Goal: Task Accomplishment & Management: Manage account settings

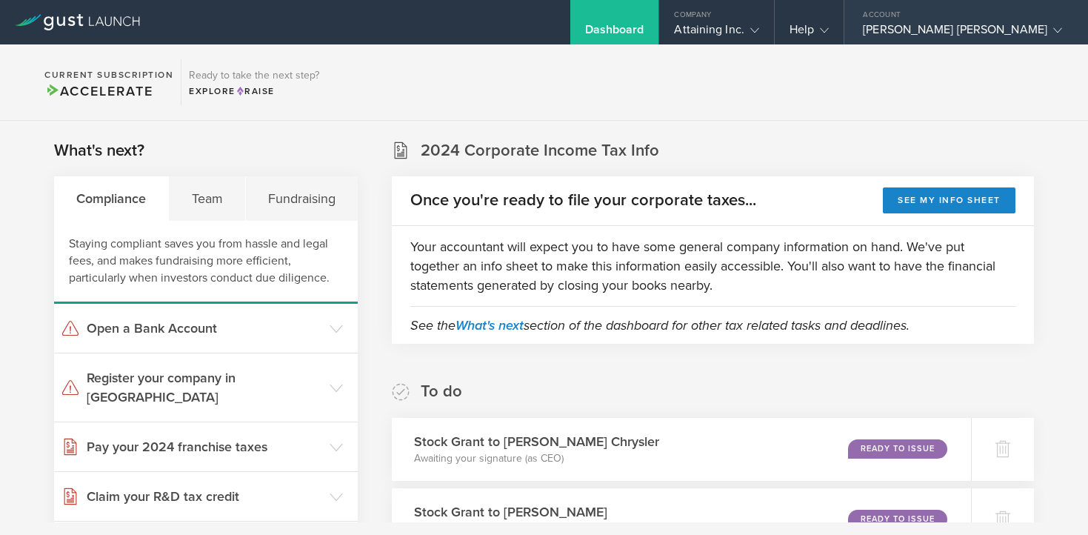
click at [1054, 27] on icon at bounding box center [1058, 30] width 9 height 9
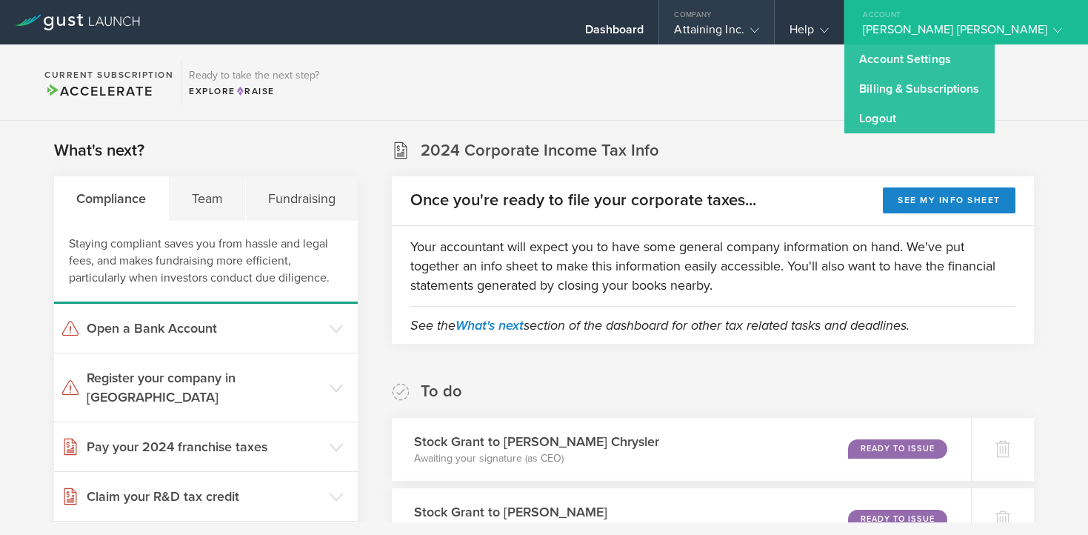
click at [759, 33] on icon at bounding box center [755, 30] width 9 height 9
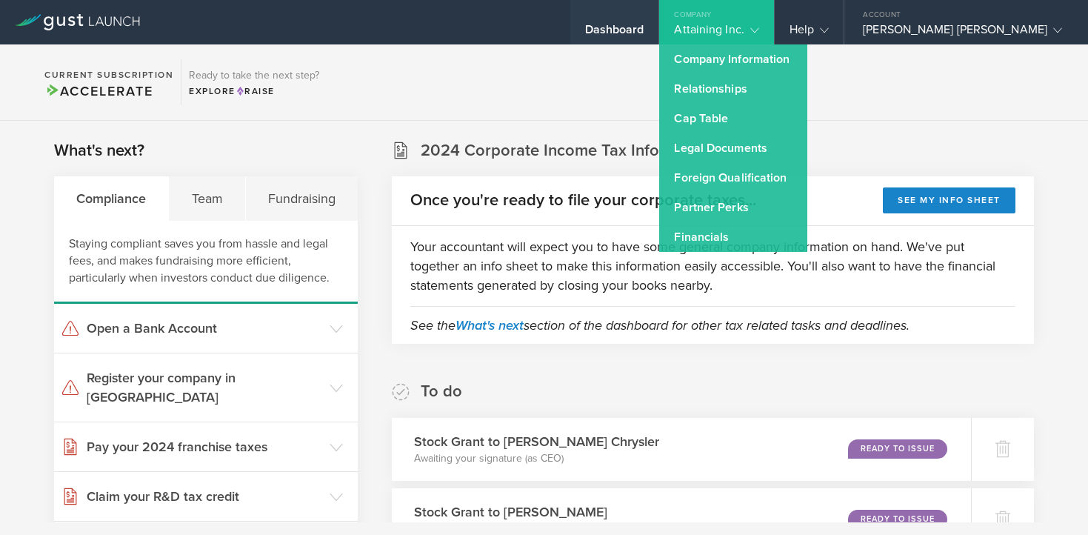
click at [645, 30] on div "Dashboard" at bounding box center [614, 33] width 59 height 22
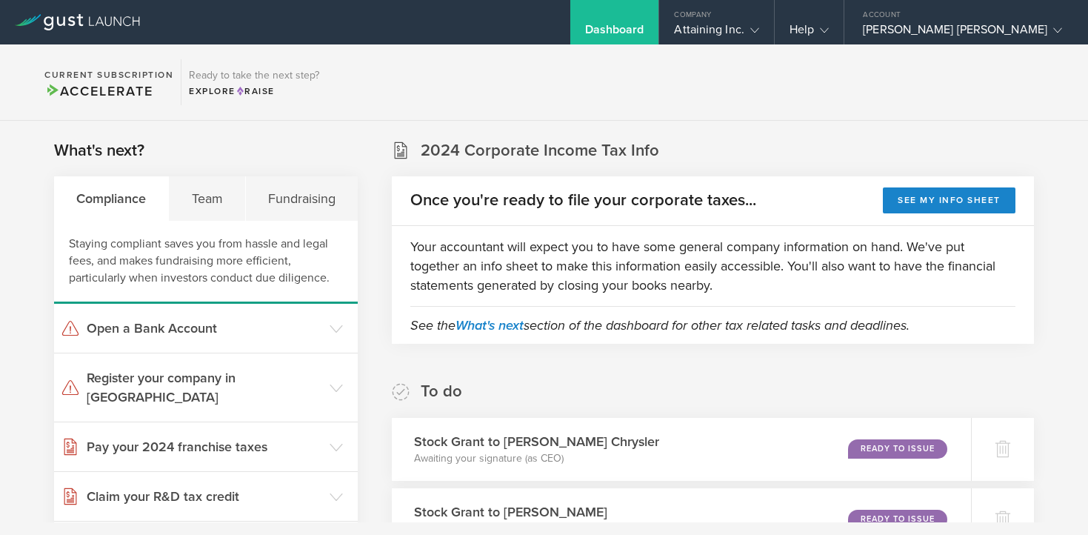
click at [645, 30] on div "Dashboard" at bounding box center [614, 33] width 59 height 22
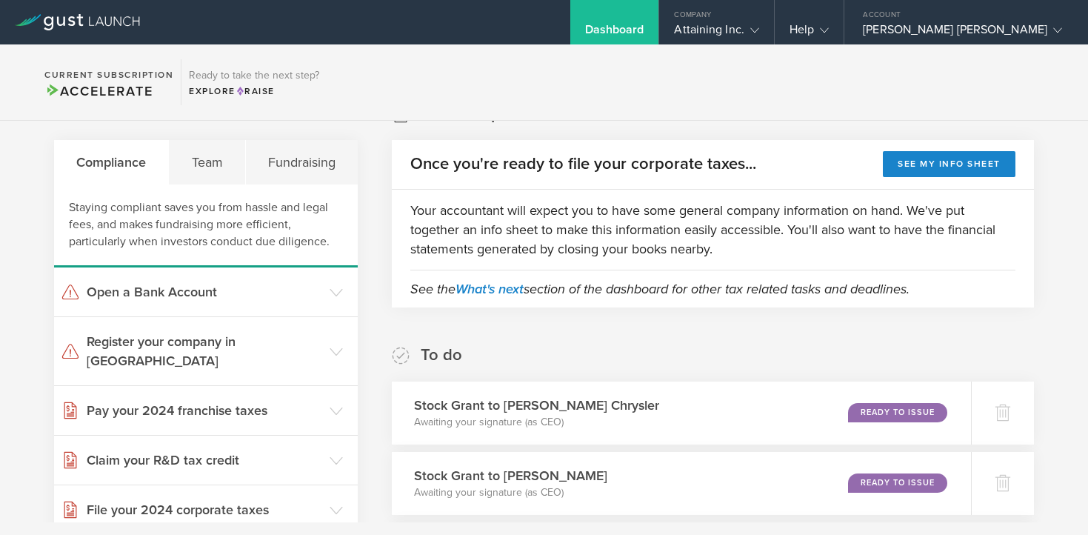
scroll to position [33, 0]
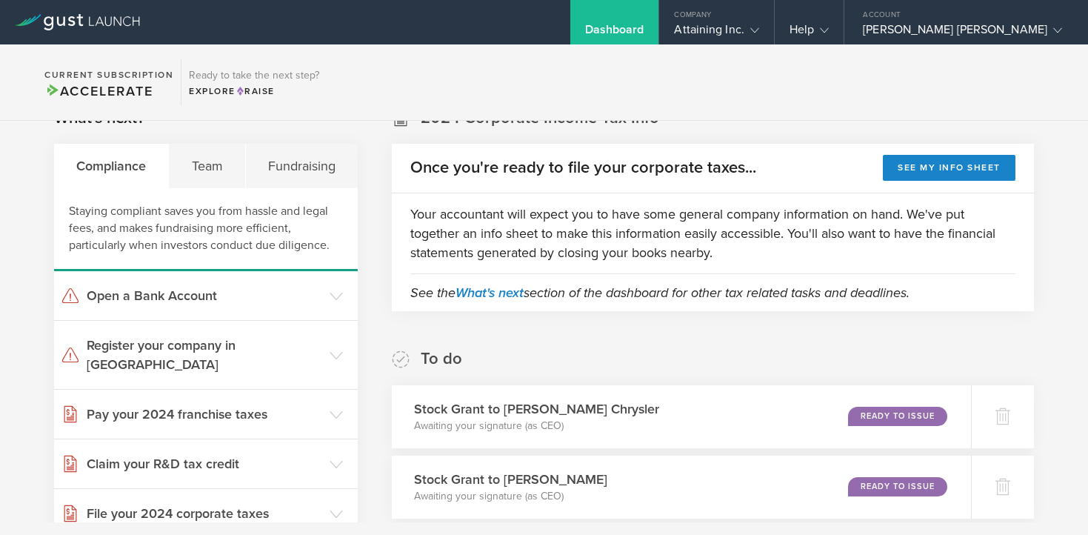
click at [665, 200] on div "Your accountant will expect you to have some general company information on han…" at bounding box center [713, 233] width 642 height 80
click at [225, 159] on div "Team" at bounding box center [207, 166] width 76 height 44
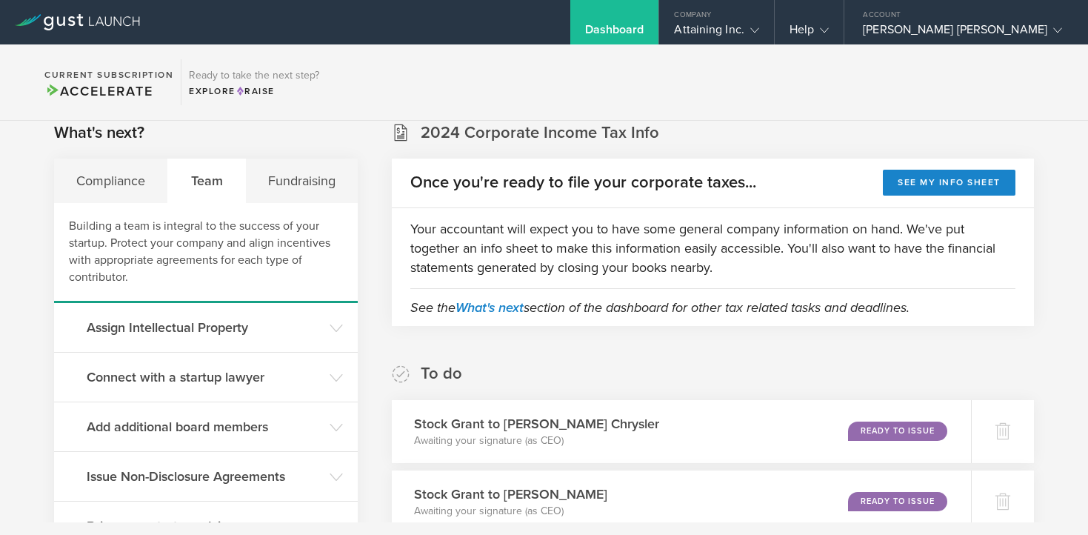
scroll to position [23, 0]
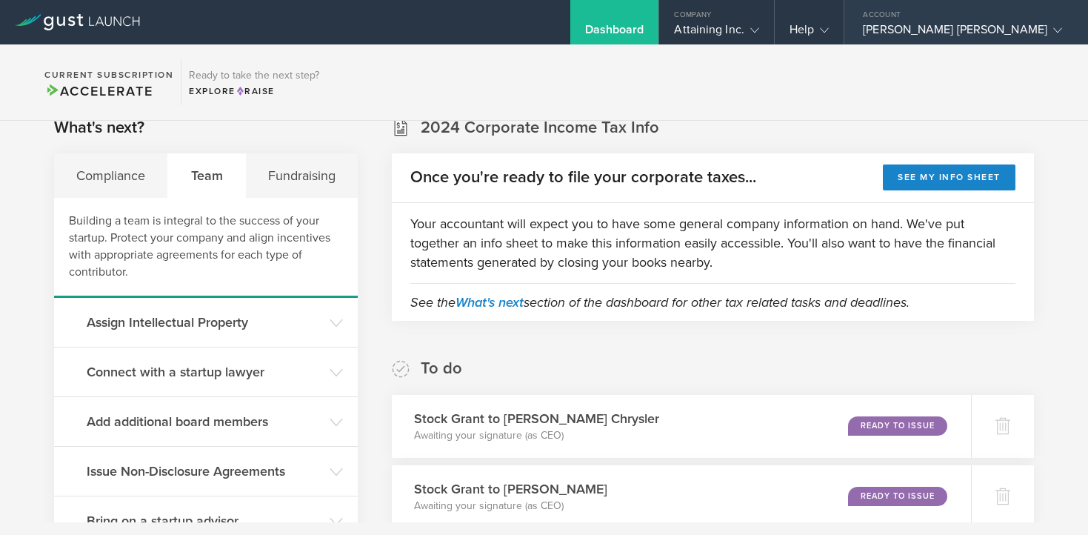
click at [1054, 27] on icon at bounding box center [1058, 30] width 9 height 9
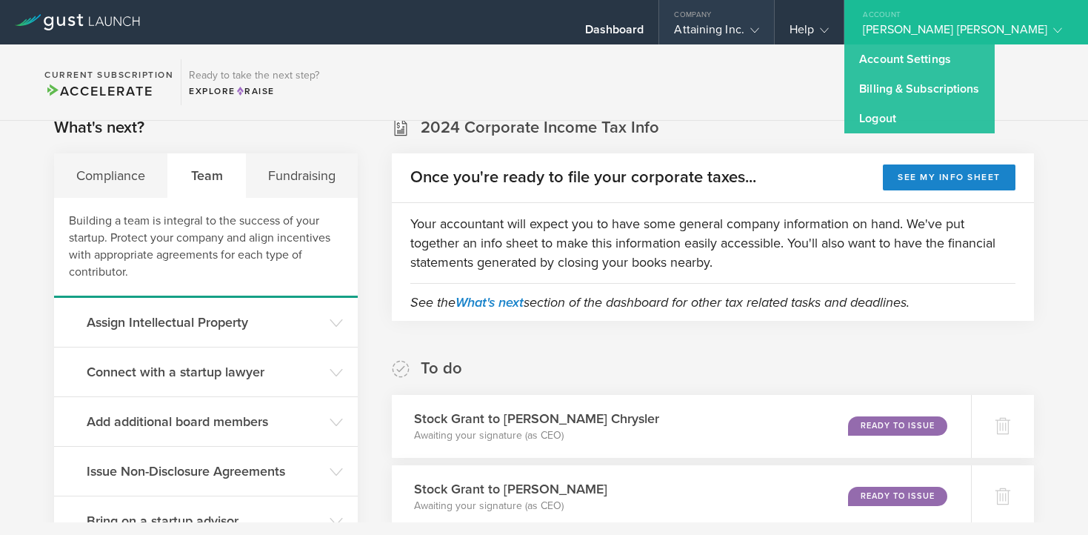
click at [759, 30] on polyline at bounding box center [755, 30] width 8 height 4
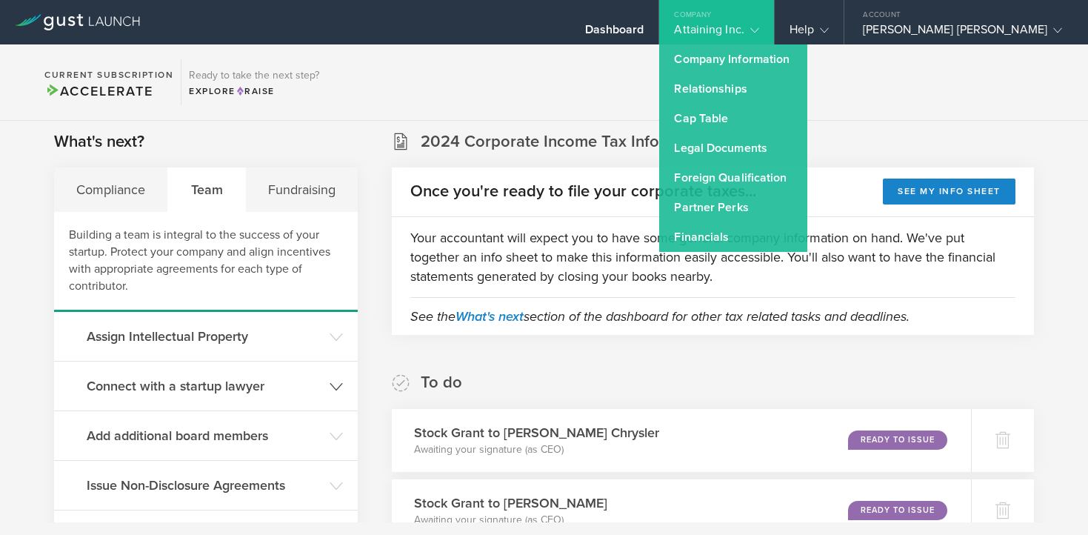
scroll to position [0, 0]
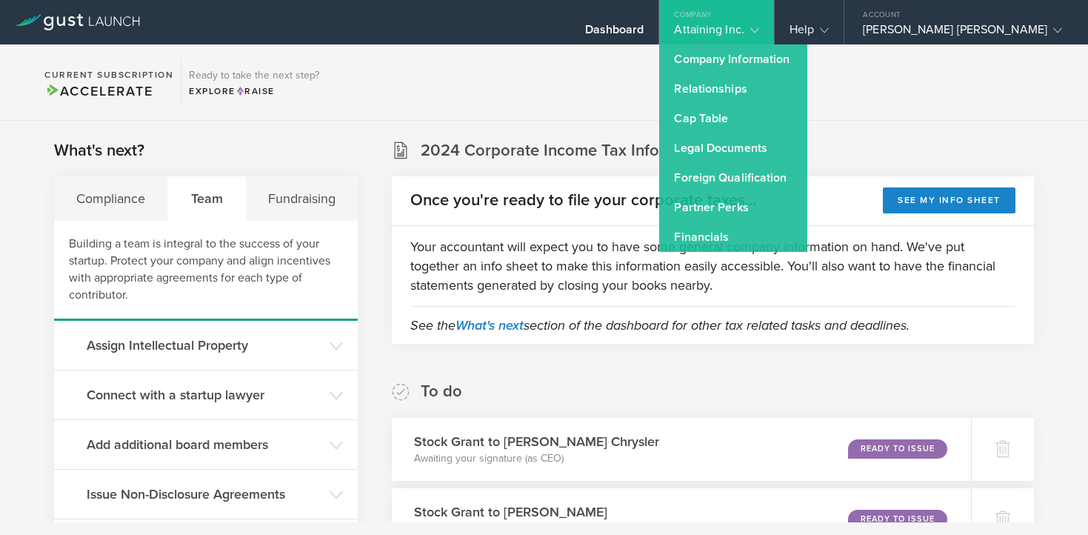
click at [524, 59] on section "Current Subscription Accelerate Ready to take the next step? Explore Raise" at bounding box center [544, 82] width 1088 height 76
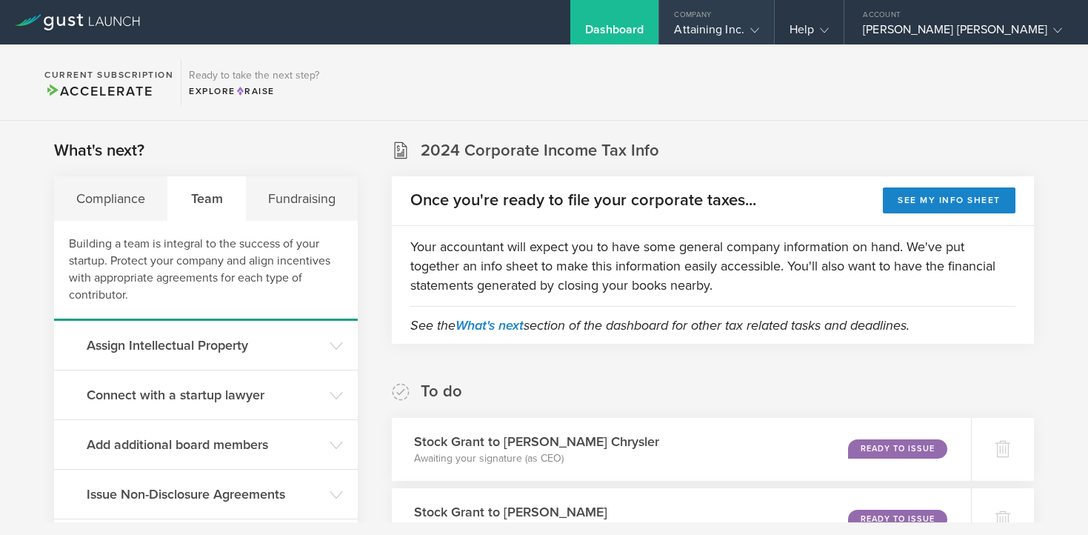
click at [759, 29] on div "Attaining Inc." at bounding box center [716, 33] width 84 height 22
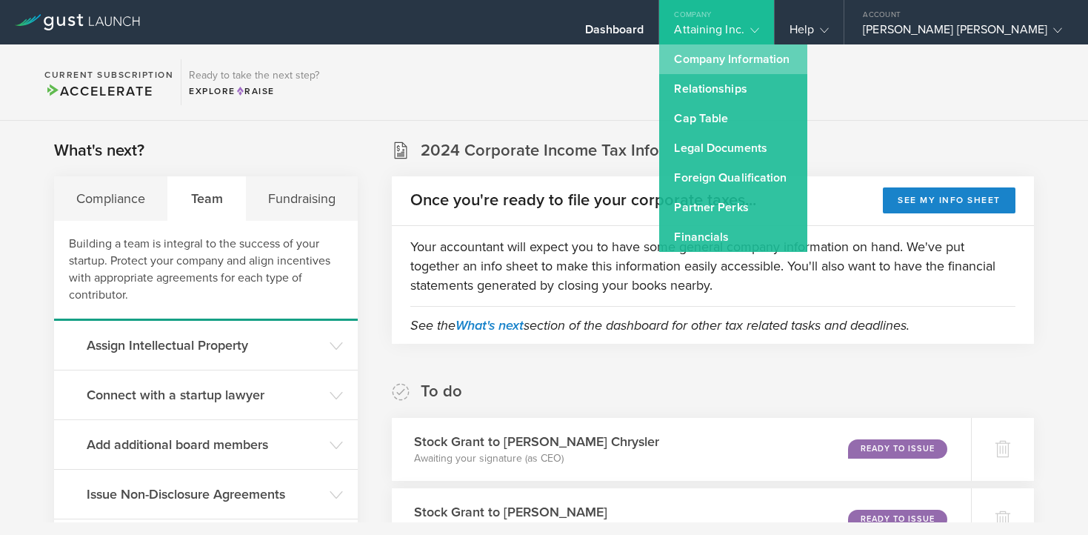
click at [785, 67] on link "Company Information" at bounding box center [733, 59] width 148 height 30
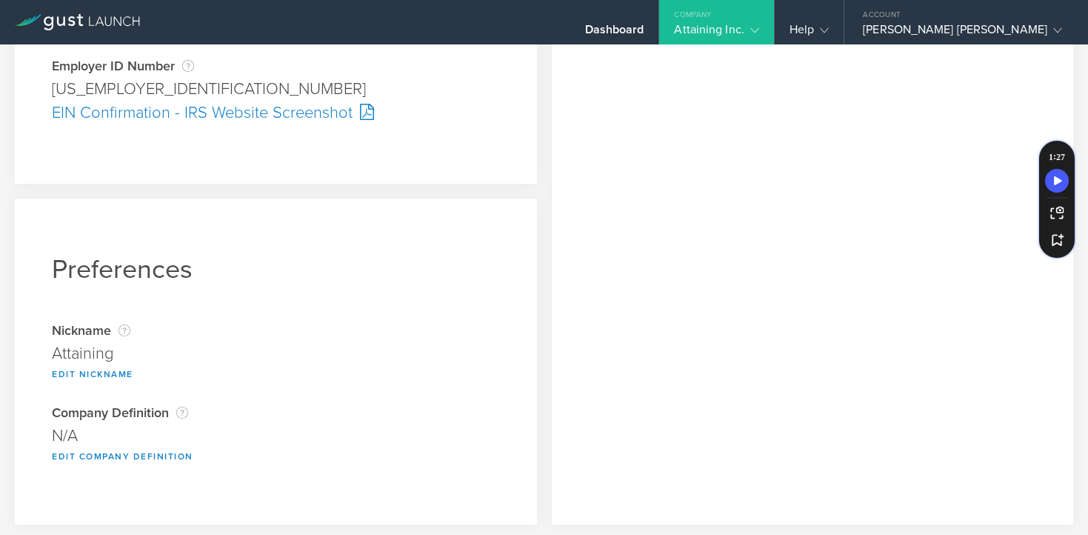
scroll to position [520, 0]
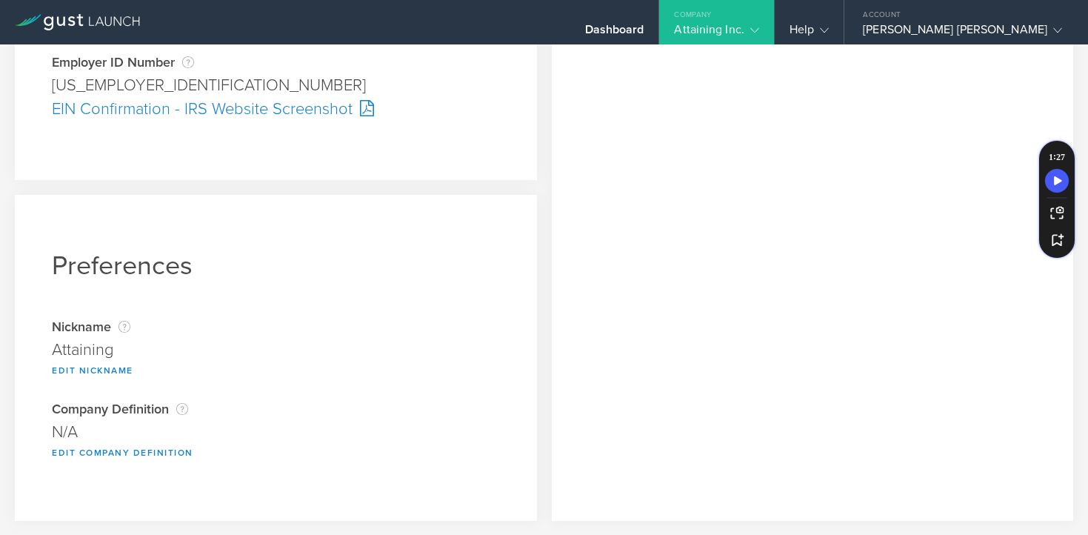
click at [87, 352] on div "Attaining" at bounding box center [276, 350] width 448 height 24
click at [78, 373] on button "Edit Nickname" at bounding box center [93, 371] width 82 height 18
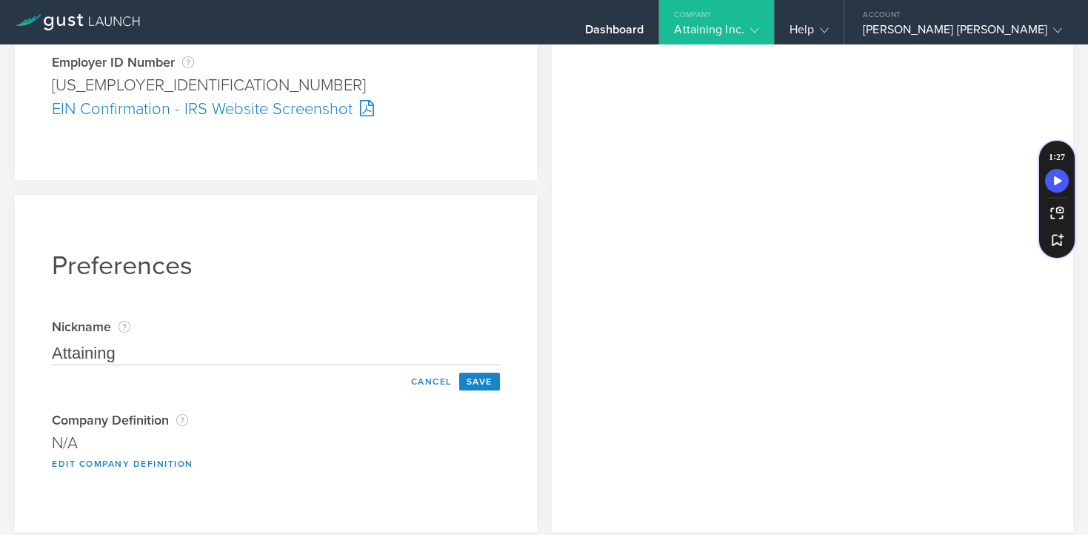
drag, startPoint x: 125, startPoint y: 355, endPoint x: 52, endPoint y: 358, distance: 73.4
click at [52, 358] on input "Attaining" at bounding box center [276, 354] width 448 height 24
type input "MoneyFlow"
click at [472, 382] on button "Save" at bounding box center [479, 382] width 41 height 18
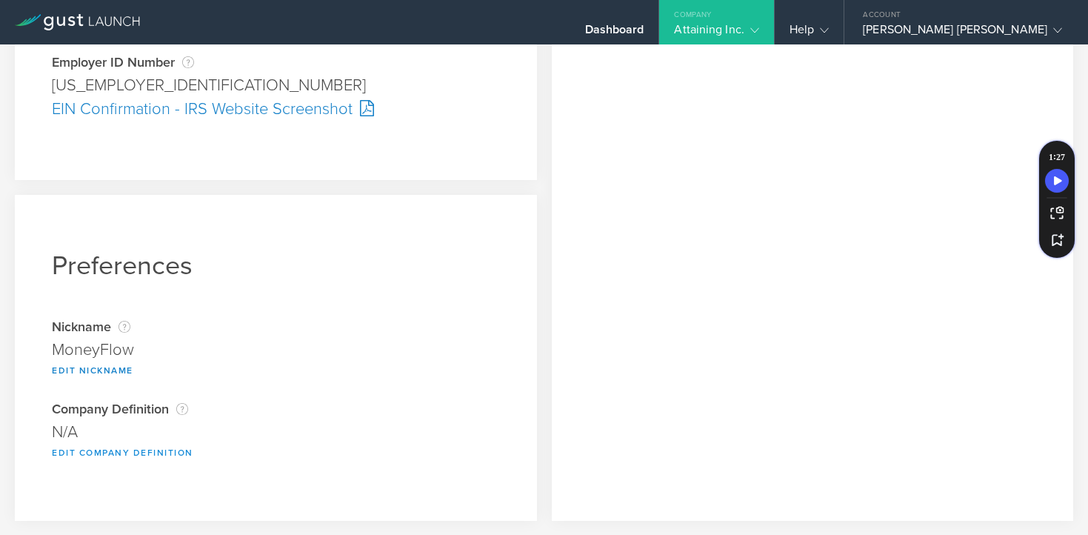
click at [86, 456] on button "Edit Company Definition" at bounding box center [123, 453] width 142 height 18
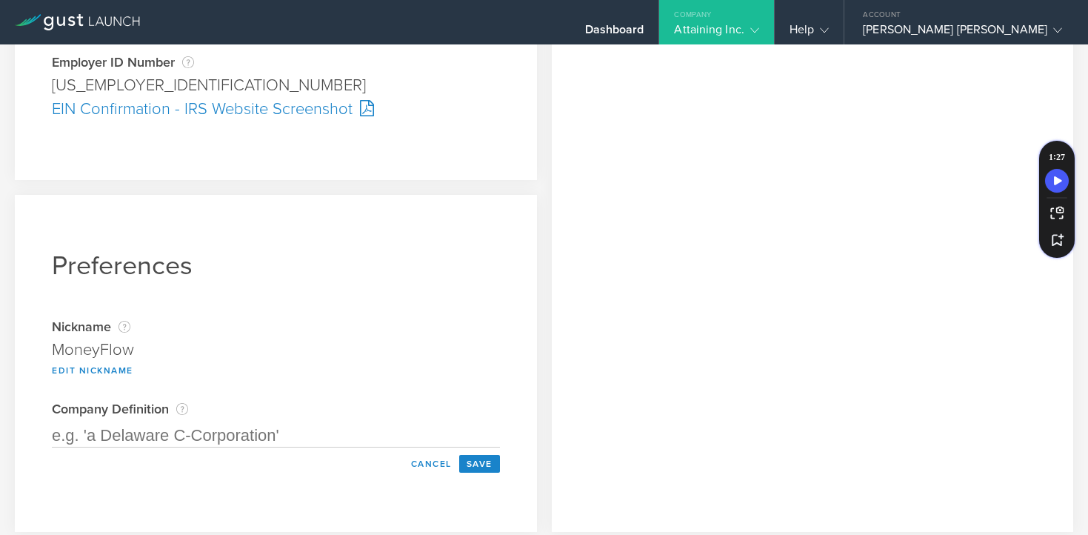
click at [325, 433] on input "text" at bounding box center [276, 436] width 448 height 24
click at [267, 439] on input "text" at bounding box center [276, 436] width 448 height 24
drag, startPoint x: 90, startPoint y: 436, endPoint x: 62, endPoint y: 434, distance: 28.2
click at [61, 435] on input "text" at bounding box center [276, 436] width 448 height 24
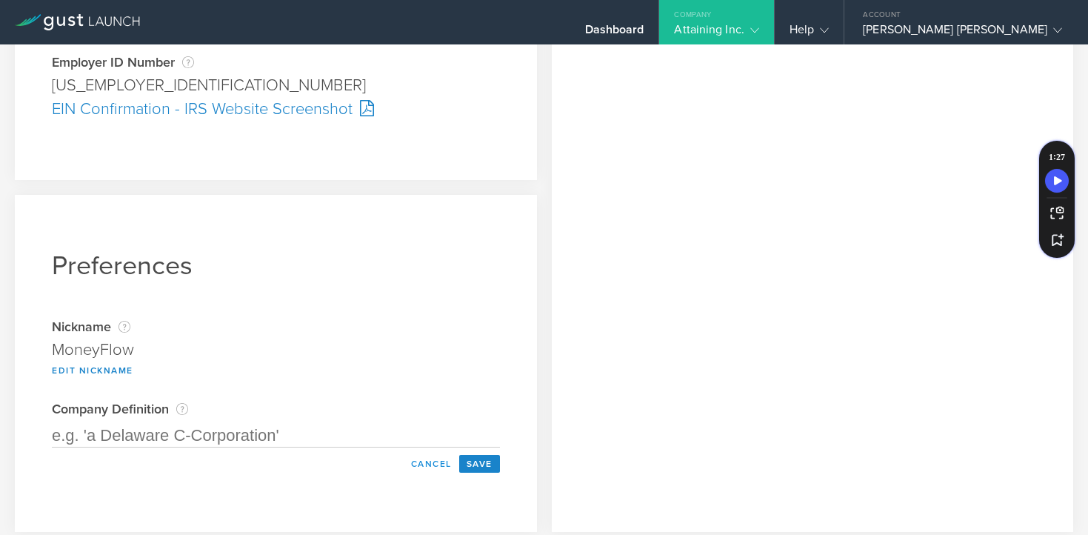
click at [432, 465] on button "Cancel" at bounding box center [432, 464] width 56 height 18
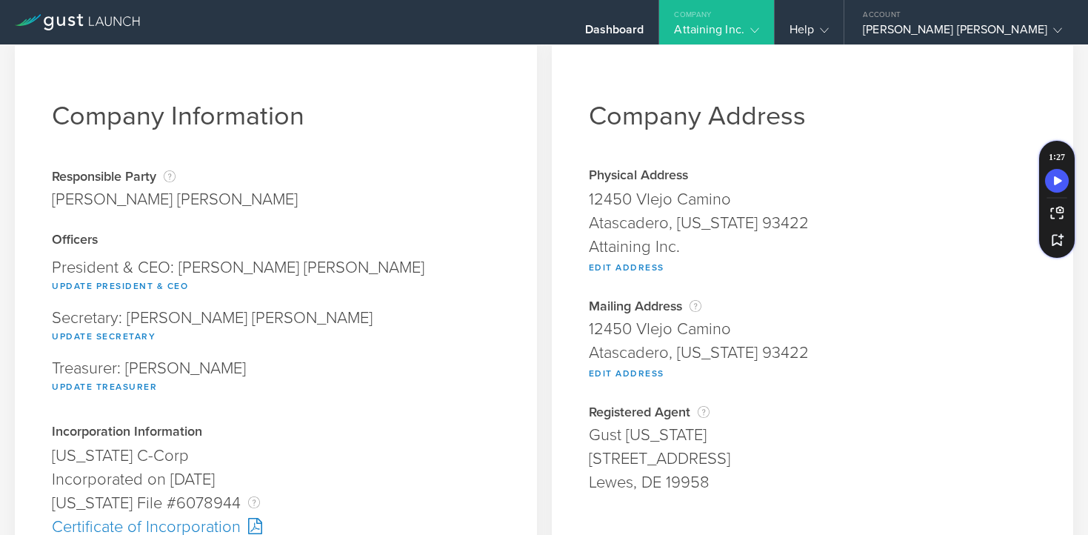
scroll to position [0, 0]
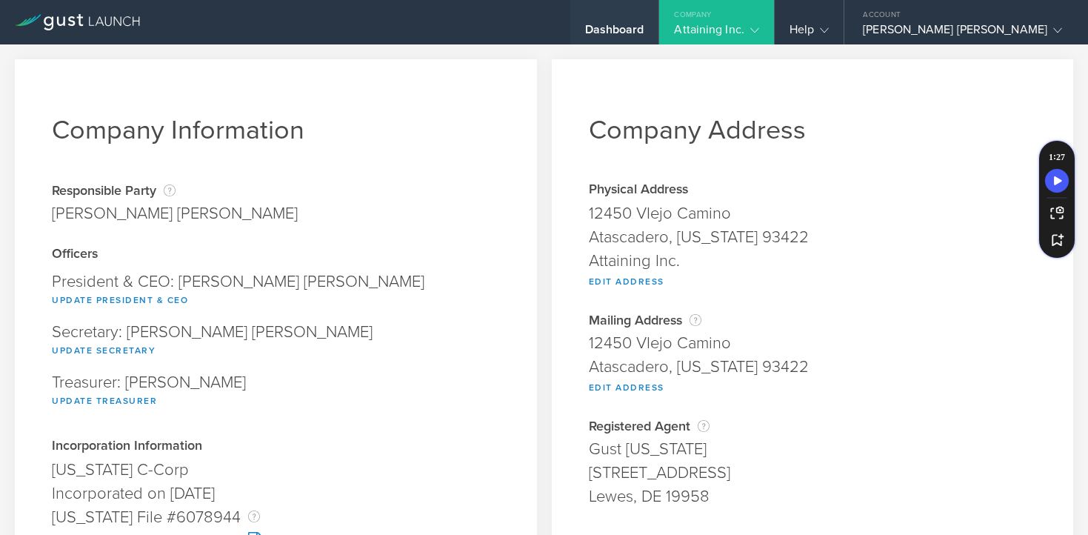
click at [645, 30] on div "Dashboard" at bounding box center [614, 33] width 59 height 22
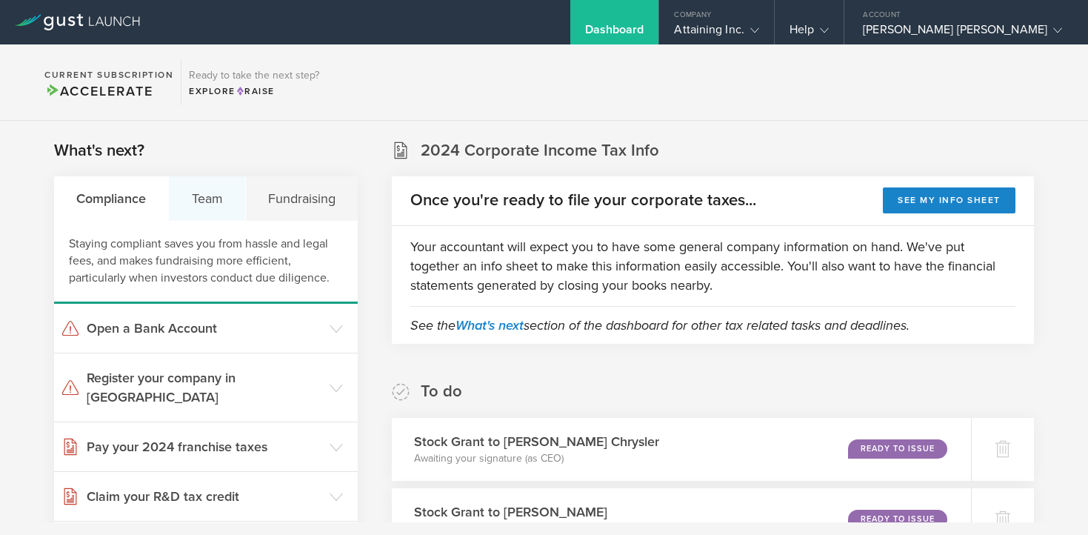
click at [204, 196] on div "Team" at bounding box center [207, 198] width 76 height 44
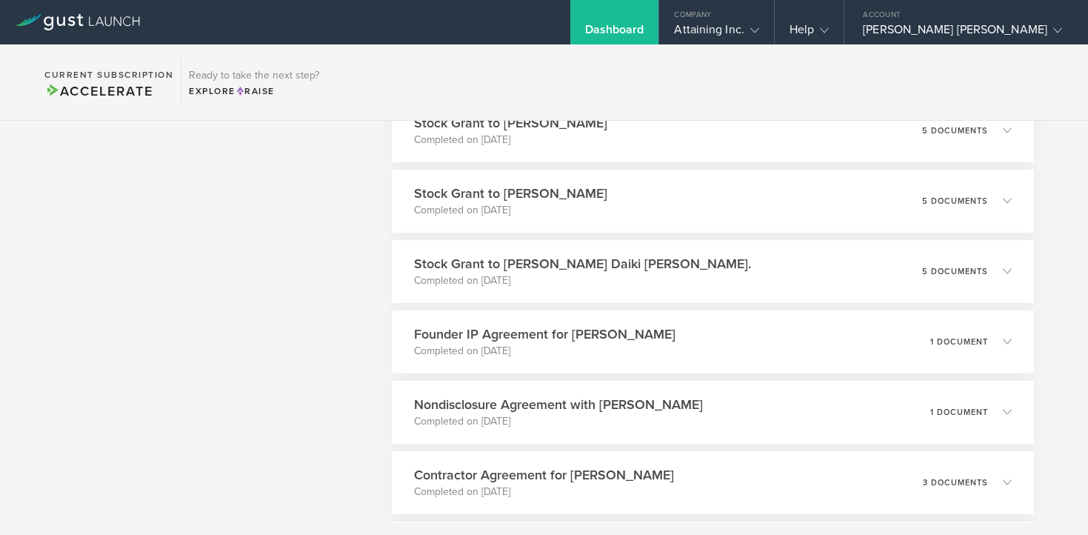
scroll to position [2240, 0]
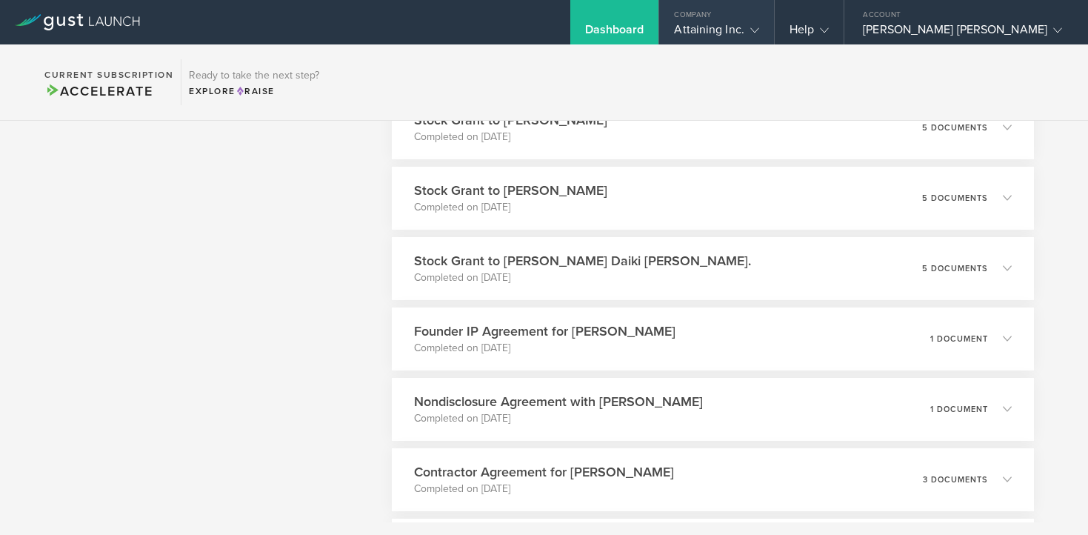
click at [759, 26] on icon at bounding box center [755, 30] width 9 height 9
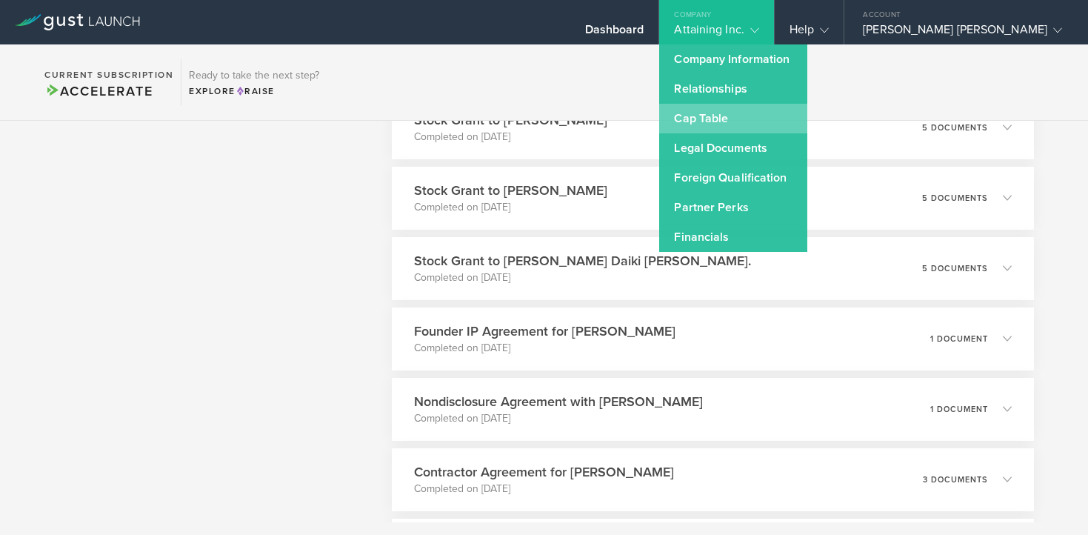
click at [800, 118] on link "Cap Table" at bounding box center [733, 119] width 148 height 30
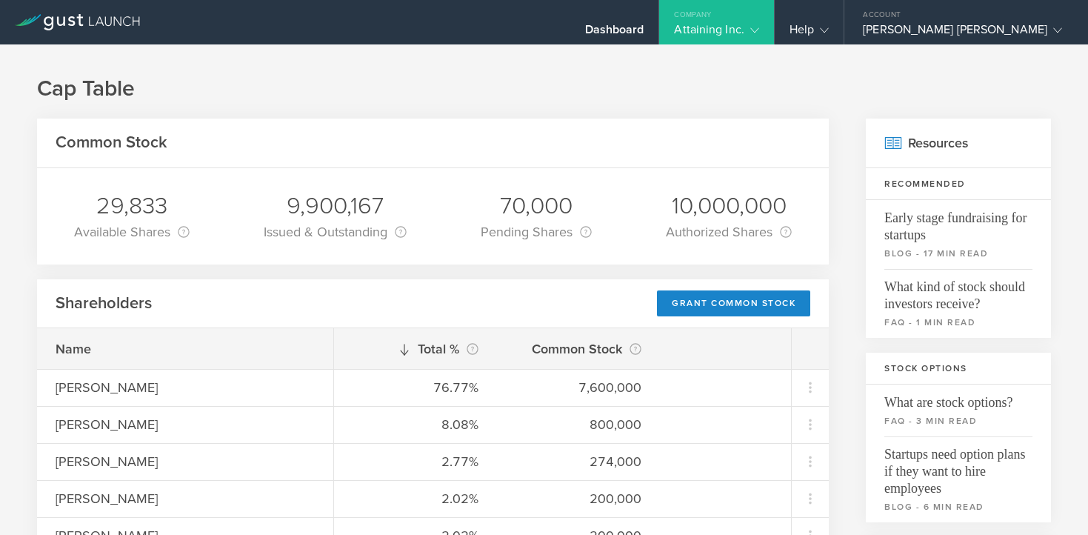
click at [759, 30] on icon at bounding box center [755, 30] width 9 height 9
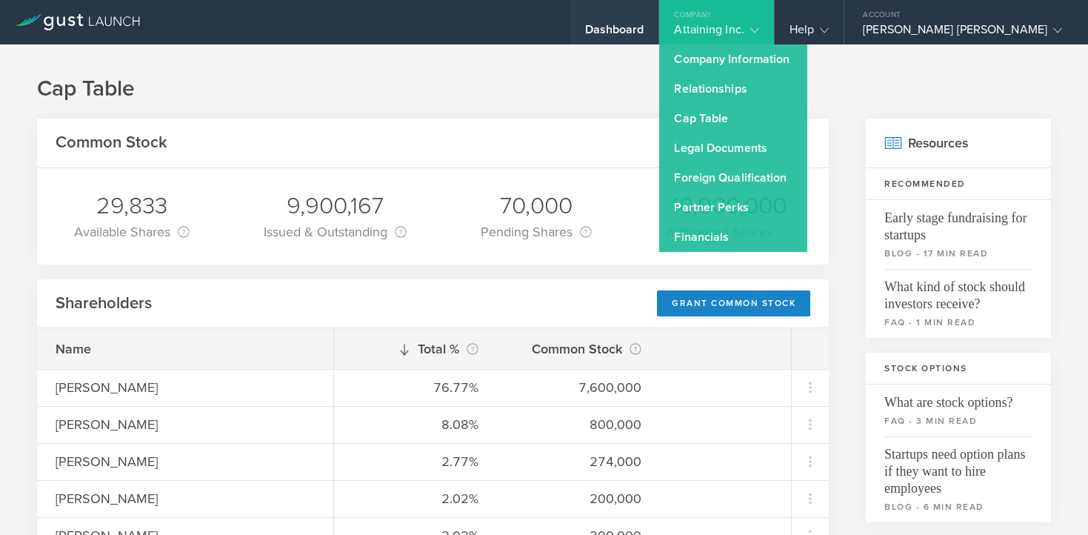
click at [645, 30] on div "Dashboard" at bounding box center [614, 33] width 59 height 22
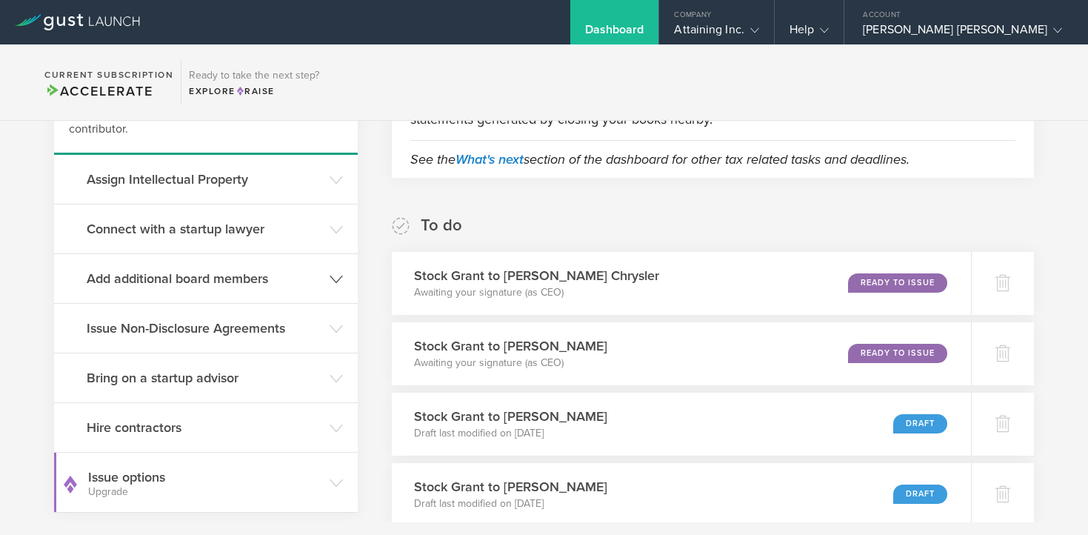
scroll to position [167, 0]
click at [197, 330] on h3 "Issue Non-Disclosure Agreements" at bounding box center [205, 327] width 236 height 19
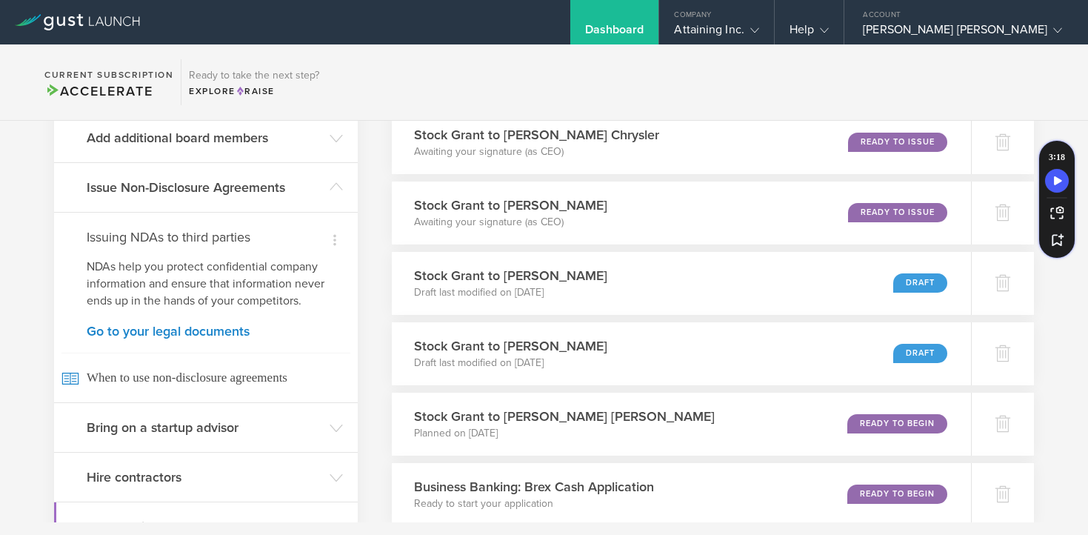
scroll to position [312, 0]
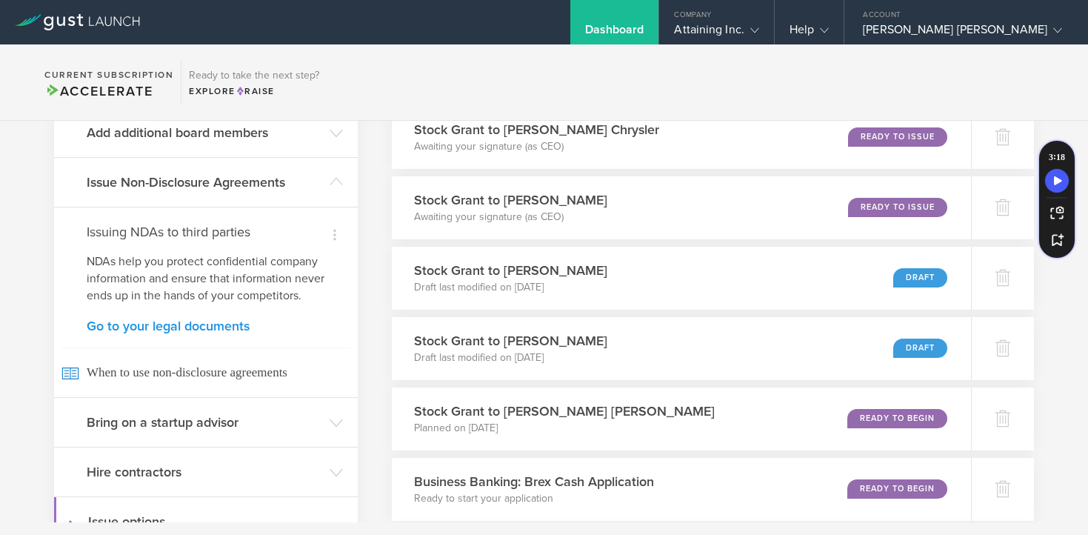
click at [213, 322] on link "Go to your legal documents" at bounding box center [206, 325] width 239 height 13
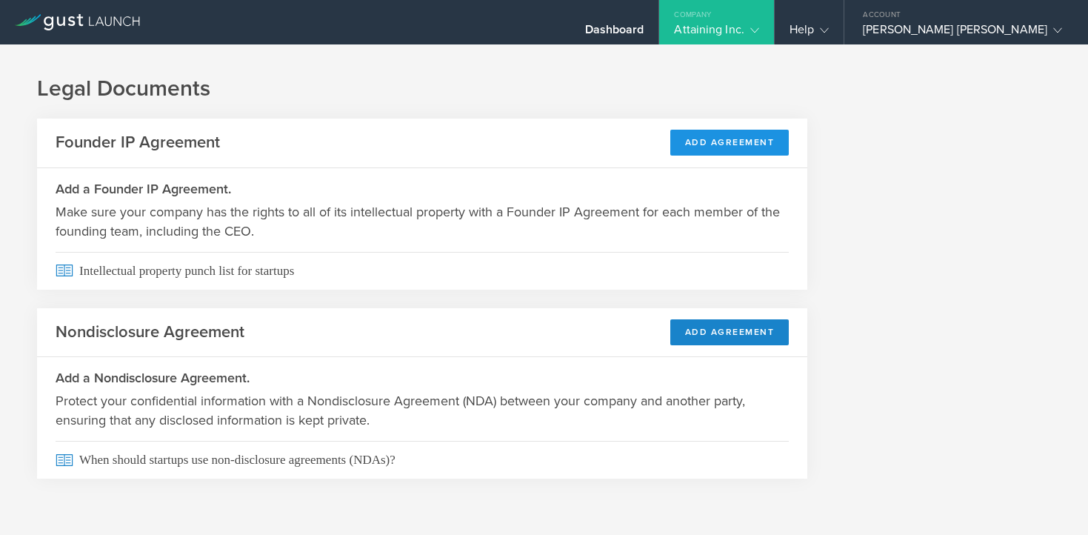
click at [728, 136] on button "Add Agreement" at bounding box center [730, 143] width 119 height 26
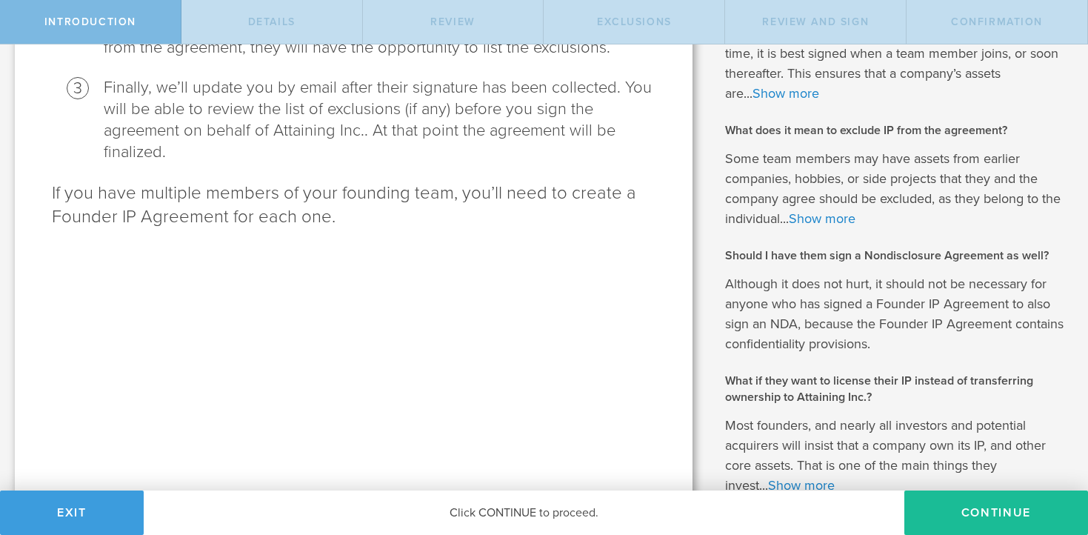
scroll to position [459, 0]
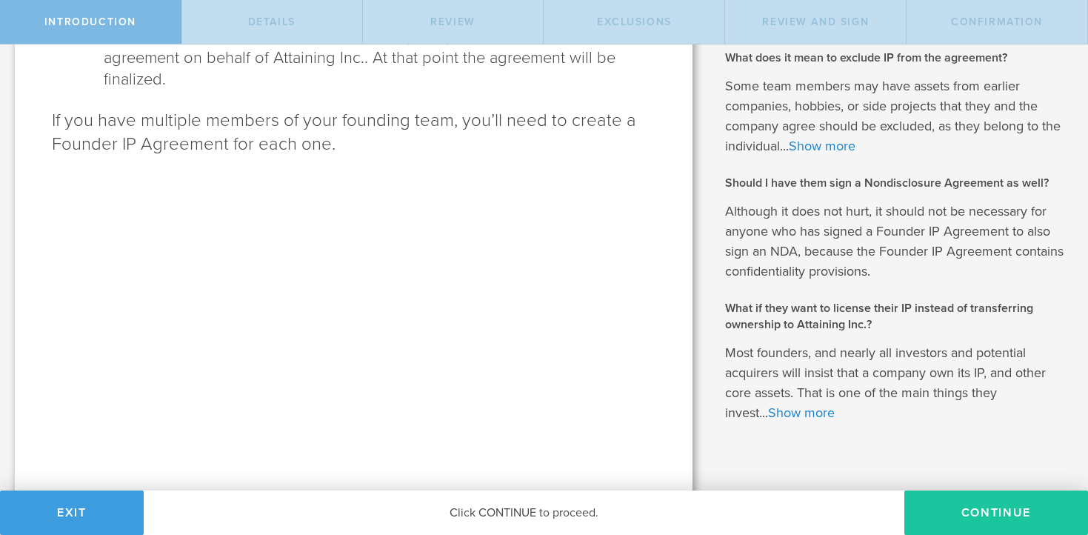
click at [968, 503] on button "Continue" at bounding box center [997, 513] width 184 height 44
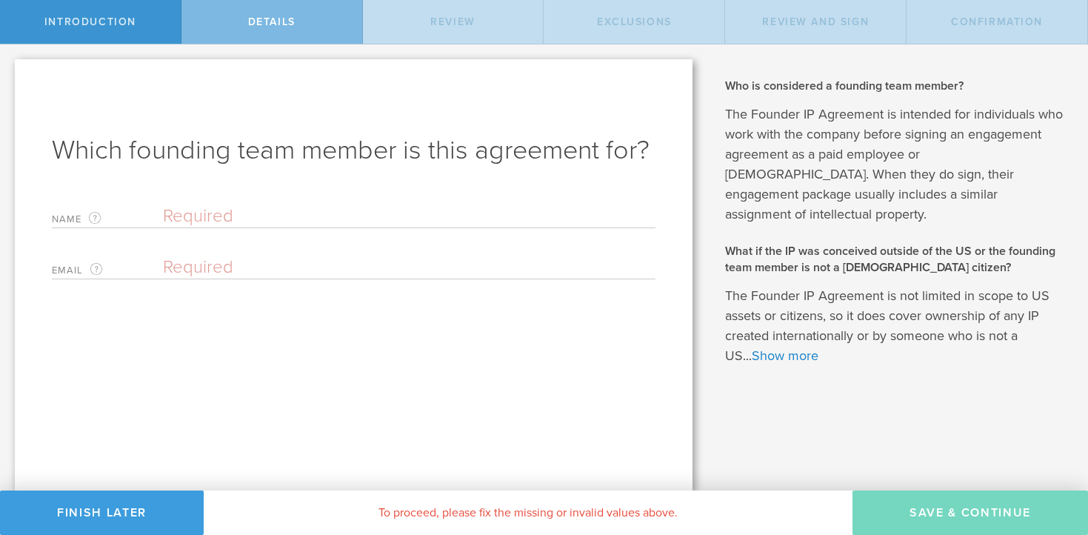
scroll to position [0, 0]
click at [216, 221] on input "text" at bounding box center [409, 216] width 493 height 22
type input "Frank Amoroso"
click at [216, 270] on input "email" at bounding box center [405, 267] width 485 height 22
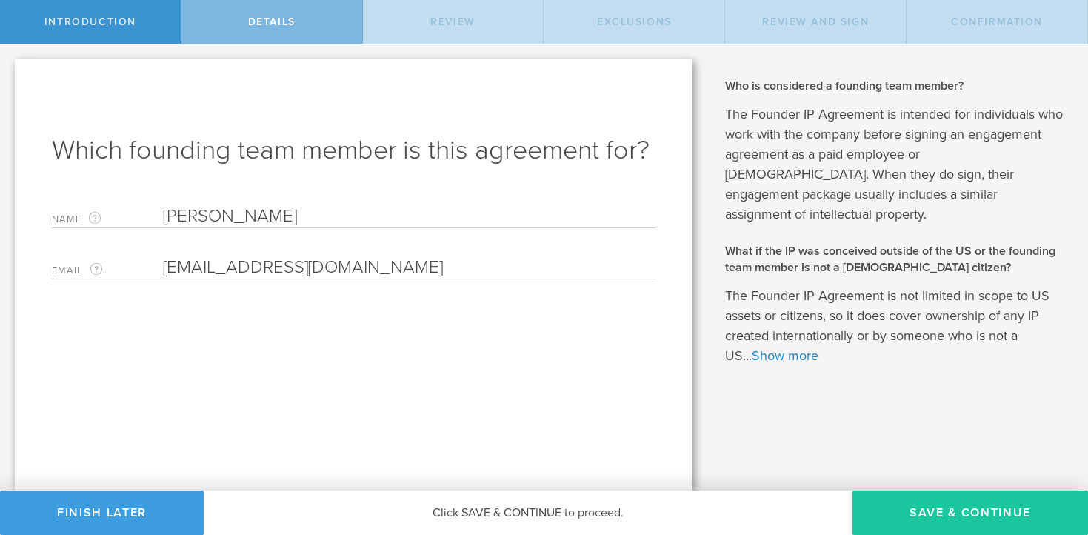
type input "frankpamoroso@gmail.com"
click at [889, 507] on button "Save & Continue" at bounding box center [971, 513] width 236 height 44
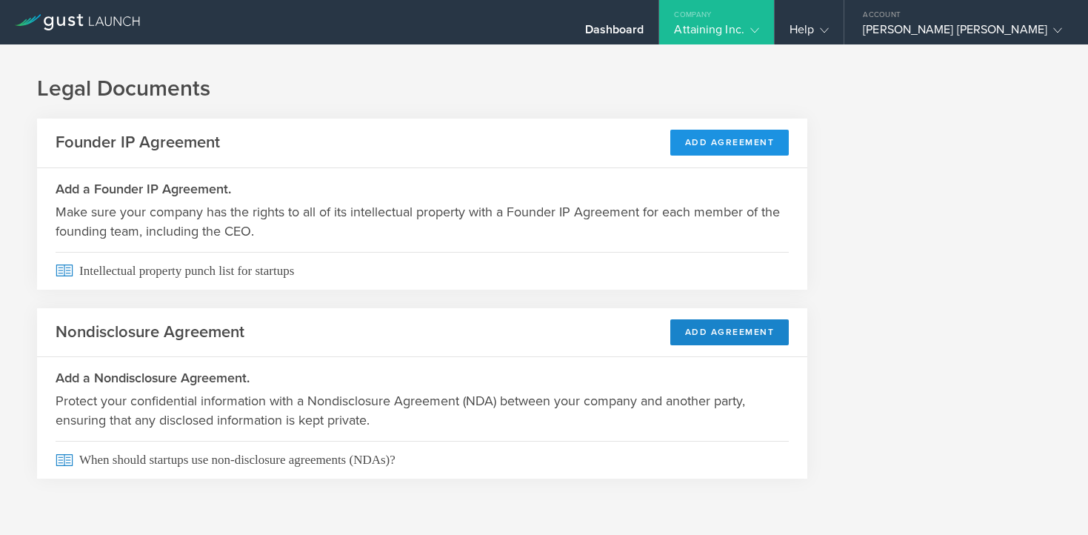
click at [736, 138] on button "Add Agreement" at bounding box center [730, 143] width 119 height 26
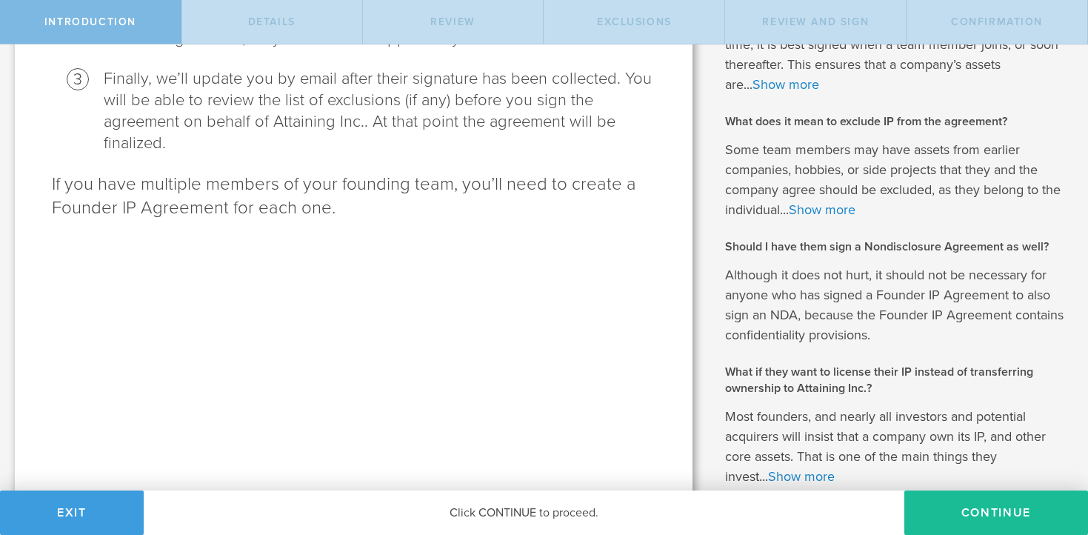
scroll to position [459, 0]
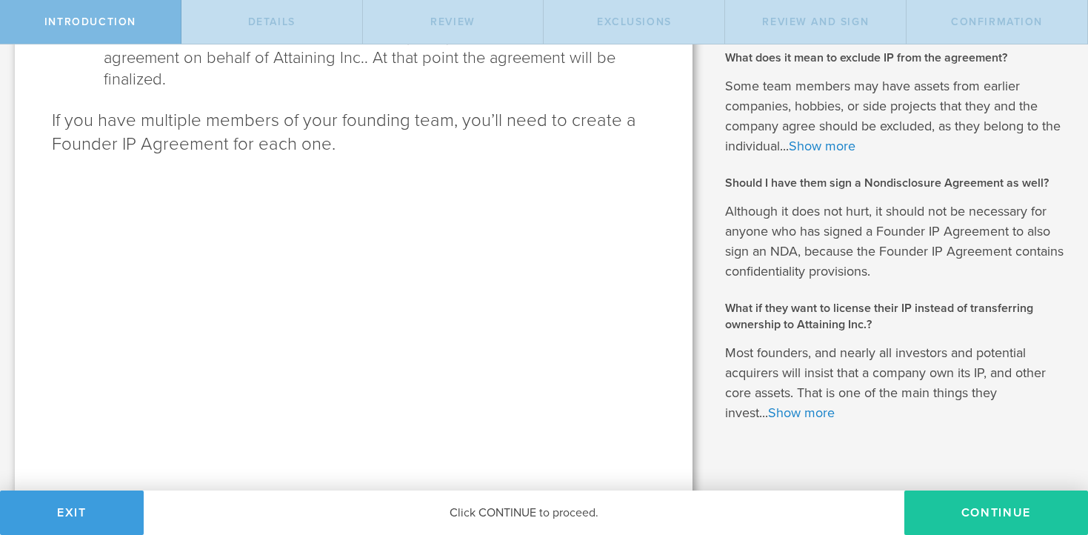
click at [925, 520] on button "Continue" at bounding box center [997, 513] width 184 height 44
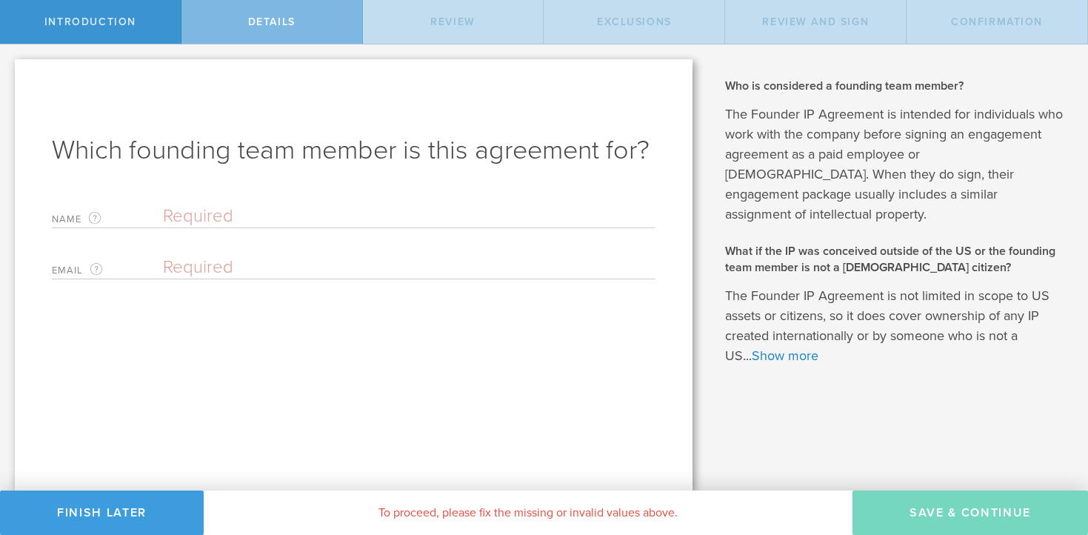
scroll to position [0, 0]
click at [251, 218] on input "text" at bounding box center [409, 216] width 493 height 22
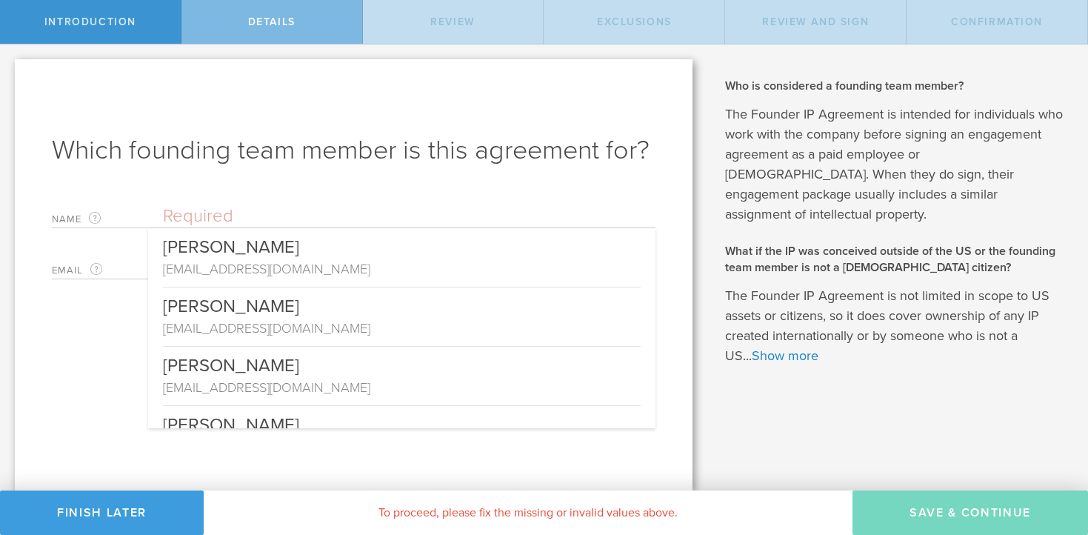
type input "f"
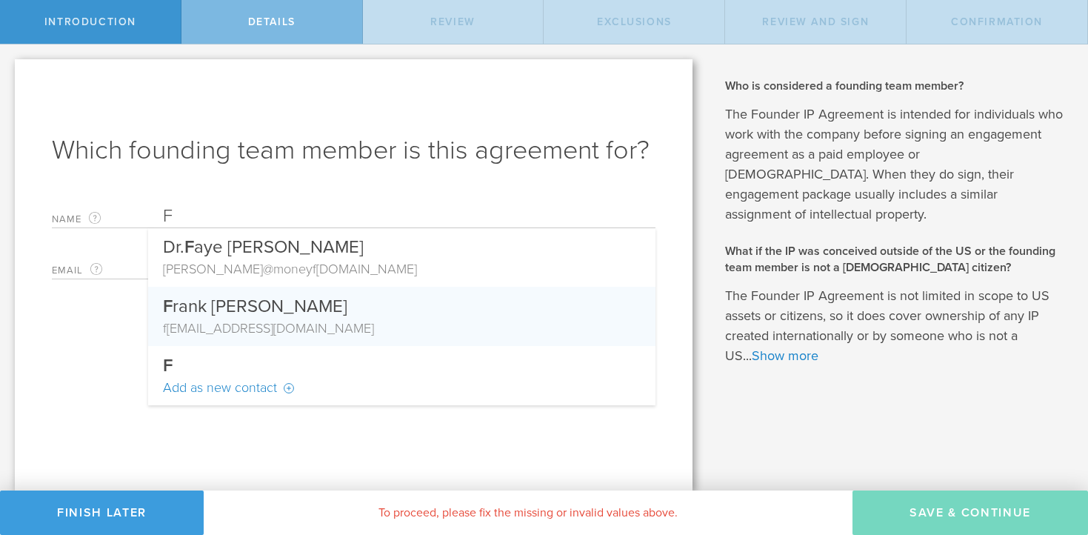
click at [197, 320] on div "f rankpamoroso@gmail.com" at bounding box center [402, 328] width 478 height 19
type input "Frank Amoroso"
type input "frankpamoroso@gmail.com"
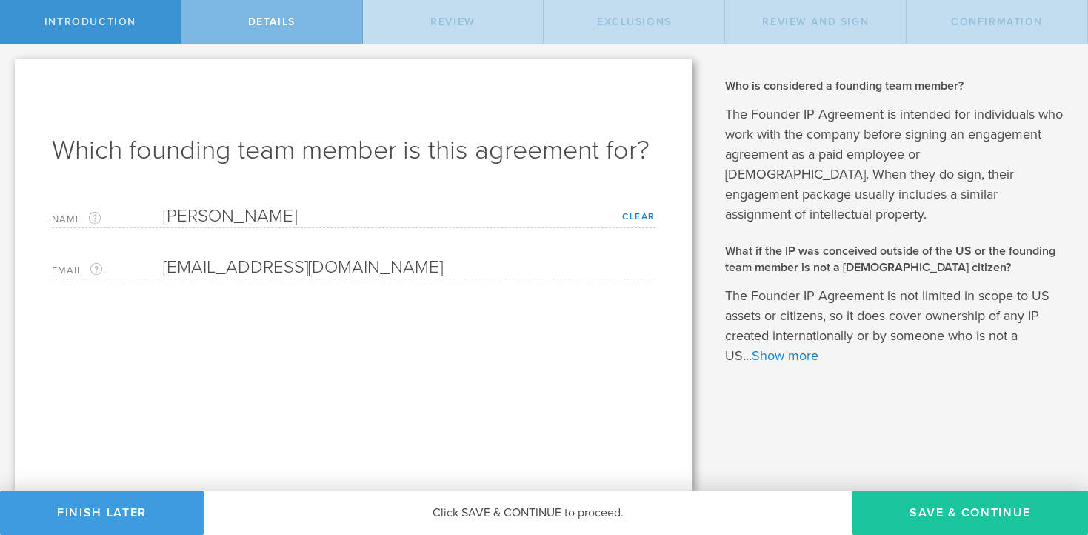
click at [900, 509] on button "Save & Continue" at bounding box center [971, 513] width 236 height 44
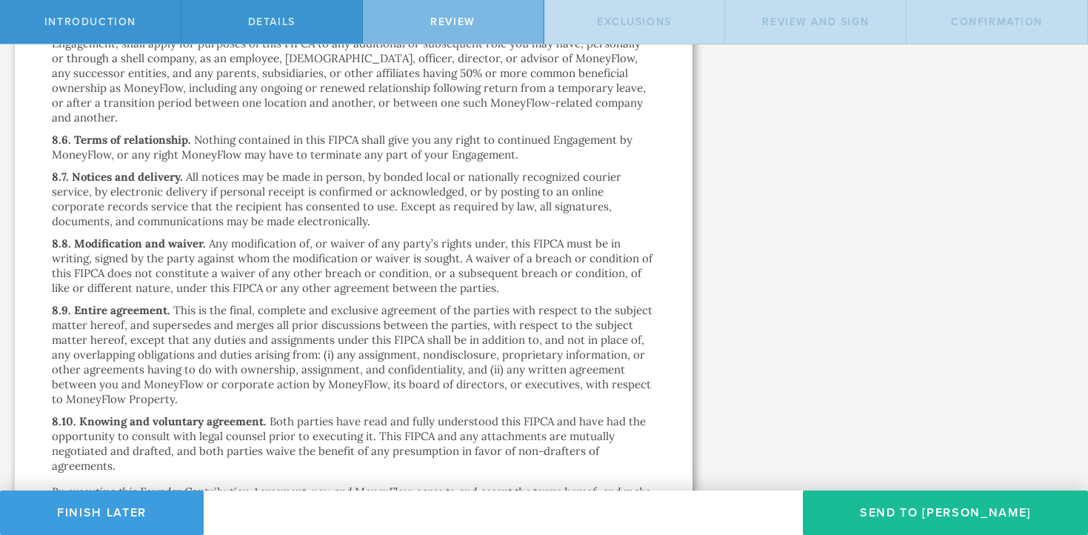
scroll to position [3842, 0]
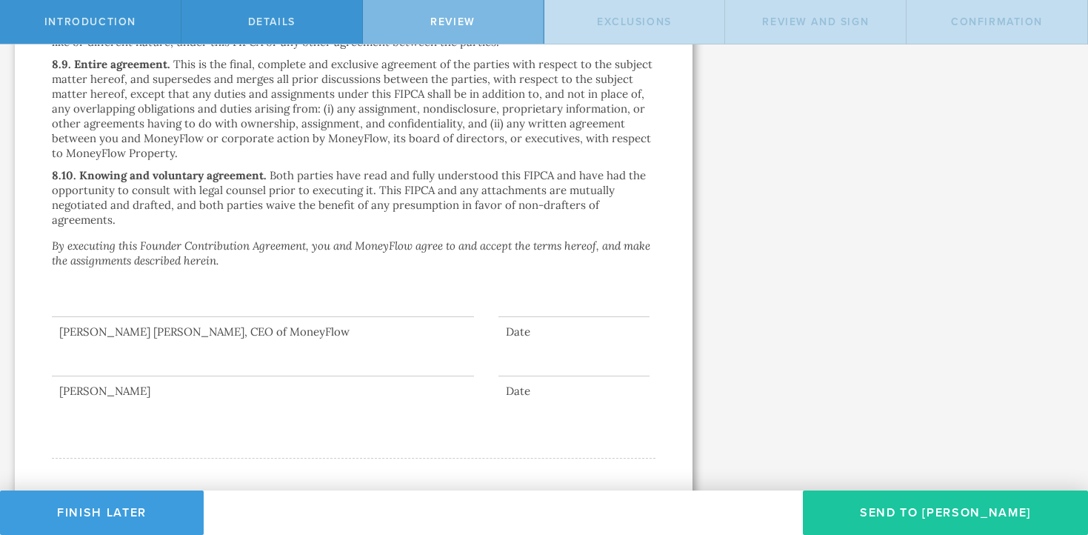
click at [923, 512] on button "Send To Frank Amoroso" at bounding box center [945, 513] width 285 height 44
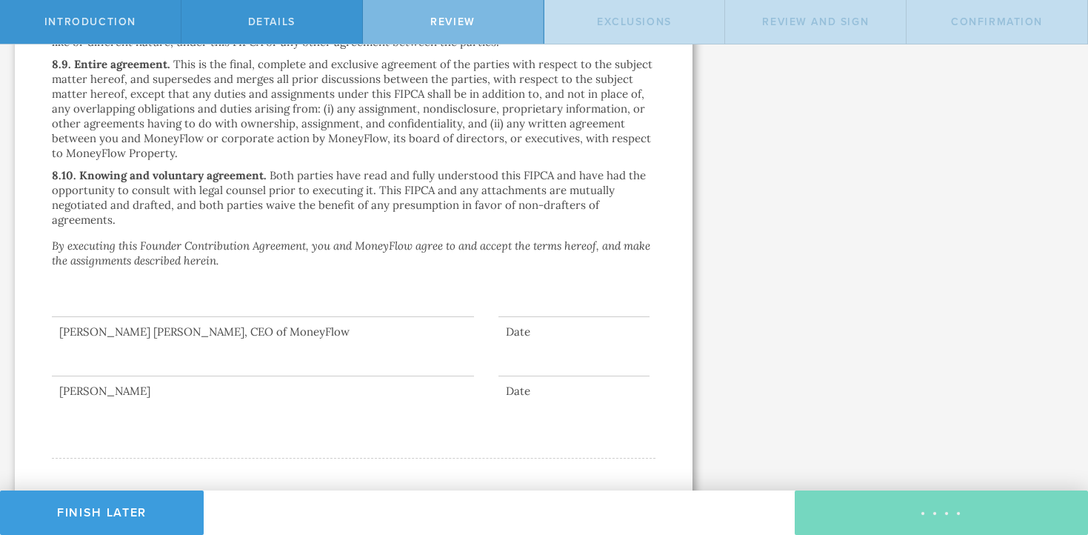
scroll to position [0, 0]
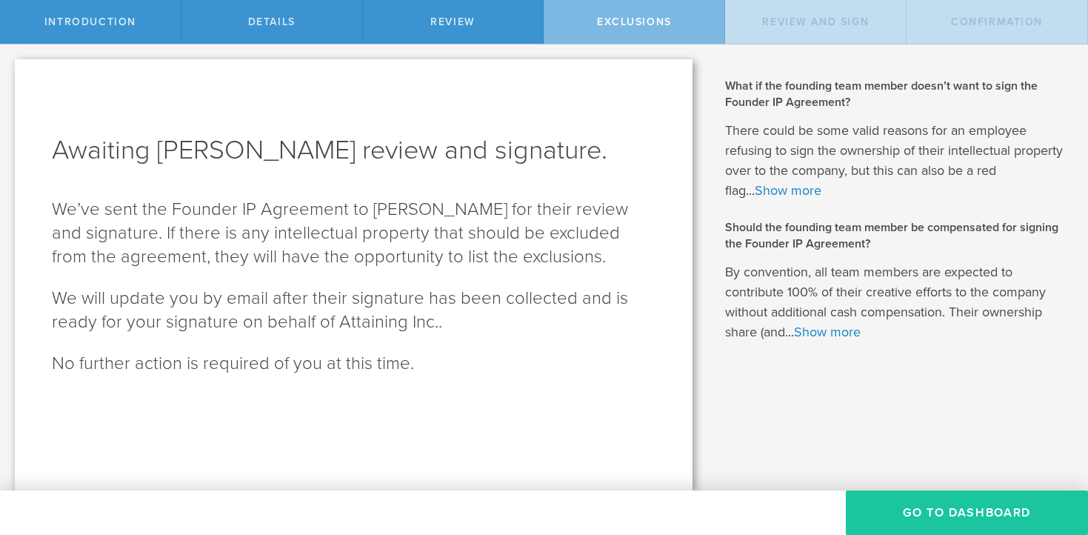
click at [890, 505] on button "Go To Dashboard" at bounding box center [967, 513] width 242 height 44
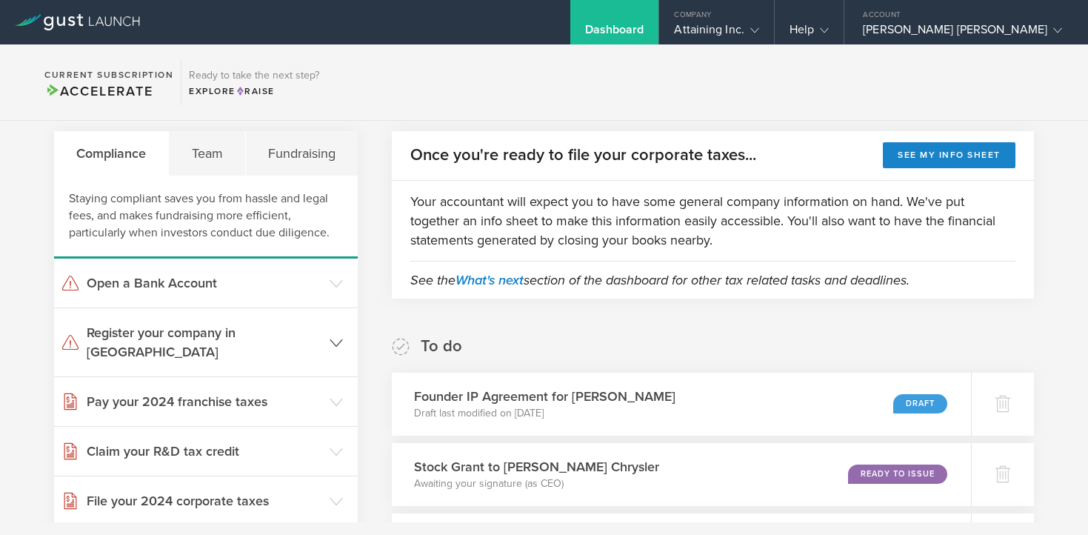
scroll to position [37, 0]
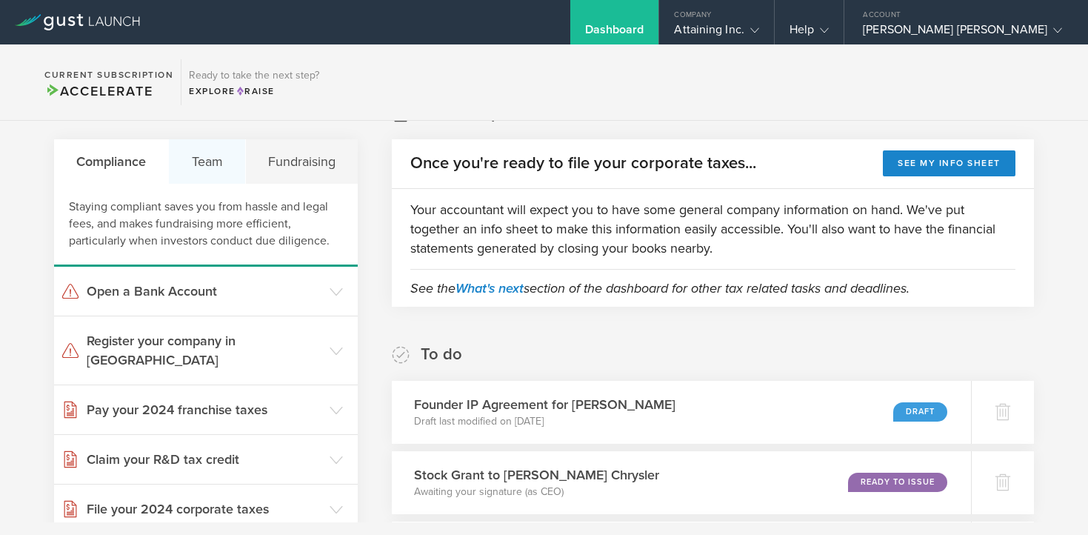
click at [204, 173] on div "Team" at bounding box center [207, 161] width 76 height 44
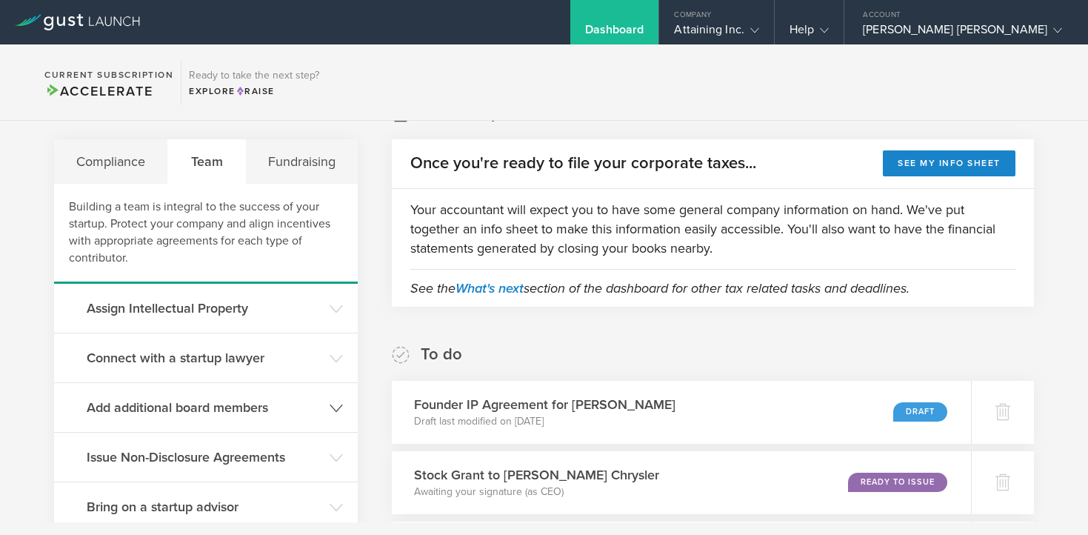
scroll to position [248, 0]
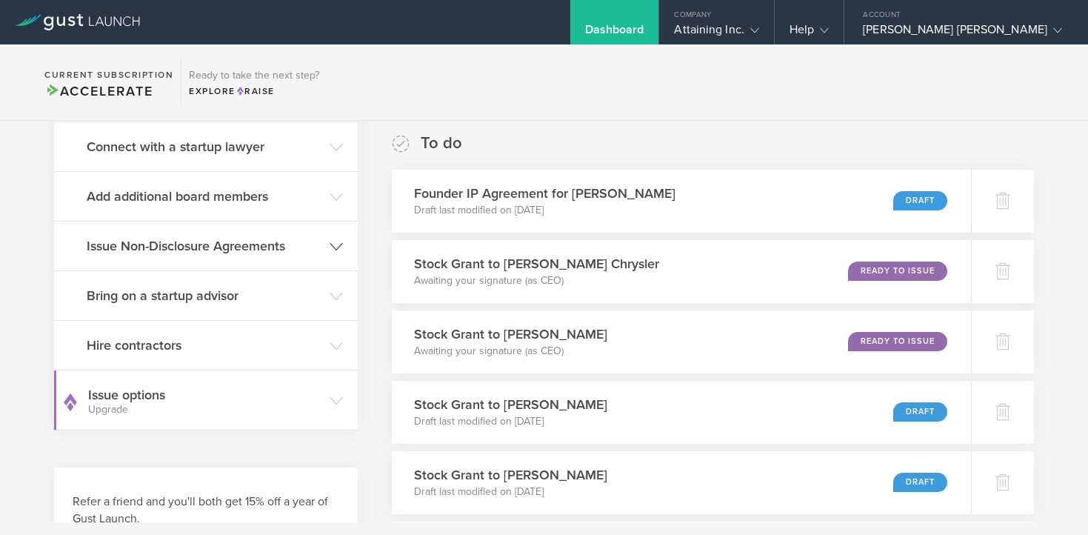
click at [286, 247] on h3 "Issue Non-Disclosure Agreements" at bounding box center [205, 245] width 236 height 19
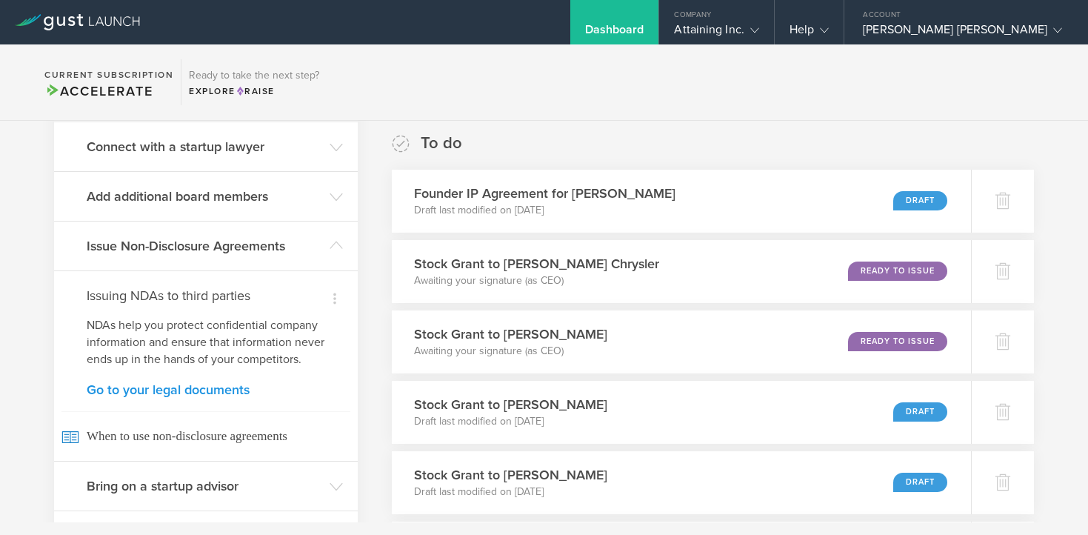
click at [185, 388] on link "Go to your legal documents" at bounding box center [206, 389] width 239 height 13
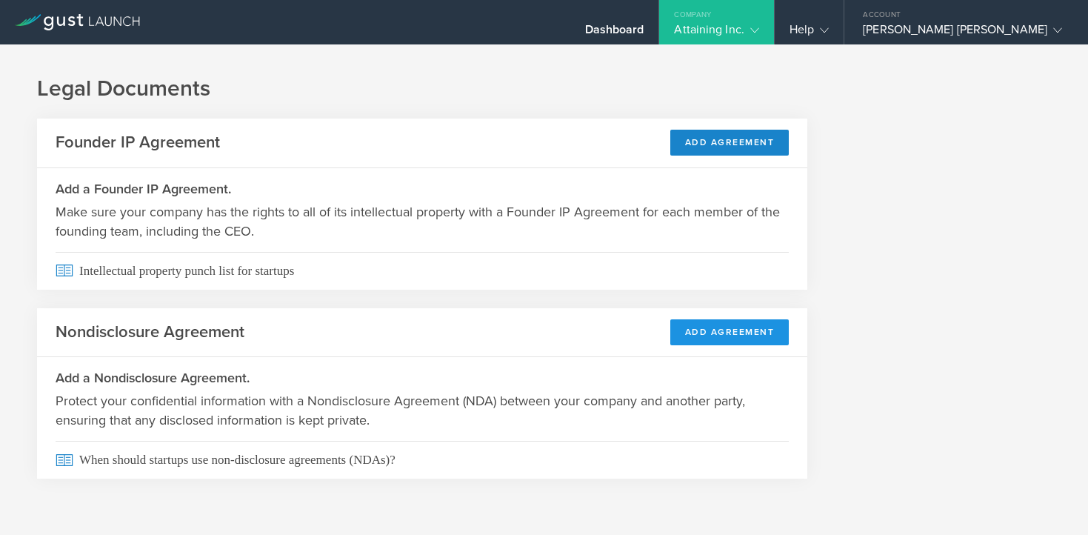
click at [749, 329] on button "Add Agreement" at bounding box center [730, 332] width 119 height 26
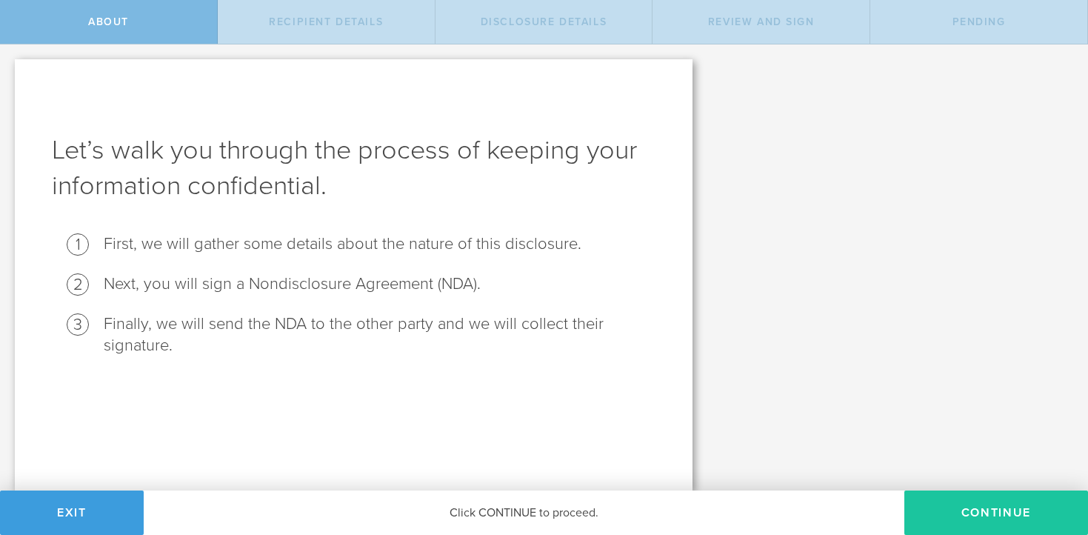
click at [944, 503] on button "Continue" at bounding box center [997, 513] width 184 height 44
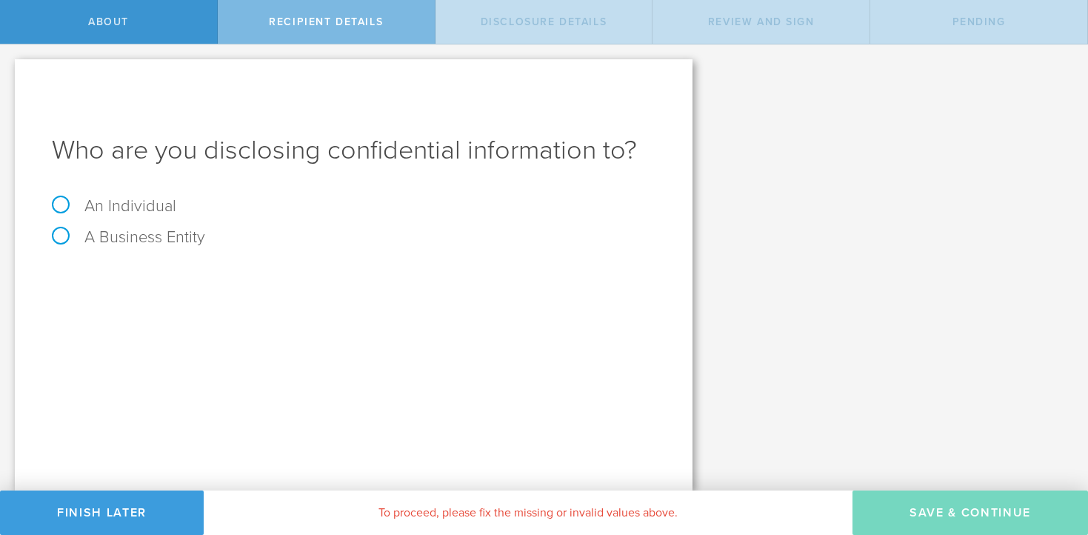
click at [151, 203] on label "An Individual" at bounding box center [114, 205] width 124 height 19
click at [10, 68] on input "An Individual" at bounding box center [5, 56] width 10 height 24
radio input "true"
click at [193, 269] on input "text" at bounding box center [409, 278] width 493 height 22
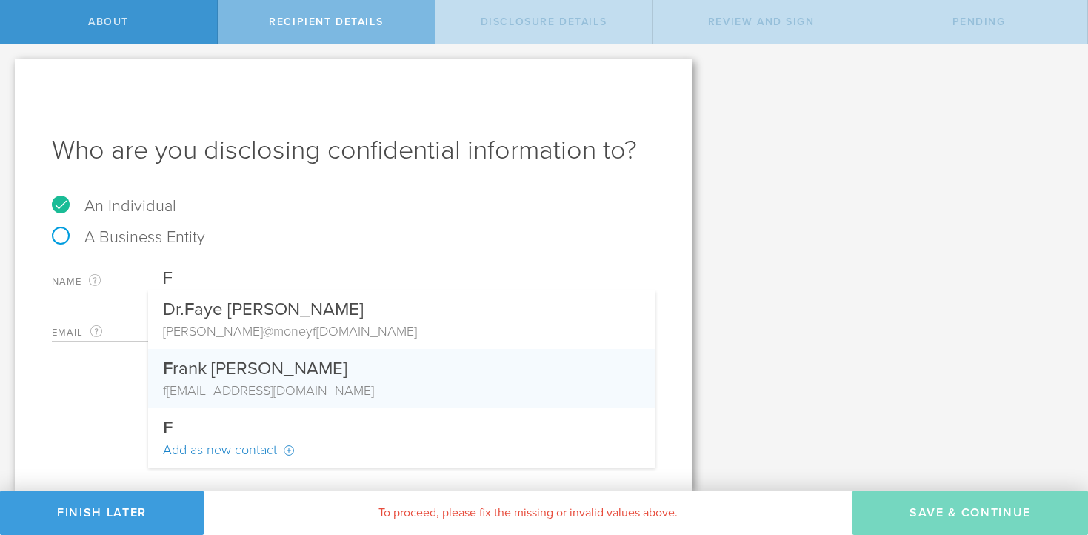
click at [202, 365] on div "F rank Amoroso" at bounding box center [402, 365] width 478 height 32
type input "[PERSON_NAME]"
type input "[EMAIL_ADDRESS][DOMAIN_NAME]"
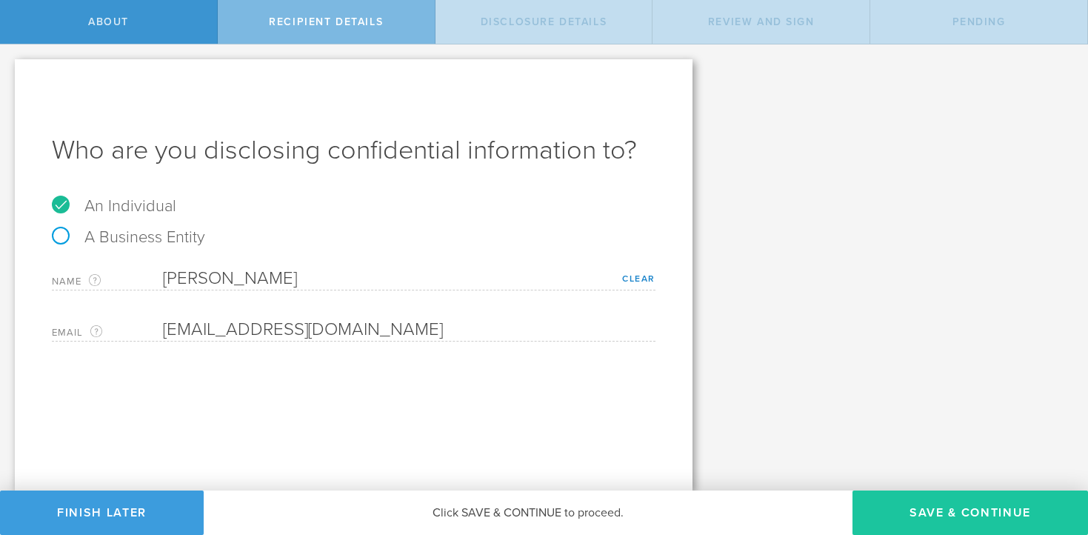
click at [929, 517] on button "Save & Continue" at bounding box center [971, 513] width 236 height 44
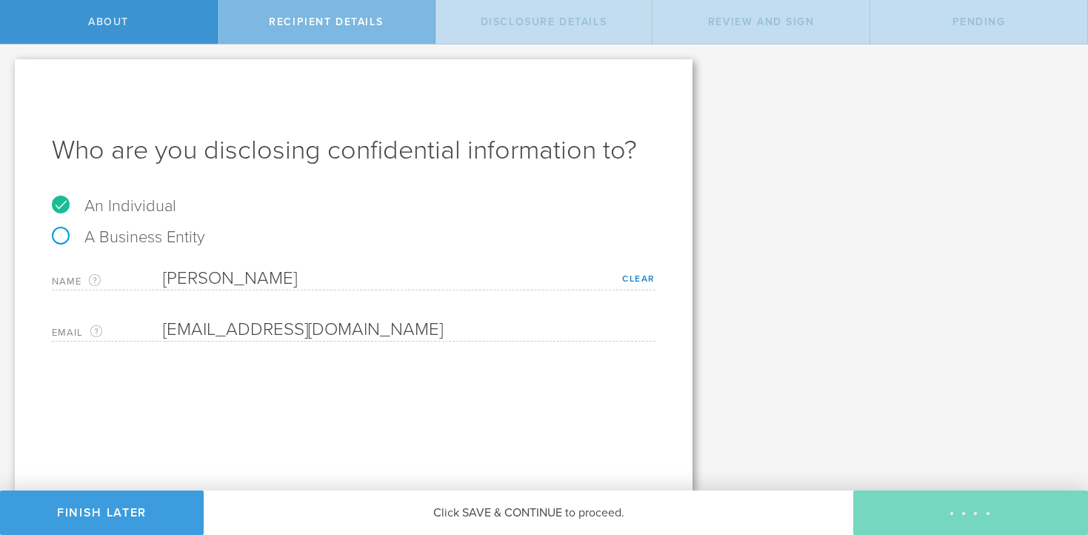
select select "string:5 years"
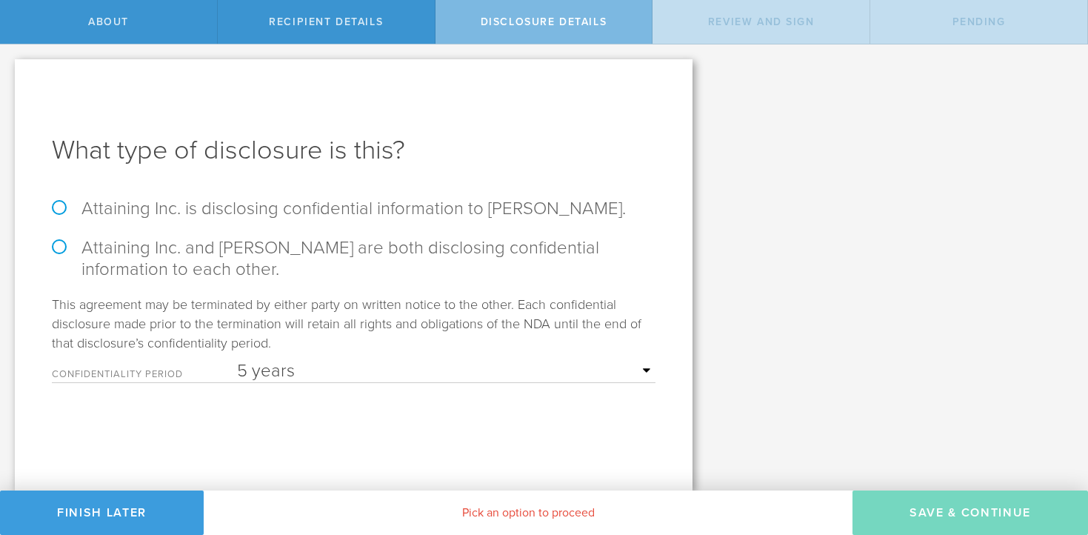
click at [245, 213] on label "Attaining Inc. is disclosing confidential information to Frank Amoroso." at bounding box center [354, 208] width 604 height 21
click at [10, 76] on input "Attaining Inc. is disclosing confidential information to Frank Amoroso." at bounding box center [5, 59] width 10 height 31
radio input "true"
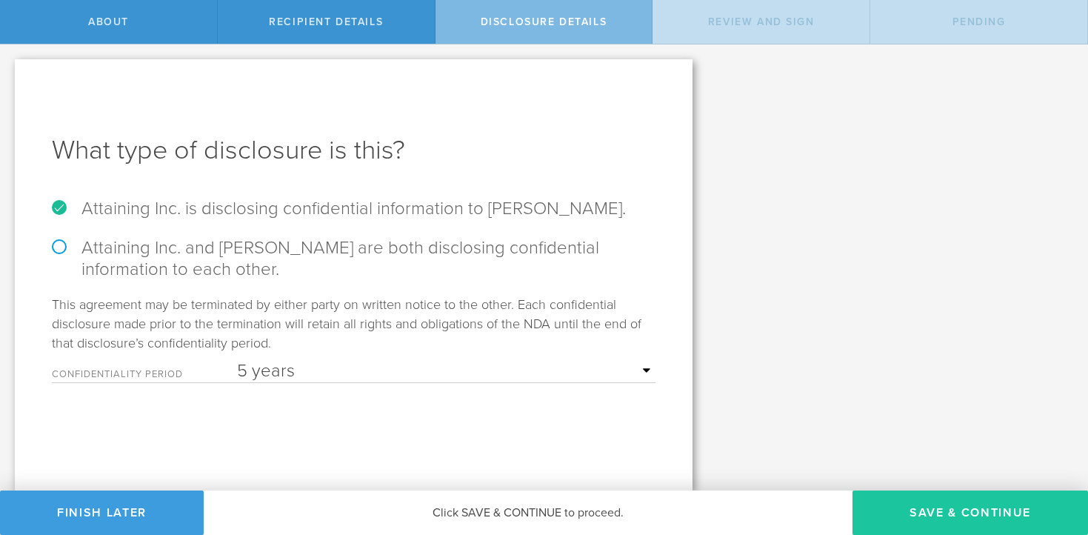
click at [985, 500] on button "Save & Continue" at bounding box center [971, 513] width 236 height 44
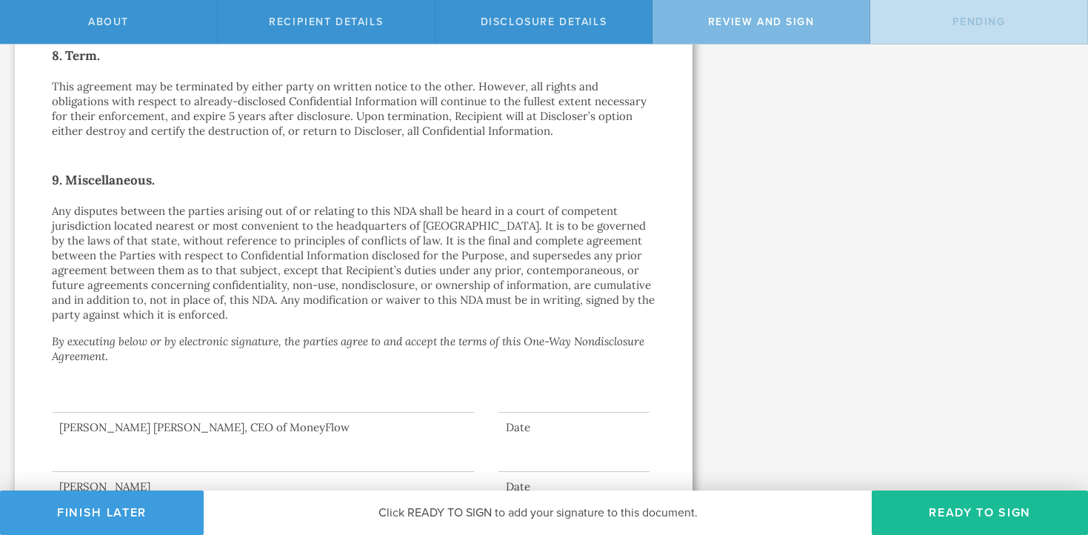
scroll to position [1243, 0]
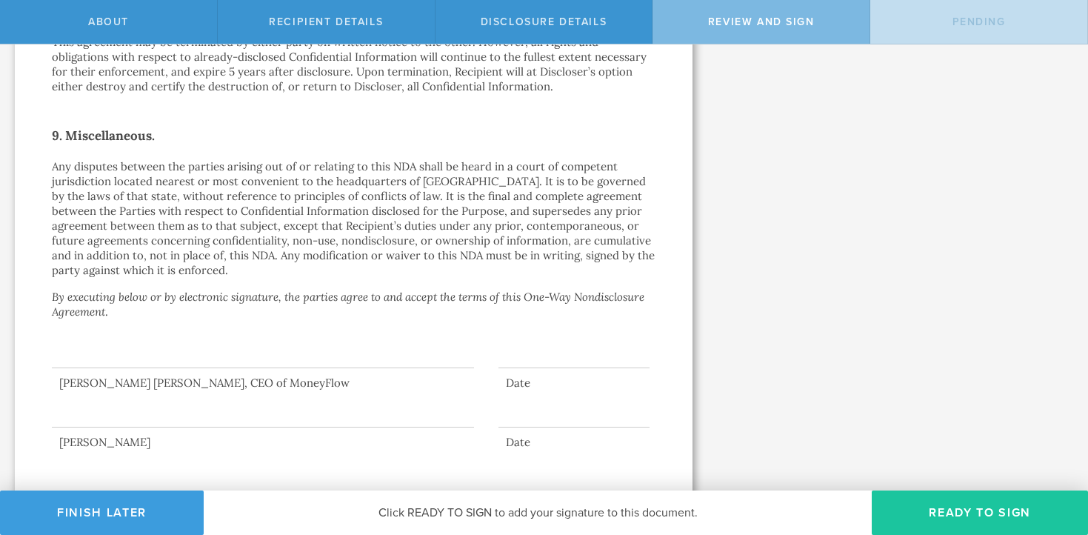
click at [925, 510] on button "Ready to Sign" at bounding box center [980, 513] width 216 height 44
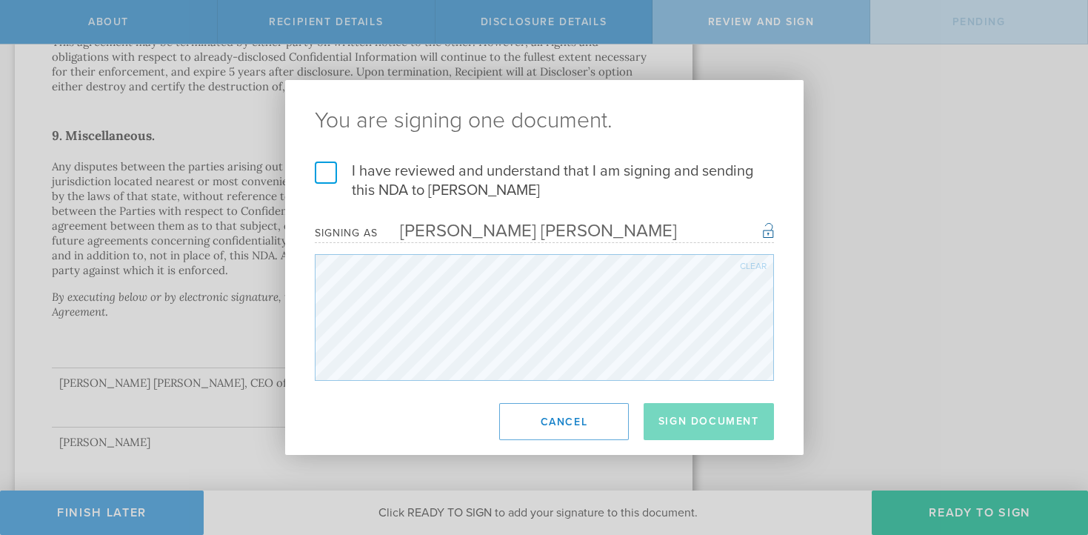
click at [748, 264] on div "Clear" at bounding box center [753, 266] width 27 height 9
click at [759, 265] on div "Clear" at bounding box center [753, 266] width 27 height 9
click at [760, 262] on div "Clear" at bounding box center [753, 266] width 27 height 9
click at [749, 269] on div "Clear" at bounding box center [753, 266] width 27 height 9
click at [754, 265] on div "Clear" at bounding box center [753, 266] width 27 height 9
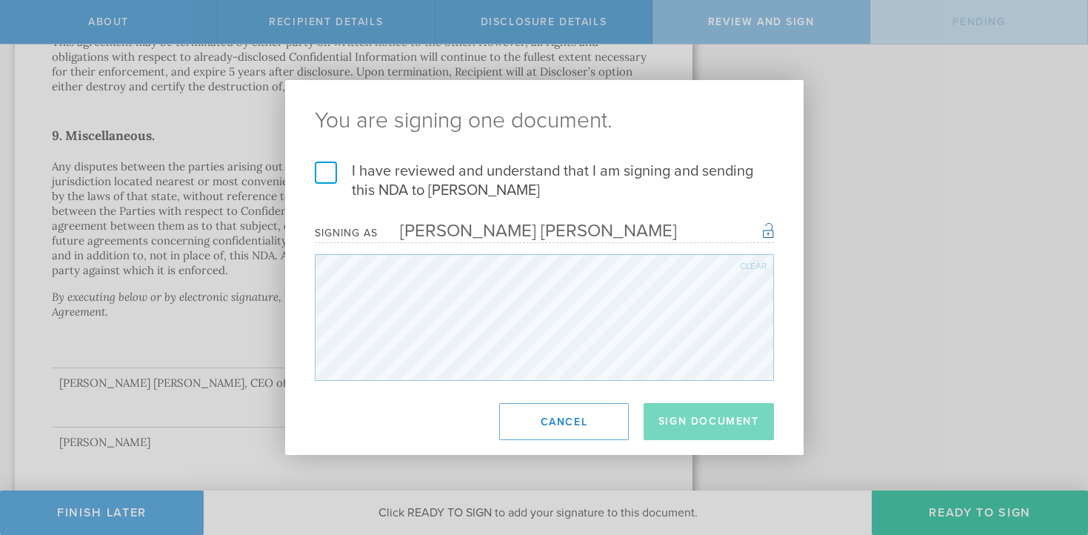
click at [752, 263] on div "Clear" at bounding box center [753, 266] width 27 height 9
click at [757, 267] on div "Clear" at bounding box center [753, 266] width 27 height 9
click at [748, 265] on div "Clear" at bounding box center [753, 266] width 27 height 9
click at [756, 267] on div "Clear" at bounding box center [753, 266] width 27 height 9
click at [748, 268] on div "Clear" at bounding box center [753, 266] width 27 height 9
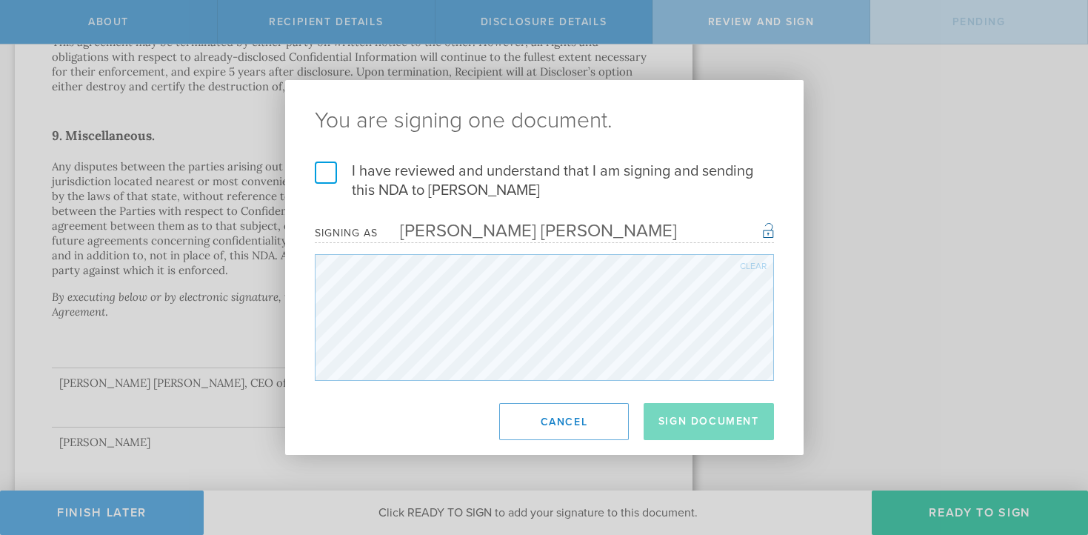
click at [758, 262] on div "Clear" at bounding box center [753, 266] width 27 height 9
click at [748, 266] on div "Clear" at bounding box center [753, 266] width 27 height 9
click at [751, 262] on div "Clear" at bounding box center [753, 266] width 27 height 9
click at [755, 266] on div "Clear" at bounding box center [753, 266] width 27 height 9
click at [757, 262] on div "Clear" at bounding box center [753, 266] width 27 height 9
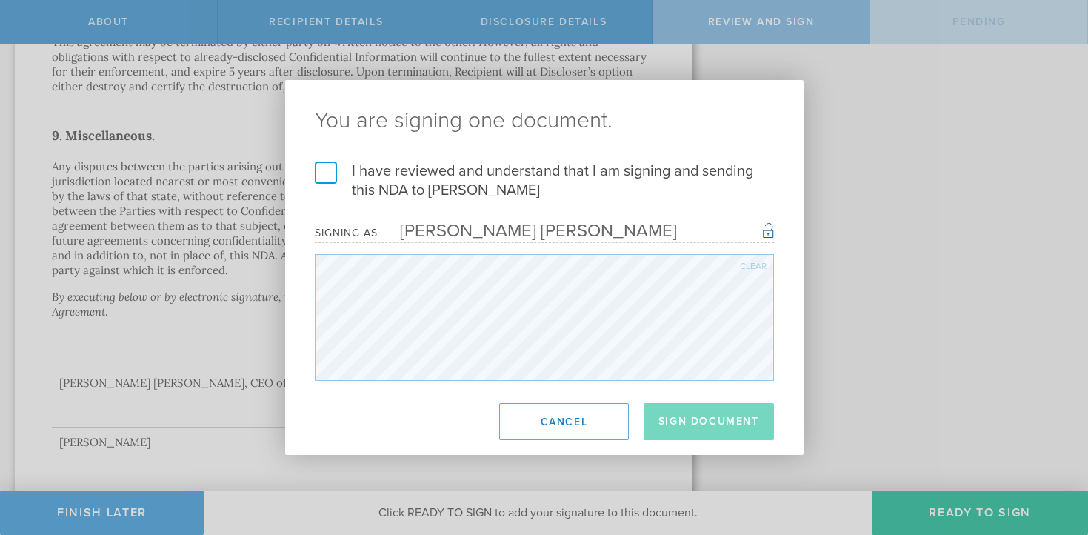
click at [764, 263] on div "Clear" at bounding box center [753, 266] width 27 height 9
click at [402, 406] on div "You are signing one document. I have reviewed and understand that I am signing …" at bounding box center [544, 267] width 519 height 375
click at [330, 170] on label "I have reviewed and understand that I am signing and sending this NDA to Frank …" at bounding box center [544, 181] width 459 height 39
click at [0, 0] on input "I have reviewed and understand that I am signing and sending this NDA to Frank …" at bounding box center [0, 0] width 0 height 0
click at [684, 413] on button "Sign Document" at bounding box center [709, 421] width 130 height 37
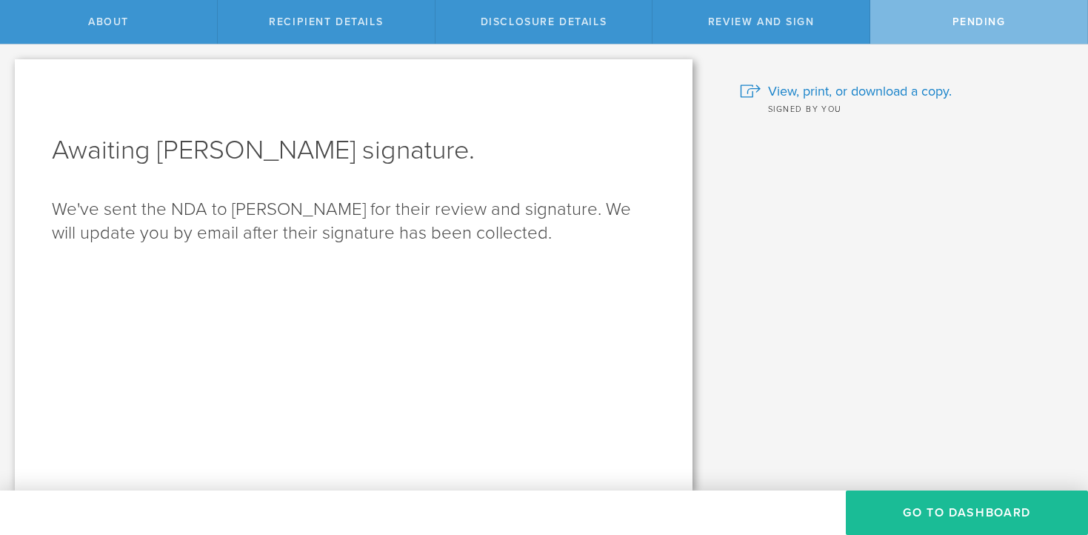
scroll to position [0, 0]
click at [995, 508] on button "Go to dashboard" at bounding box center [967, 513] width 242 height 44
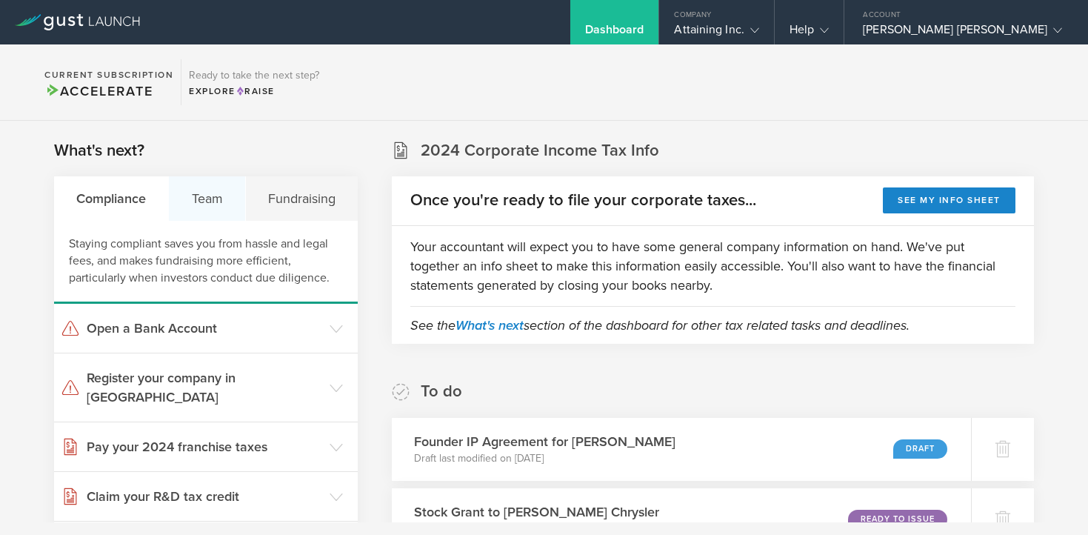
click at [198, 193] on div "Team" at bounding box center [207, 198] width 76 height 44
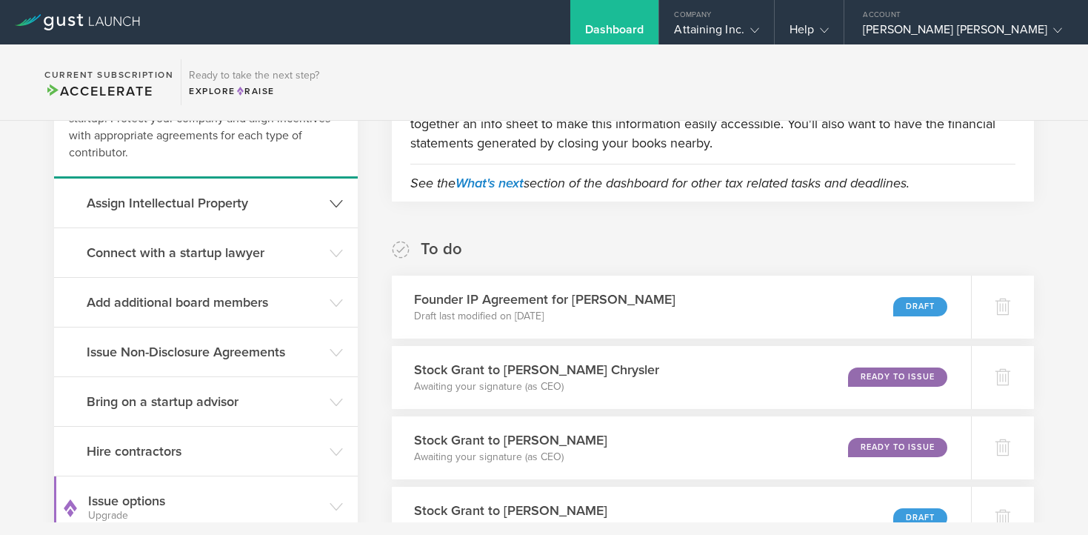
scroll to position [151, 0]
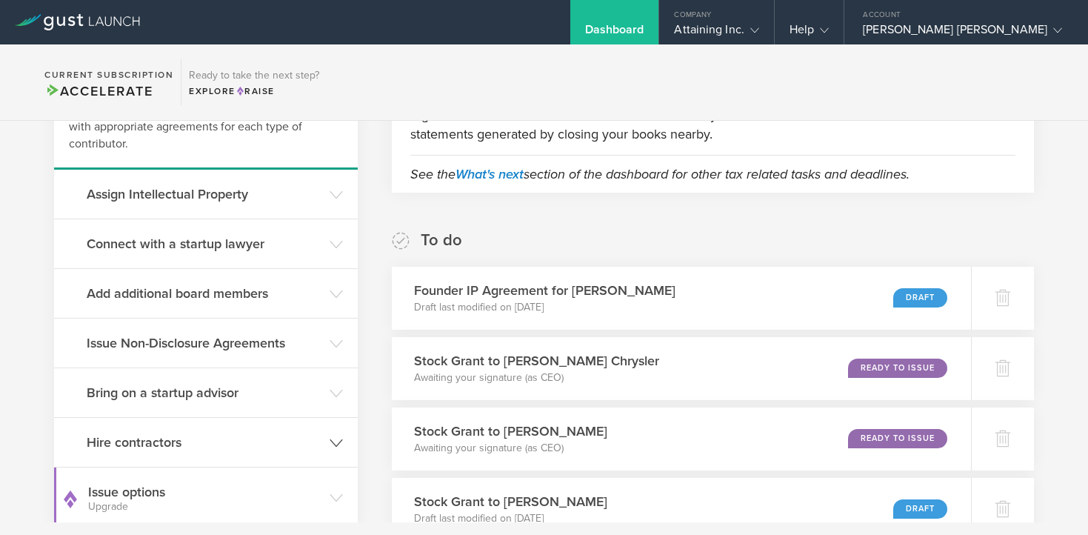
click at [141, 446] on h3 "Hire contractors" at bounding box center [205, 442] width 236 height 19
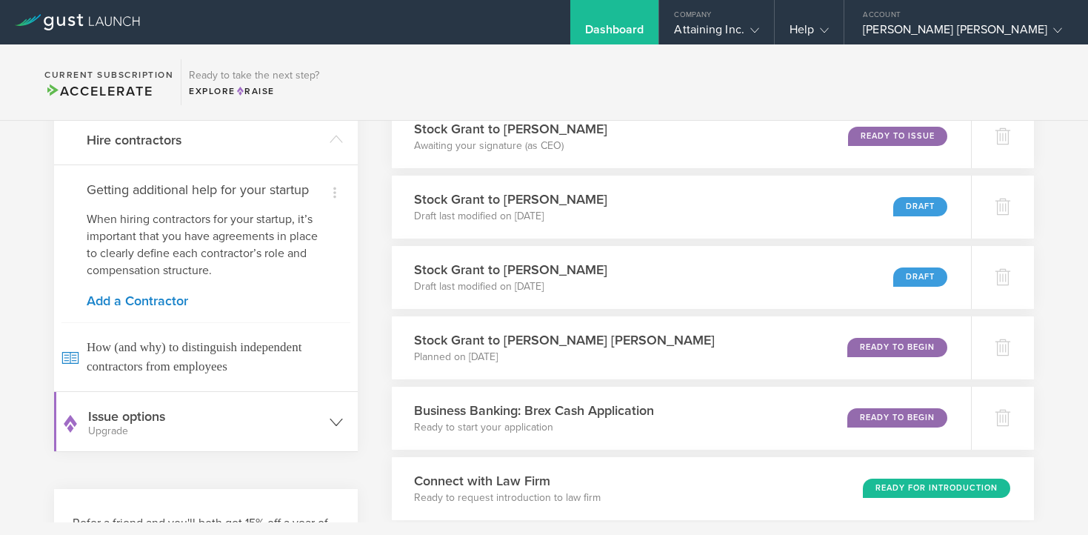
scroll to position [454, 0]
click at [150, 299] on link "Add a Contractor" at bounding box center [206, 299] width 239 height 13
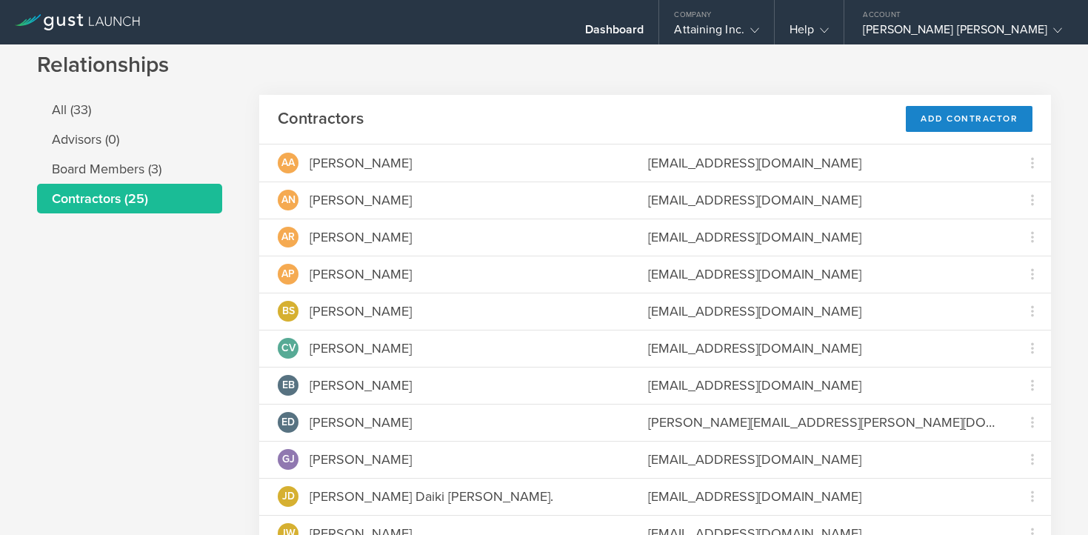
scroll to position [13, 0]
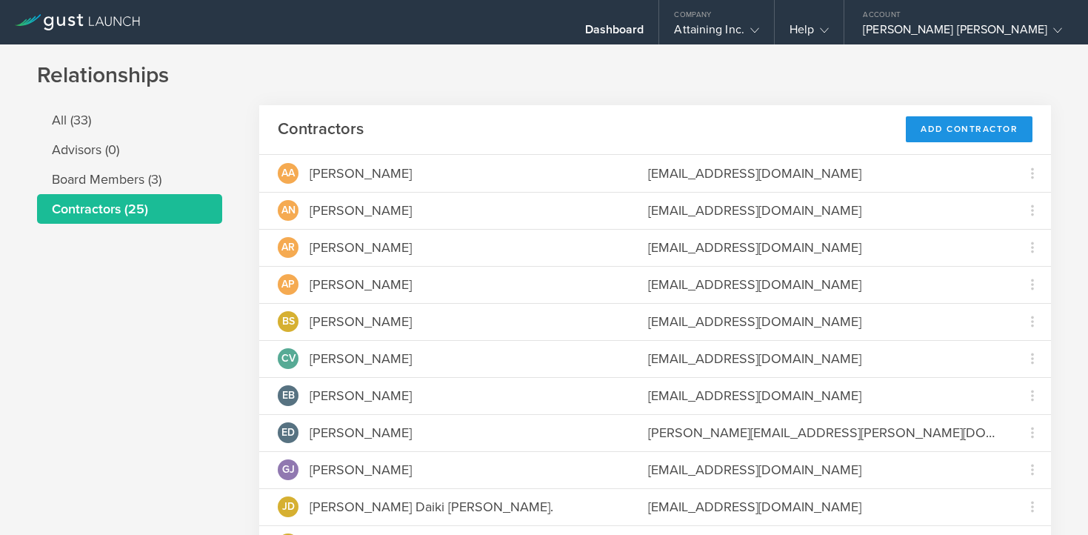
click at [927, 131] on div "Add Contractor" at bounding box center [969, 129] width 127 height 26
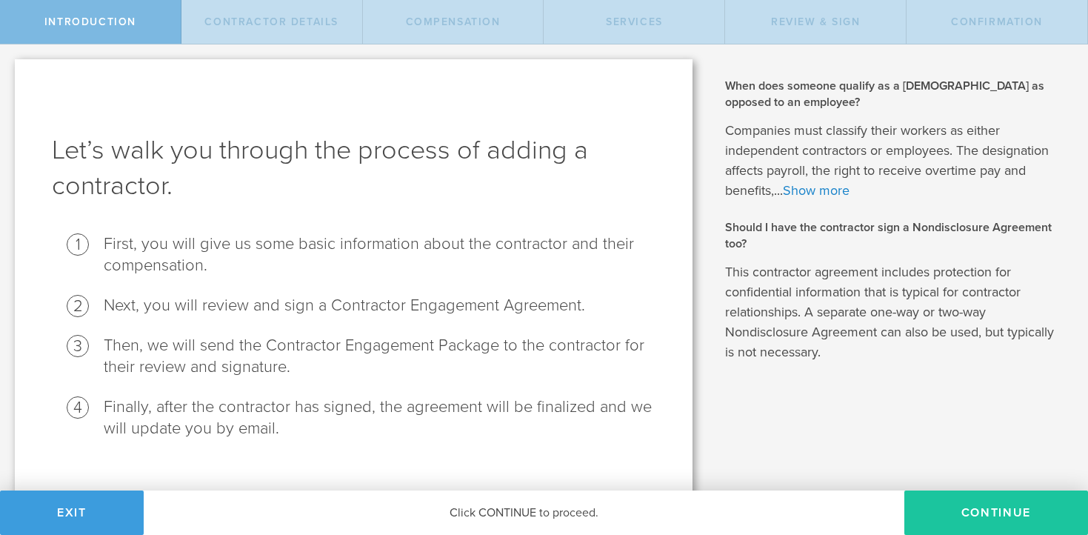
click at [931, 523] on button "Continue" at bounding box center [997, 513] width 184 height 44
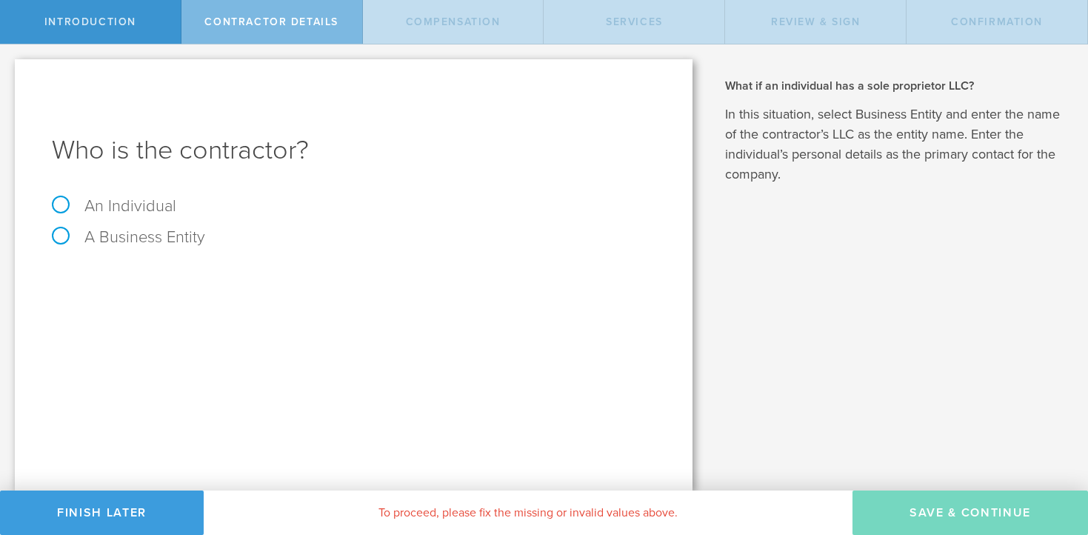
click at [126, 203] on label "An Individual" at bounding box center [114, 205] width 124 height 19
click at [10, 68] on input "An Individual" at bounding box center [5, 56] width 10 height 24
radio input "true"
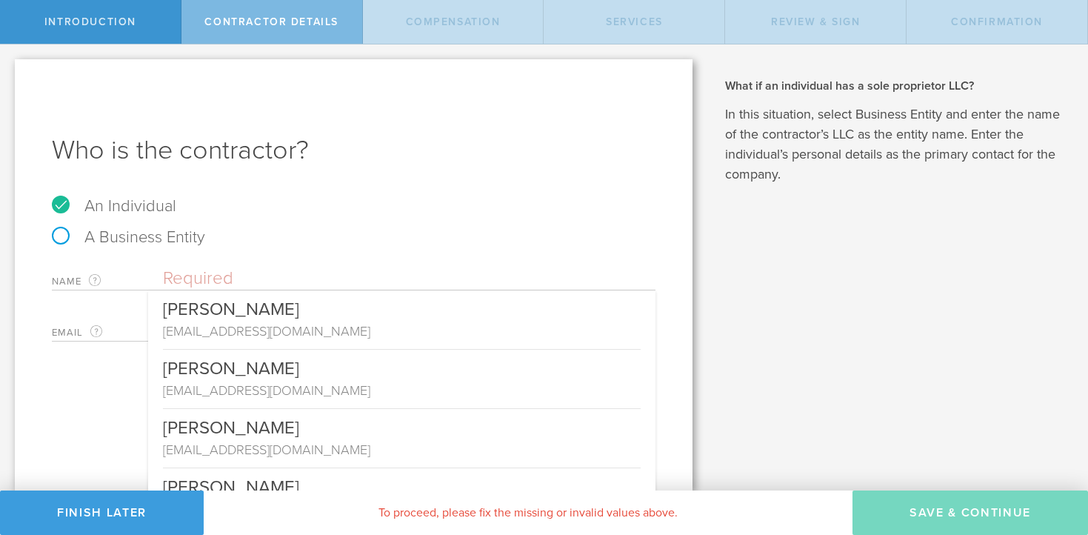
click at [212, 283] on input "text" at bounding box center [409, 278] width 493 height 22
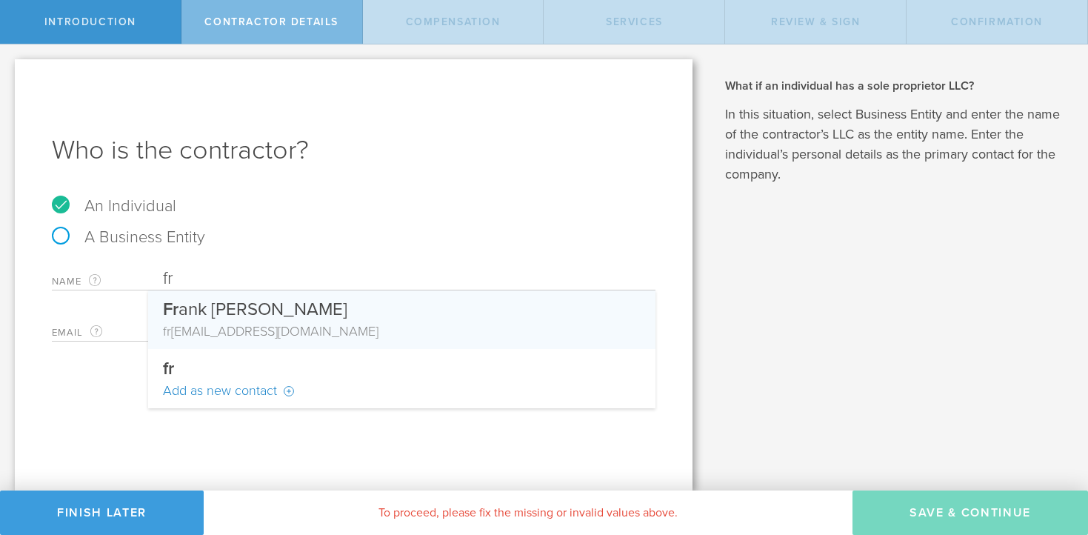
click at [200, 306] on div "Fr ank Amoroso" at bounding box center [402, 305] width 478 height 31
type input "[PERSON_NAME]"
type input "[EMAIL_ADDRESS][DOMAIN_NAME]"
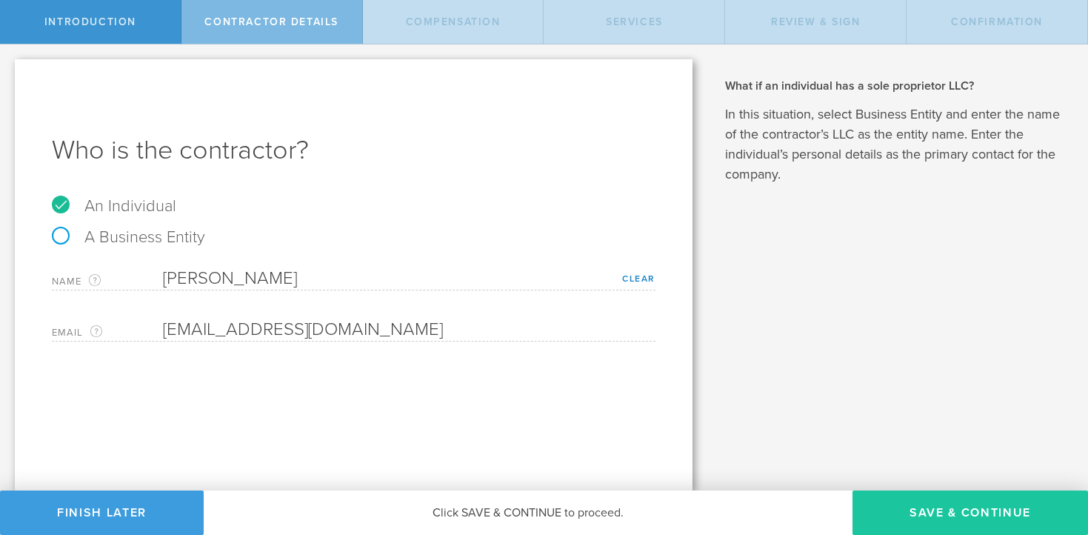
click at [947, 503] on button "Save & Continue" at bounding box center [971, 513] width 236 height 44
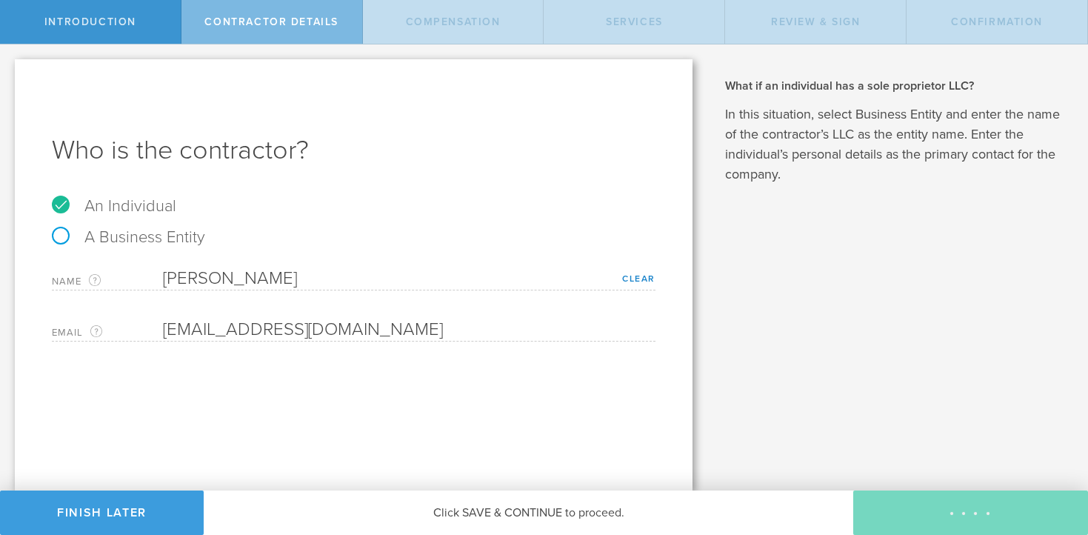
select select "none"
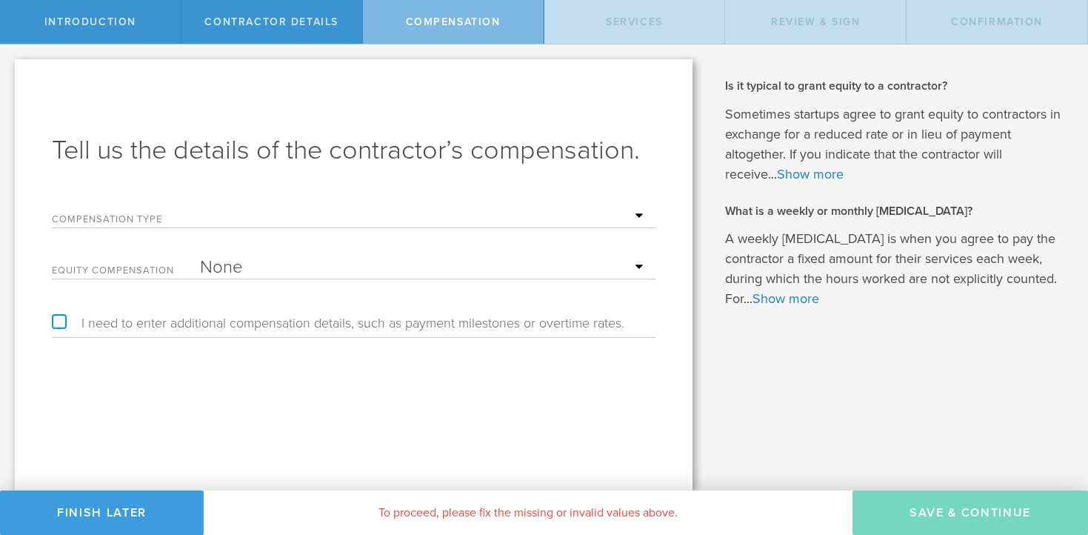
click at [255, 215] on select "Hourly Daily Weekly Retainer Monthly Retainer Project Flat Rate No cash compens…" at bounding box center [424, 216] width 448 height 22
select select "noCash"
click at [200, 205] on select "Hourly Daily Weekly Retainer Monthly Retainer Project Flat Rate No cash compens…" at bounding box center [424, 216] width 448 height 22
click at [259, 267] on select "None Stock Grant" at bounding box center [424, 267] width 448 height 22
select select "stock"
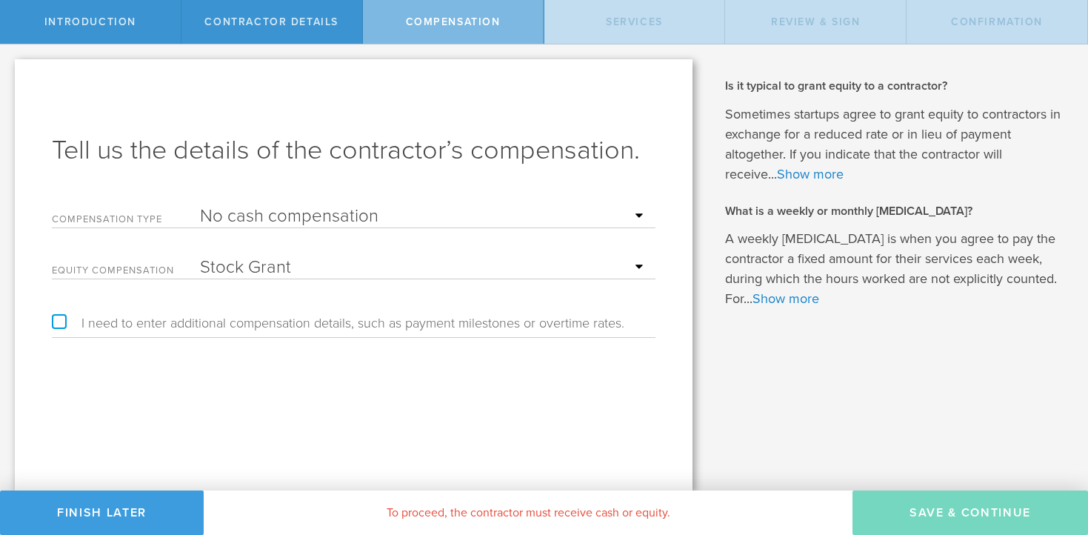
click at [200, 256] on select "None Stock Grant" at bounding box center [424, 267] width 448 height 22
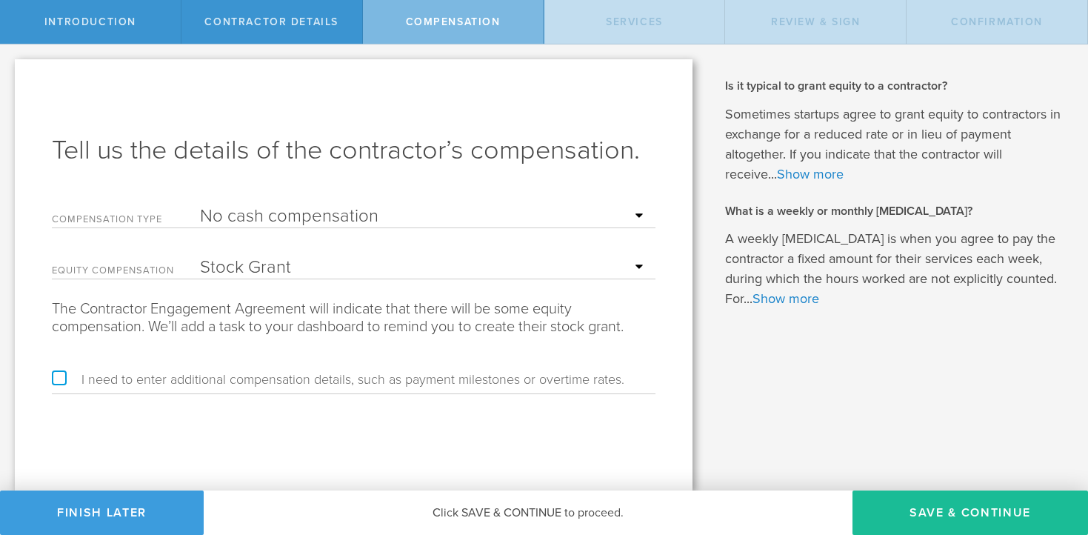
click at [62, 375] on label "I need to enter additional compensation details, such as payment milestones or …" at bounding box center [338, 379] width 573 height 13
click at [10, 68] on input "I need to enter additional compensation details, such as payment milestones or …" at bounding box center [5, 56] width 10 height 24
checkbox input "true"
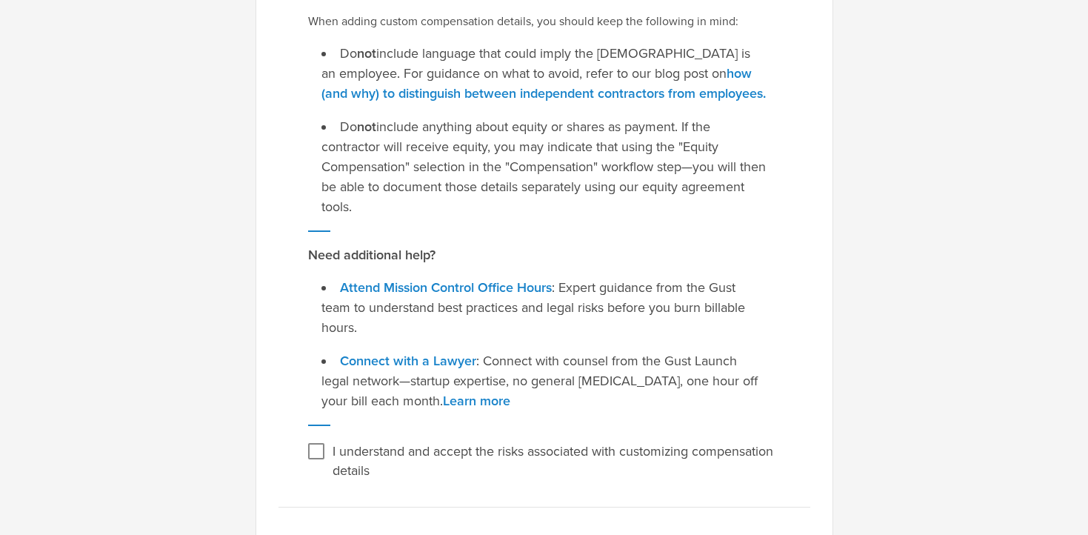
scroll to position [358, 0]
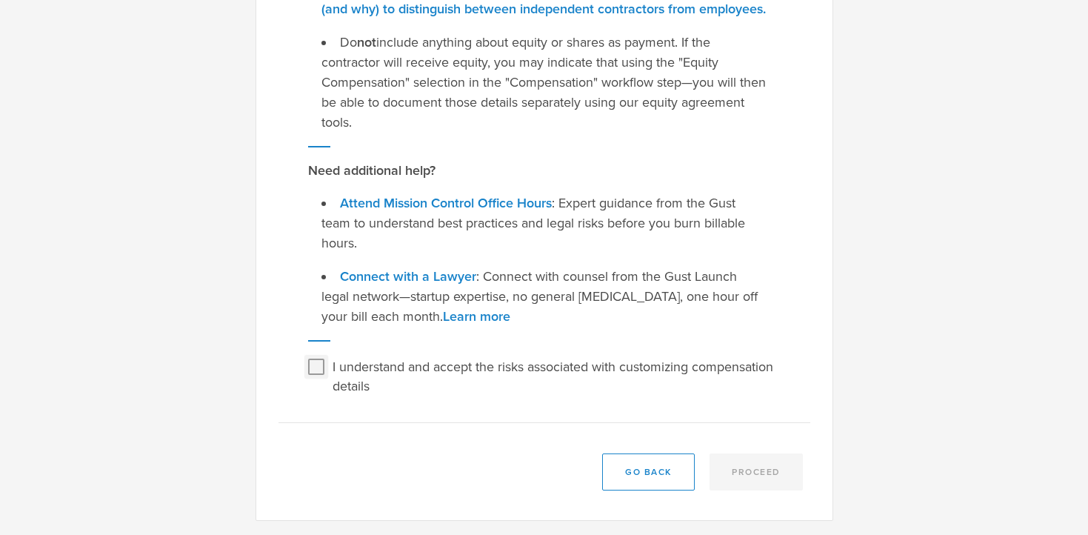
click at [317, 362] on input "I understand and accept the risks associated with customizing compensation deta…" at bounding box center [317, 367] width 24 height 24
checkbox input "true"
click at [752, 476] on button "Proceed" at bounding box center [756, 471] width 93 height 37
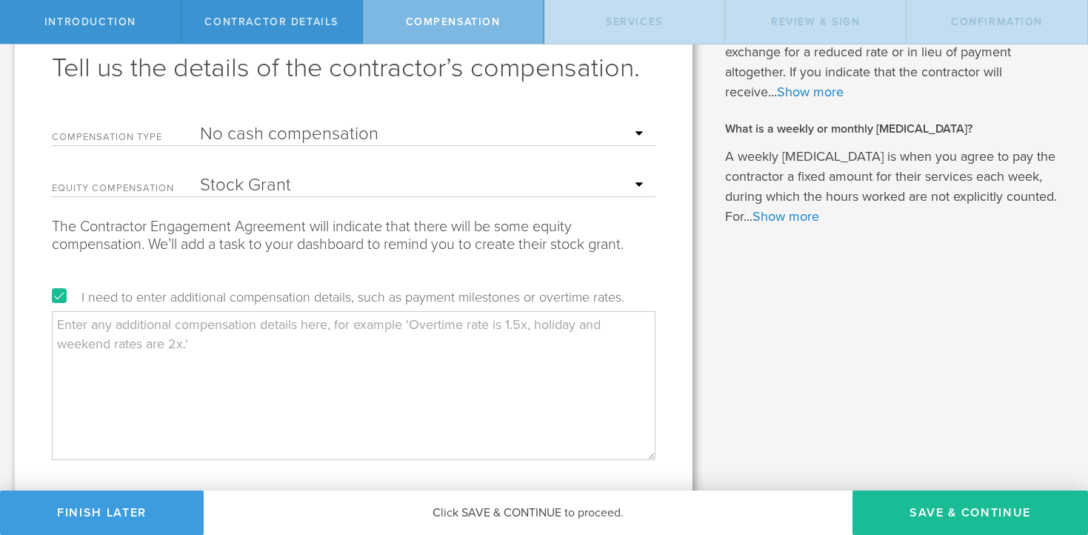
scroll to position [83, 0]
click at [255, 335] on textarea at bounding box center [354, 384] width 604 height 148
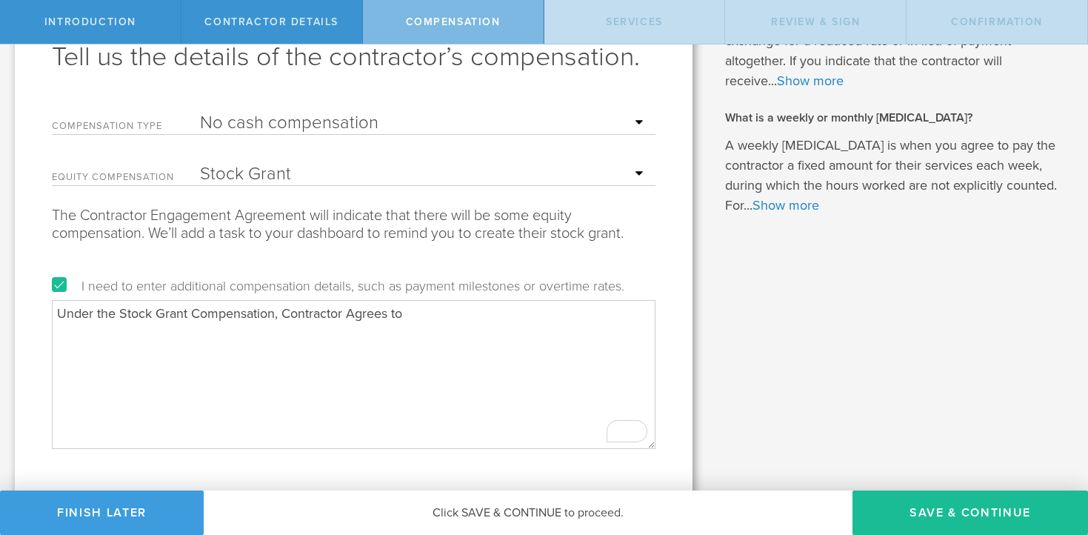
scroll to position [87, 0]
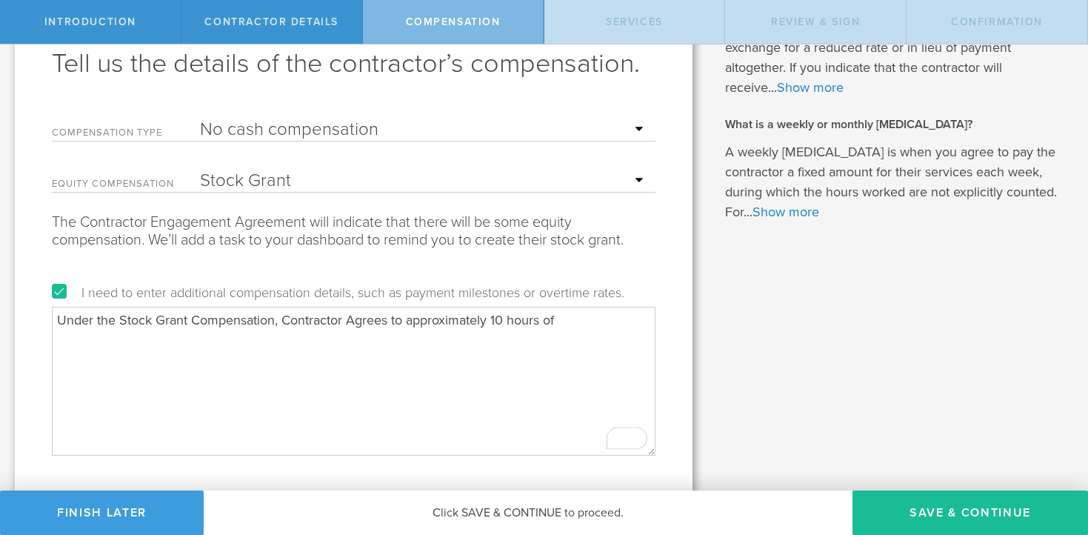
click at [565, 318] on textarea "Under the Stock Grant Compensation, Contractor Agrees to approximately 10 hours…" at bounding box center [354, 381] width 604 height 148
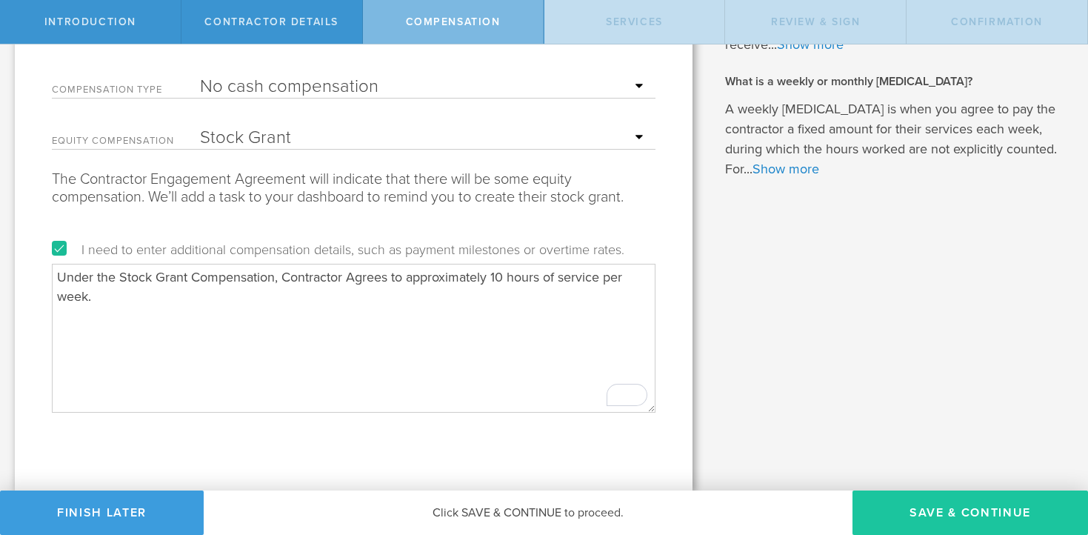
type textarea "Under the Stock Grant Compensation, Contractor Agrees to approximately 10 hours…"
click at [888, 504] on button "Save & Continue" at bounding box center [971, 513] width 236 height 44
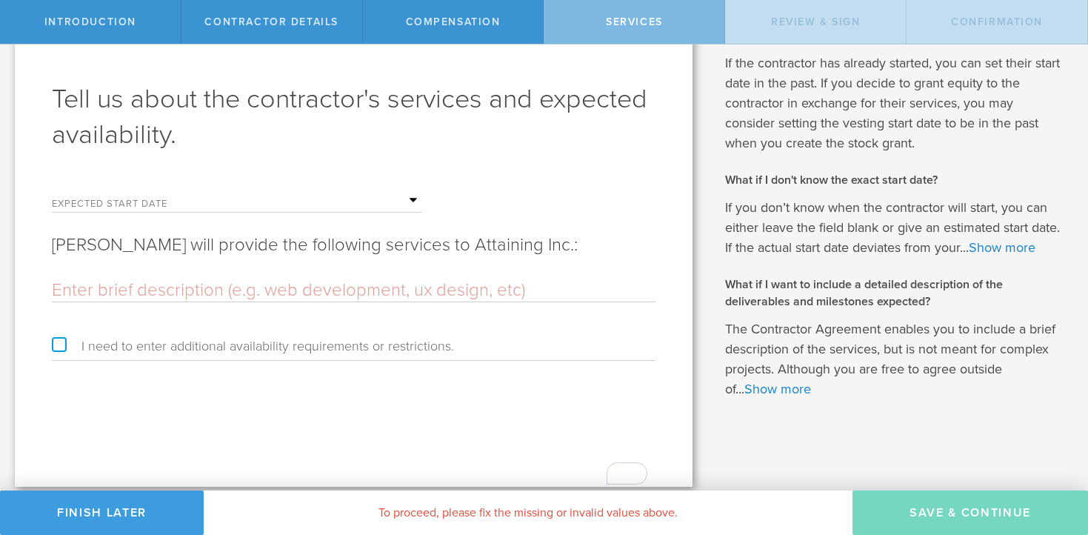
scroll to position [0, 0]
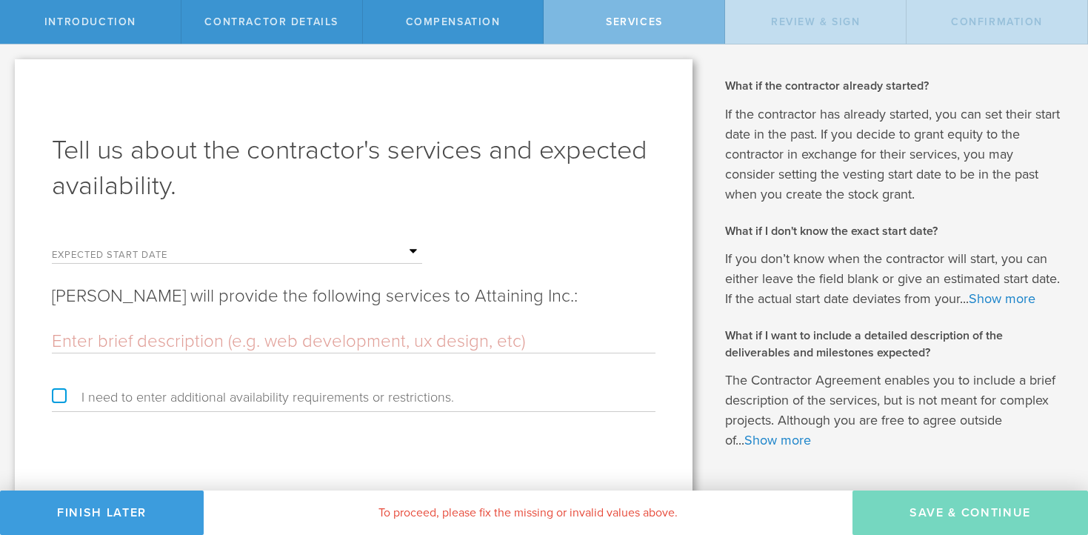
click at [415, 250] on input "text" at bounding box center [311, 252] width 222 height 22
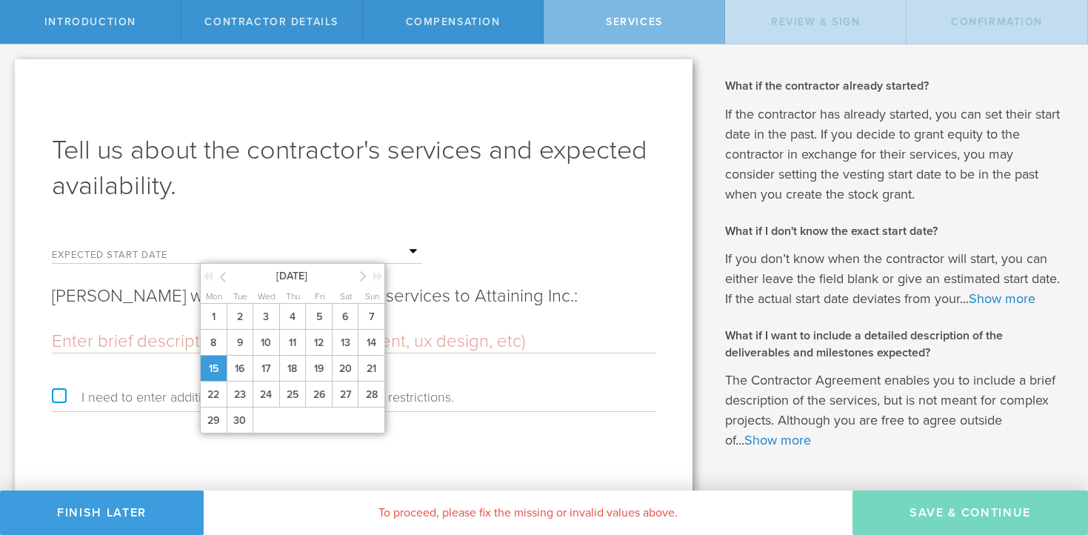
click at [215, 365] on span "15" at bounding box center [213, 369] width 27 height 26
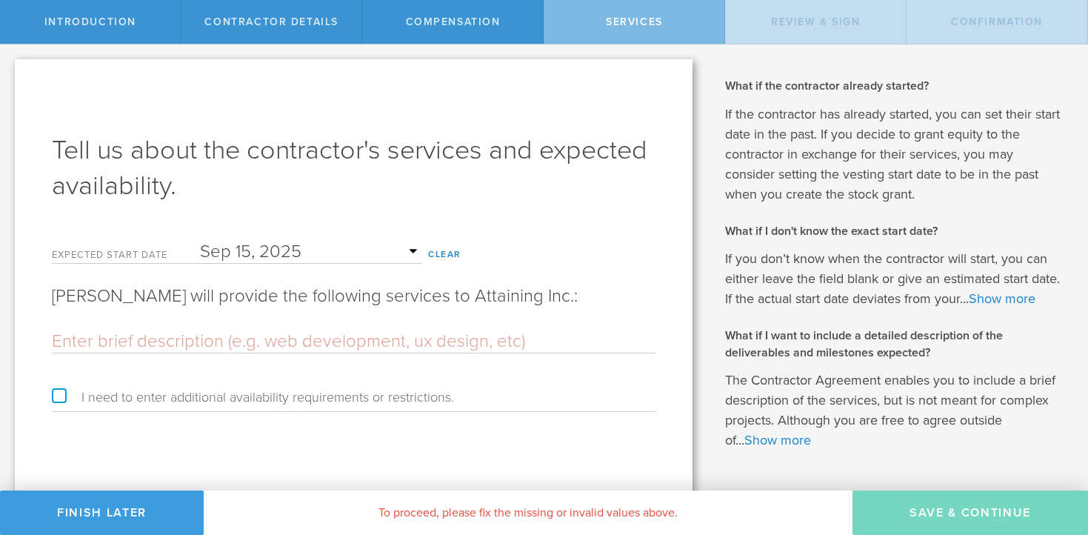
click at [197, 340] on input "text" at bounding box center [354, 341] width 604 height 22
click at [207, 343] on input "text" at bounding box center [354, 341] width 604 height 22
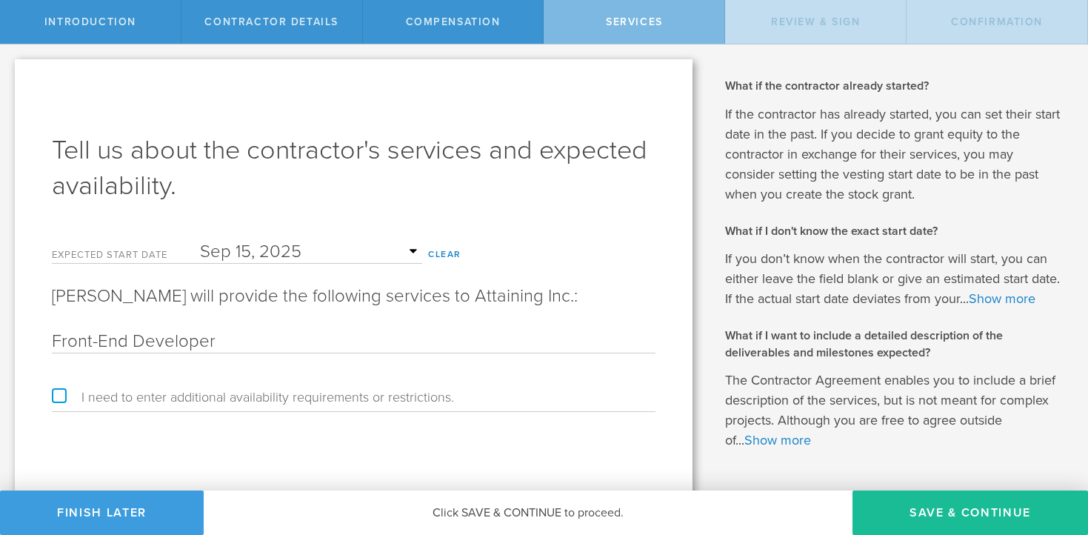
type input "Front-End Developer"
click at [147, 385] on form "Expected start date September 2025 Mon Tue Wed Thu Fri Sat Sun 1 2 3 4 5 6 7 8 …" at bounding box center [354, 322] width 604 height 179
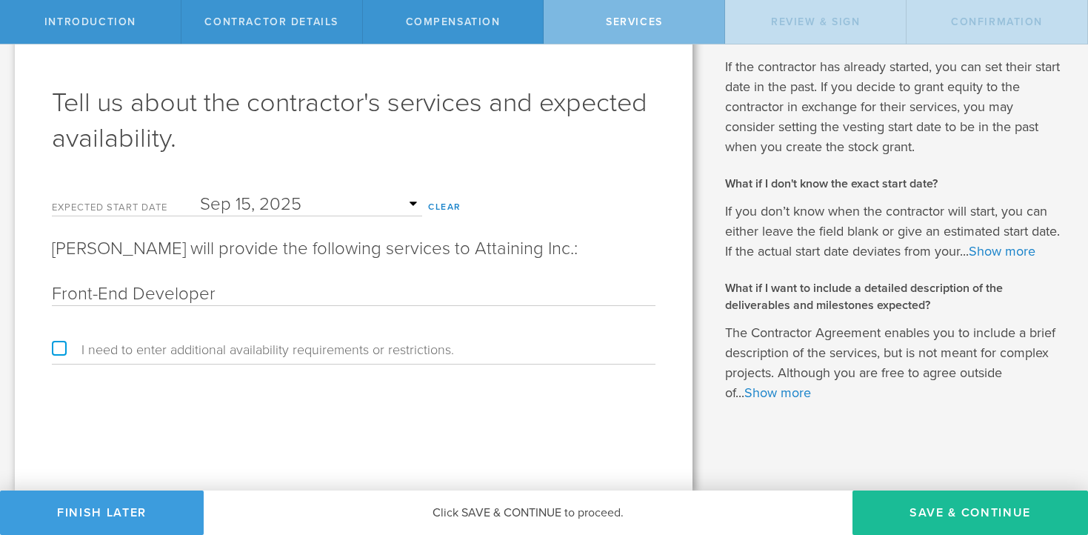
scroll to position [47, 0]
click at [959, 512] on button "Save & Continue" at bounding box center [971, 513] width 236 height 44
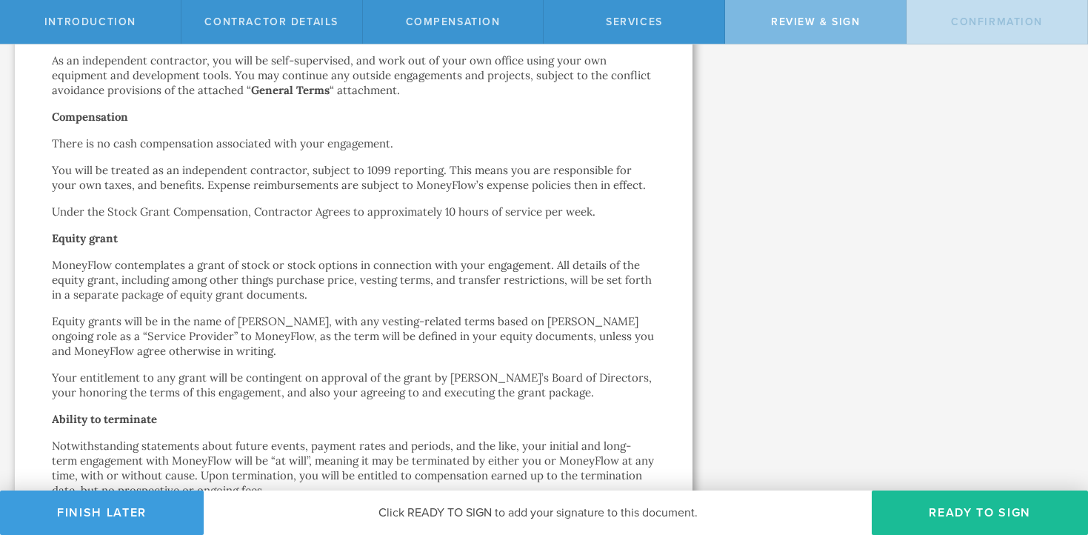
scroll to position [429, 0]
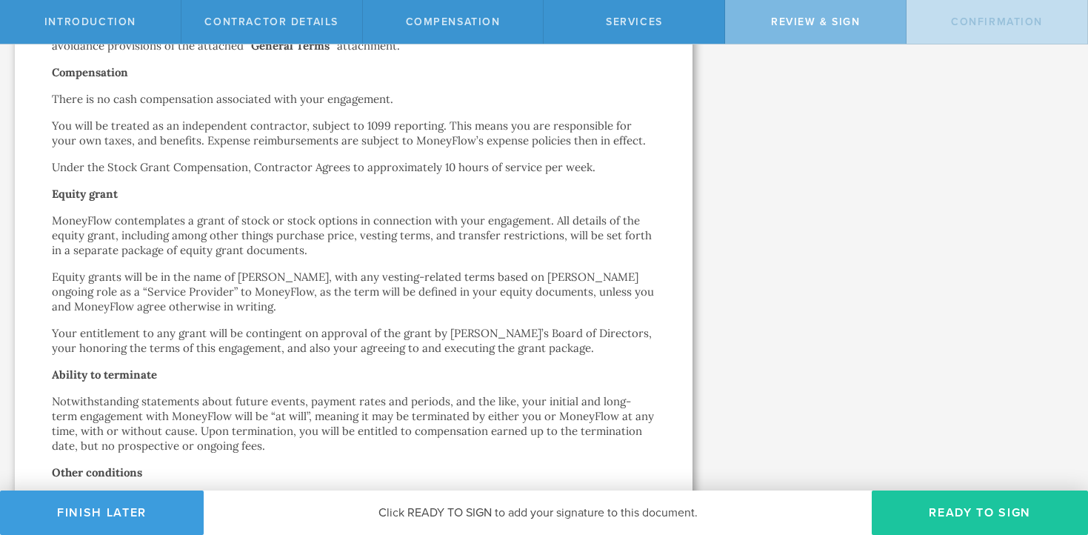
click at [975, 509] on button "Ready to Sign" at bounding box center [980, 513] width 216 height 44
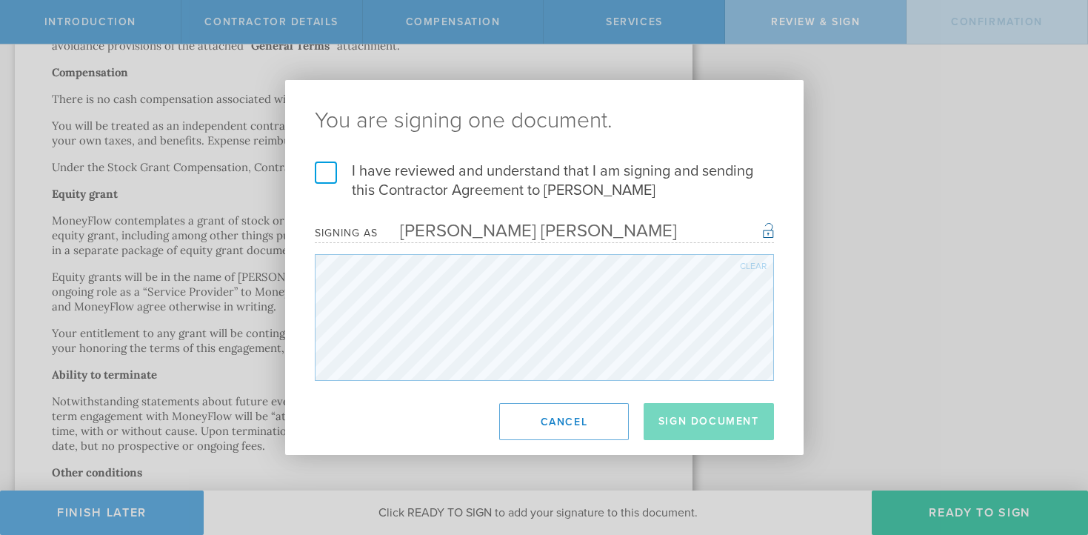
click at [442, 172] on label "I have reviewed and understand that I am signing and sending this Contractor Ag…" at bounding box center [544, 181] width 459 height 39
click at [0, 0] on input "I have reviewed and understand that I am signing and sending this Contractor Ag…" at bounding box center [0, 0] width 0 height 0
click at [706, 428] on button "Sign Document" at bounding box center [709, 421] width 130 height 37
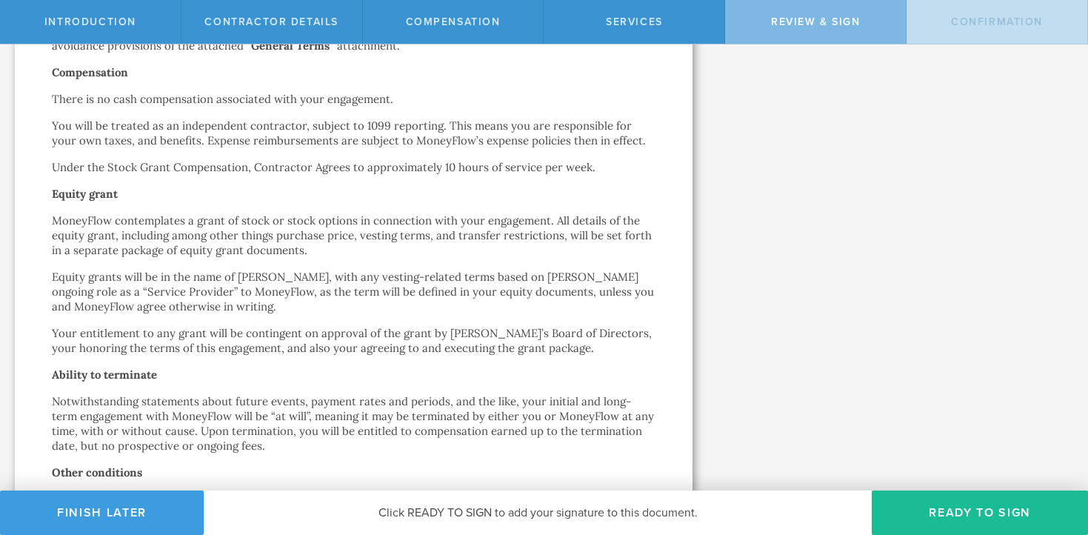
scroll to position [0, 0]
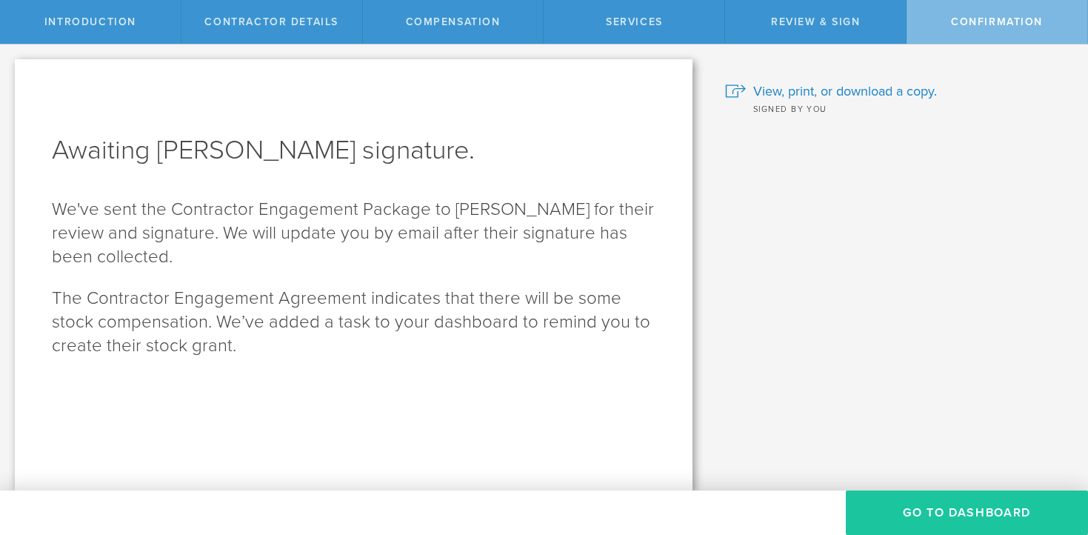
click at [890, 504] on button "Go To Dashboard" at bounding box center [967, 513] width 242 height 44
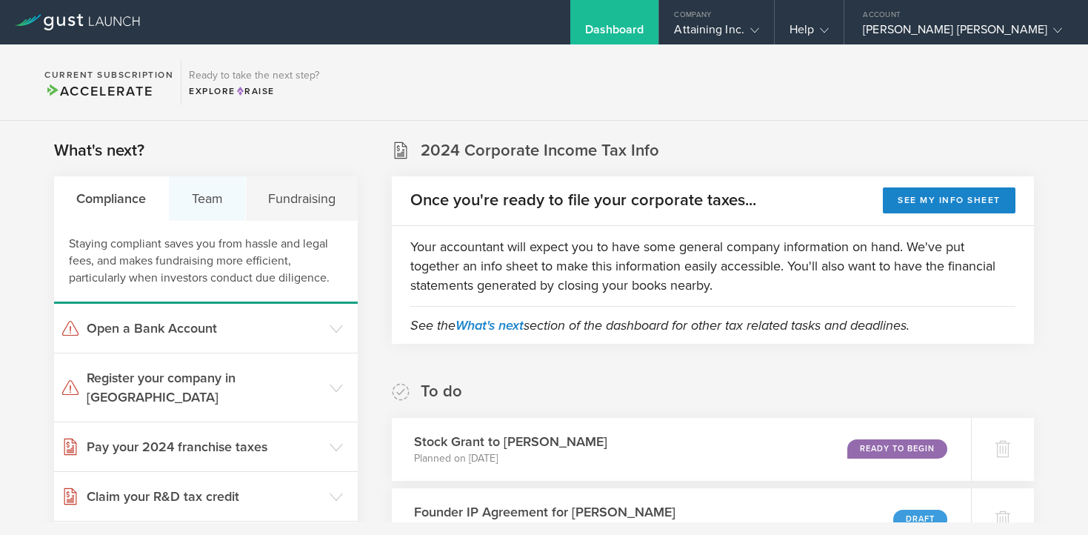
click at [203, 194] on div "Team" at bounding box center [207, 198] width 76 height 44
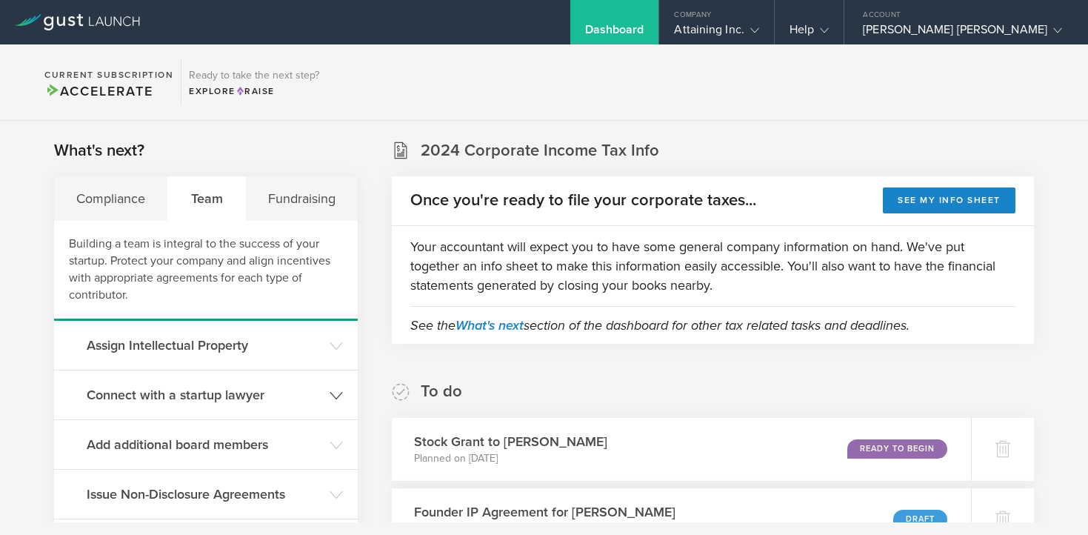
scroll to position [247, 0]
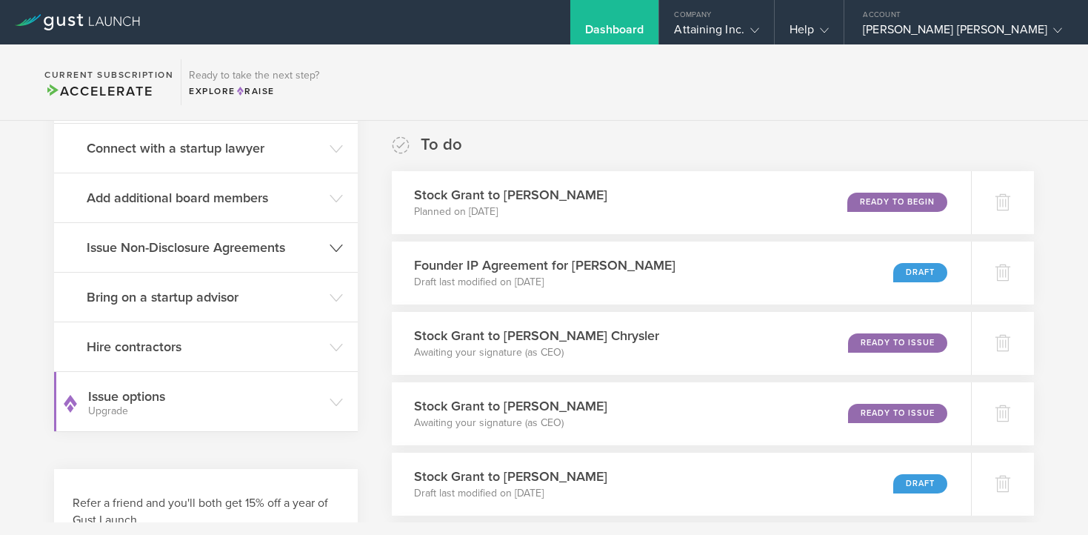
click at [216, 253] on h3 "Issue Non-Disclosure Agreements" at bounding box center [205, 247] width 236 height 19
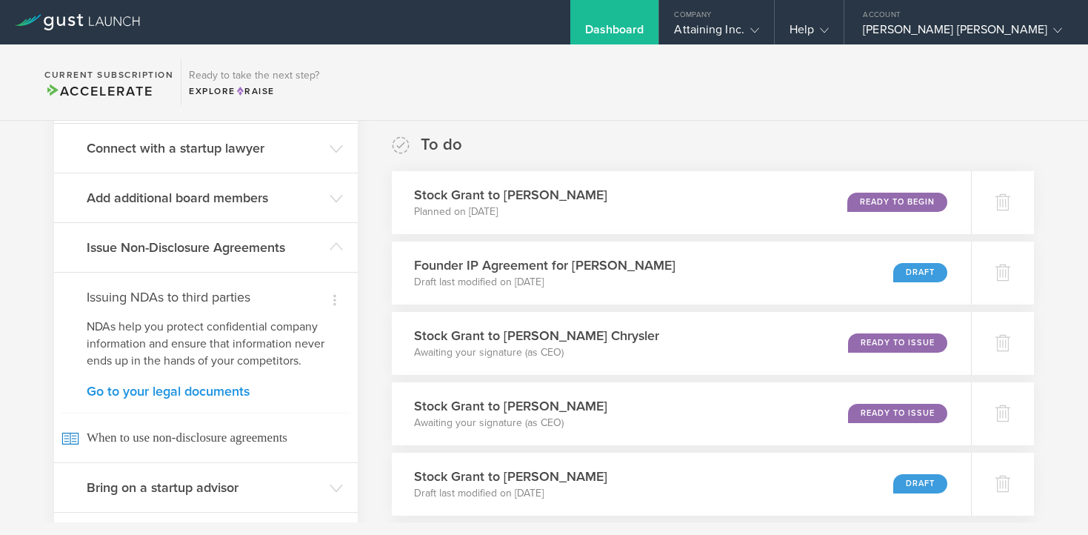
click at [163, 385] on link "Go to your legal documents" at bounding box center [206, 391] width 239 height 13
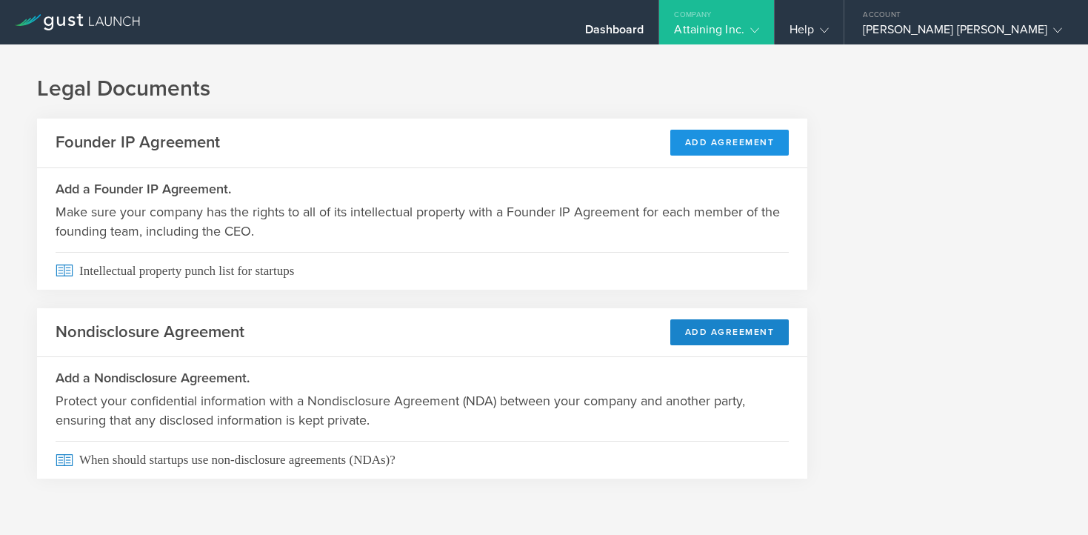
click at [722, 146] on button "Add Agreement" at bounding box center [730, 143] width 119 height 26
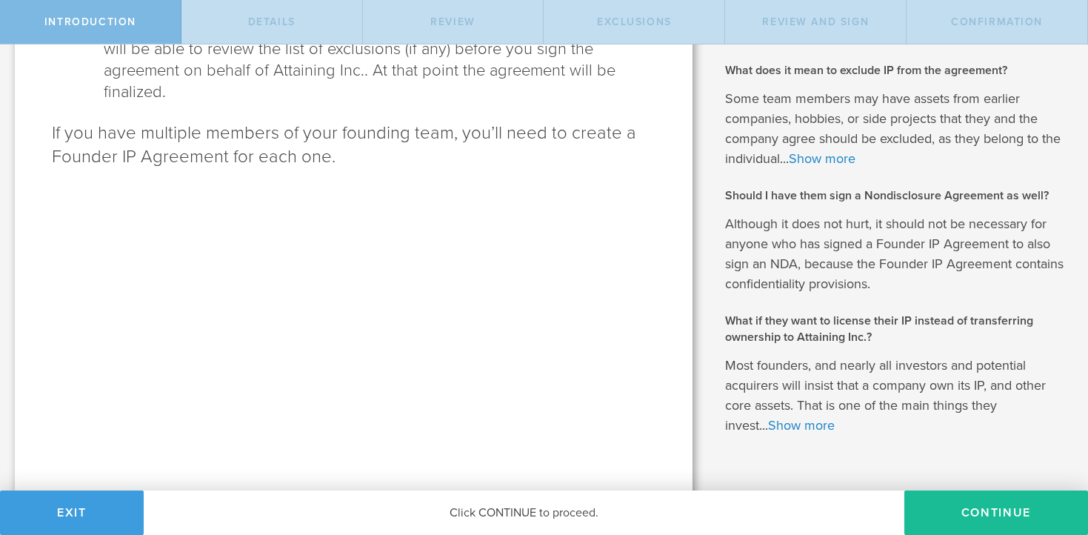
scroll to position [459, 0]
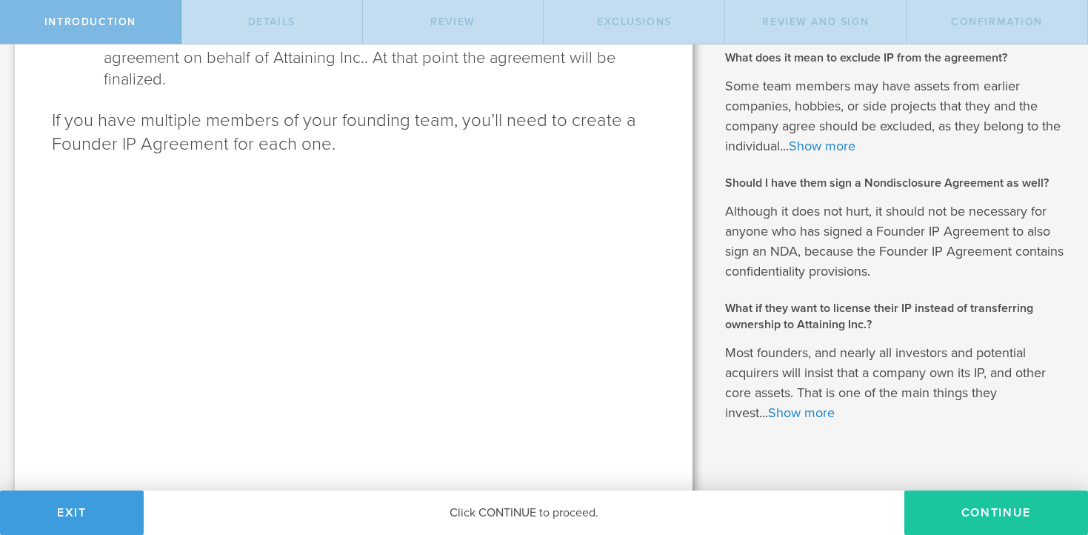
click at [1018, 515] on button "Continue" at bounding box center [997, 513] width 184 height 44
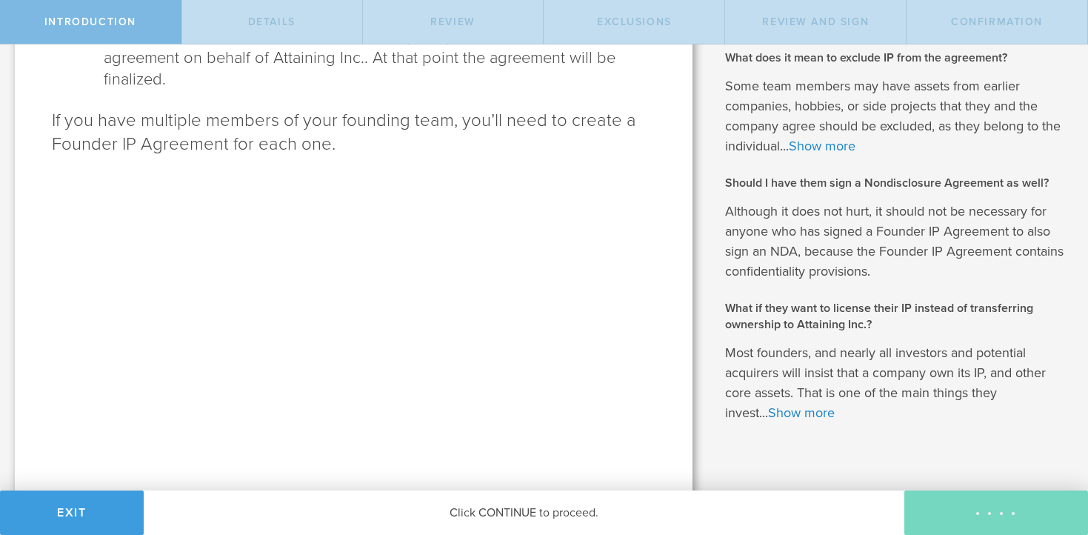
scroll to position [0, 0]
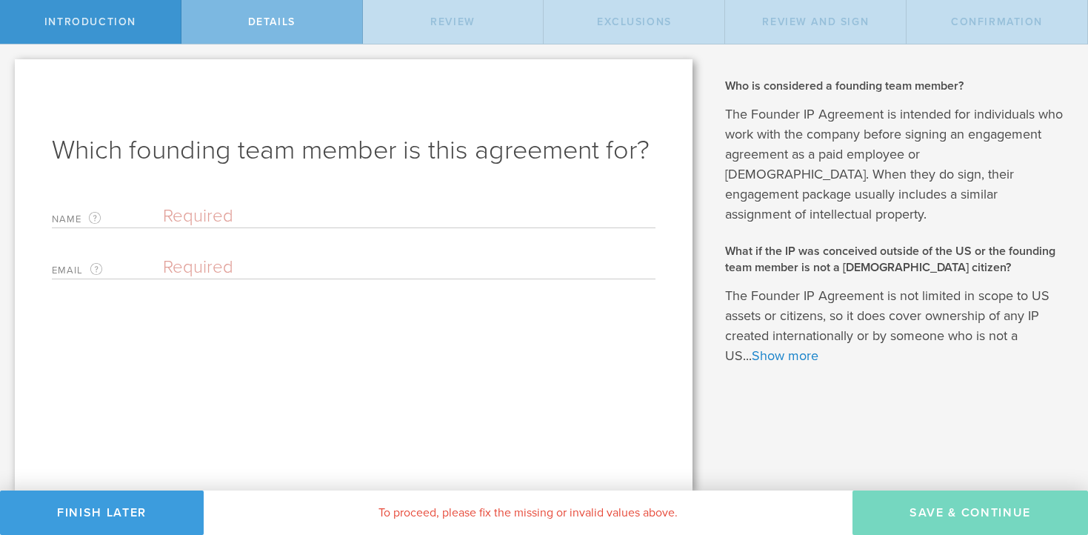
click at [267, 216] on input "text" at bounding box center [409, 216] width 493 height 22
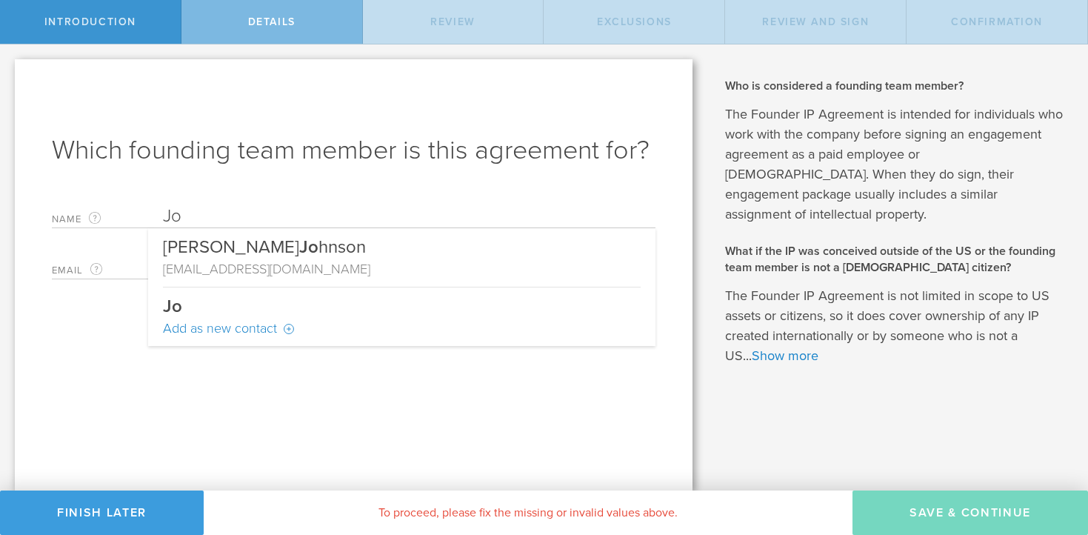
type input "J"
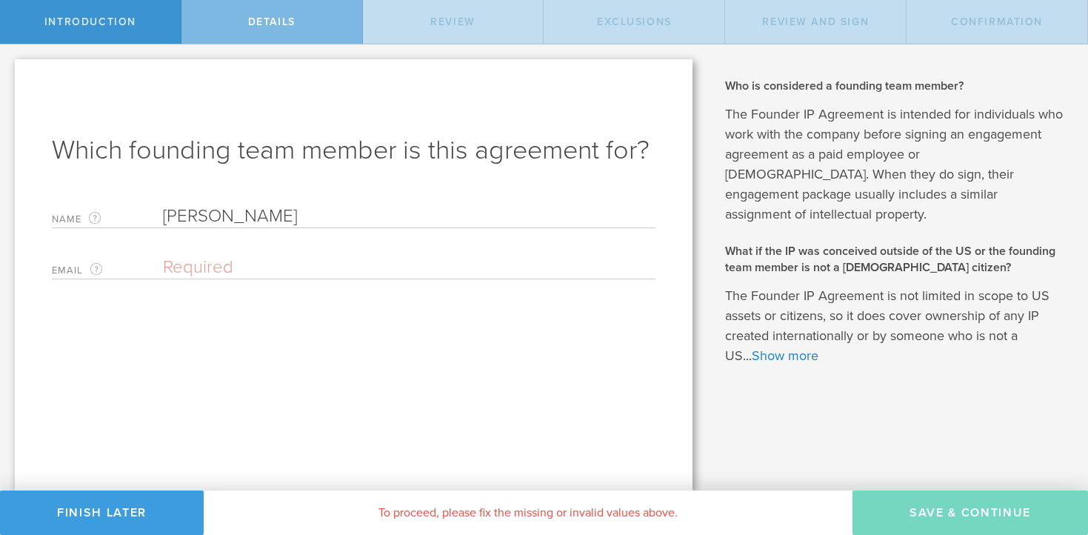
type input "[PERSON_NAME]"
click at [189, 265] on input "email" at bounding box center [405, 267] width 485 height 22
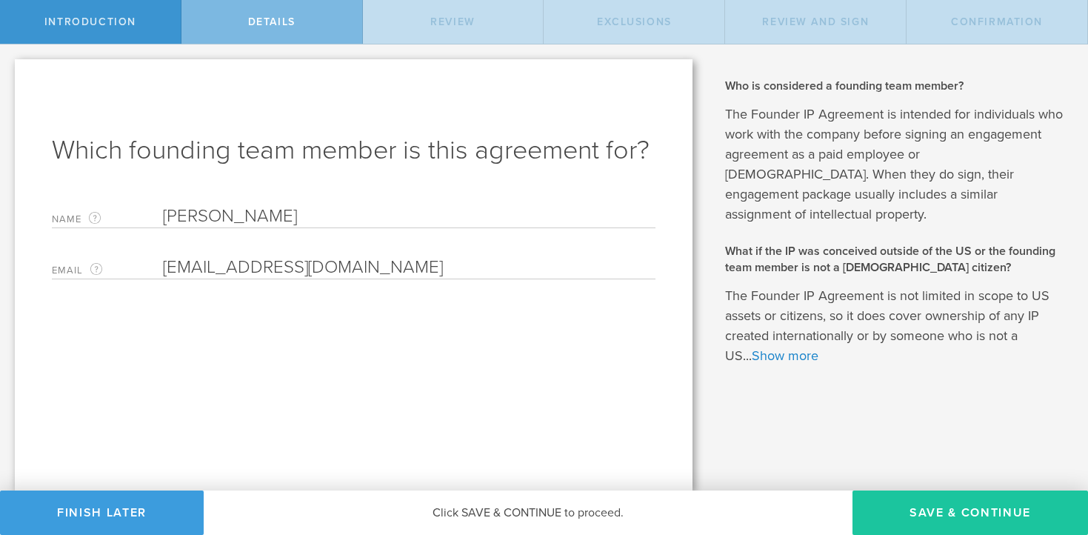
type input "[EMAIL_ADDRESS][DOMAIN_NAME]"
click at [924, 511] on button "Save & Continue" at bounding box center [971, 513] width 236 height 44
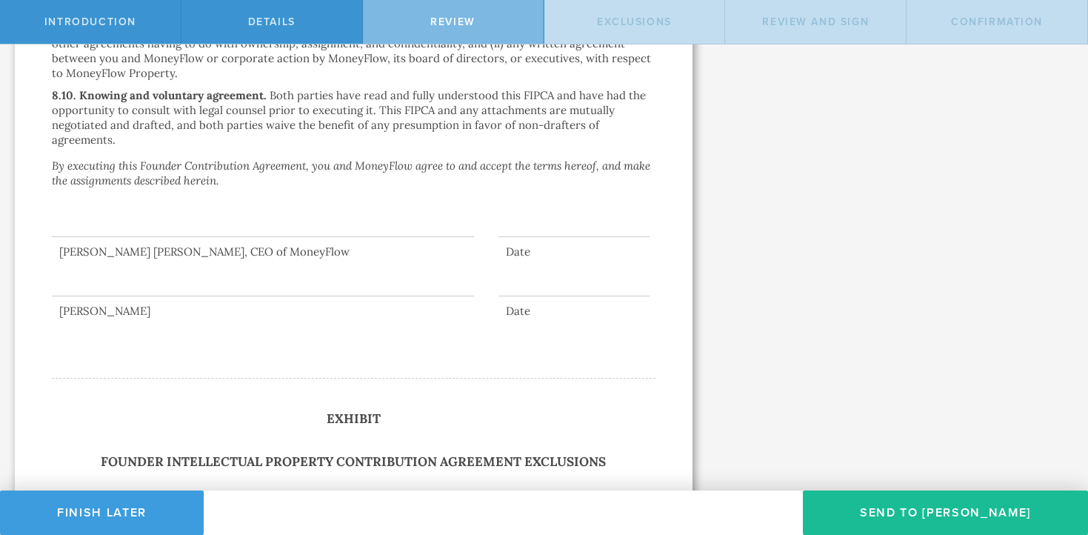
scroll to position [3921, 0]
click at [931, 516] on button "Send To Joshua Blank" at bounding box center [945, 513] width 285 height 44
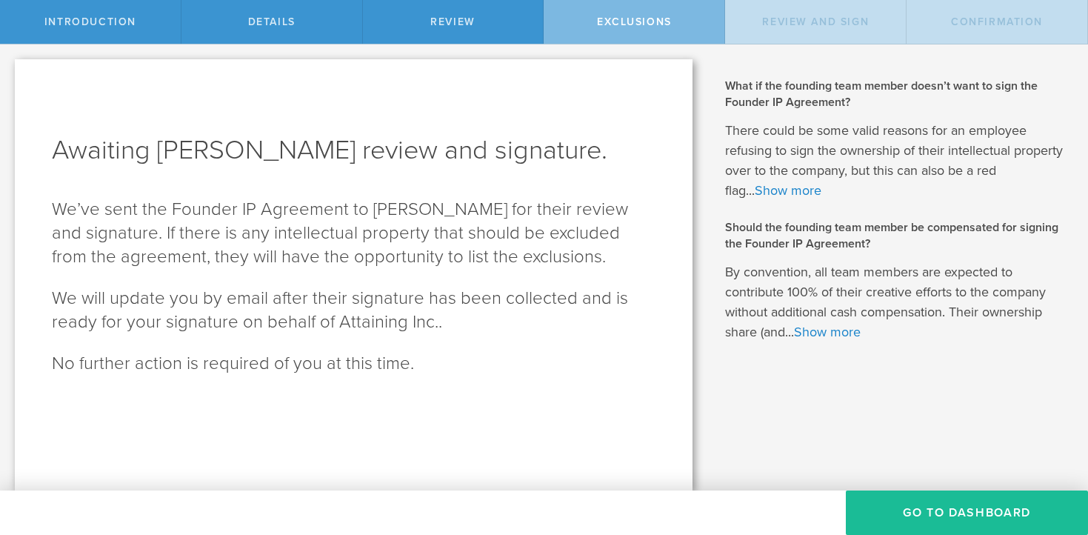
scroll to position [0, 0]
click at [900, 505] on button "Go To Dashboard" at bounding box center [967, 513] width 242 height 44
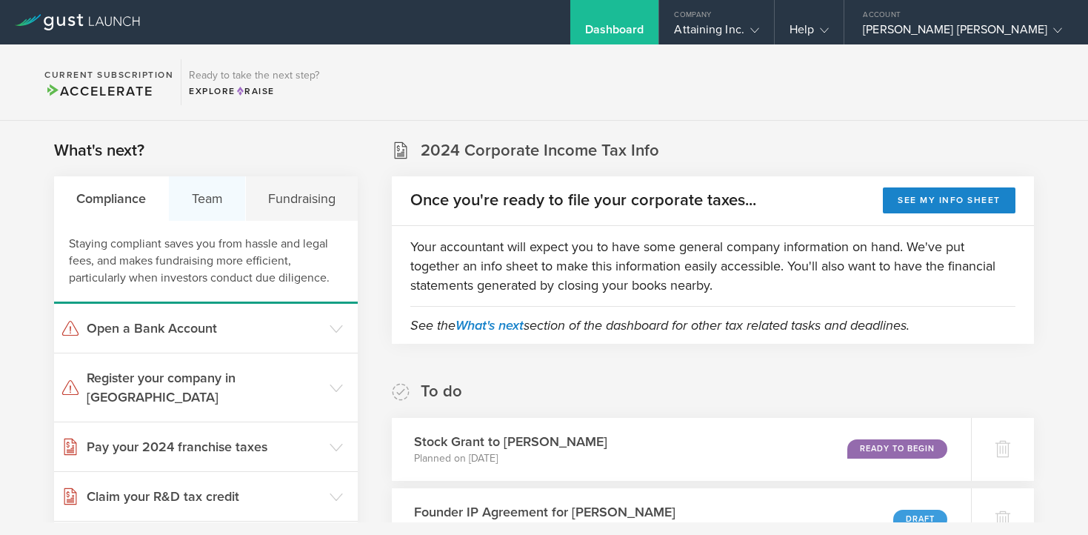
click at [193, 187] on div "Team" at bounding box center [207, 198] width 76 height 44
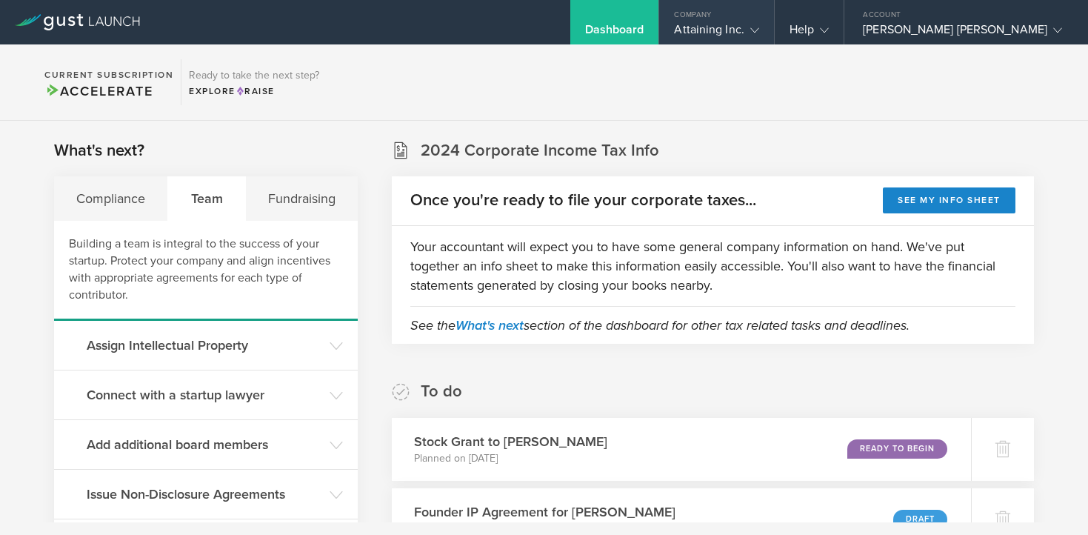
click at [759, 30] on div "Attaining Inc." at bounding box center [716, 33] width 84 height 22
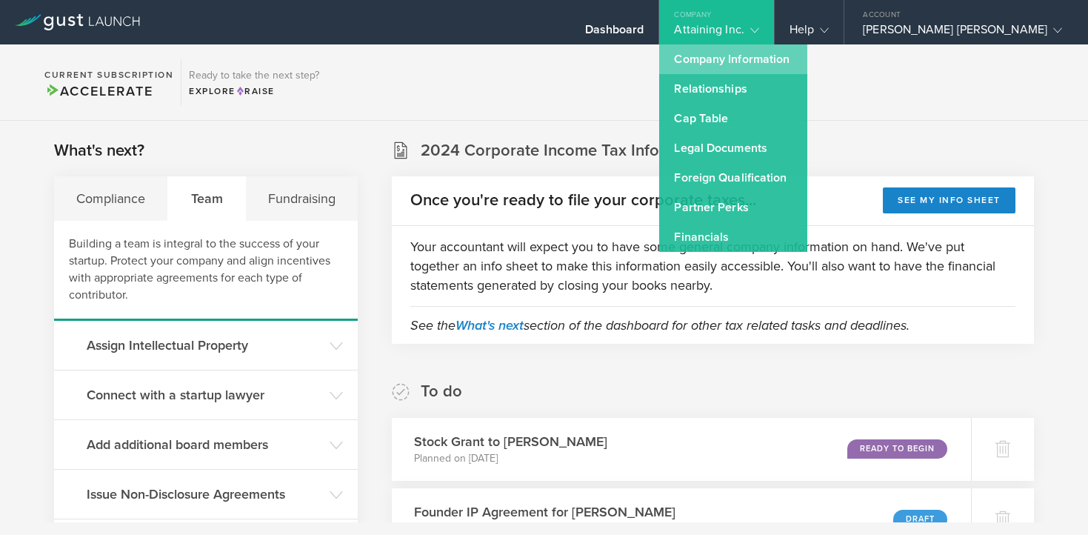
click at [785, 53] on link "Company Information" at bounding box center [733, 59] width 148 height 30
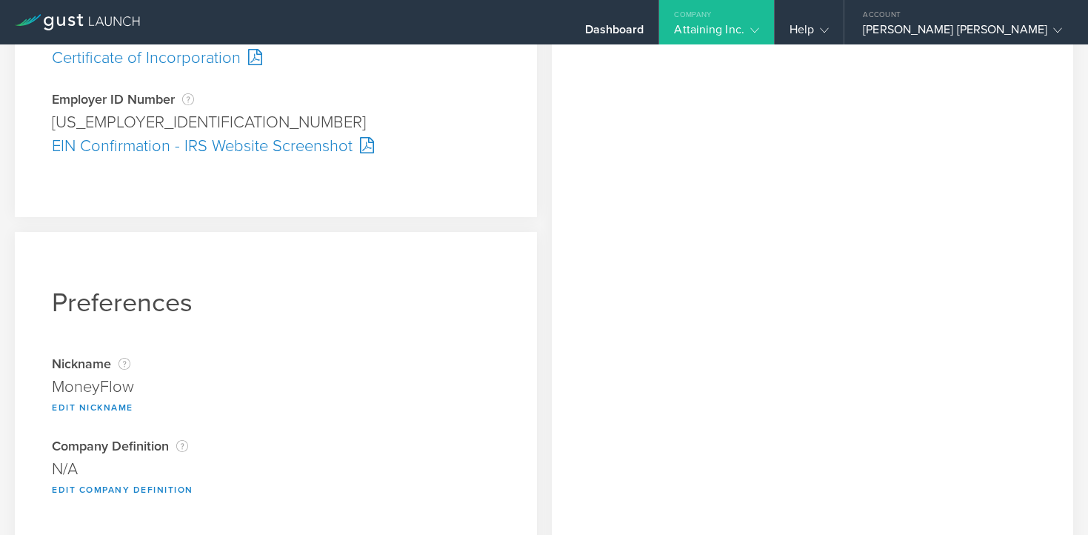
scroll to position [520, 0]
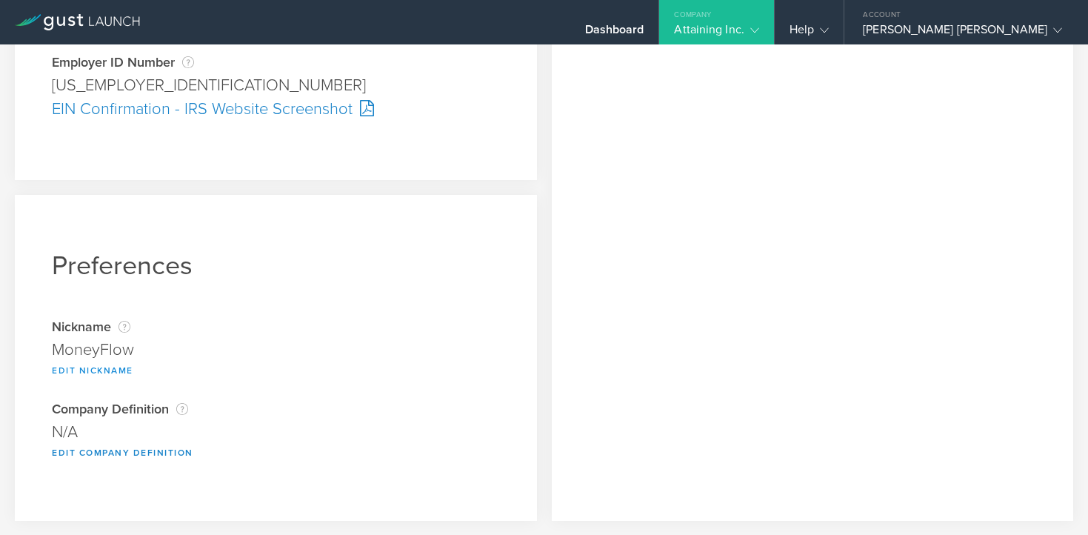
click at [109, 370] on button "Edit Nickname" at bounding box center [93, 371] width 82 height 18
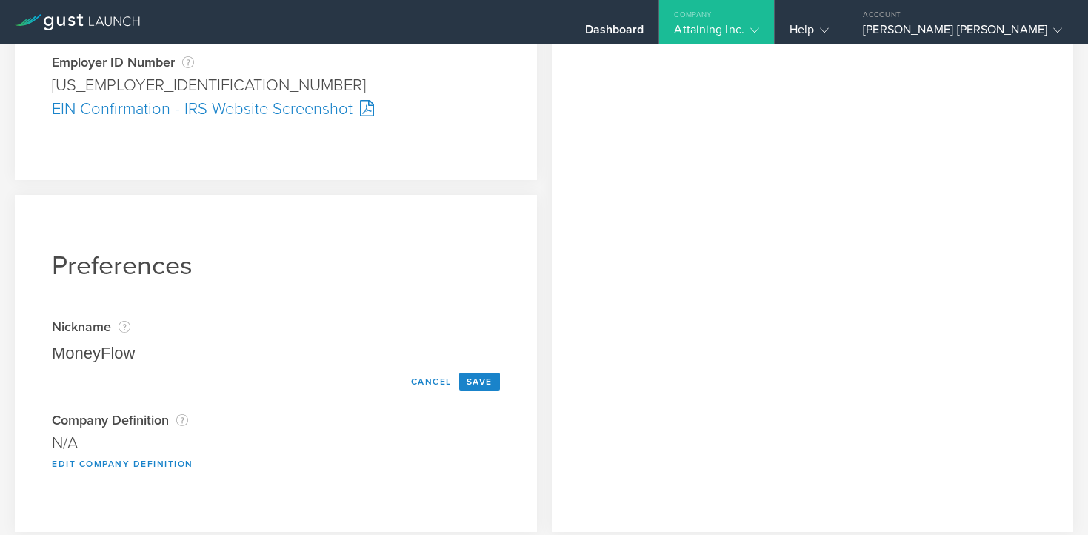
click at [187, 354] on input "MoneyFlow" at bounding box center [276, 354] width 448 height 24
type input "MoneyFlow Organization"
click at [475, 379] on button "Save" at bounding box center [479, 382] width 41 height 18
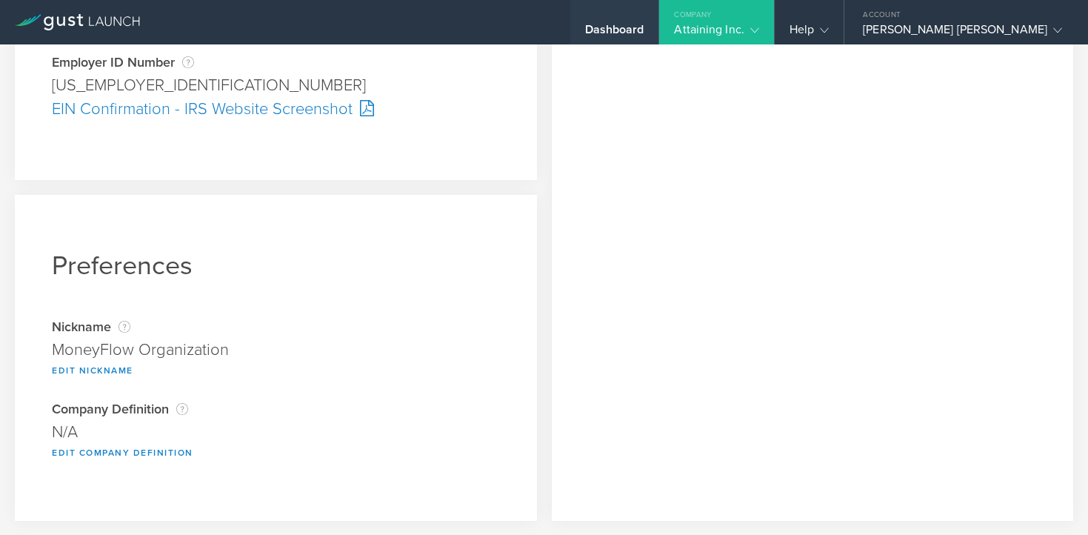
click at [645, 22] on div "Dashboard" at bounding box center [614, 33] width 59 height 22
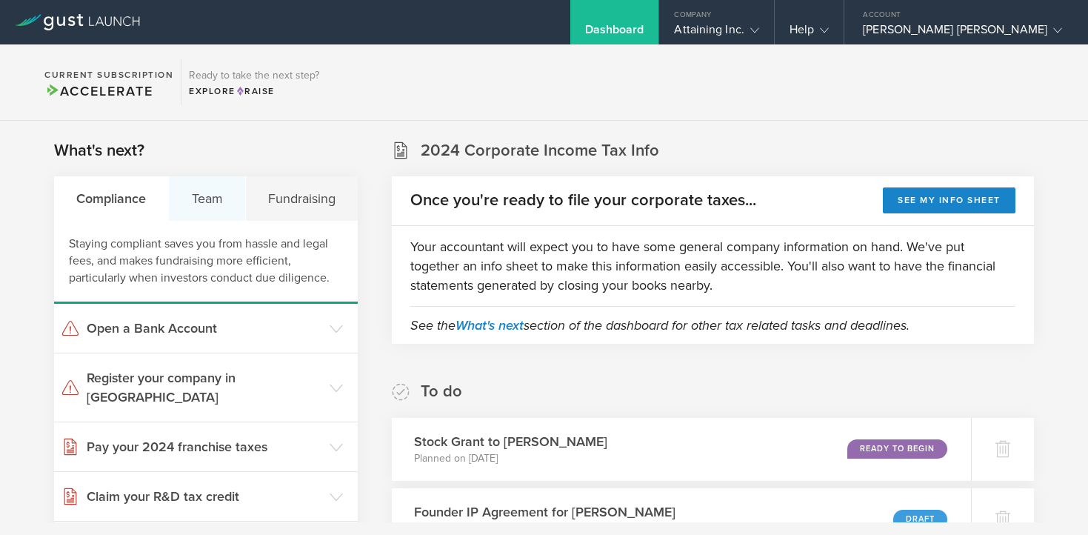
click at [200, 195] on div "Team" at bounding box center [207, 198] width 76 height 44
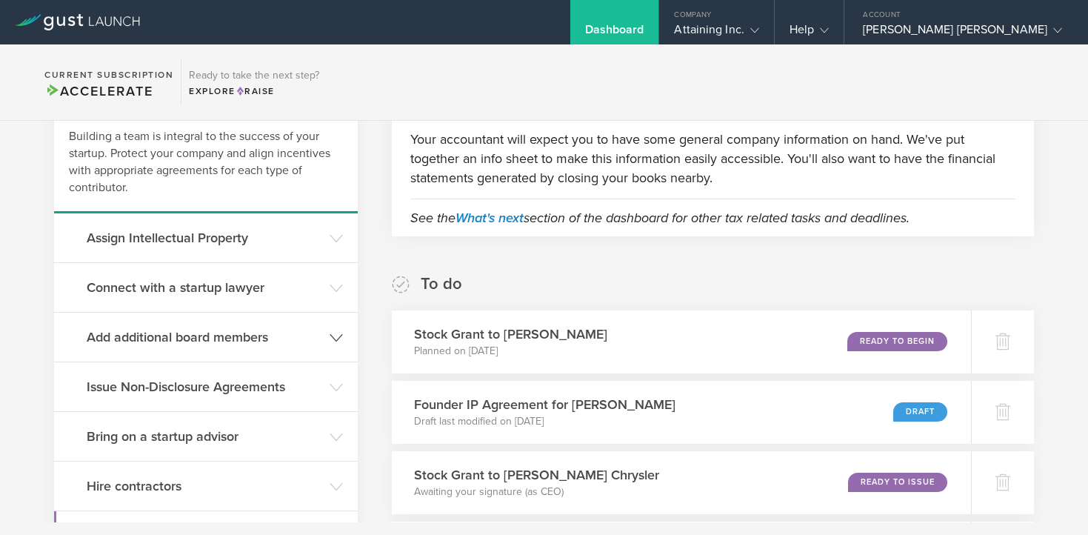
scroll to position [208, 0]
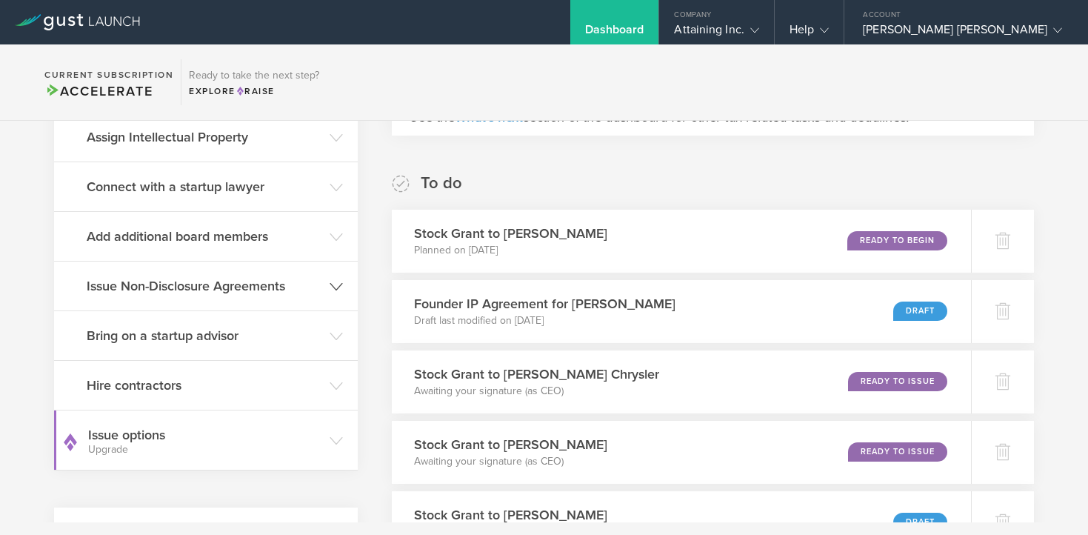
click at [196, 281] on h3 "Issue Non-Disclosure Agreements" at bounding box center [205, 285] width 236 height 19
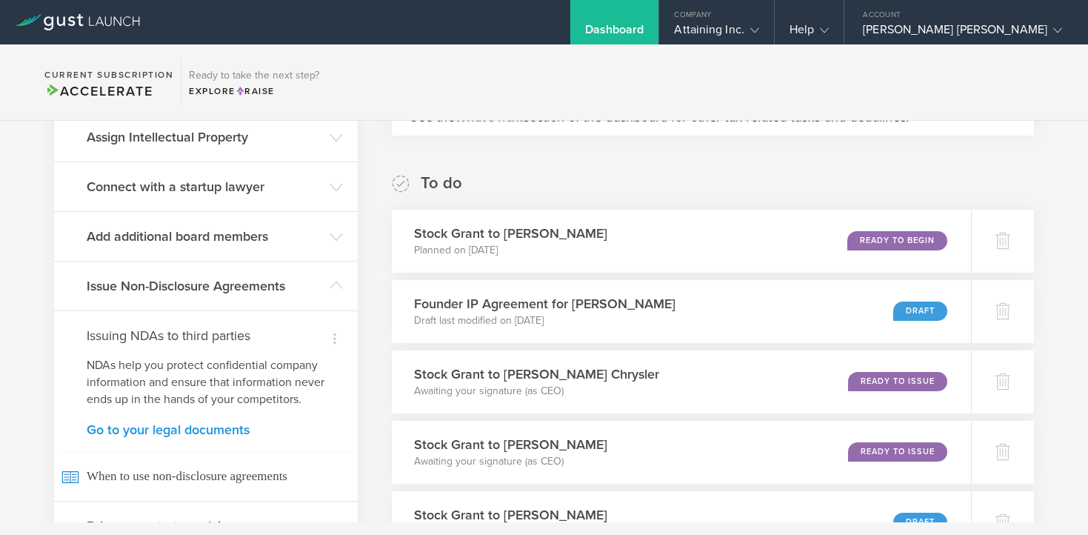
scroll to position [209, 0]
click at [188, 422] on link "Go to your legal documents" at bounding box center [206, 428] width 239 height 13
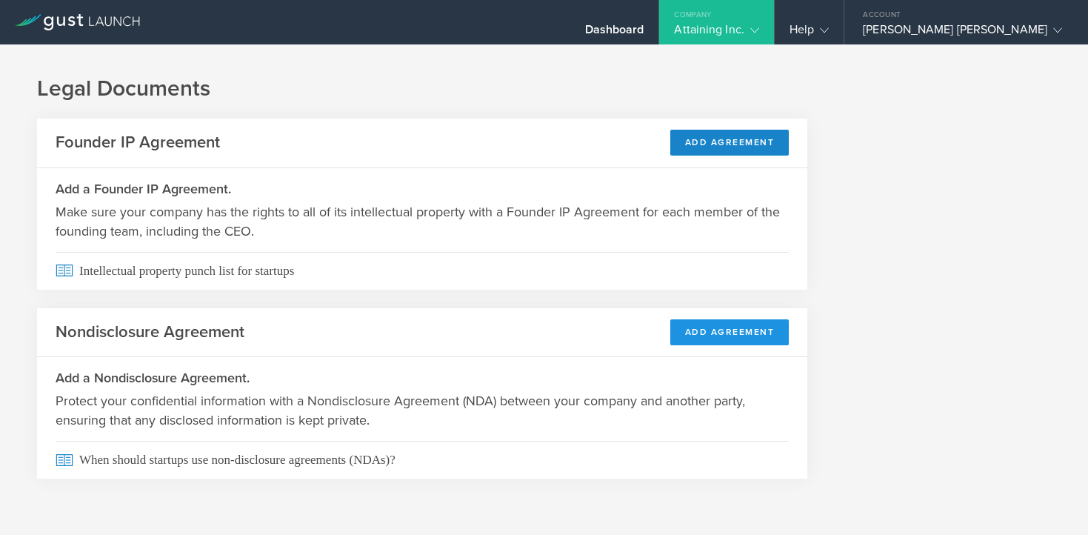
click at [687, 330] on button "Add Agreement" at bounding box center [730, 332] width 119 height 26
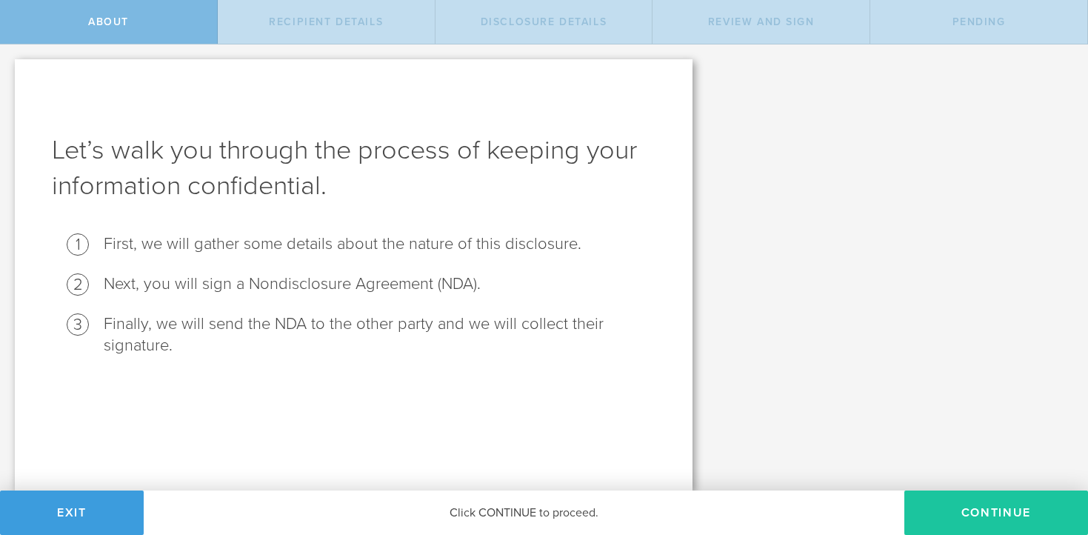
click at [936, 512] on button "Continue" at bounding box center [997, 513] width 184 height 44
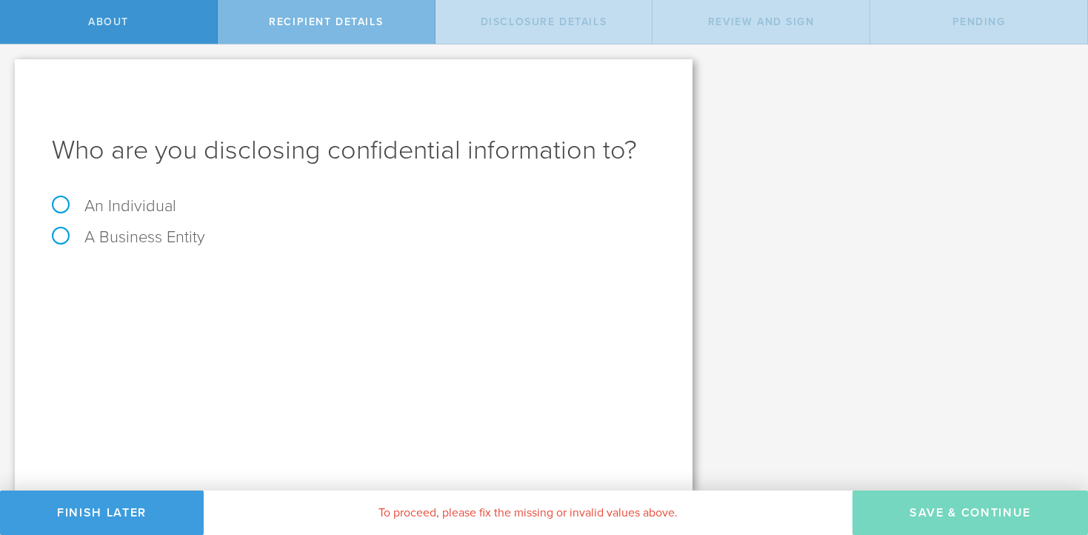
click at [121, 207] on label "An Individual" at bounding box center [114, 205] width 124 height 19
click at [10, 68] on input "An Individual" at bounding box center [5, 56] width 10 height 24
radio input "true"
click at [327, 273] on input "text" at bounding box center [409, 278] width 493 height 22
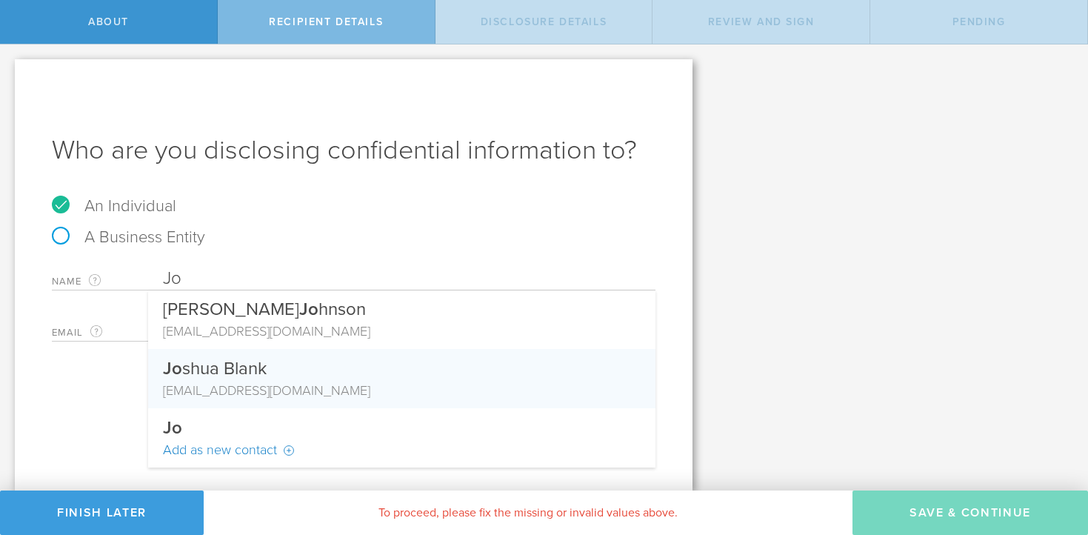
click at [276, 385] on div "[EMAIL_ADDRESS][DOMAIN_NAME]" at bounding box center [402, 390] width 478 height 19
type input "[PERSON_NAME]"
type input "[EMAIL_ADDRESS][DOMAIN_NAME]"
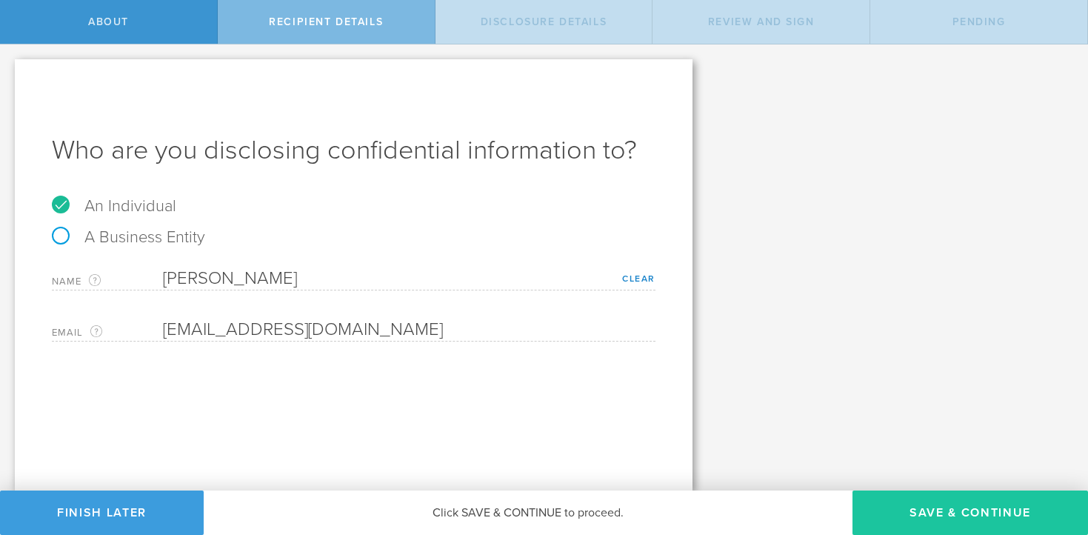
click at [929, 498] on button "Save & Continue" at bounding box center [971, 513] width 236 height 44
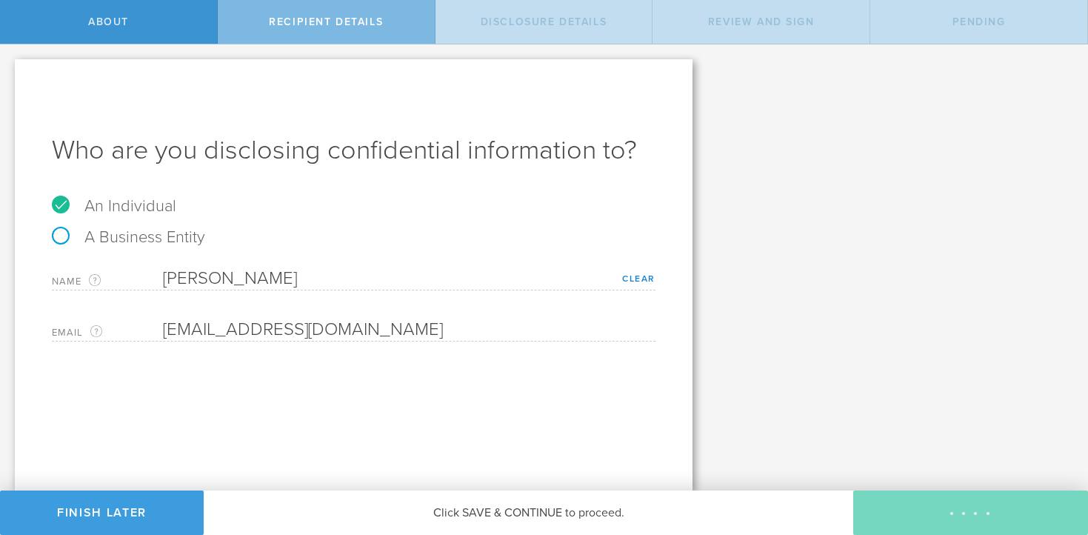
select select "string:5 years"
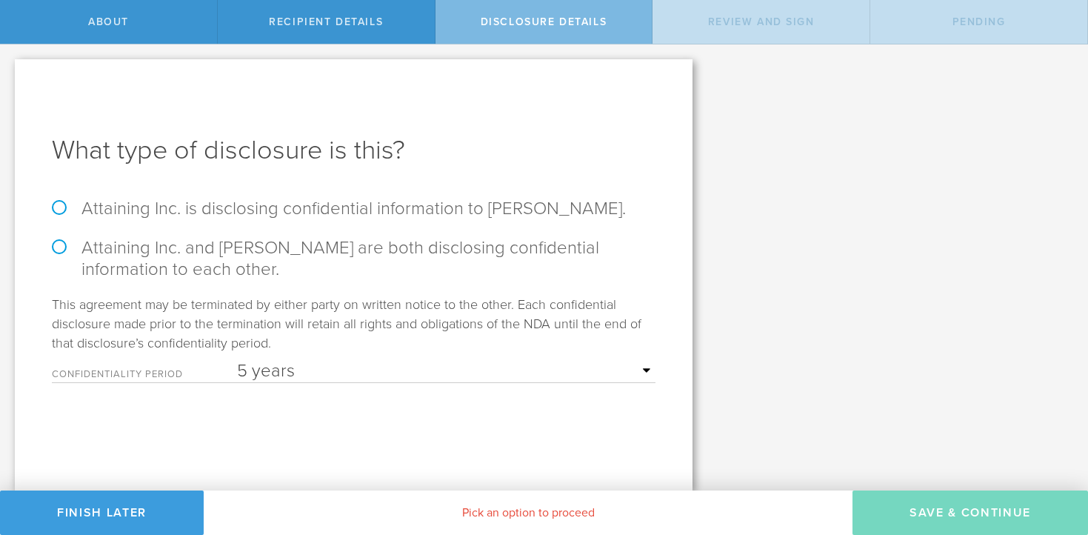
click at [239, 213] on label "Attaining Inc. is disclosing confidential information to Joshua Blank." at bounding box center [354, 208] width 604 height 21
click at [10, 76] on input "Attaining Inc. is disclosing confidential information to Joshua Blank." at bounding box center [5, 59] width 10 height 31
radio input "true"
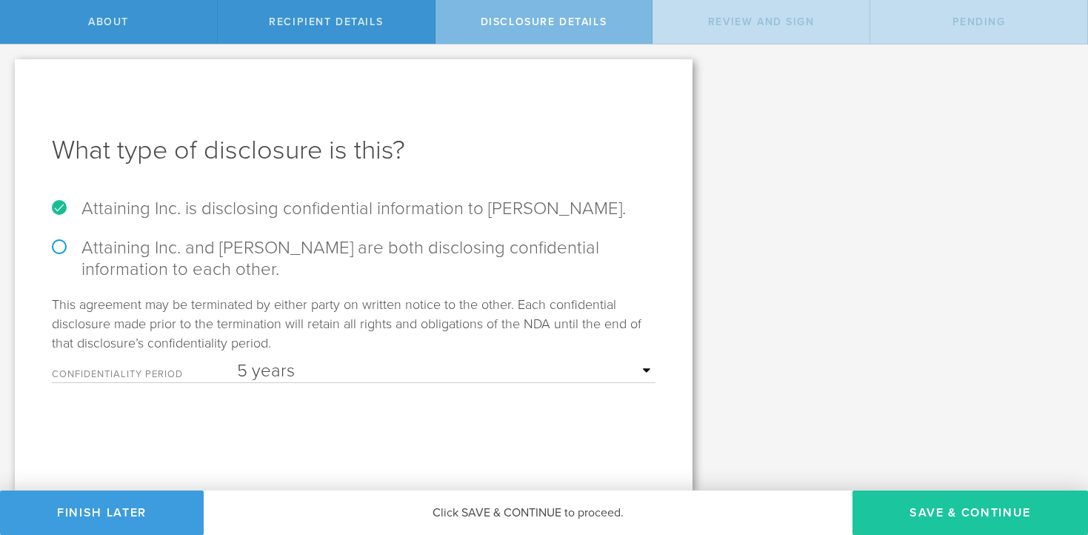
click at [880, 510] on button "Save & Continue" at bounding box center [971, 513] width 236 height 44
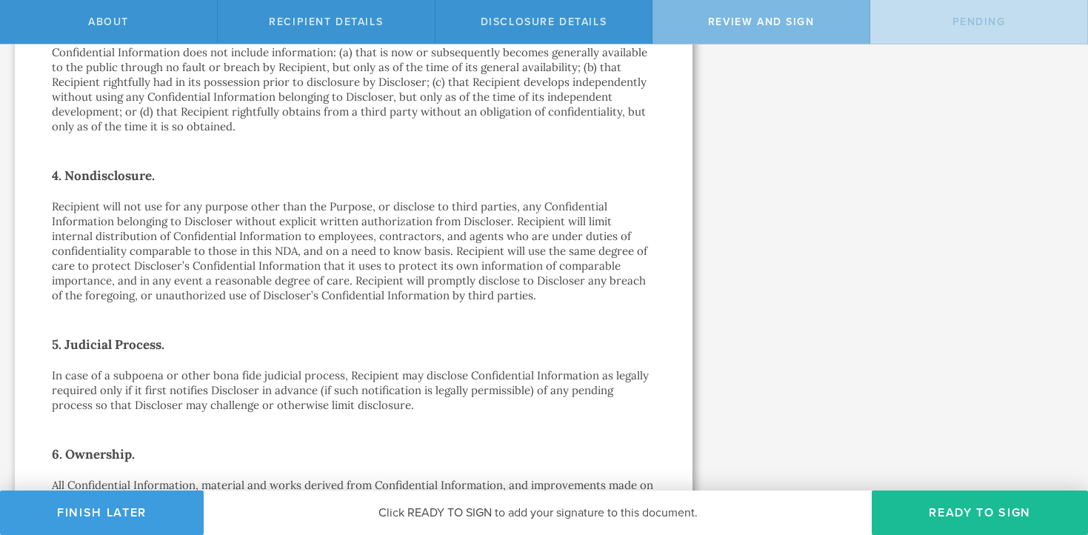
scroll to position [571, 0]
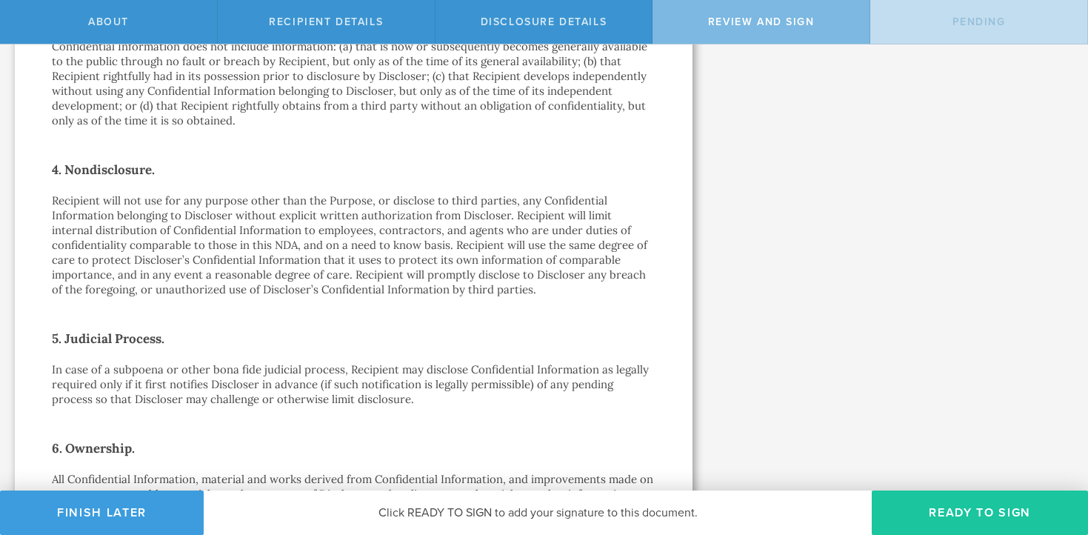
click at [937, 509] on button "Ready to Sign" at bounding box center [980, 513] width 216 height 44
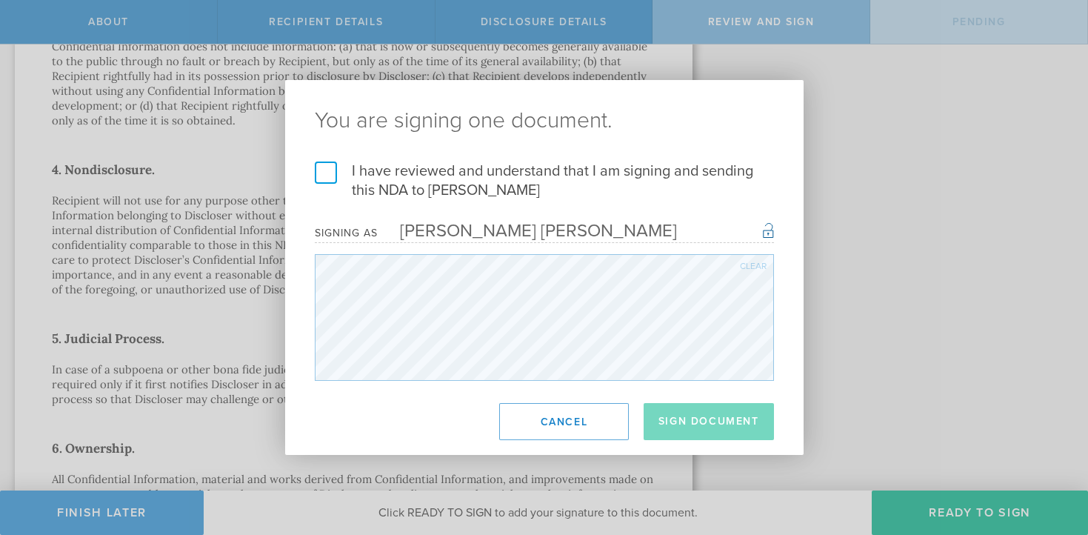
click at [332, 170] on label "I have reviewed and understand that I am signing and sending this NDA to Joshua…" at bounding box center [544, 181] width 459 height 39
click at [0, 0] on input "I have reviewed and understand that I am signing and sending this NDA to Joshua…" at bounding box center [0, 0] width 0 height 0
click at [703, 424] on button "Sign Document" at bounding box center [709, 421] width 130 height 37
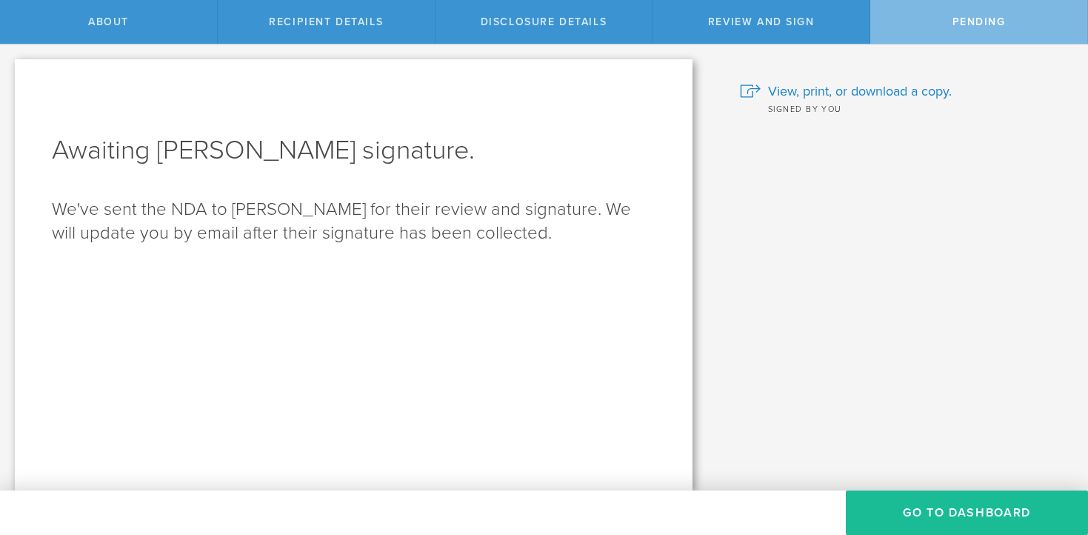
scroll to position [0, 0]
click at [938, 507] on button "Go to dashboard" at bounding box center [967, 513] width 242 height 44
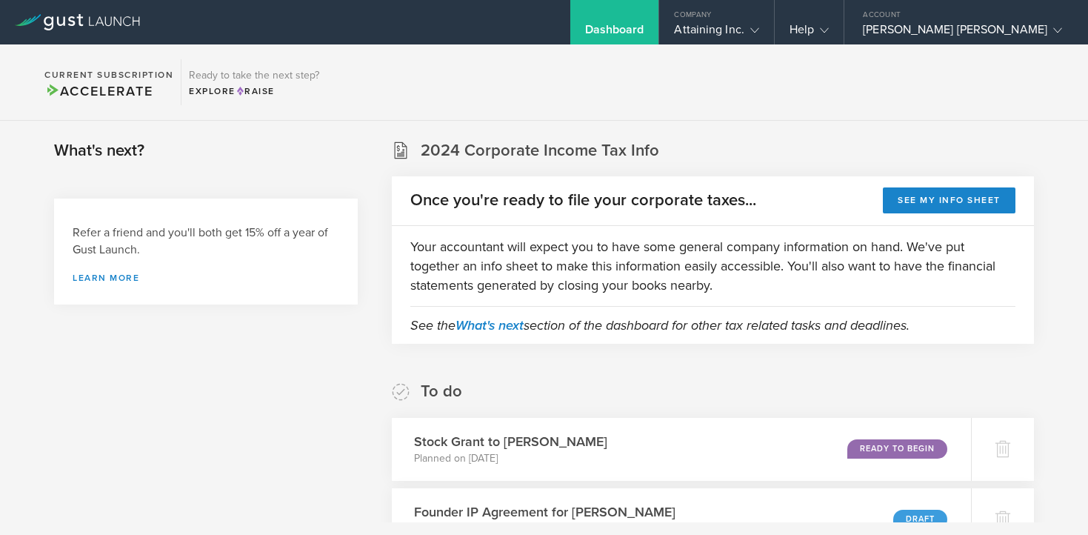
click at [645, 28] on div "Dashboard" at bounding box center [614, 33] width 59 height 22
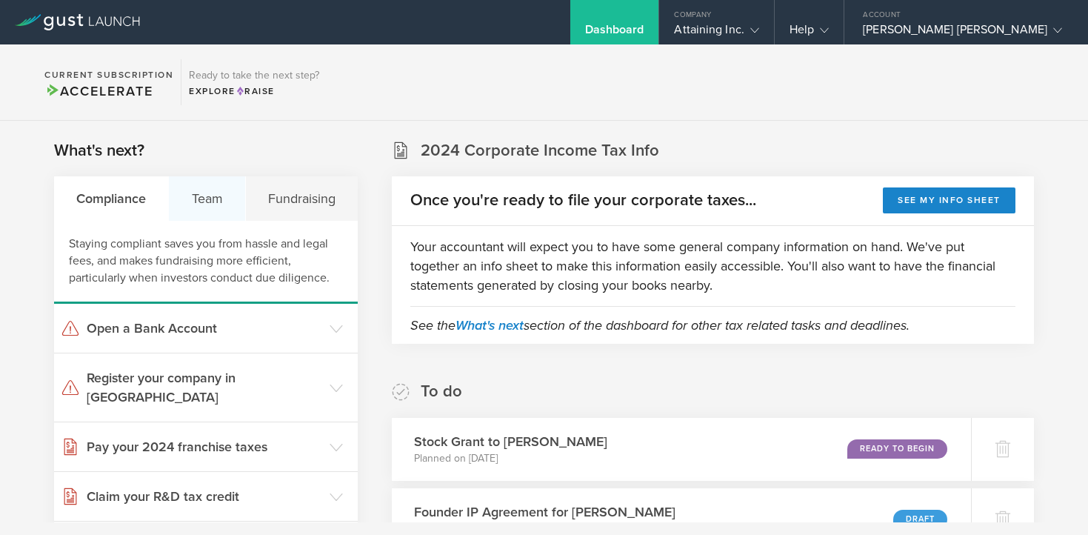
click at [202, 203] on div "Team" at bounding box center [207, 198] width 76 height 44
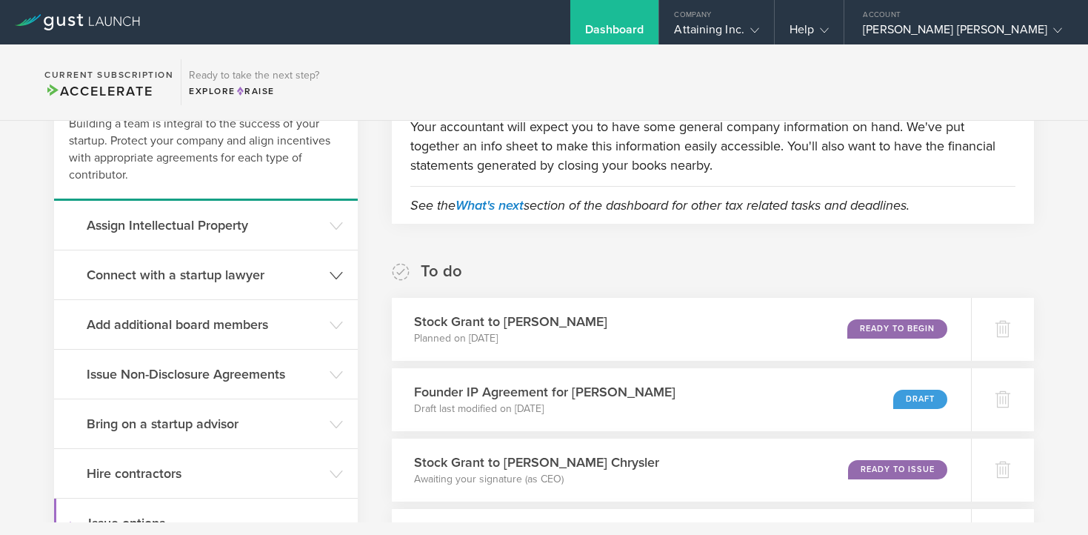
scroll to position [213, 0]
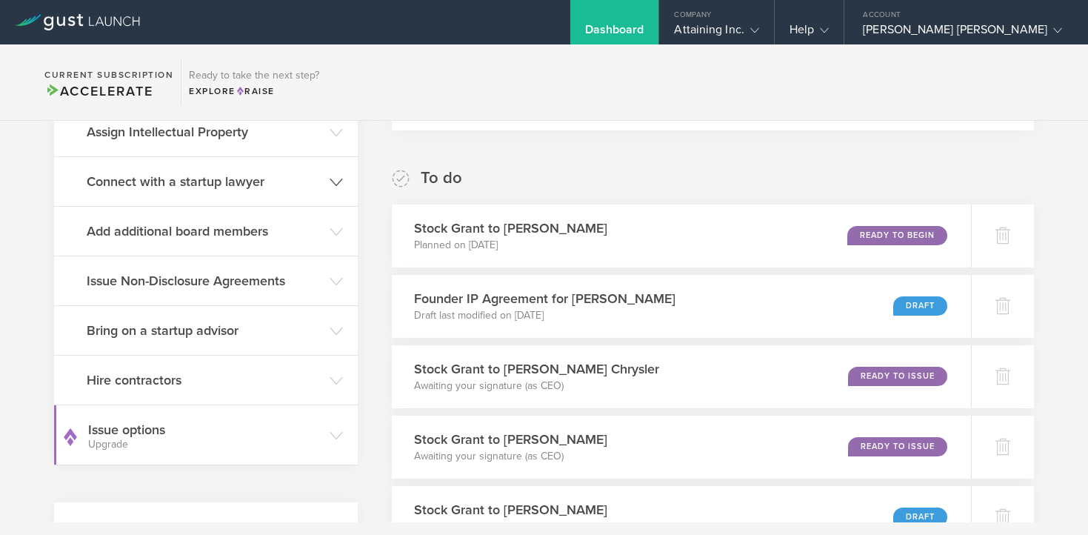
click at [217, 379] on h3 "Hire contractors" at bounding box center [205, 379] width 236 height 19
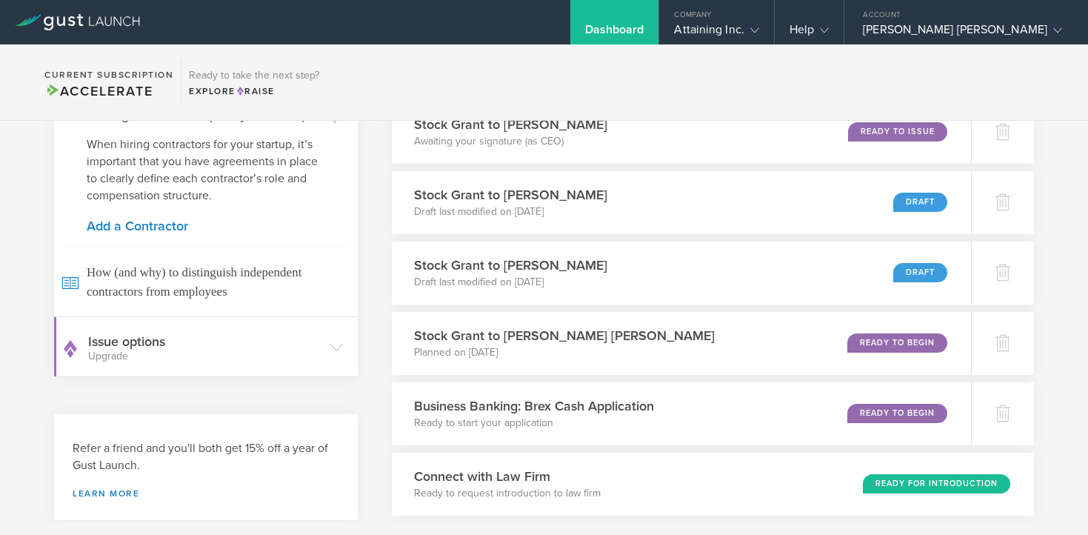
scroll to position [545, 0]
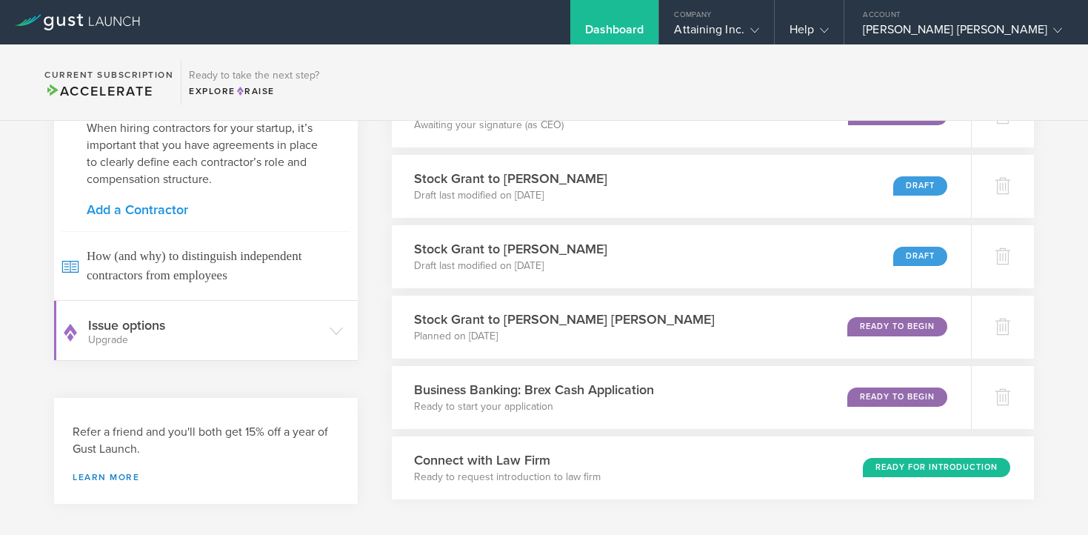
click at [168, 210] on link "Add a Contractor" at bounding box center [206, 209] width 239 height 13
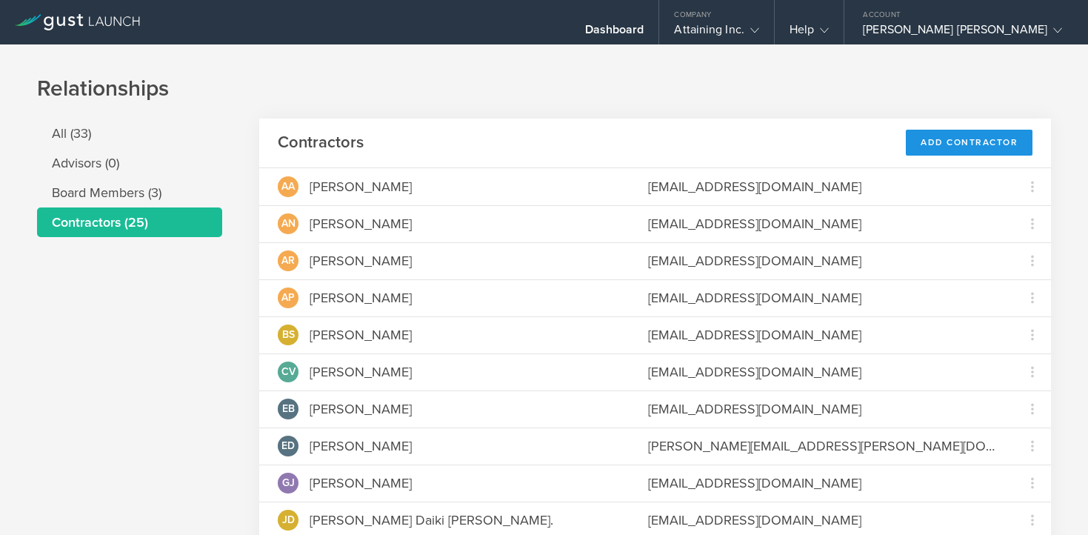
click at [948, 141] on div "Add Contractor" at bounding box center [969, 143] width 127 height 26
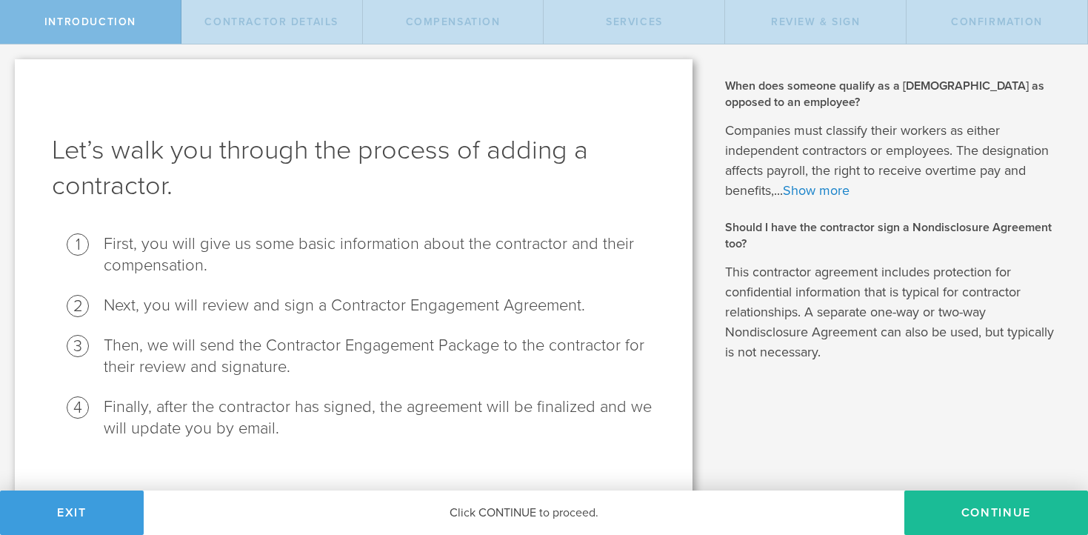
scroll to position [23, 0]
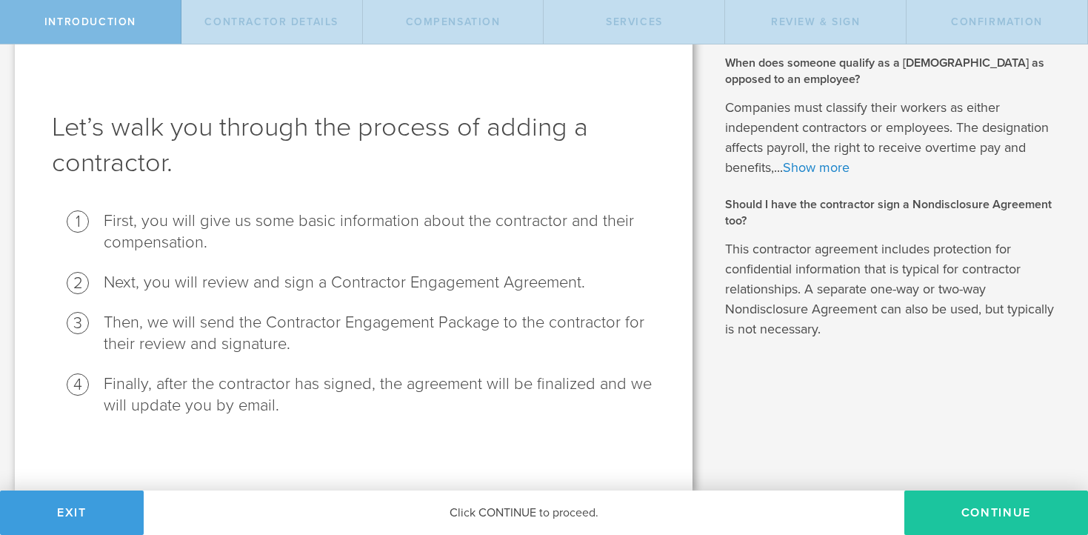
click at [979, 498] on button "Continue" at bounding box center [997, 513] width 184 height 44
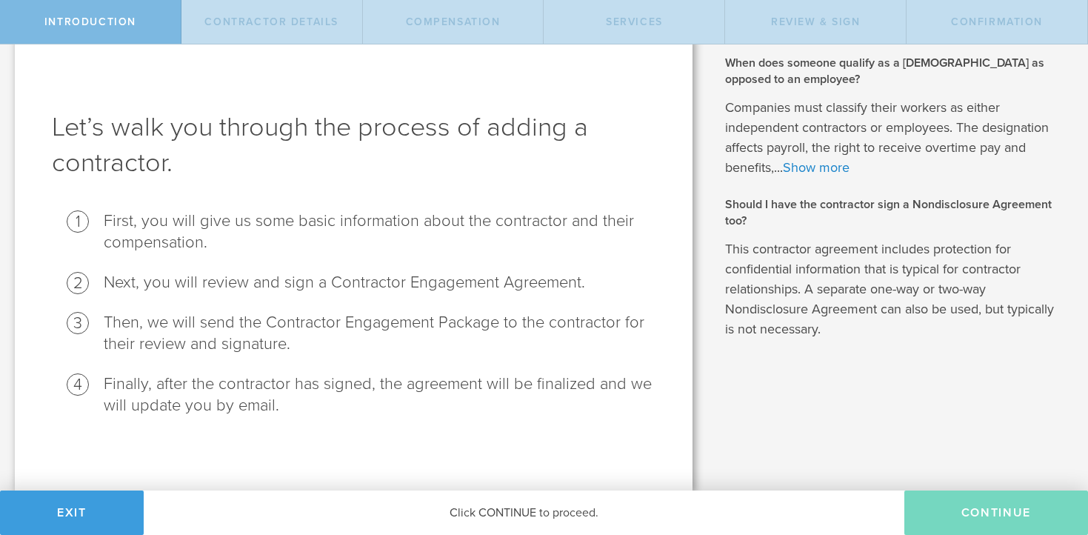
scroll to position [0, 0]
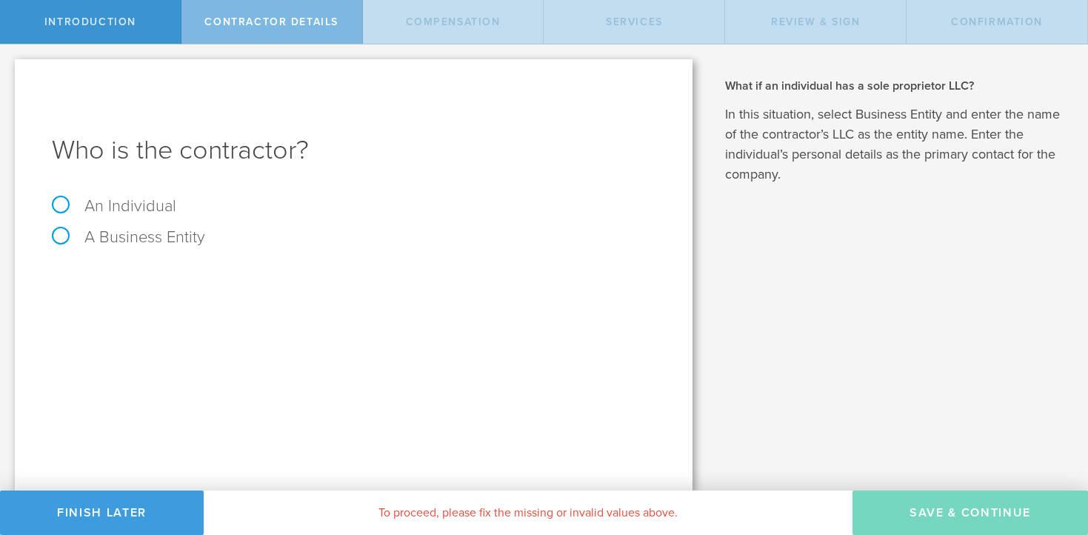
click at [154, 207] on label "An Individual" at bounding box center [114, 205] width 124 height 19
click at [10, 68] on input "An Individual" at bounding box center [5, 56] width 10 height 24
radio input "true"
click at [236, 276] on input "text" at bounding box center [409, 278] width 493 height 22
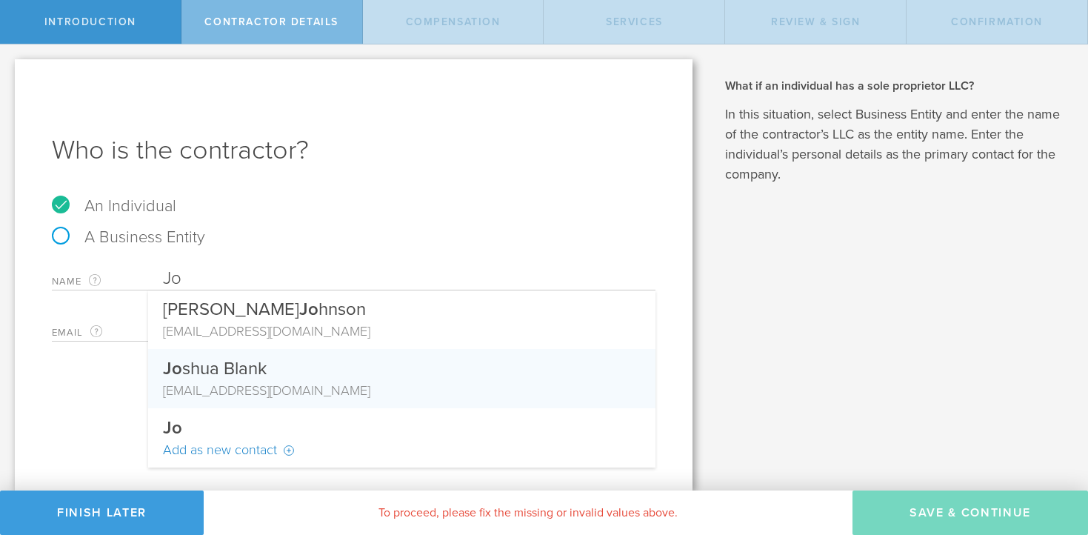
click at [236, 376] on div "Jo shua Blank" at bounding box center [402, 365] width 478 height 32
type input "[PERSON_NAME]"
type input "[EMAIL_ADDRESS][DOMAIN_NAME]"
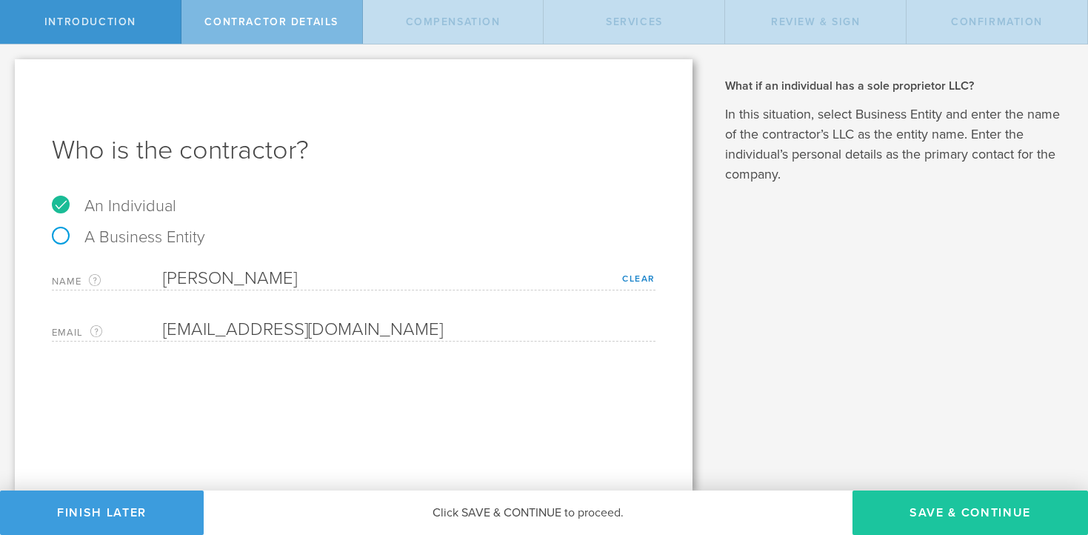
click at [898, 503] on button "Save & Continue" at bounding box center [971, 513] width 236 height 44
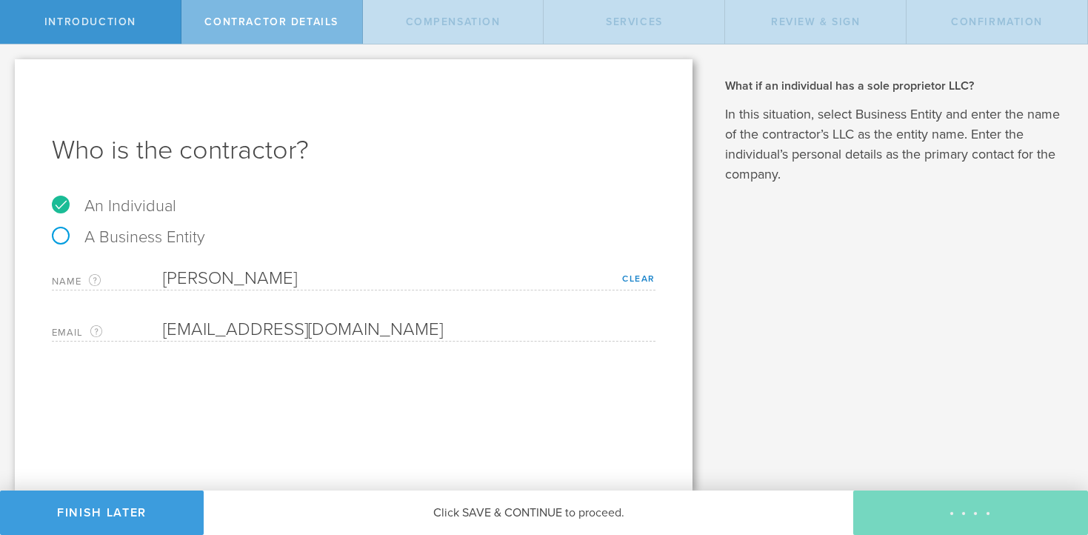
select select "none"
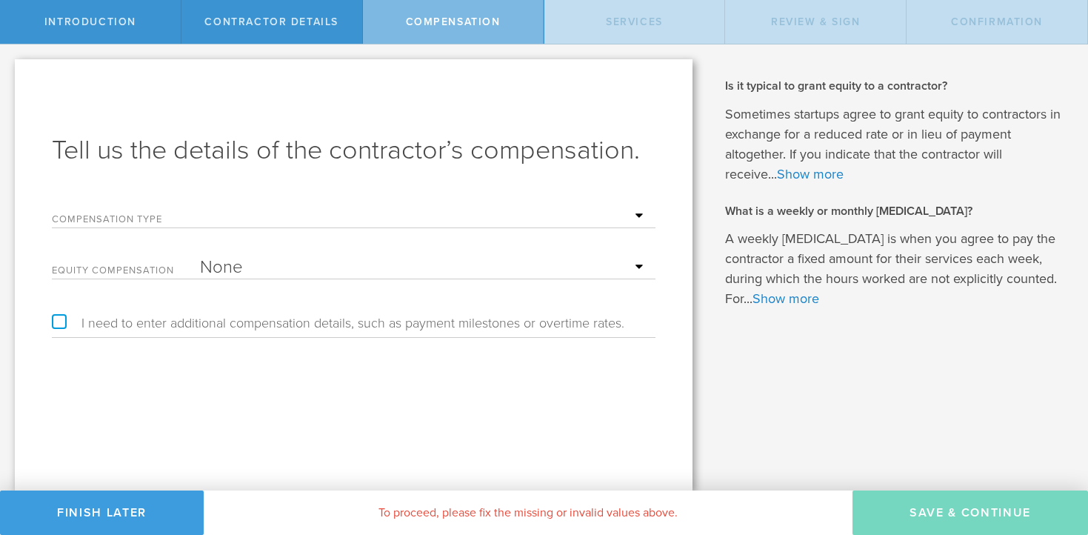
click at [321, 222] on select "Hourly Daily Weekly Retainer Monthly Retainer Project Flat Rate No cash compens…" at bounding box center [424, 216] width 448 height 22
select select "noCash"
click at [200, 205] on select "Hourly Daily Weekly Retainer Monthly Retainer Project Flat Rate No cash compens…" at bounding box center [424, 216] width 448 height 22
click at [291, 273] on select "None Stock Grant" at bounding box center [424, 267] width 448 height 22
select select "stock"
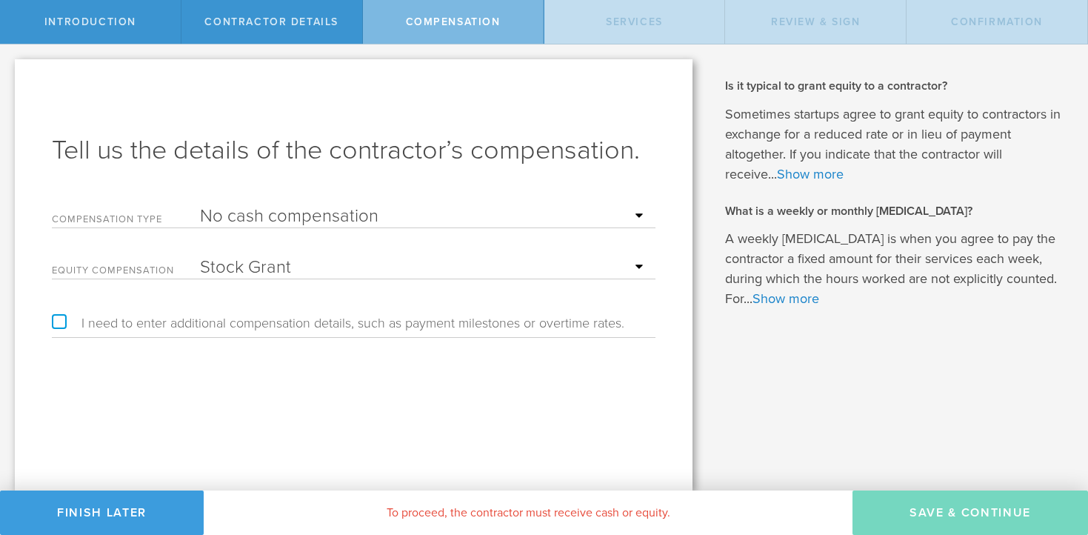
click at [200, 256] on select "None Stock Grant" at bounding box center [424, 267] width 448 height 22
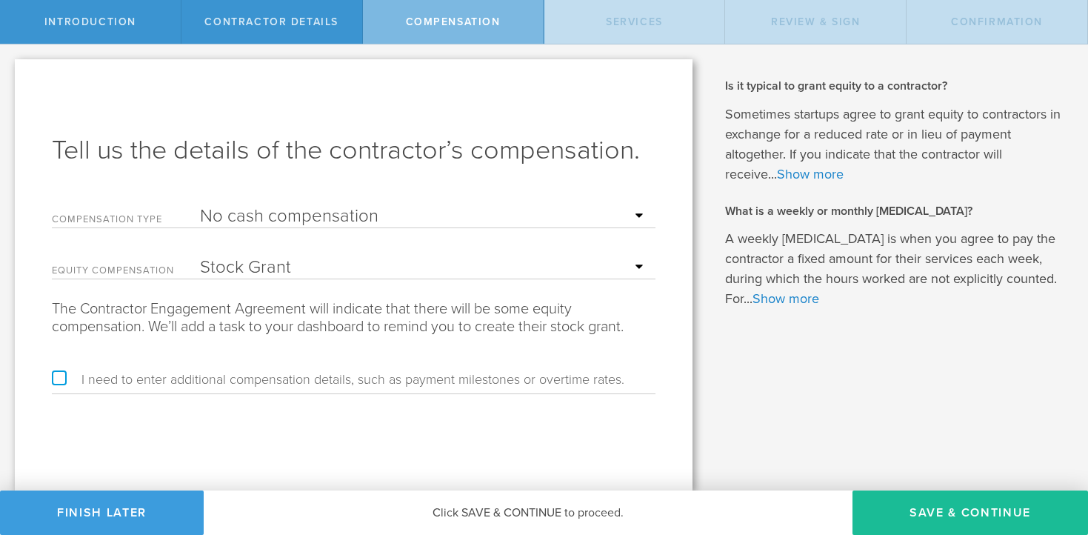
click at [63, 376] on label "I need to enter additional compensation details, such as payment milestones or …" at bounding box center [338, 379] width 573 height 13
click at [10, 68] on input "I need to enter additional compensation details, such as payment milestones or …" at bounding box center [5, 56] width 10 height 24
checkbox input "true"
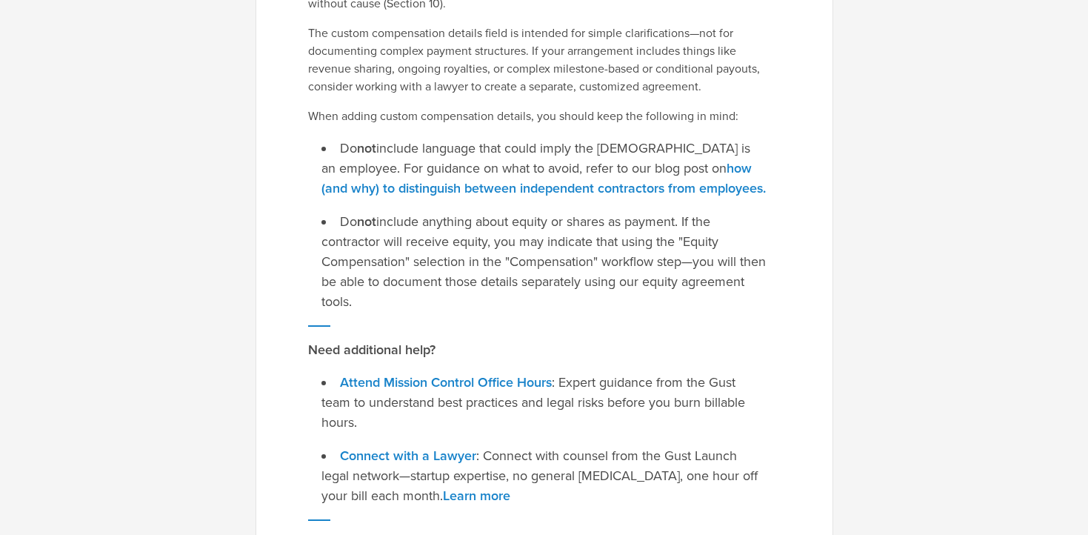
scroll to position [358, 0]
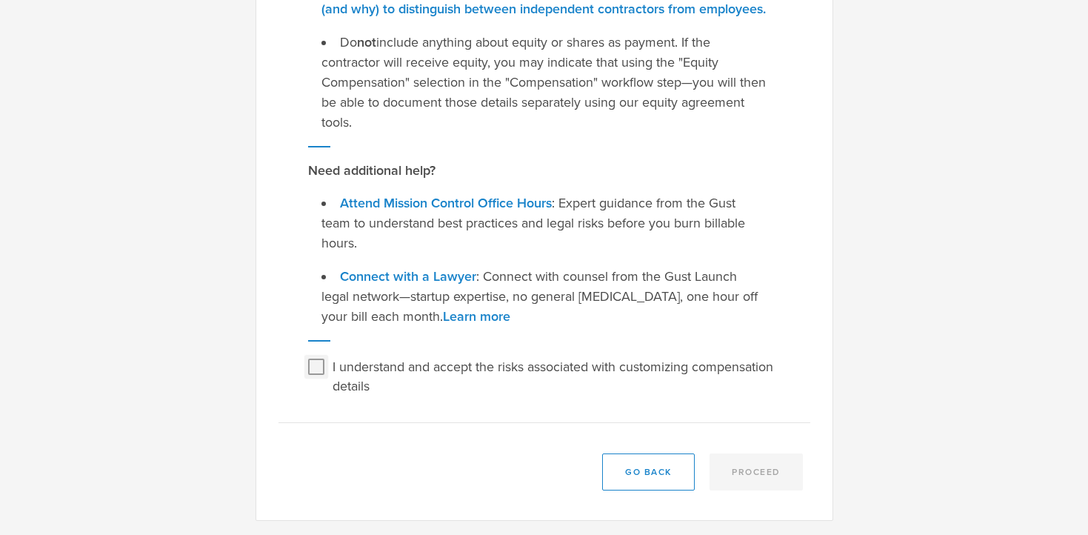
click at [313, 363] on input "I understand and accept the risks associated with customizing compensation deta…" at bounding box center [317, 367] width 24 height 24
checkbox input "true"
click at [771, 469] on button "Proceed" at bounding box center [756, 471] width 93 height 37
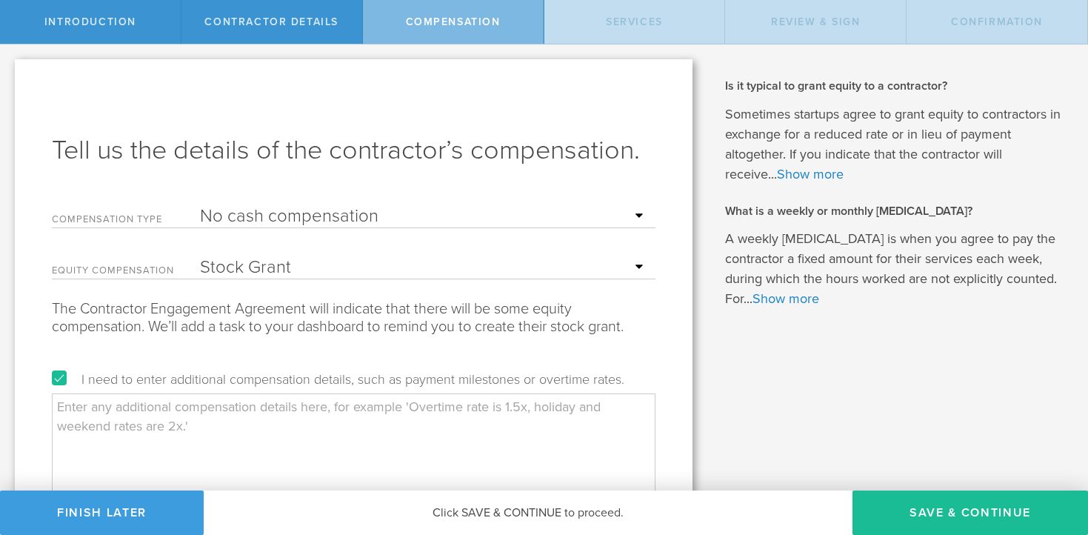
click at [316, 419] on textarea at bounding box center [354, 467] width 604 height 148
type textarea "A"
click at [334, 416] on textarea "Based on Stock Grant Agreement," at bounding box center [354, 467] width 604 height 148
click at [404, 443] on textarea "Based on Stock Grant Agreement, Contractor agrees to approximately 10 hours of …" at bounding box center [354, 467] width 604 height 148
drag, startPoint x: 59, startPoint y: 408, endPoint x: 605, endPoint y: 448, distance: 547.5
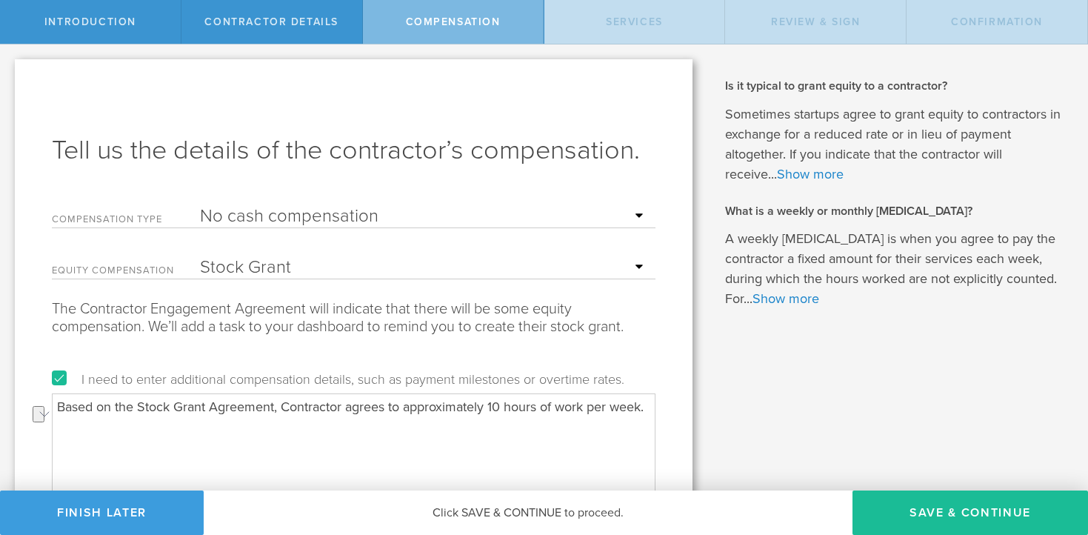
click at [605, 448] on textarea "Based on the Stock Grant Agreement, Contractor agrees to approximately 10 hours…" at bounding box center [354, 467] width 604 height 148
type textarea "Based on the Stock Grant Agreement, Contractor agrees to approximately 10 hours…"
click at [951, 499] on button "Save & Continue" at bounding box center [971, 513] width 236 height 44
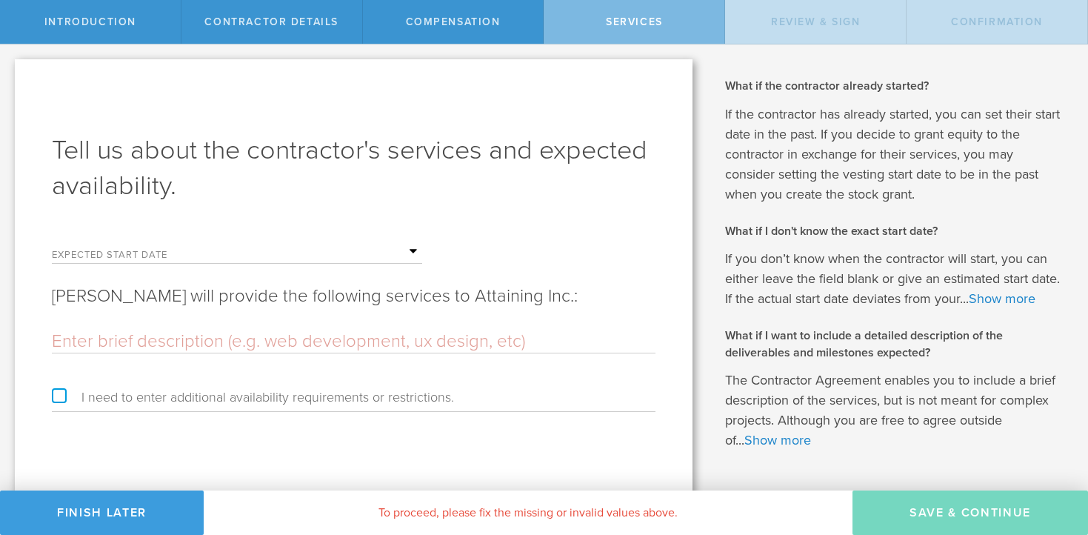
click at [233, 254] on input "text" at bounding box center [311, 252] width 222 height 22
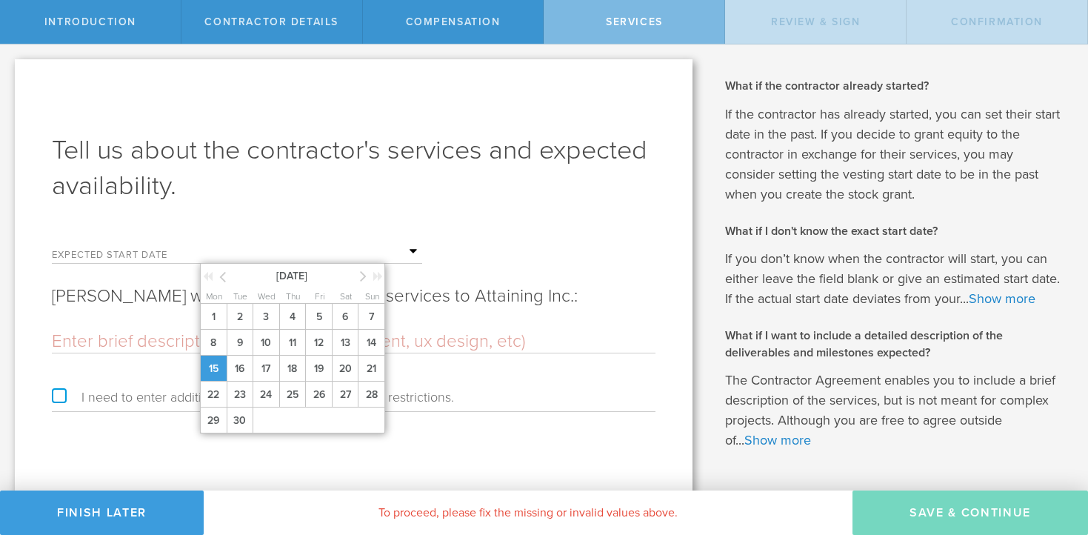
click at [213, 369] on span "15" at bounding box center [213, 369] width 27 height 26
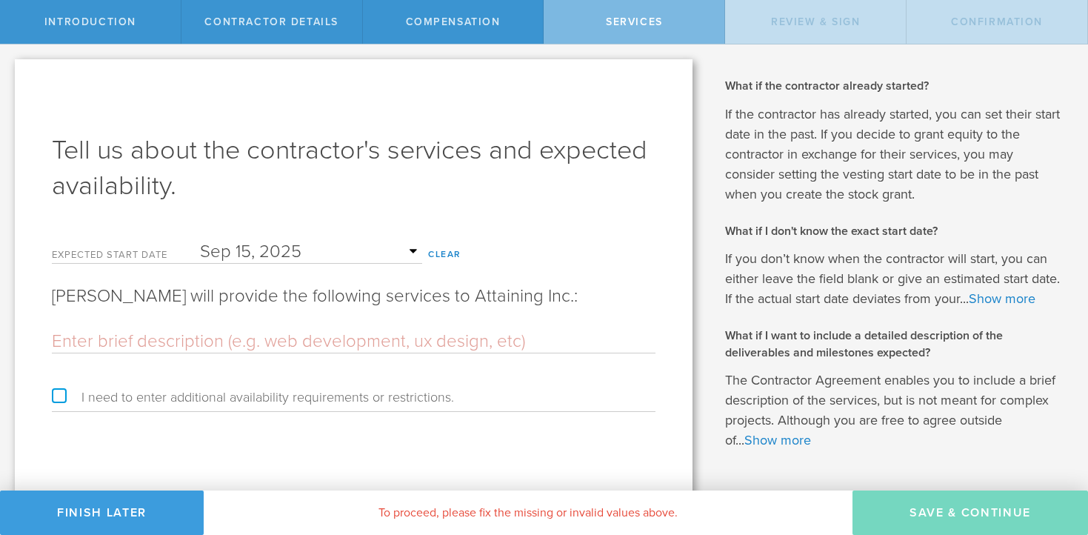
click at [181, 336] on input "text" at bounding box center [354, 341] width 604 height 22
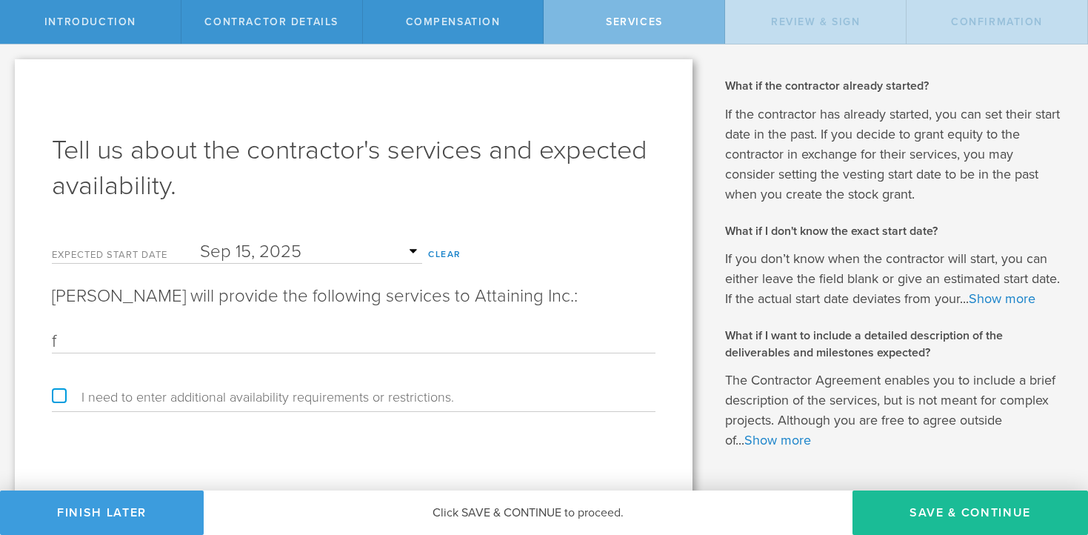
type input "Front-End Developer"
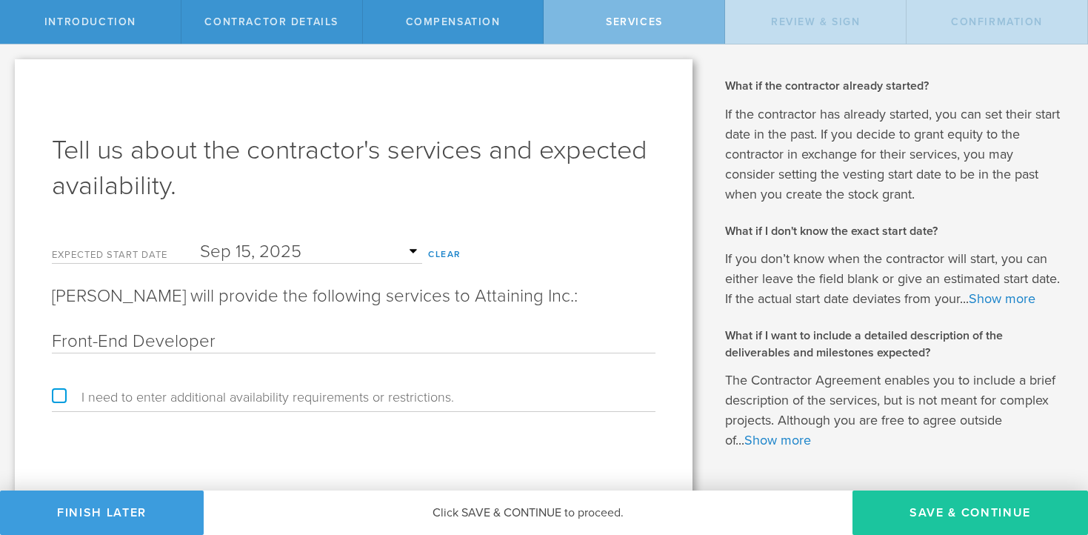
click at [914, 505] on button "Save & Continue" at bounding box center [971, 513] width 236 height 44
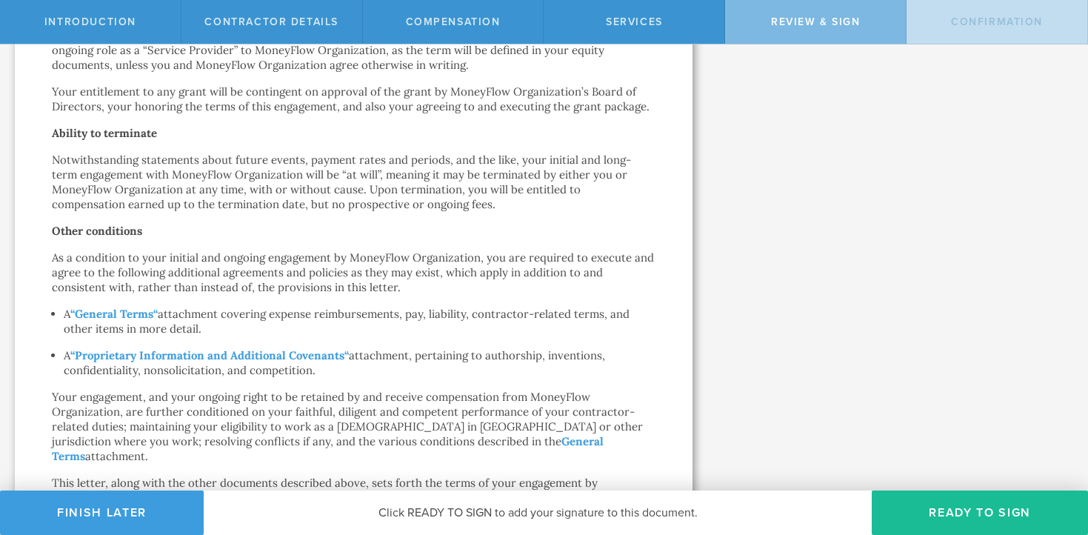
scroll to position [1055, 0]
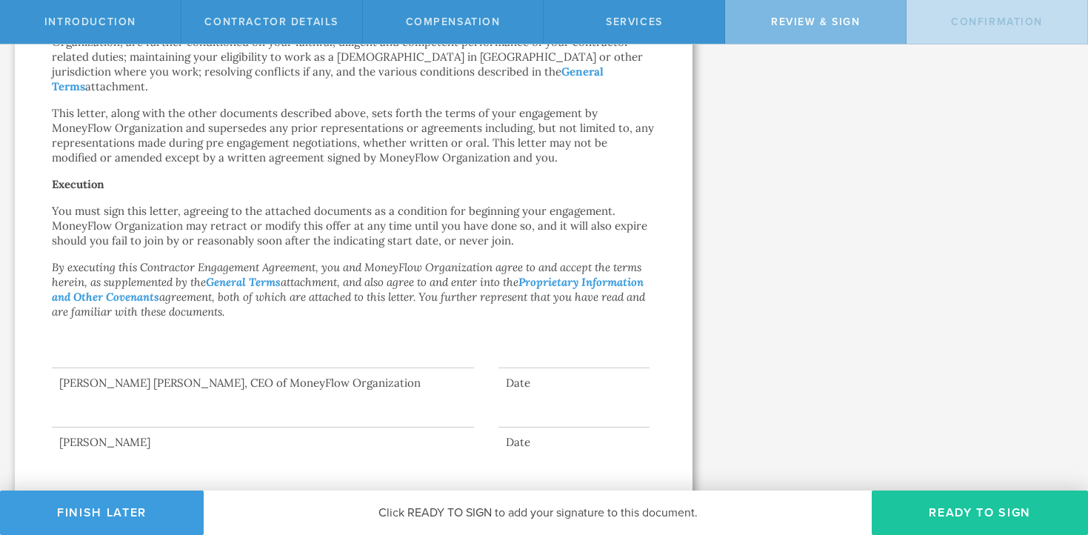
click at [987, 519] on button "Ready to Sign" at bounding box center [980, 513] width 216 height 44
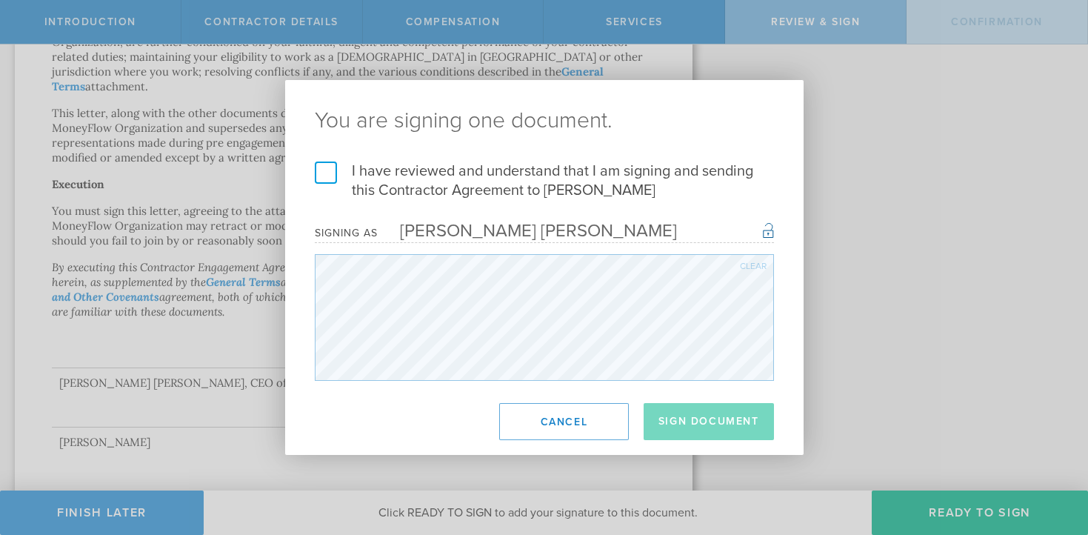
click at [322, 172] on label "I have reviewed and understand that I am signing and sending this Contractor Ag…" at bounding box center [544, 181] width 459 height 39
click at [0, 0] on input "I have reviewed and understand that I am signing and sending this Contractor Ag…" at bounding box center [0, 0] width 0 height 0
click at [705, 422] on button "Sign Document" at bounding box center [709, 421] width 130 height 37
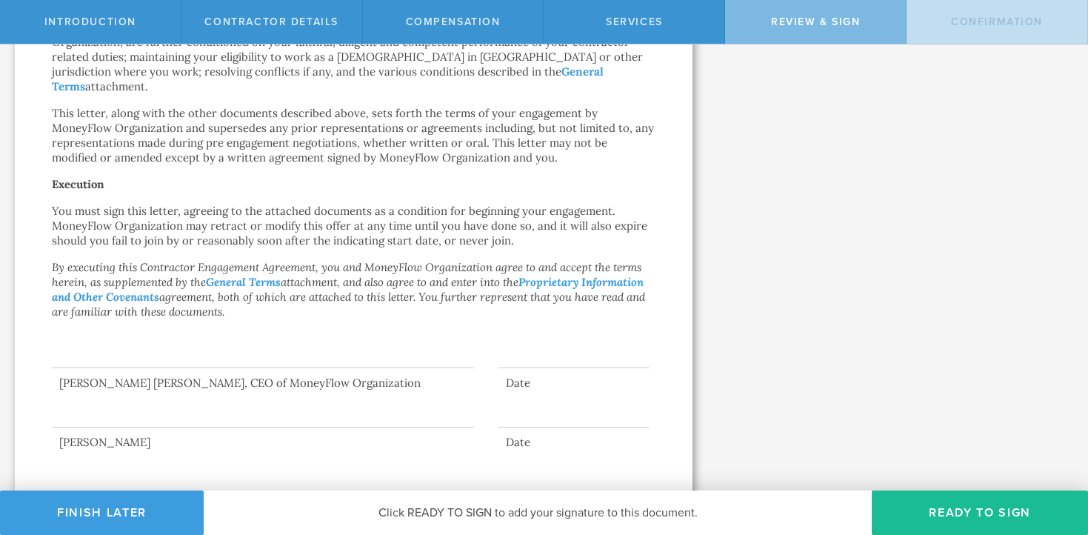
scroll to position [0, 0]
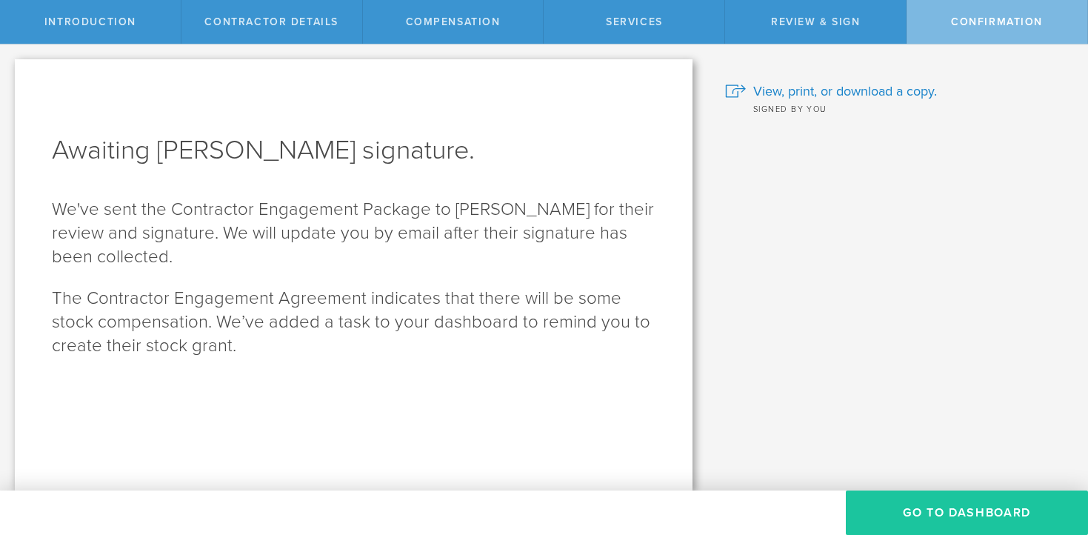
click at [911, 502] on button "Go To Dashboard" at bounding box center [967, 513] width 242 height 44
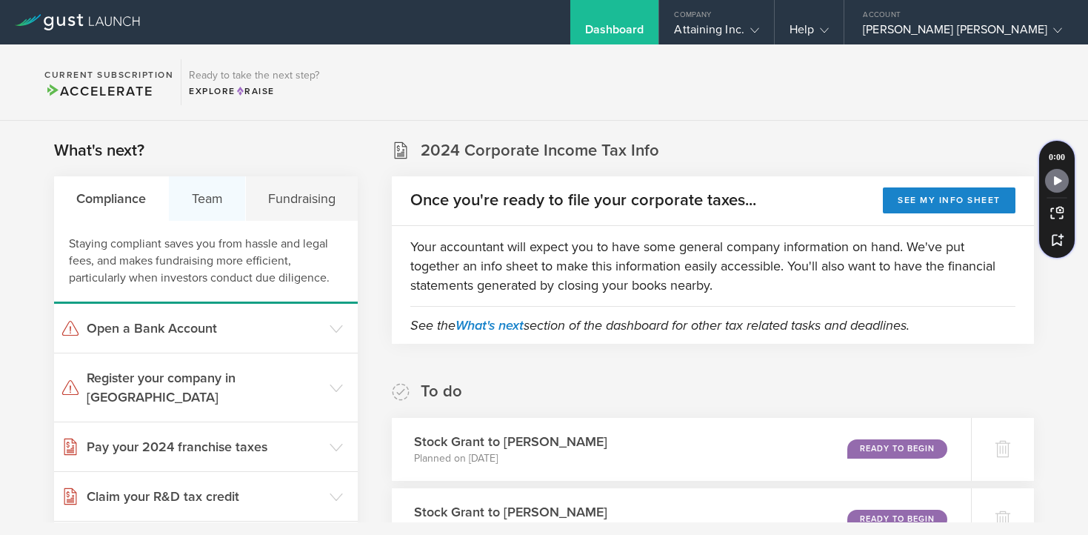
click at [213, 199] on div "Team" at bounding box center [207, 198] width 76 height 44
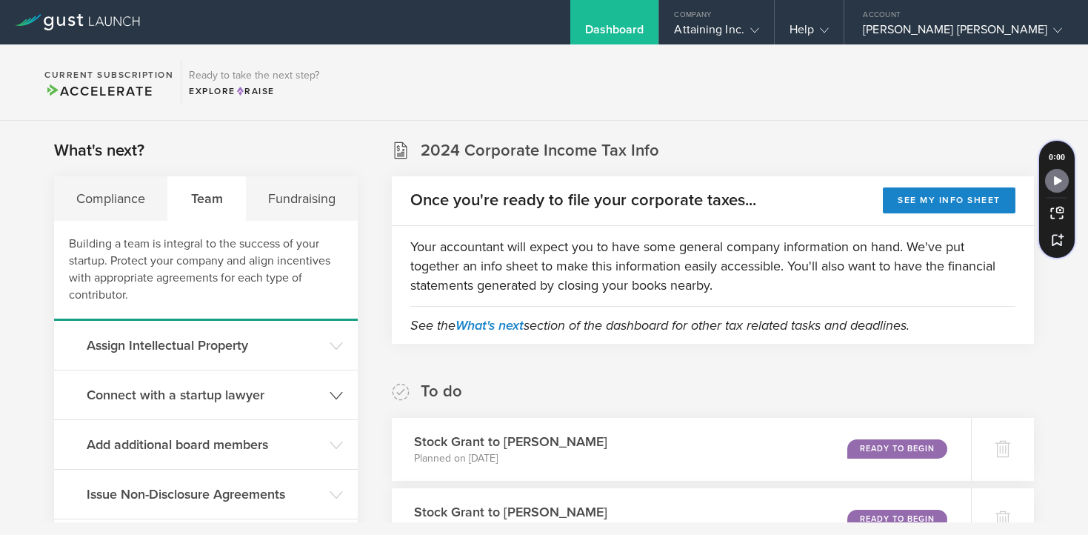
scroll to position [293, 0]
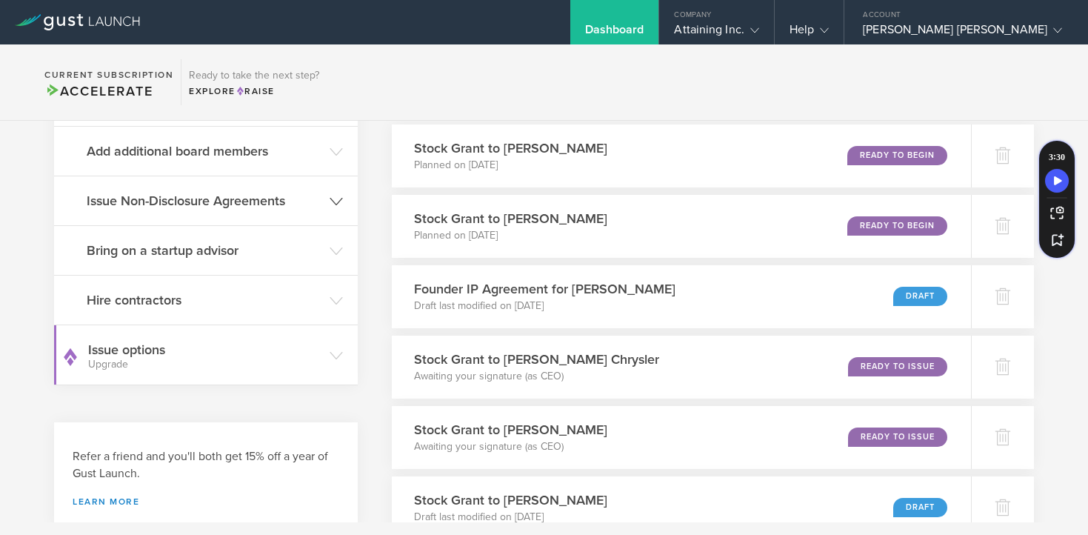
click at [148, 206] on h3 "Issue Non-Disclosure Agreements" at bounding box center [205, 200] width 236 height 19
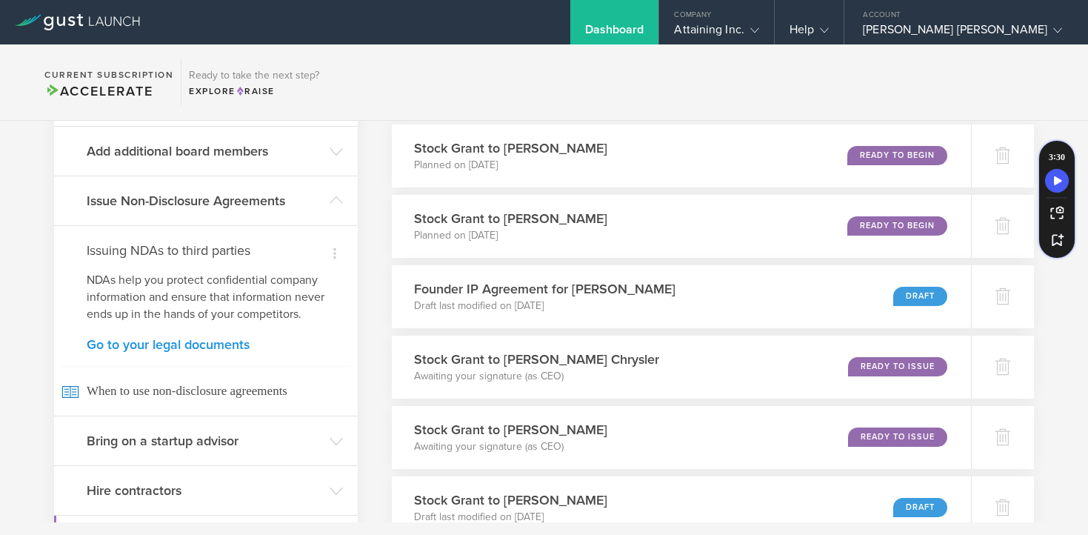
click at [135, 345] on link "Go to your legal documents" at bounding box center [206, 344] width 239 height 13
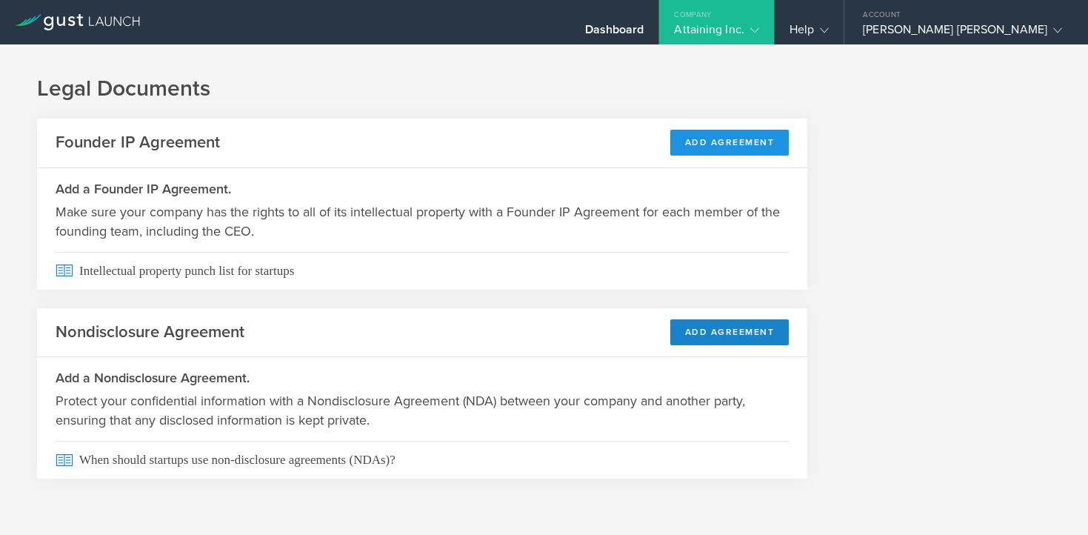
click at [742, 144] on button "Add Agreement" at bounding box center [730, 143] width 119 height 26
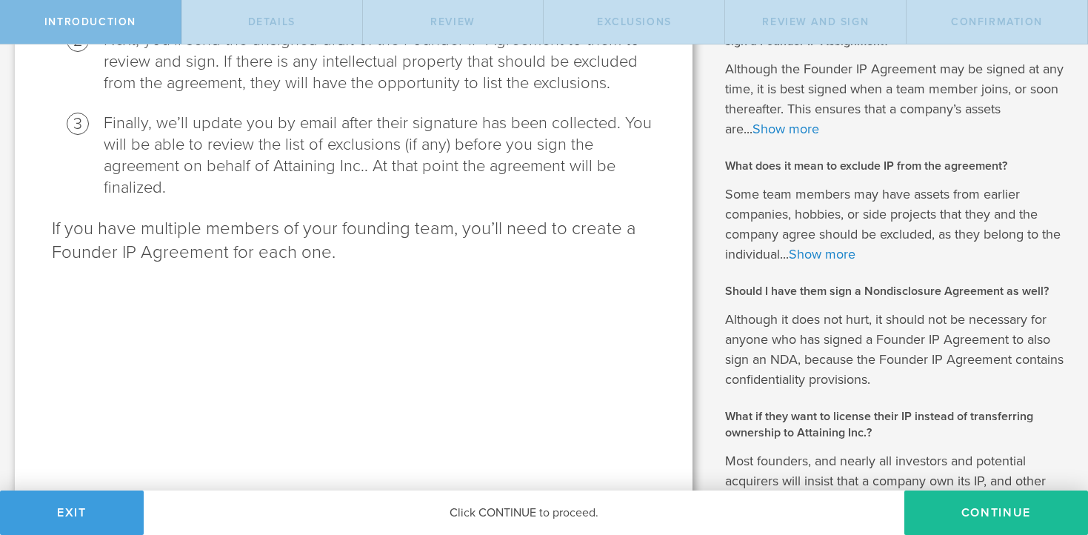
scroll to position [337, 0]
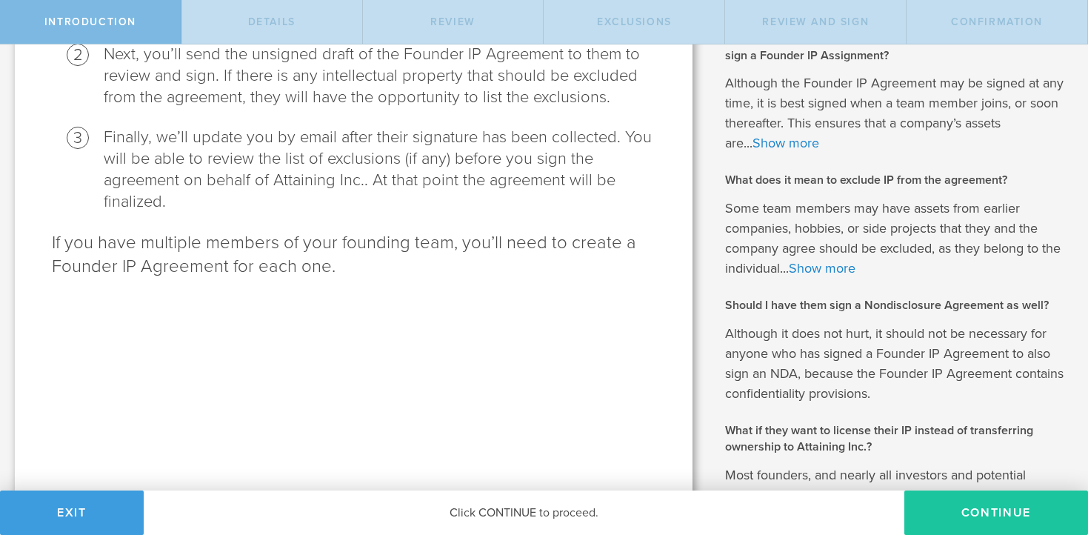
click at [943, 513] on button "Continue" at bounding box center [997, 513] width 184 height 44
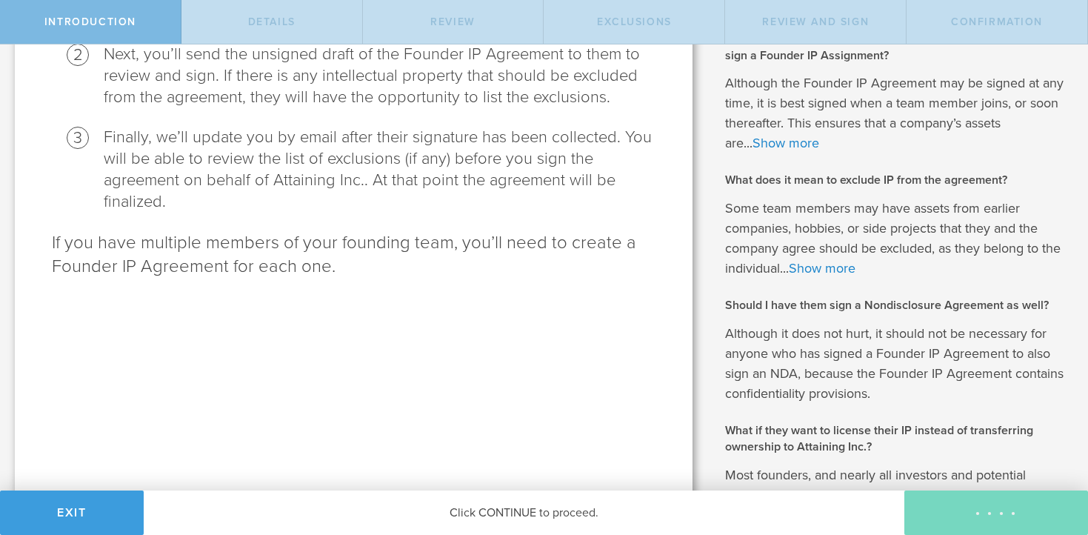
scroll to position [0, 0]
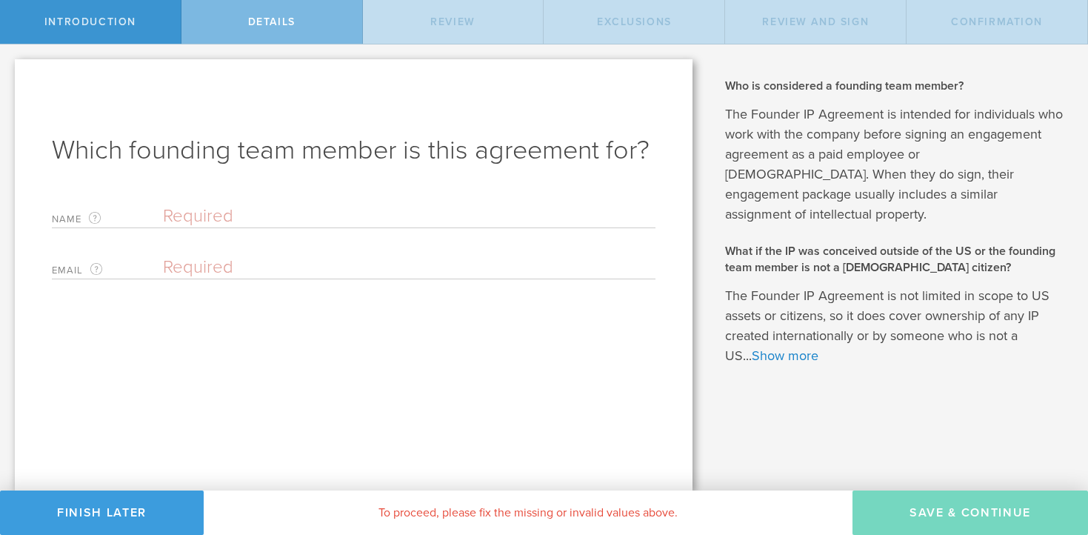
click at [239, 213] on input "text" at bounding box center [409, 216] width 493 height 22
type input "Destin Ashad"
click at [265, 265] on input "email" at bounding box center [405, 267] width 485 height 22
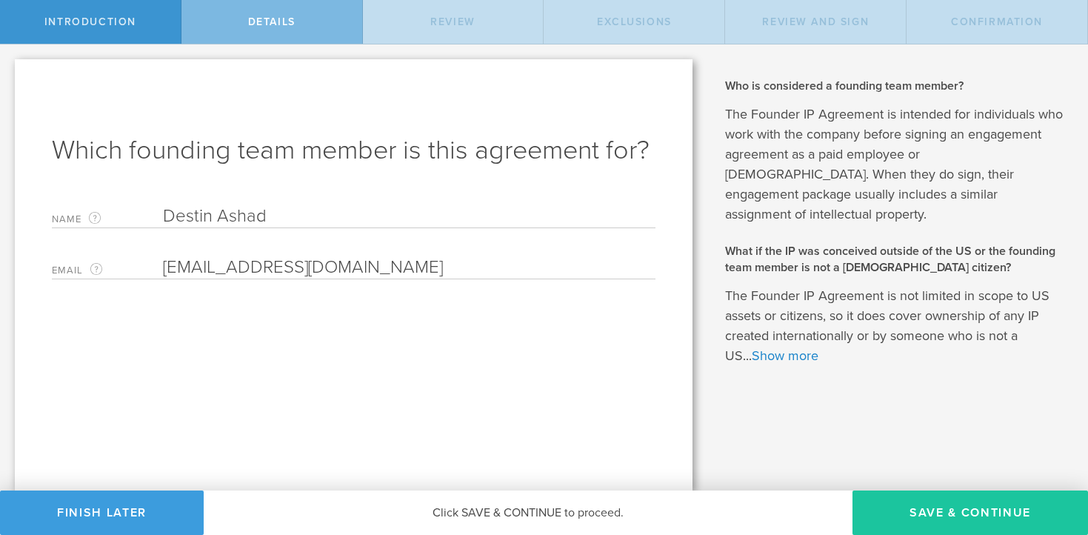
type input "[EMAIL_ADDRESS][DOMAIN_NAME]"
click at [986, 503] on button "Save & Continue" at bounding box center [971, 513] width 236 height 44
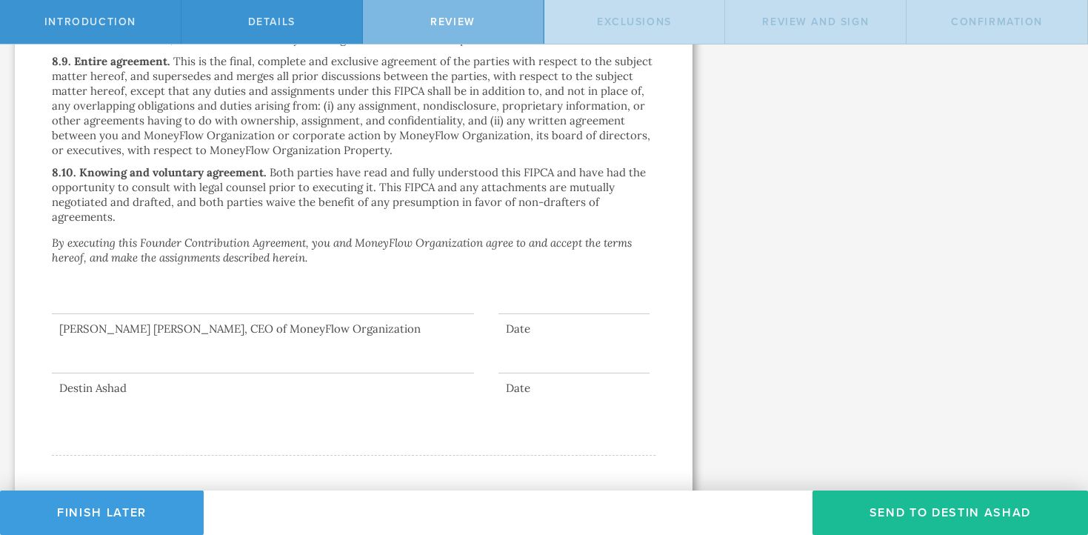
scroll to position [4179, 0]
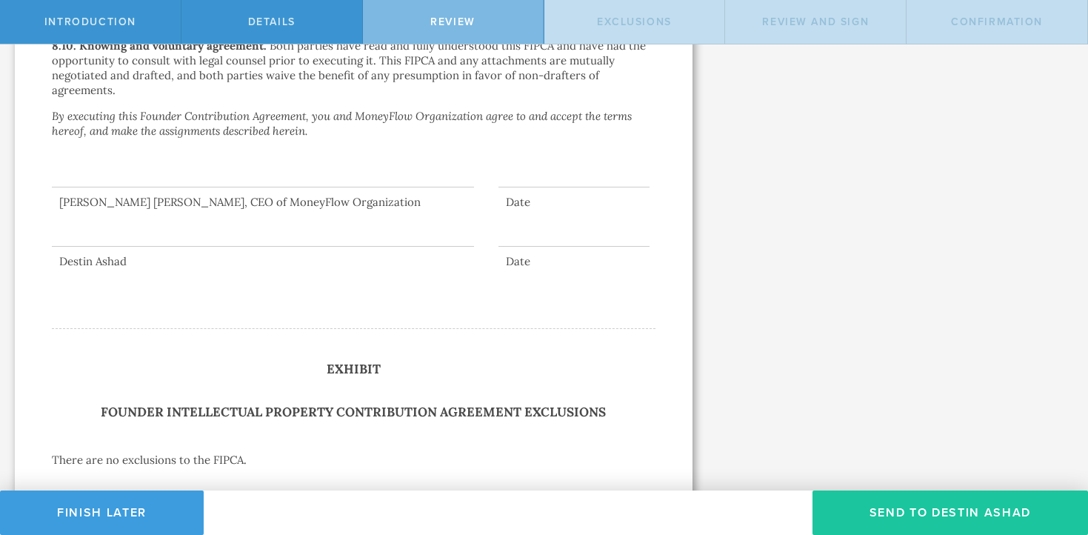
click at [900, 506] on button "Send To Destin Ashad" at bounding box center [951, 513] width 276 height 44
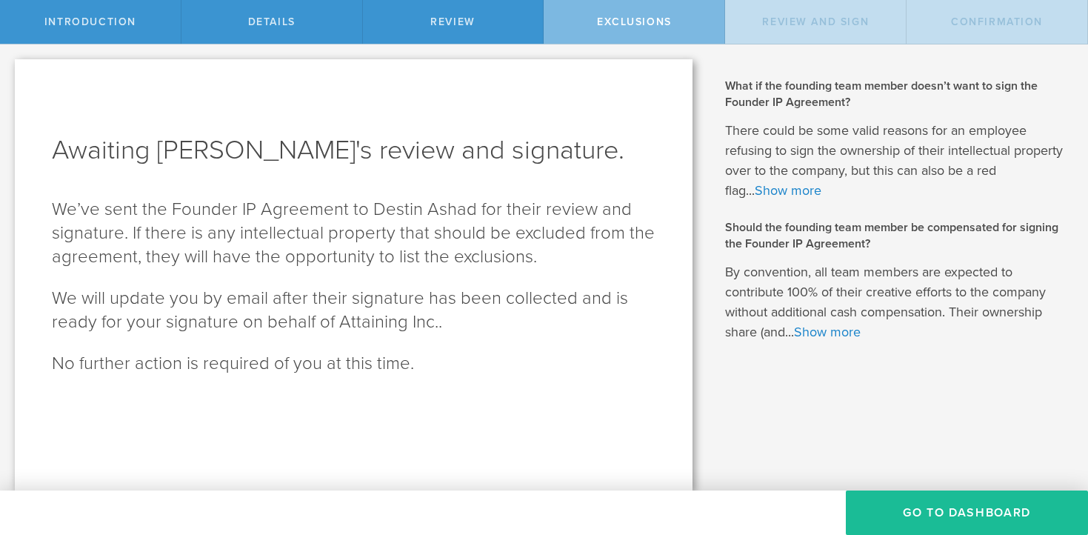
scroll to position [0, 0]
click at [887, 525] on button "Go To Dashboard" at bounding box center [967, 513] width 242 height 44
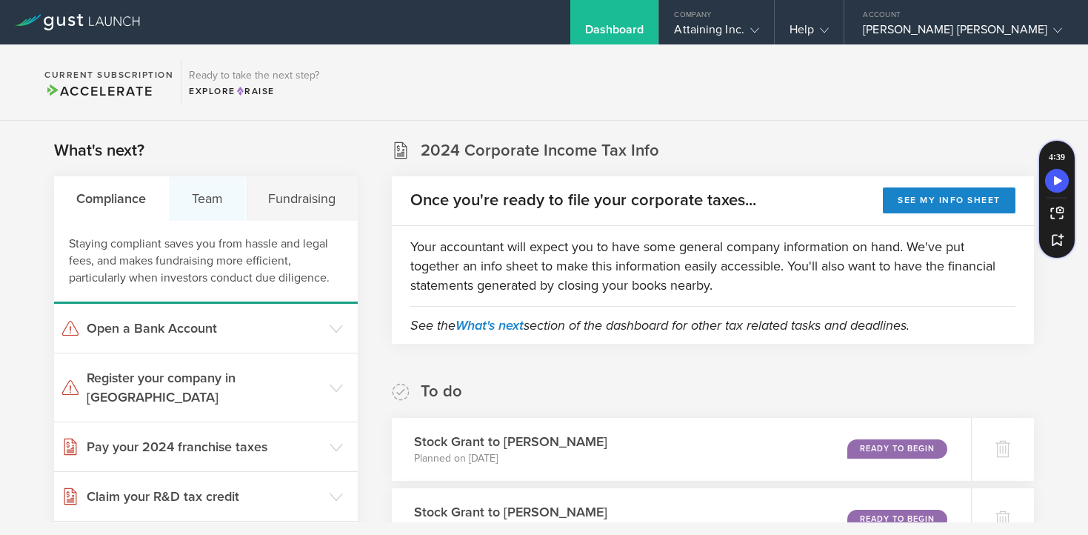
click at [210, 185] on div "Team" at bounding box center [207, 198] width 76 height 44
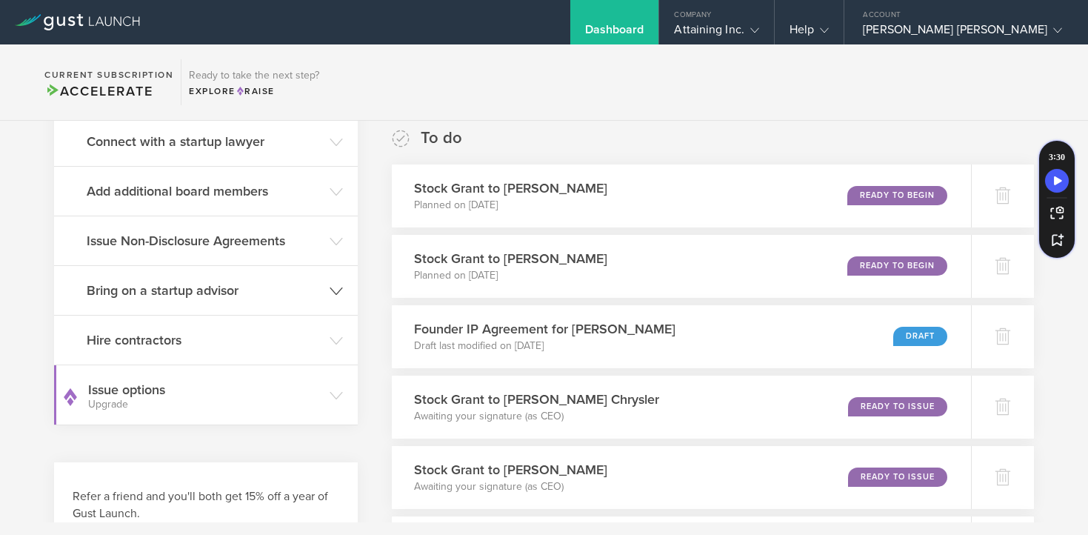
scroll to position [234, 0]
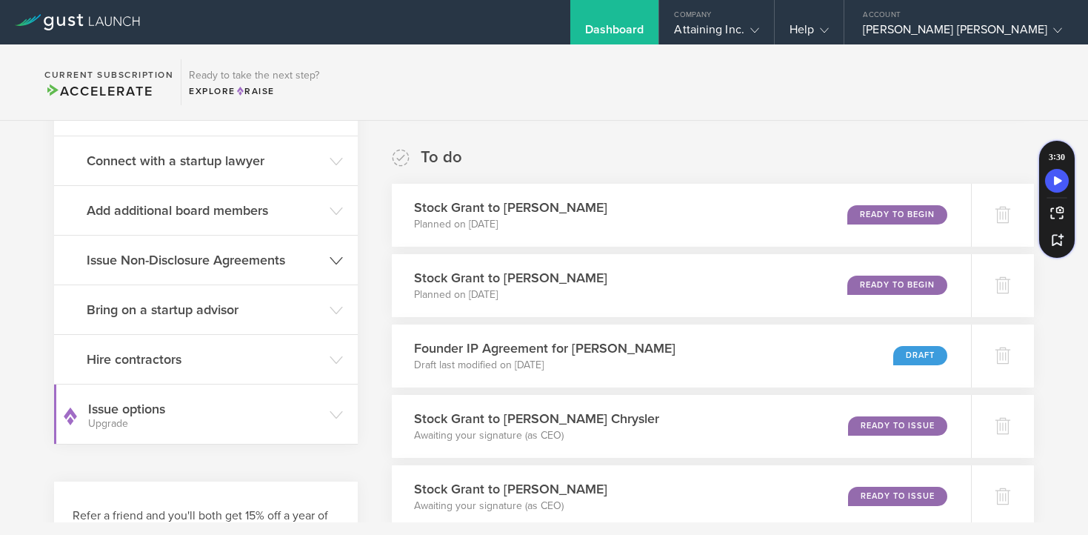
click at [154, 256] on h3 "Issue Non-Disclosure Agreements" at bounding box center [205, 259] width 236 height 19
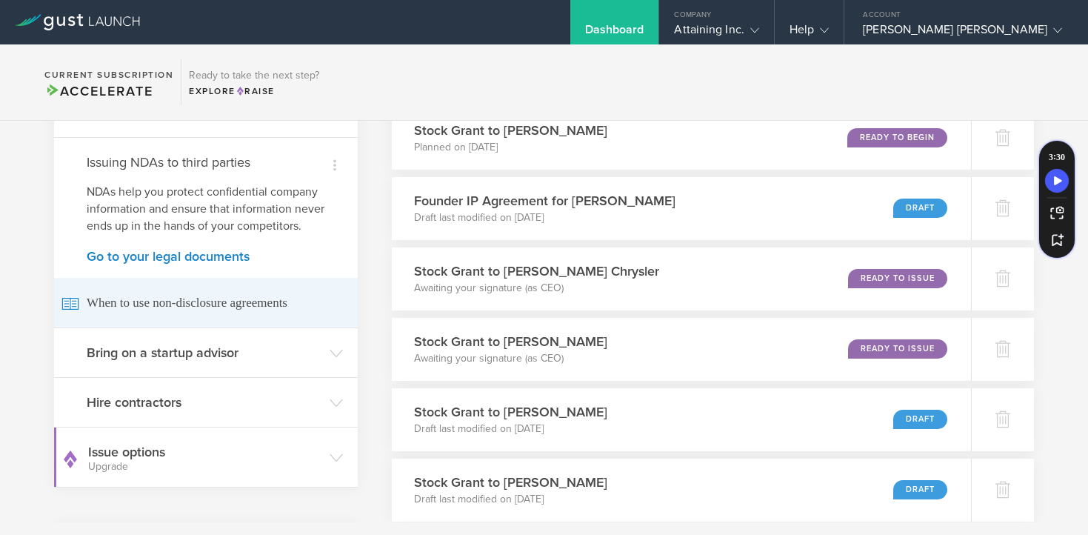
scroll to position [368, 0]
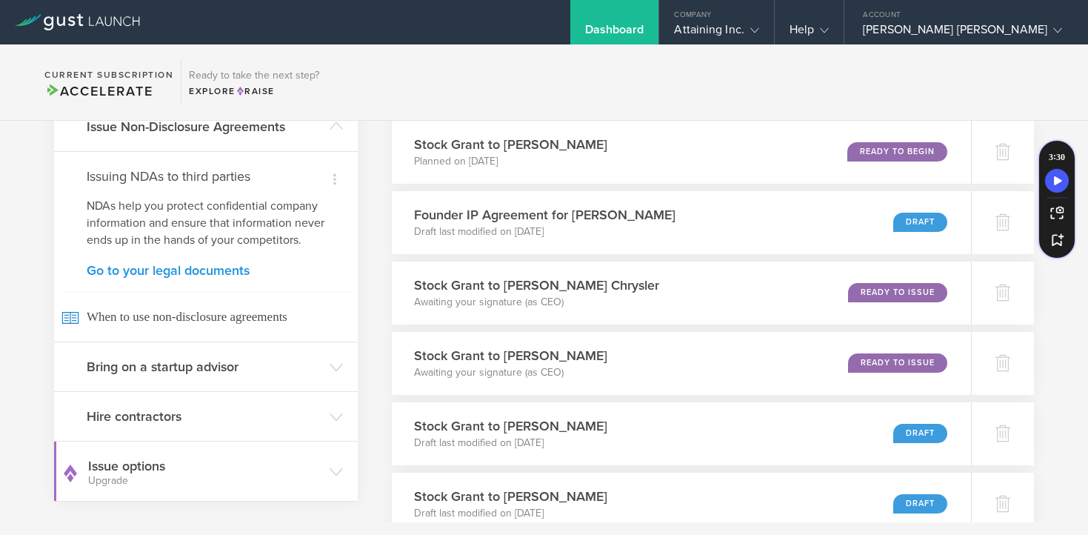
click at [164, 269] on link "Go to your legal documents" at bounding box center [206, 270] width 239 height 13
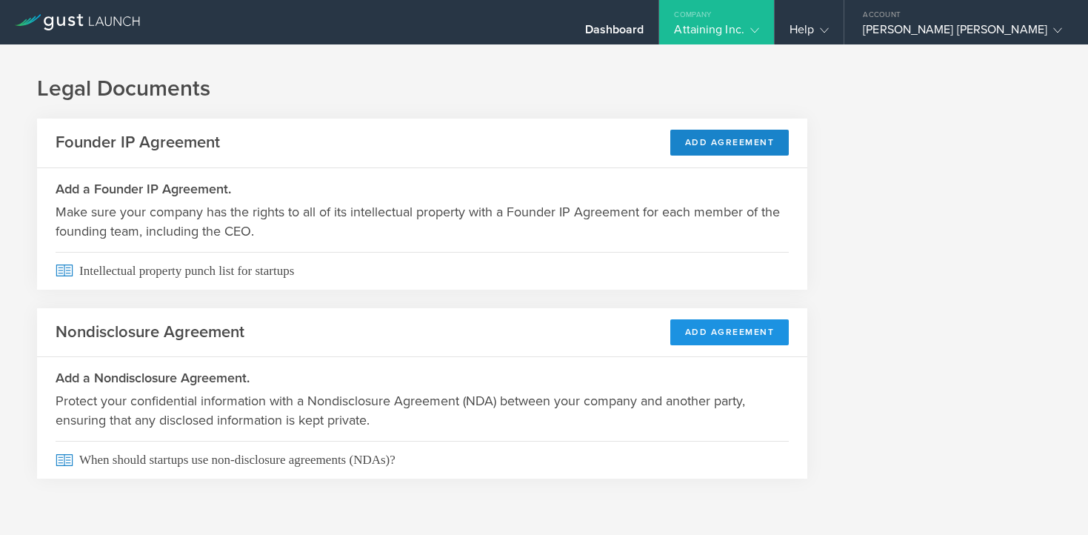
click at [737, 329] on button "Add Agreement" at bounding box center [730, 332] width 119 height 26
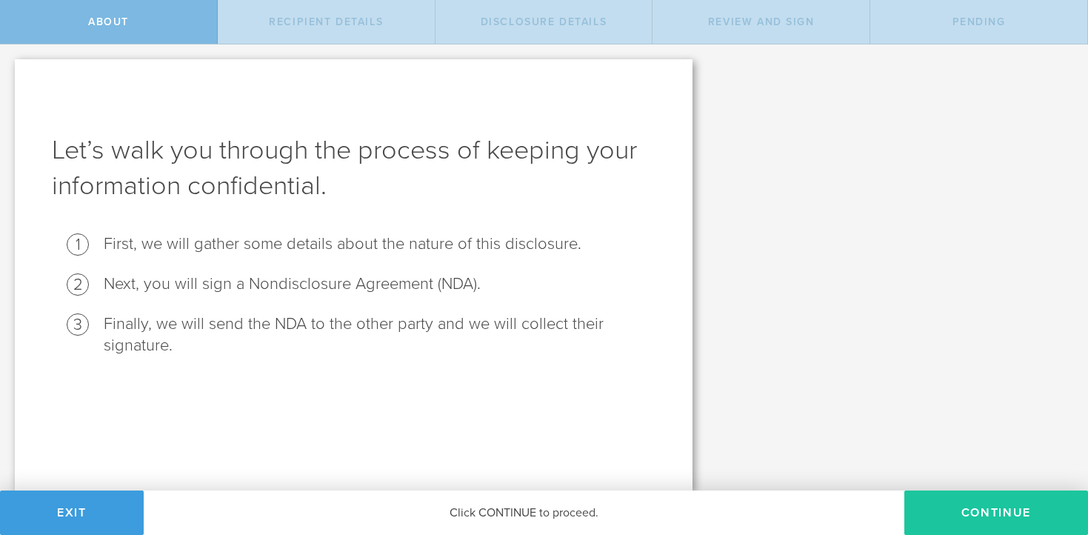
click at [917, 501] on button "Continue" at bounding box center [997, 513] width 184 height 44
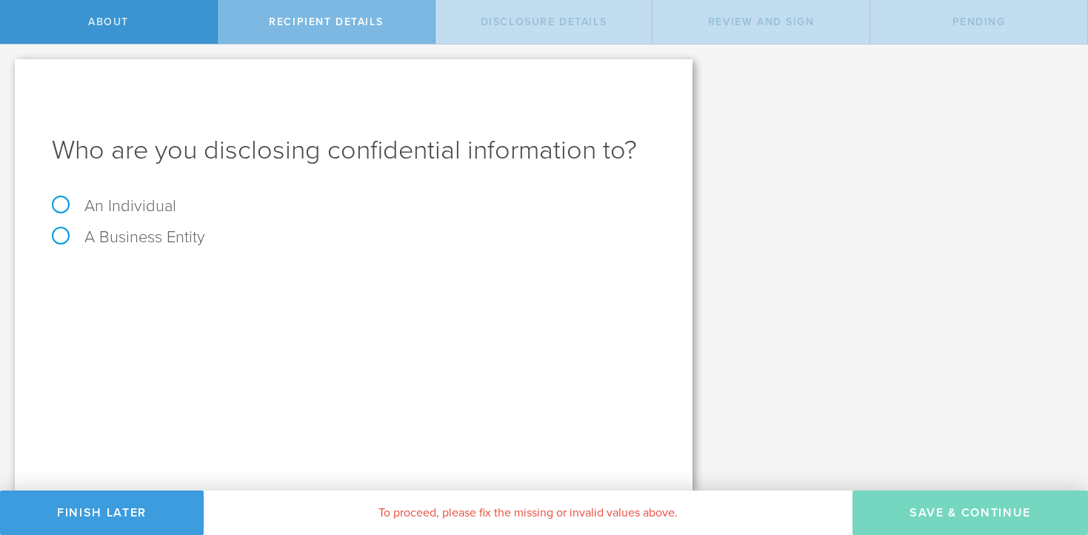
click at [164, 202] on label "An Individual" at bounding box center [114, 205] width 124 height 19
click at [10, 68] on input "An Individual" at bounding box center [5, 56] width 10 height 24
radio input "true"
click at [210, 271] on input "text" at bounding box center [409, 278] width 493 height 22
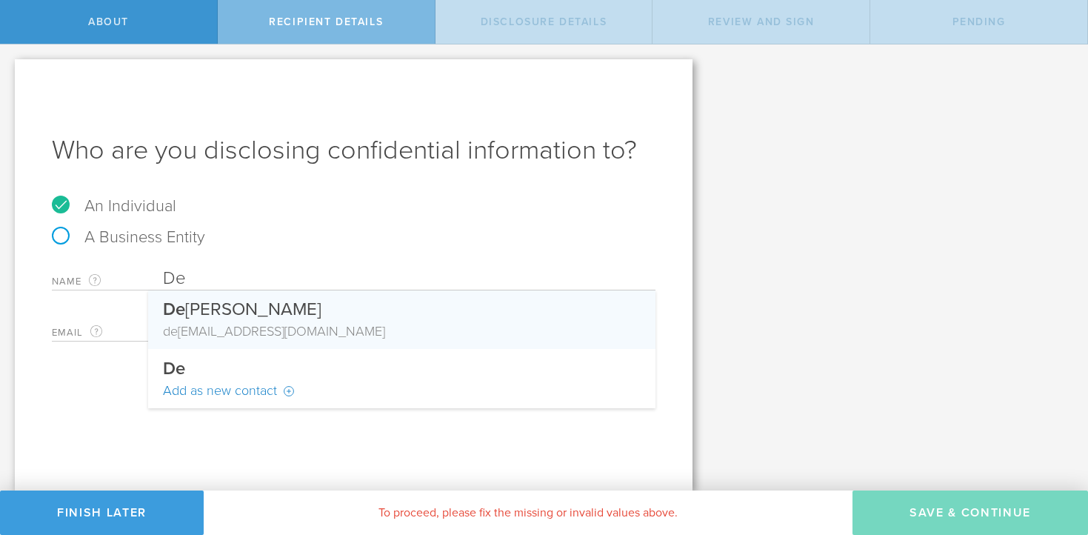
click at [201, 305] on div "De stin Ashad" at bounding box center [402, 305] width 478 height 31
type input "Destin Ashad"
type input "[EMAIL_ADDRESS][DOMAIN_NAME]"
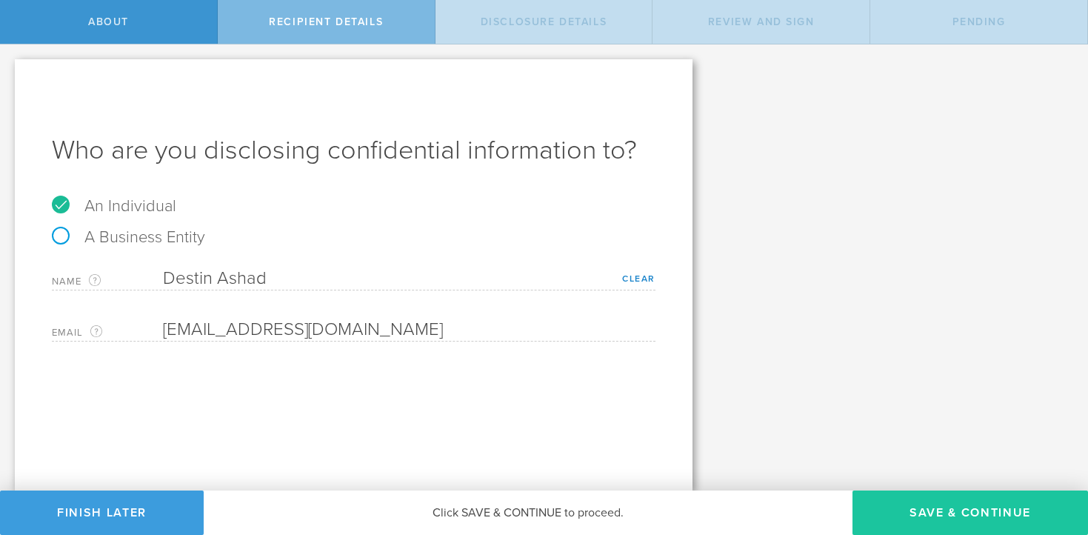
click at [923, 509] on button "Save & Continue" at bounding box center [971, 513] width 236 height 44
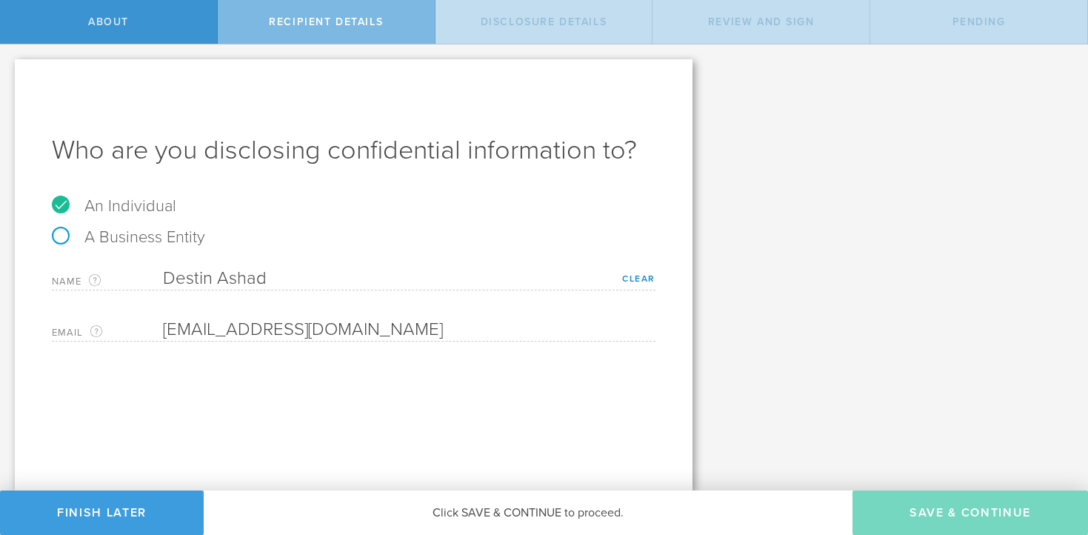
select select "string:5 years"
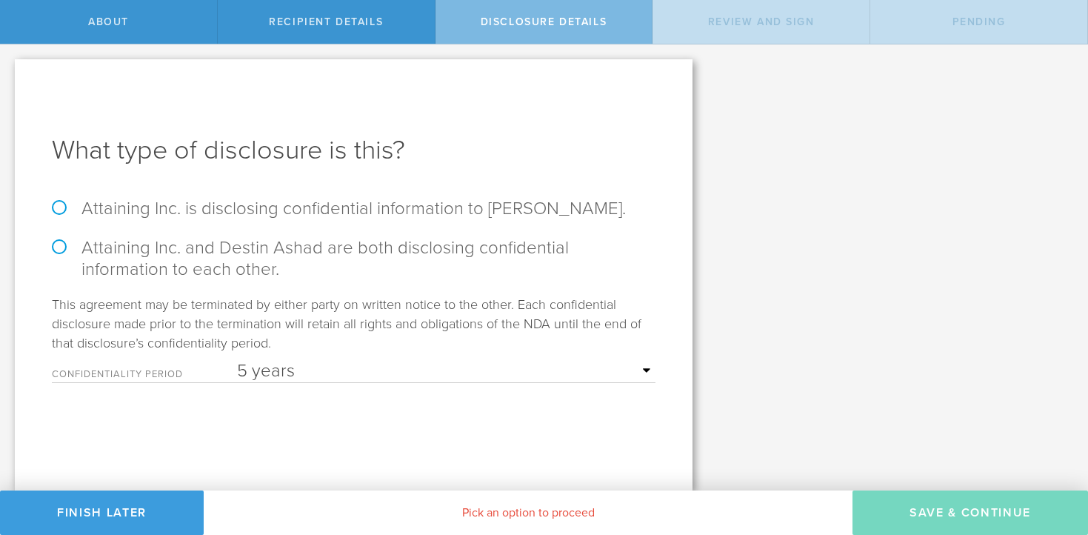
click at [170, 213] on label "Attaining Inc. is disclosing confidential information to Destin Ashad." at bounding box center [354, 208] width 604 height 21
click at [10, 76] on input "Attaining Inc. is disclosing confidential information to Destin Ashad." at bounding box center [5, 59] width 10 height 31
radio input "true"
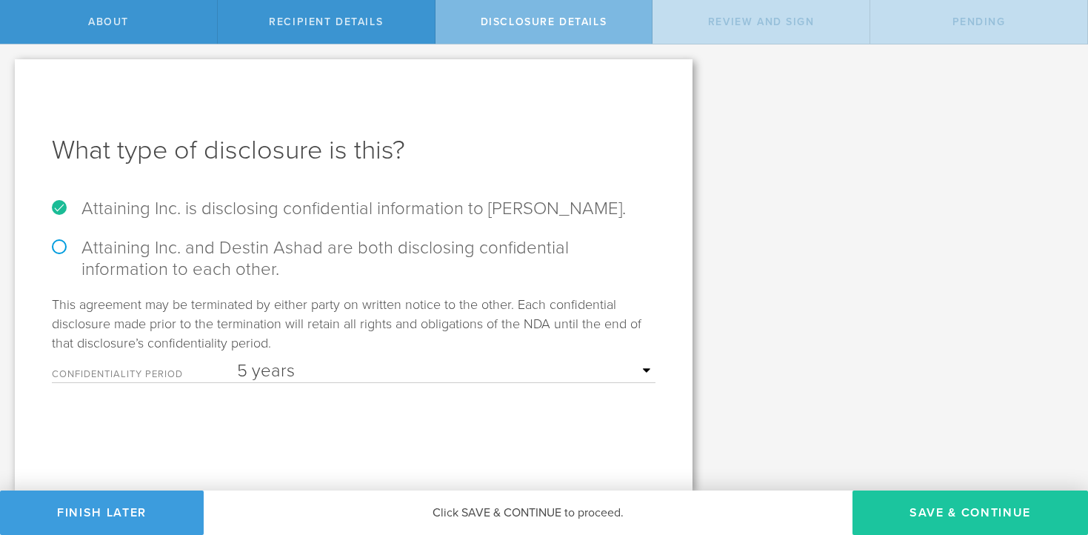
click at [888, 498] on button "Save & Continue" at bounding box center [971, 513] width 236 height 44
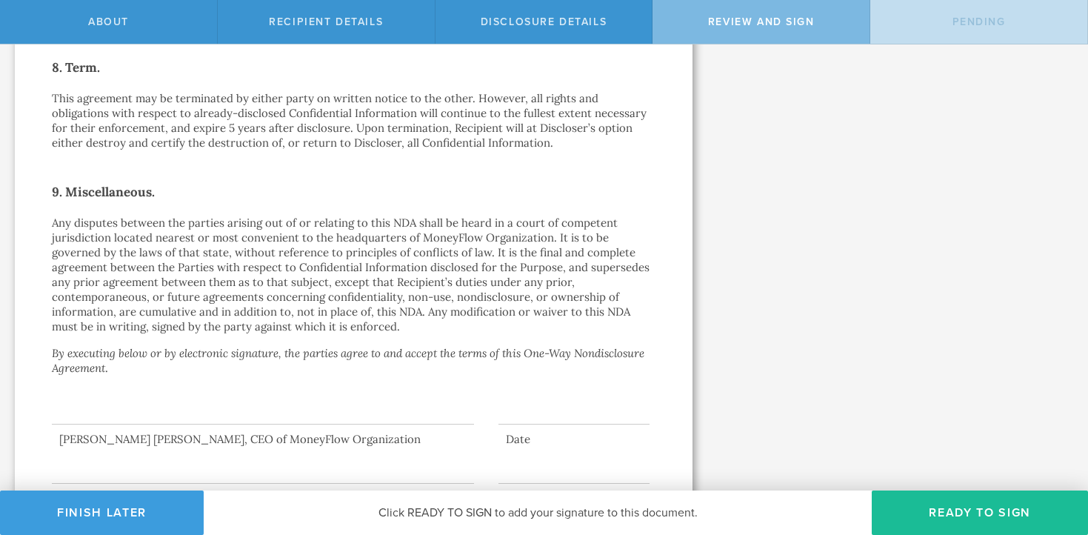
scroll to position [1272, 0]
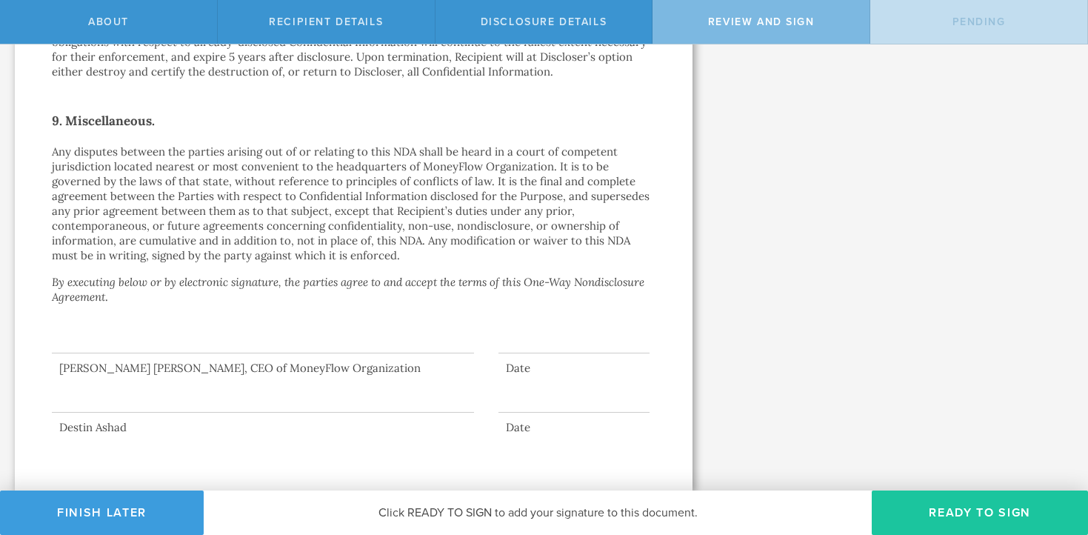
click at [937, 515] on button "Ready to Sign" at bounding box center [980, 513] width 216 height 44
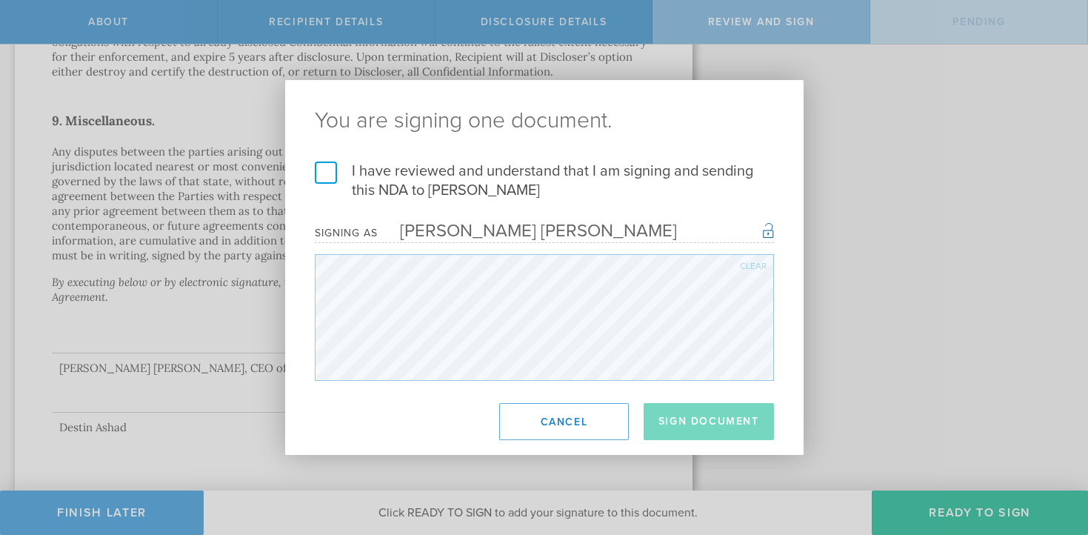
click at [425, 167] on label "I have reviewed and understand that I am signing and sending this NDA to Destin…" at bounding box center [544, 181] width 459 height 39
click at [0, 0] on input "I have reviewed and understand that I am signing and sending this NDA to Destin…" at bounding box center [0, 0] width 0 height 0
click at [691, 428] on button "Sign Document" at bounding box center [709, 421] width 130 height 37
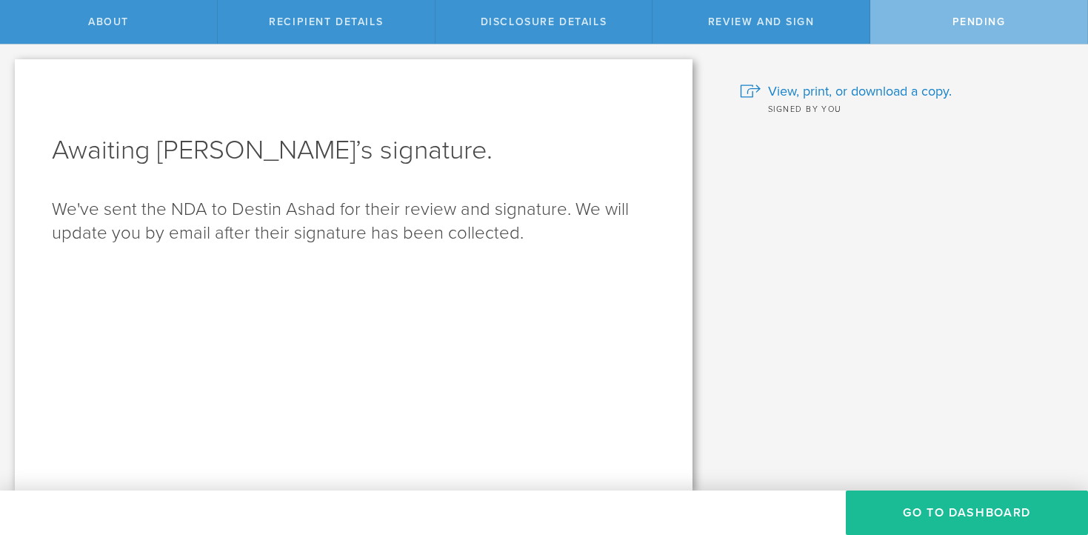
scroll to position [0, 0]
click at [880, 508] on button "Go to dashboard" at bounding box center [967, 513] width 242 height 44
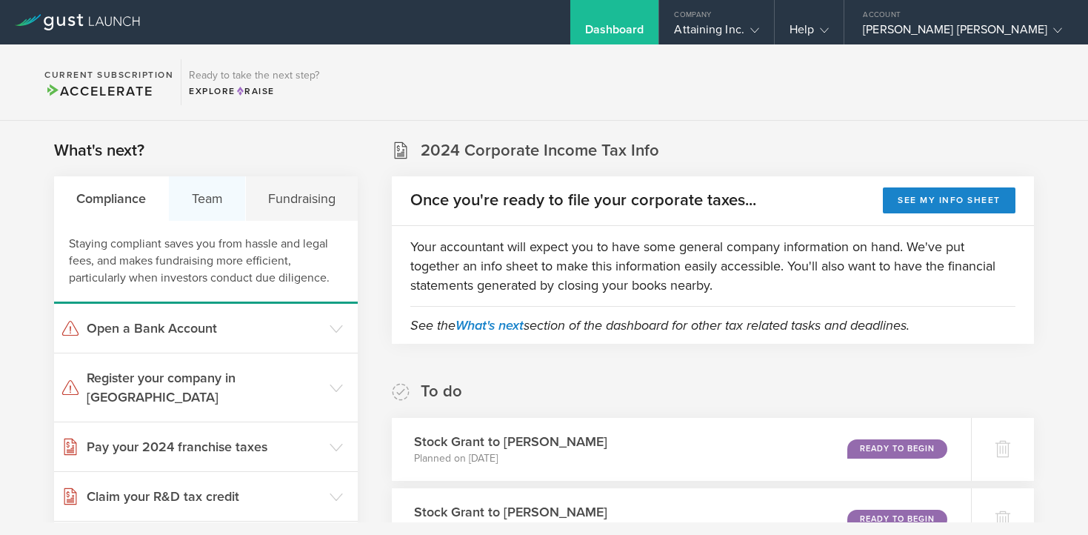
click at [221, 186] on div "Team" at bounding box center [207, 198] width 76 height 44
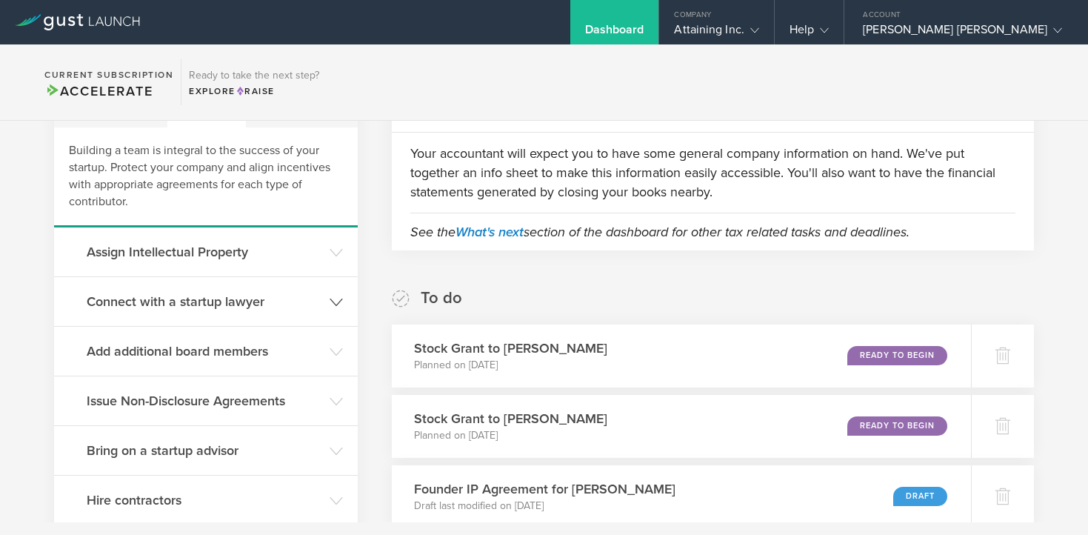
scroll to position [267, 0]
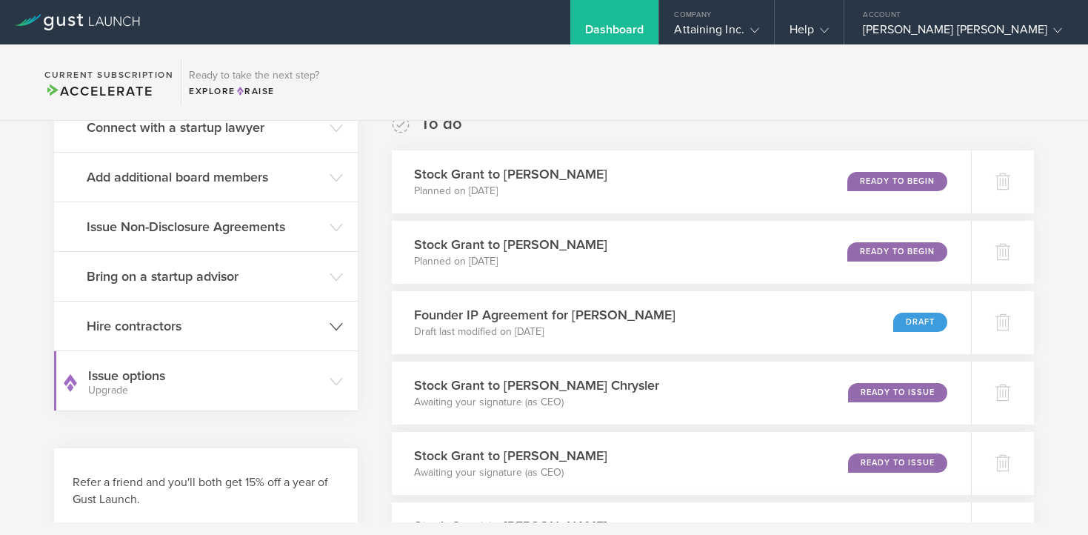
click at [150, 324] on h3 "Hire contractors" at bounding box center [205, 325] width 236 height 19
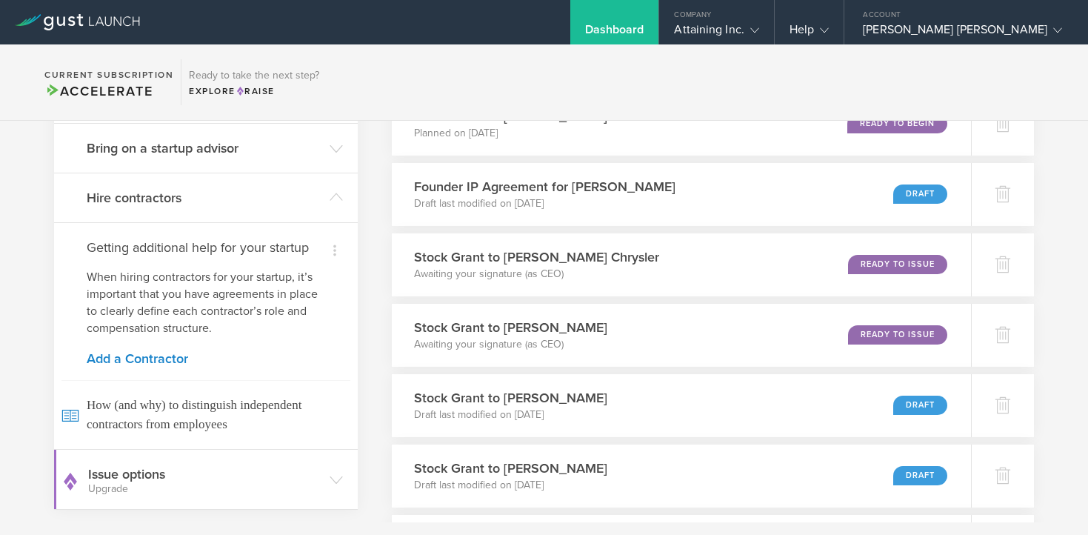
scroll to position [428, 0]
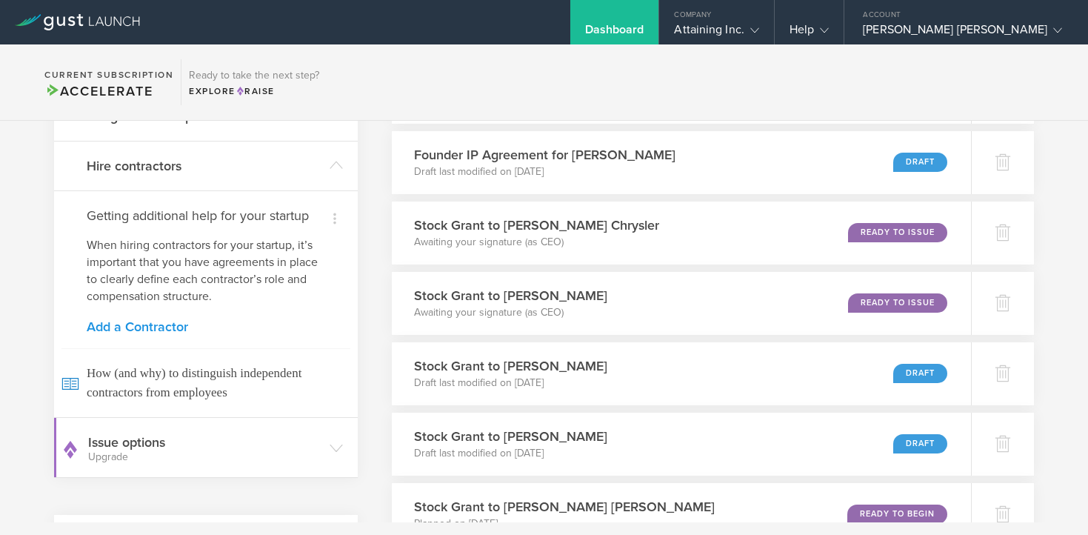
click at [151, 327] on link "Add a Contractor" at bounding box center [206, 326] width 239 height 13
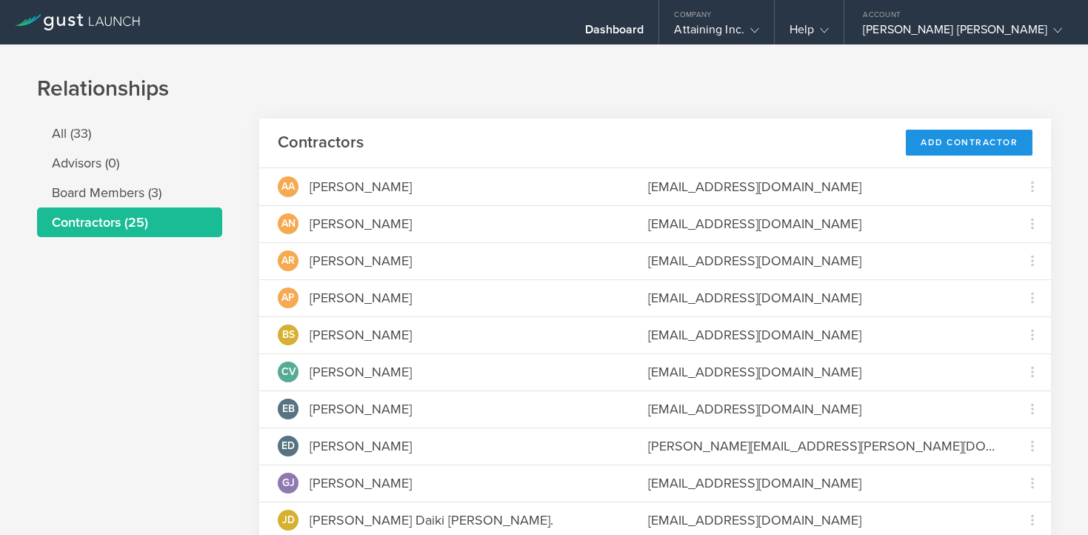
click at [925, 144] on div "Add Contractor" at bounding box center [969, 143] width 127 height 26
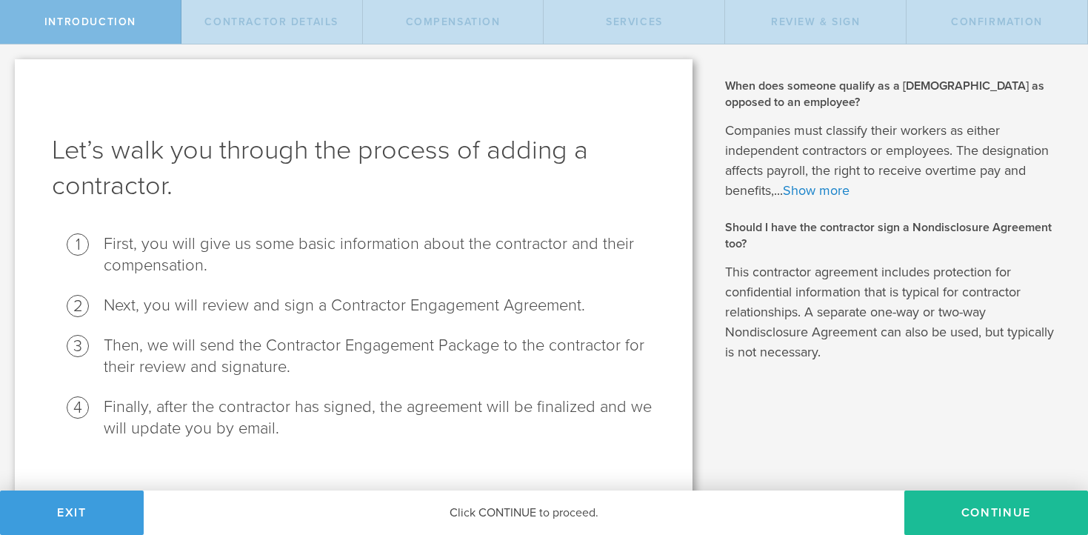
scroll to position [23, 0]
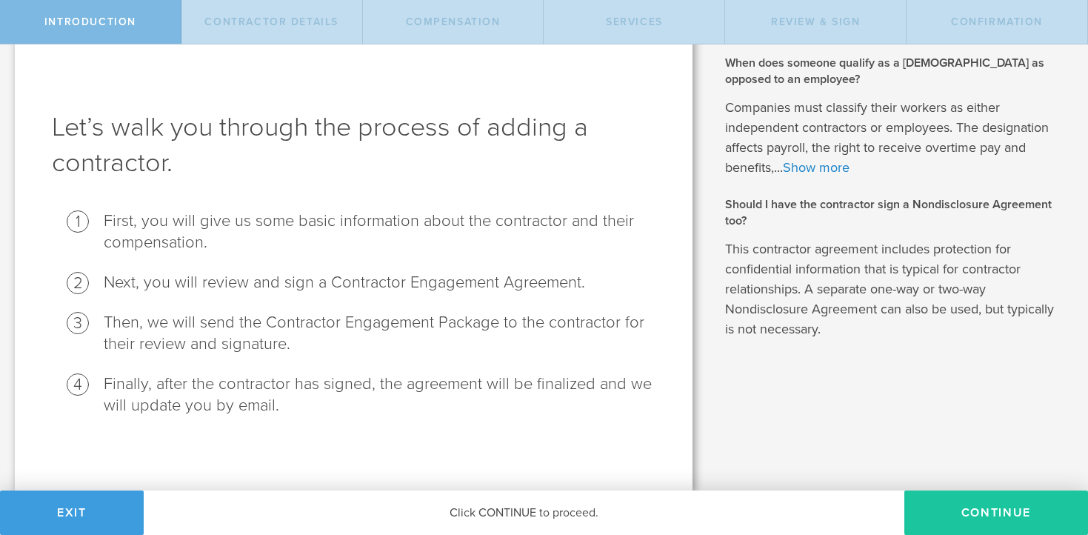
click at [980, 510] on button "Continue" at bounding box center [997, 513] width 184 height 44
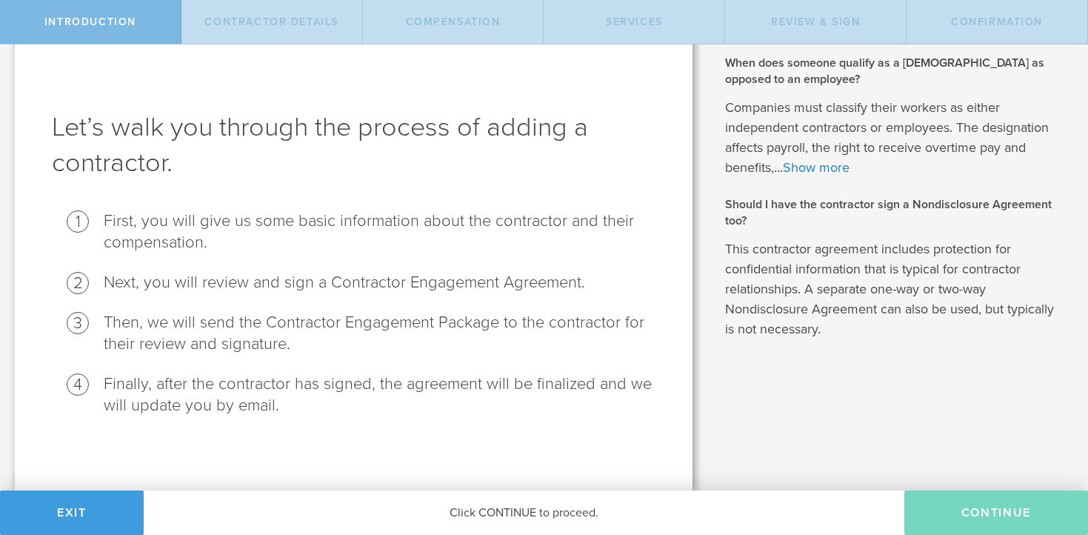
scroll to position [0, 0]
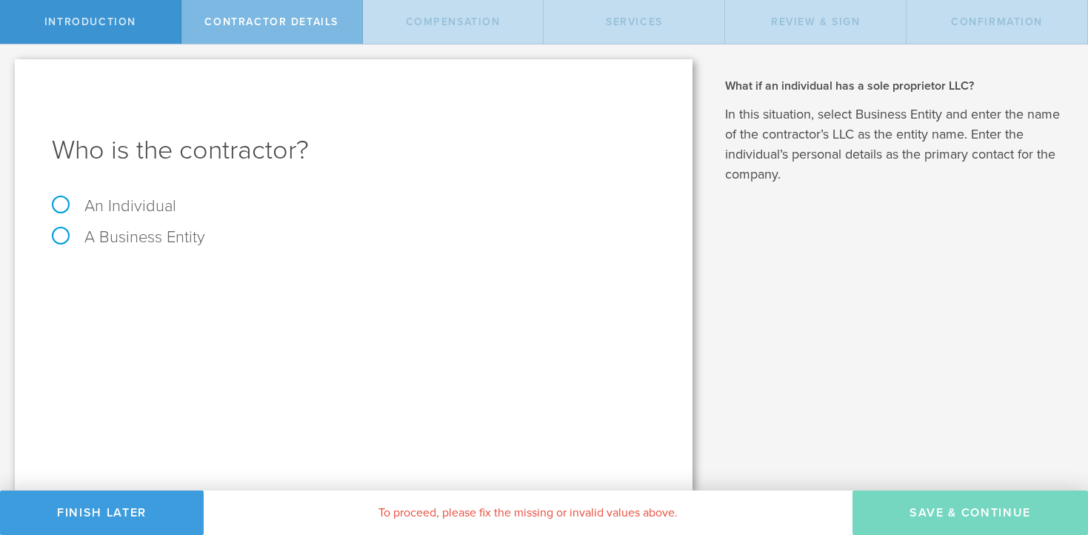
click at [113, 200] on label "An Individual" at bounding box center [114, 205] width 124 height 19
click at [10, 68] on input "An Individual" at bounding box center [5, 56] width 10 height 24
radio input "true"
click at [348, 275] on input "text" at bounding box center [409, 278] width 493 height 22
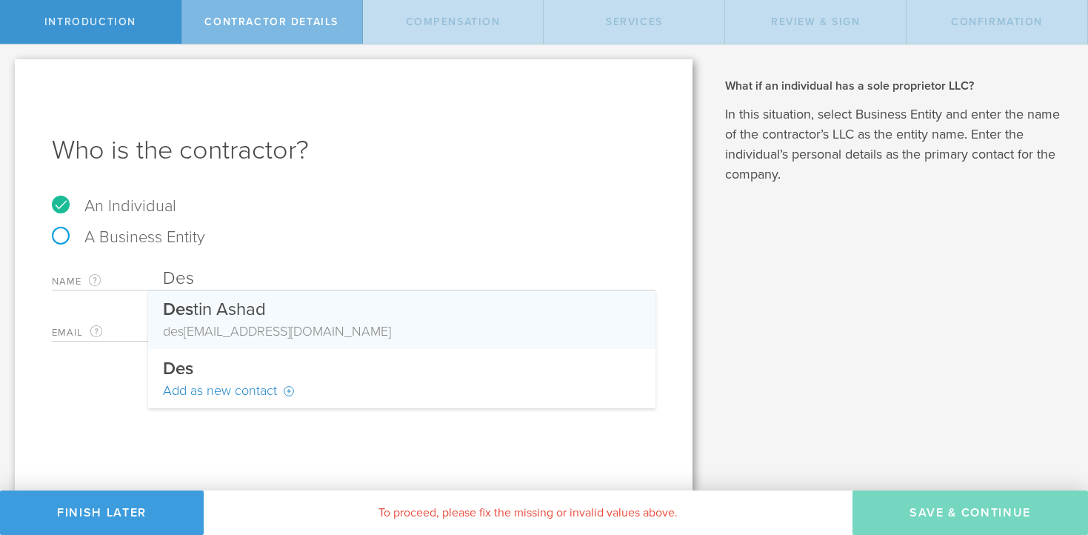
click at [325, 308] on div "Des tin Ashad" at bounding box center [402, 305] width 478 height 31
type input "Destin Ashad"
type input "[EMAIL_ADDRESS][DOMAIN_NAME]"
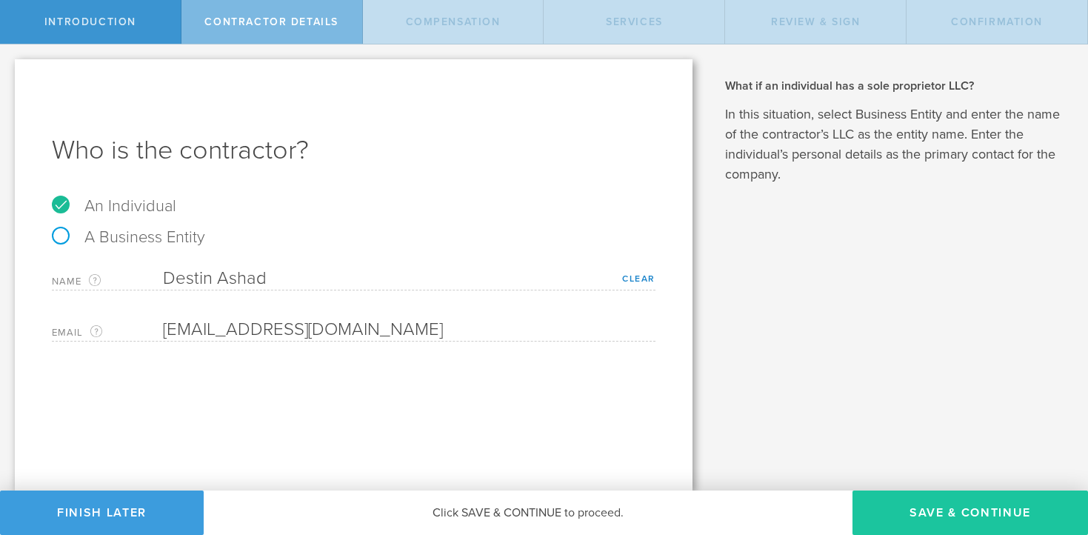
click at [903, 513] on button "Save & Continue" at bounding box center [971, 513] width 236 height 44
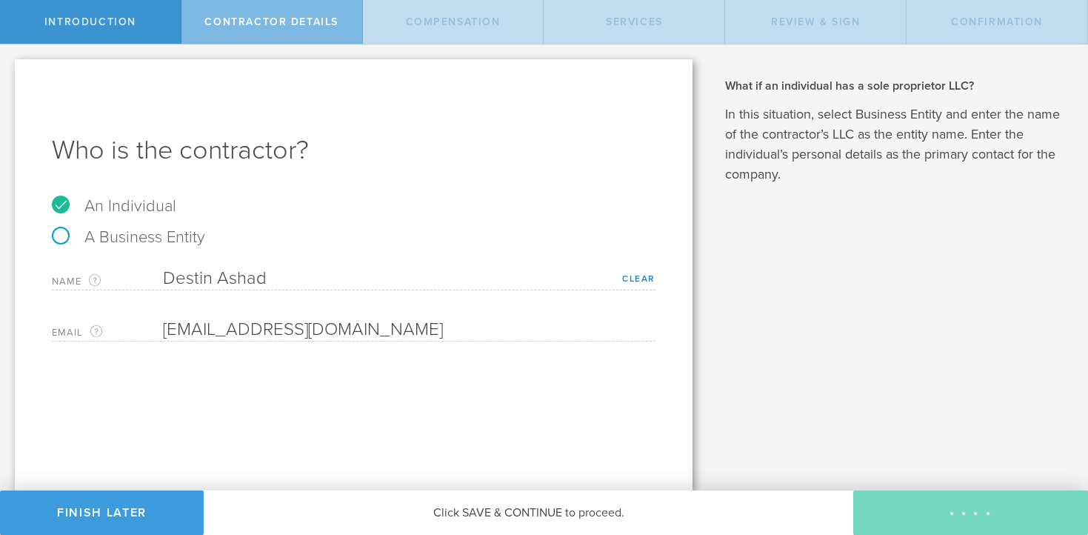
select select "none"
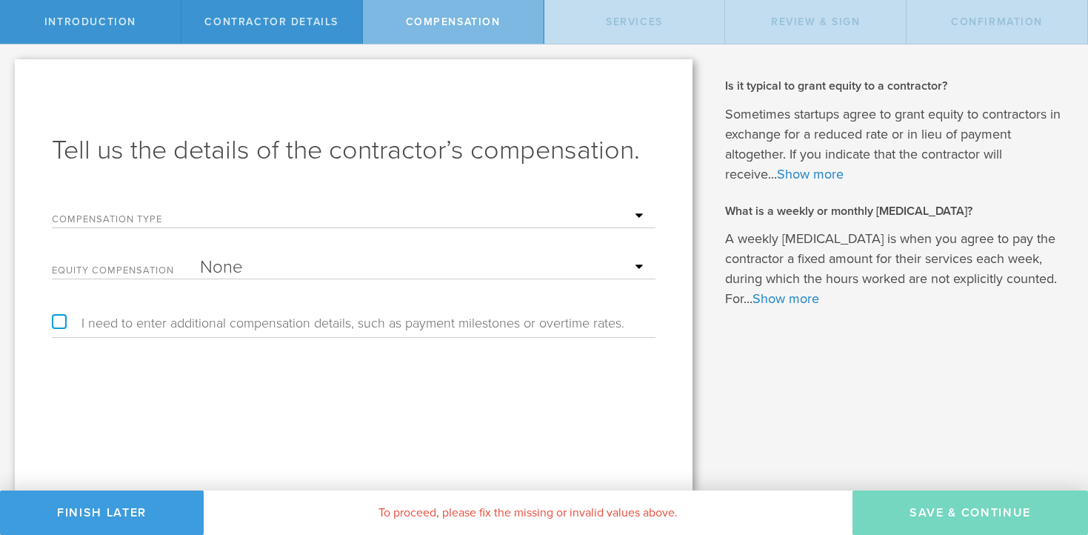
click at [250, 216] on select "Hourly Daily Weekly [MEDICAL_DATA] Monthly [MEDICAL_DATA] Project Flat Rate No …" at bounding box center [424, 216] width 448 height 22
select select "noCash"
click at [200, 205] on select "Hourly Daily Weekly [MEDICAL_DATA] Monthly [MEDICAL_DATA] Project Flat Rate No …" at bounding box center [424, 216] width 448 height 22
click at [243, 272] on select "None Stock Grant" at bounding box center [424, 267] width 448 height 22
select select "stock"
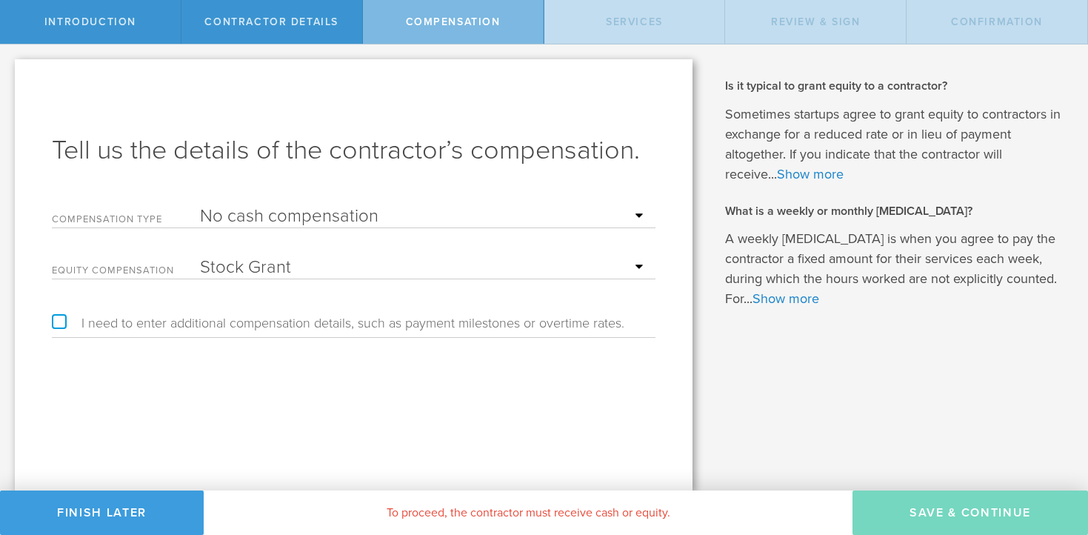
click at [200, 256] on select "None Stock Grant" at bounding box center [424, 267] width 448 height 22
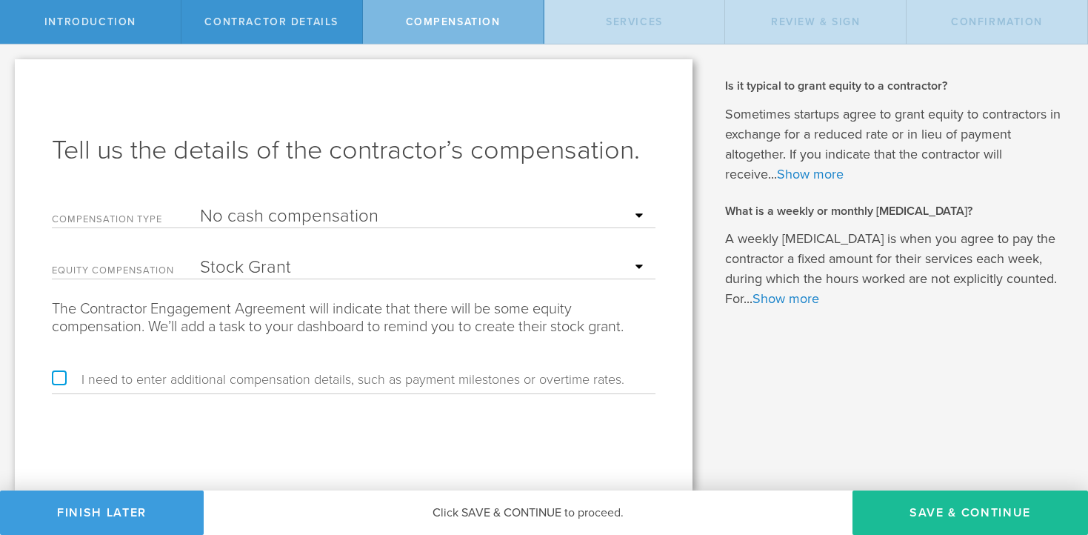
click at [54, 373] on label "I need to enter additional compensation details, such as payment milestones or …" at bounding box center [338, 379] width 573 height 13
click at [10, 68] on input "I need to enter additional compensation details, such as payment milestones or …" at bounding box center [5, 56] width 10 height 24
checkbox input "true"
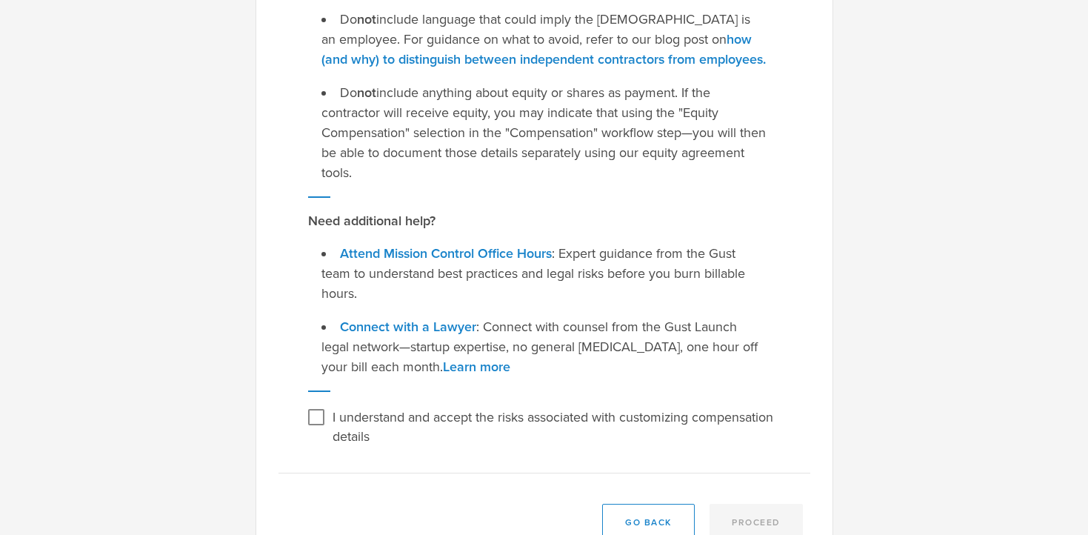
scroll to position [358, 0]
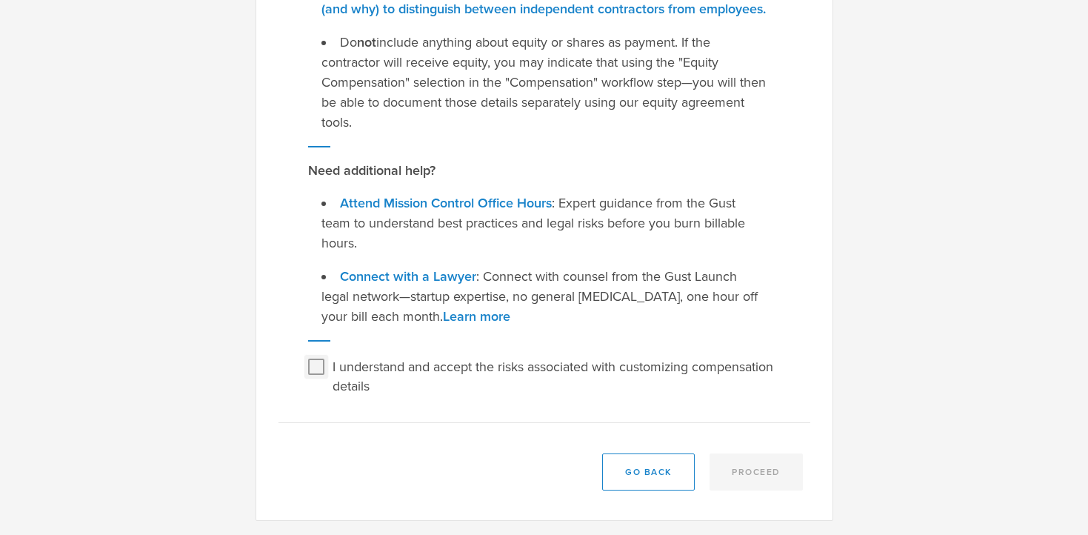
click at [319, 360] on input "I understand and accept the risks associated with customizing compensation deta…" at bounding box center [317, 367] width 24 height 24
checkbox input "true"
click at [730, 474] on button "Proceed" at bounding box center [756, 471] width 93 height 37
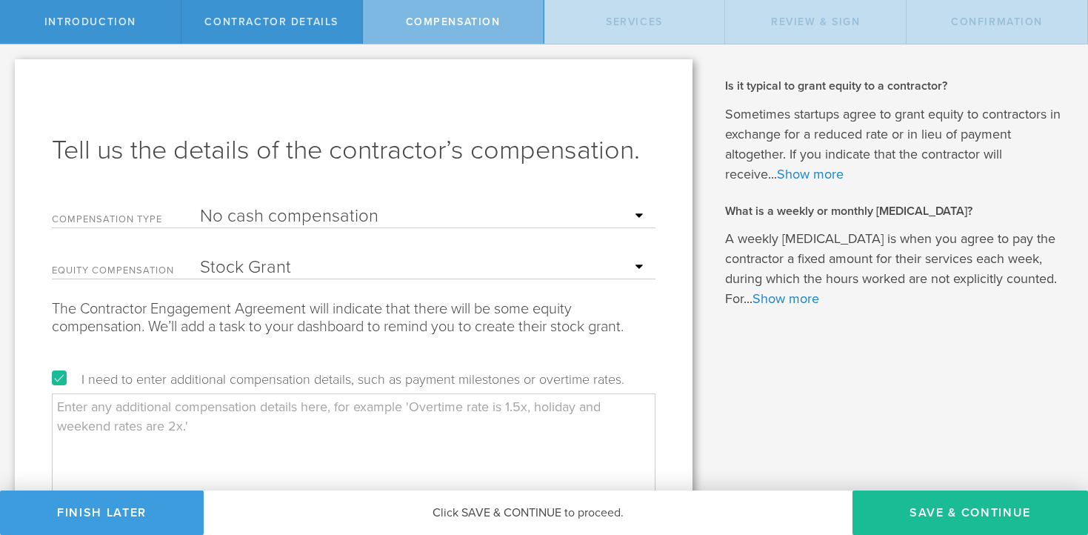
click at [129, 414] on textarea at bounding box center [354, 467] width 604 height 148
paste textarea "Based on the Stock Grant Agreement, Contractor agrees to approximately 10 hours…"
click at [496, 405] on textarea "Based on the Stock Grant Agreement, Contractor agrees to approximately 10 hours…" at bounding box center [354, 467] width 604 height 148
click at [505, 411] on textarea "Based on the Stock Grant Agreement, Contractor agrees to approximately 20 hours…" at bounding box center [354, 467] width 604 height 148
click at [506, 425] on textarea "Based on the Stock Grant Agreement, Contractor agrees to approximately 20+ hour…" at bounding box center [354, 467] width 604 height 148
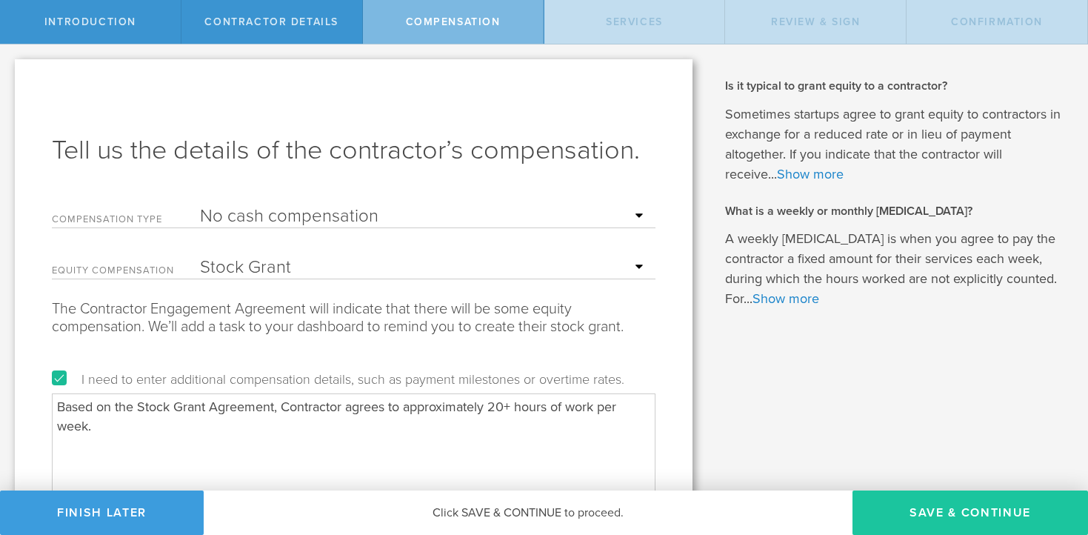
type textarea "Based on the Stock Grant Agreement, Contractor agrees to approximately 20+ hour…"
click at [938, 499] on button "Save & Continue" at bounding box center [971, 513] width 236 height 44
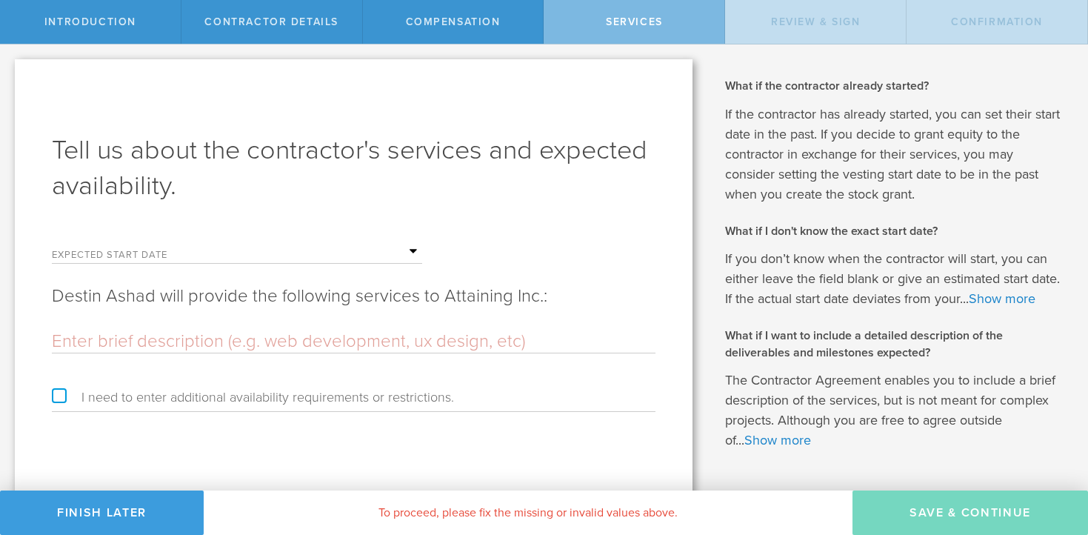
click at [127, 250] on label "Expected start date" at bounding box center [126, 256] width 148 height 13
click at [416, 250] on input "text" at bounding box center [311, 252] width 222 height 22
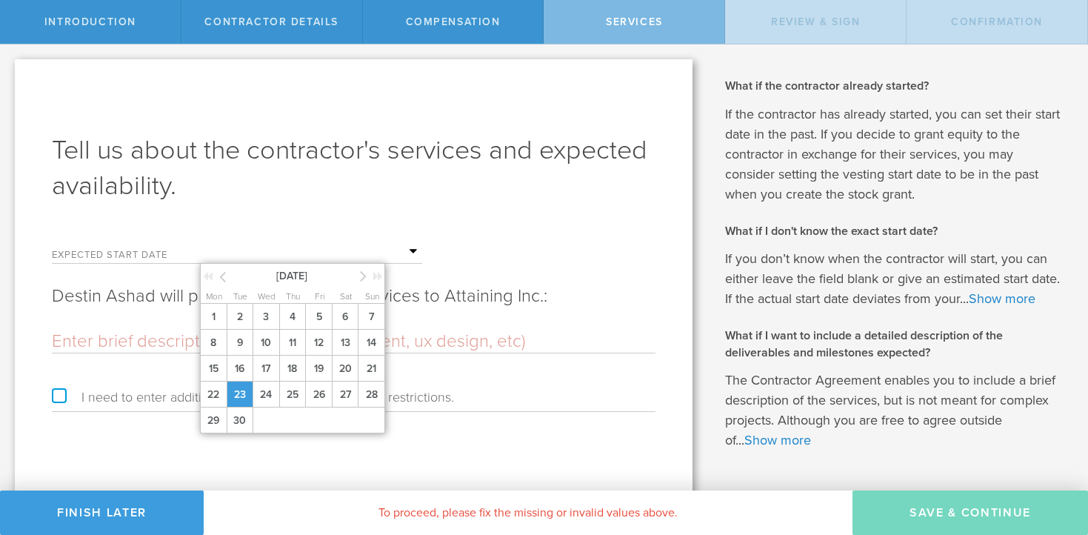
click at [240, 391] on span "23" at bounding box center [240, 395] width 27 height 26
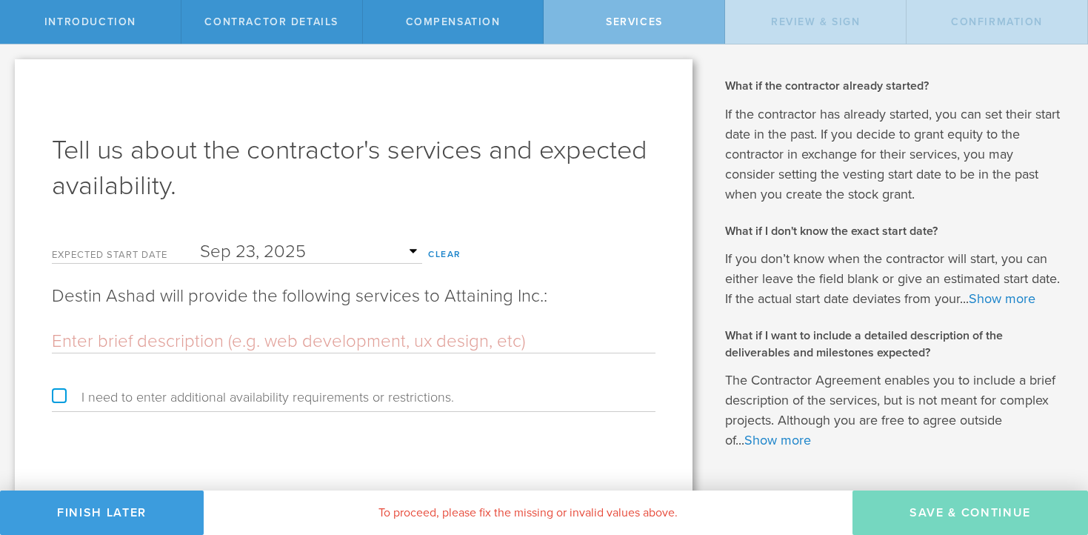
click at [179, 338] on input "text" at bounding box center [354, 341] width 604 height 22
type input "Front-End Developer"
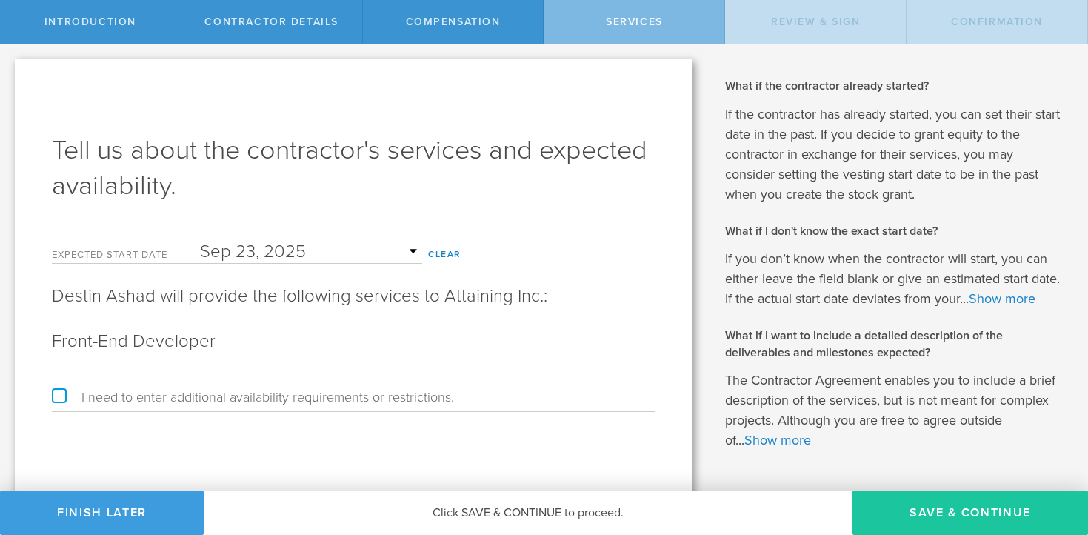
click at [902, 498] on button "Save & Continue" at bounding box center [971, 513] width 236 height 44
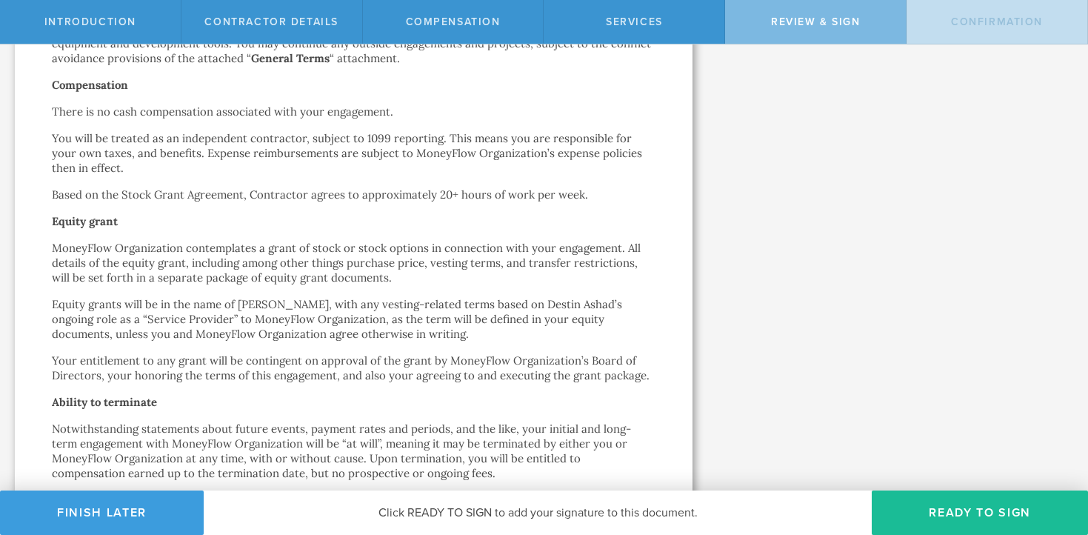
scroll to position [1055, 0]
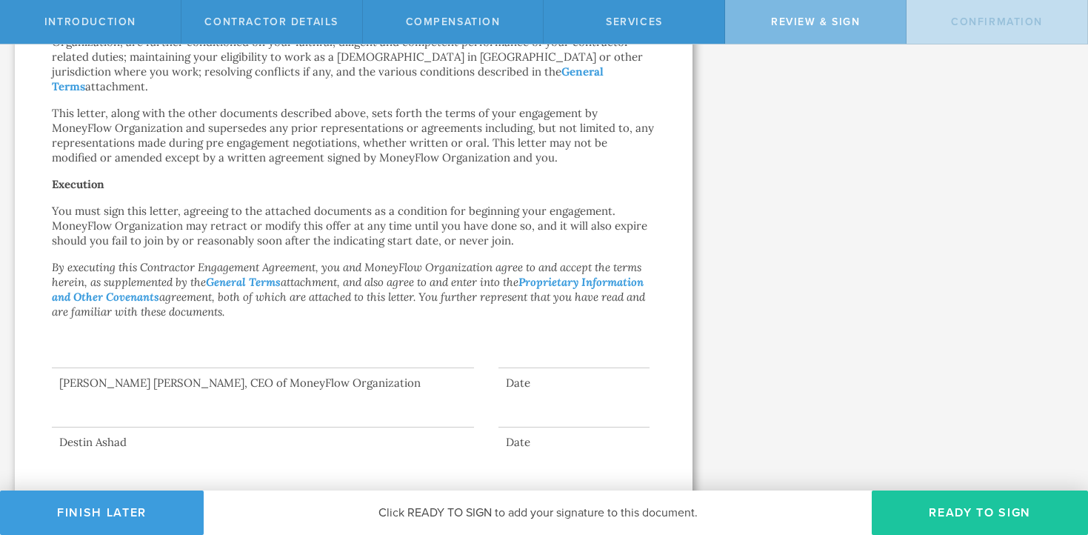
click at [959, 513] on button "Ready to Sign" at bounding box center [980, 513] width 216 height 44
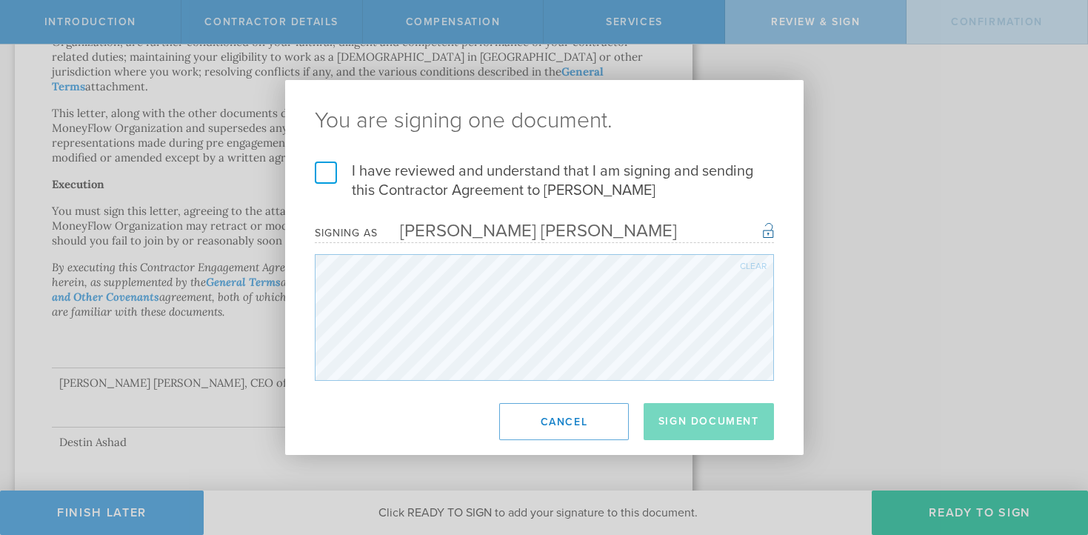
click at [329, 171] on label "I have reviewed and understand that I am signing and sending this Contractor Ag…" at bounding box center [544, 181] width 459 height 39
click at [0, 0] on input "I have reviewed and understand that I am signing and sending this Contractor Ag…" at bounding box center [0, 0] width 0 height 0
click at [726, 419] on button "Sign Document" at bounding box center [709, 421] width 130 height 37
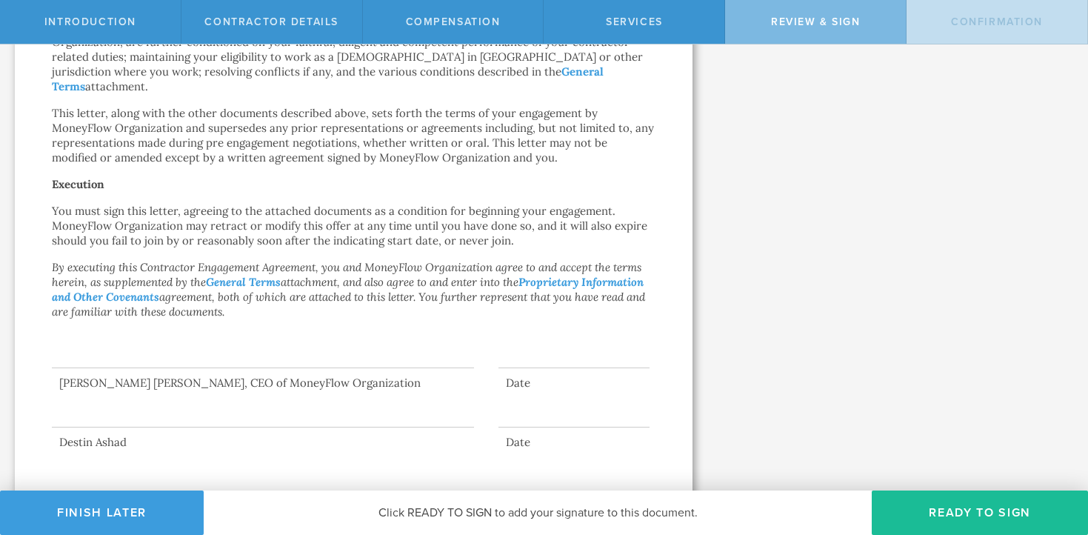
scroll to position [0, 0]
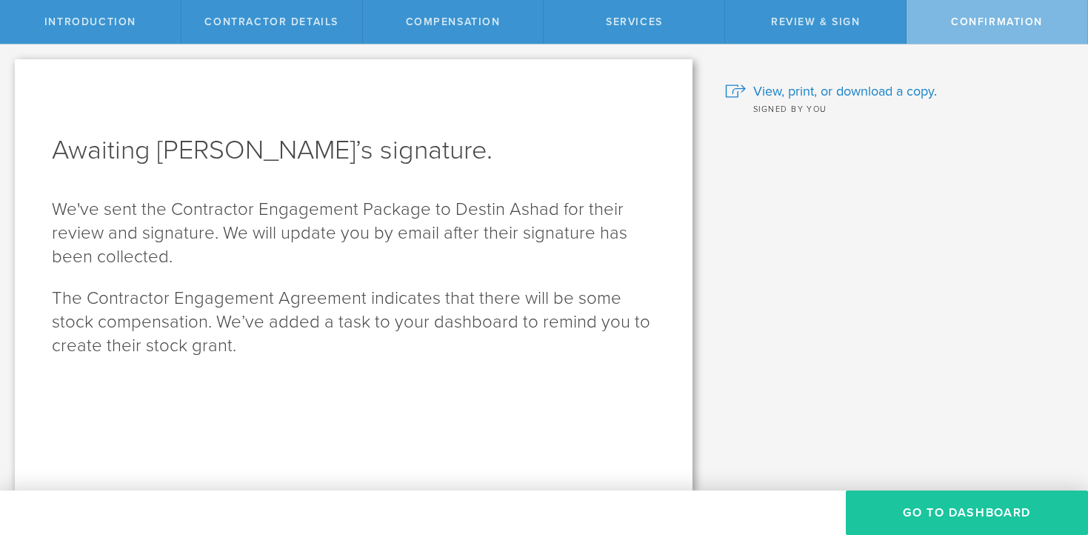
click at [917, 521] on button "Go To Dashboard" at bounding box center [967, 513] width 242 height 44
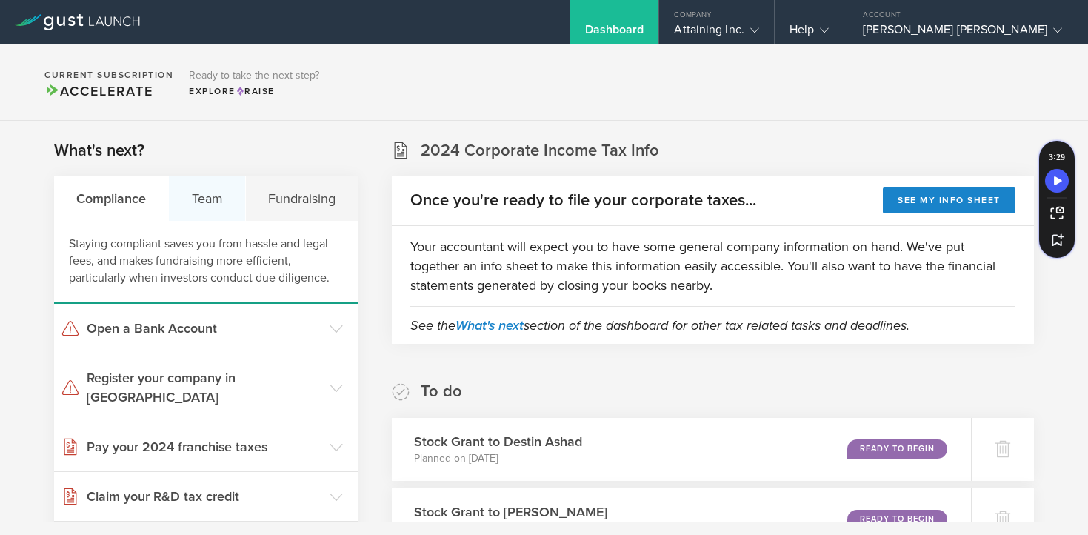
click at [209, 197] on div "Team" at bounding box center [207, 198] width 76 height 44
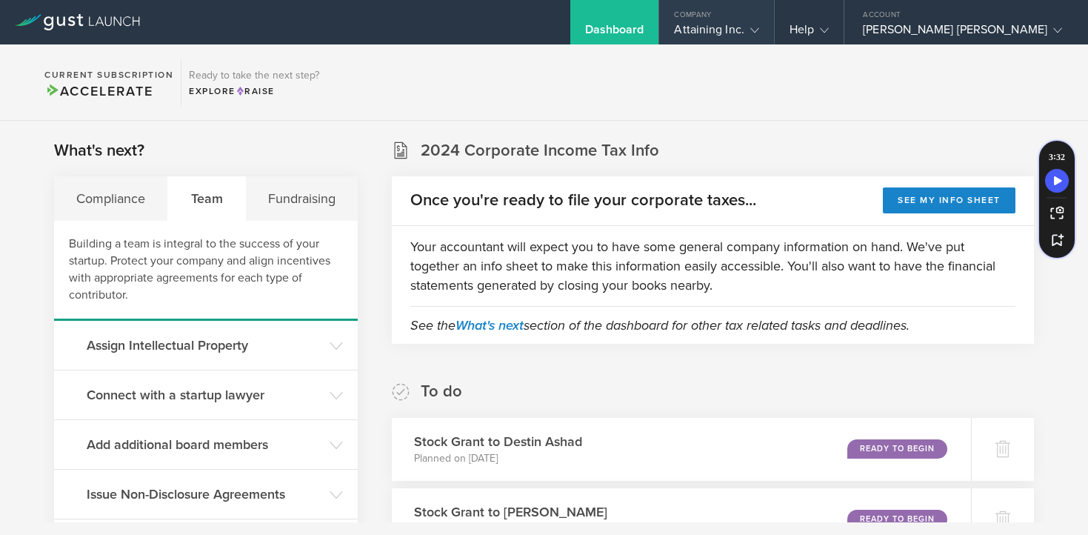
click at [759, 24] on gust-icon at bounding box center [752, 29] width 15 height 15
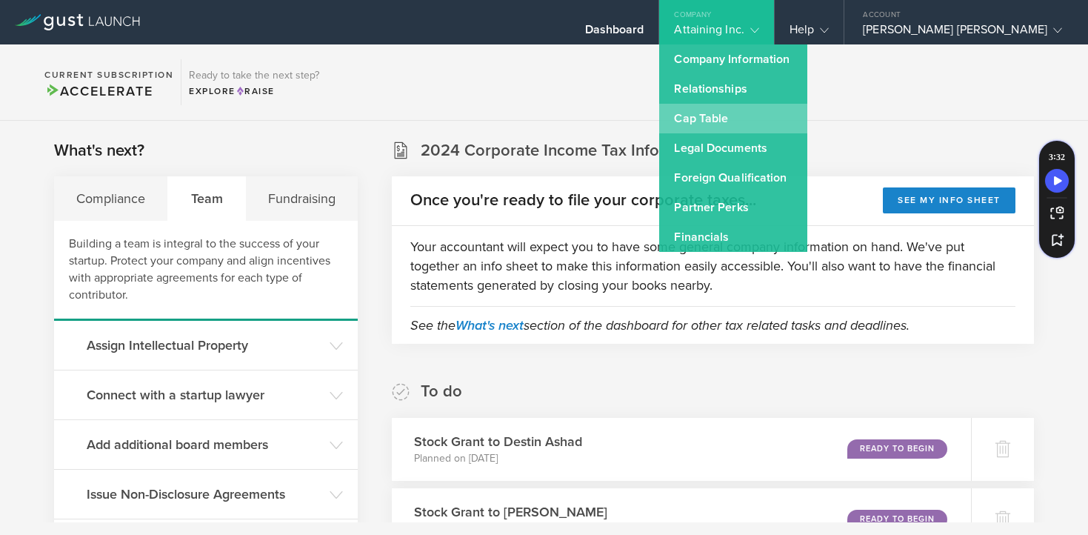
click at [773, 109] on link "Cap Table" at bounding box center [733, 119] width 148 height 30
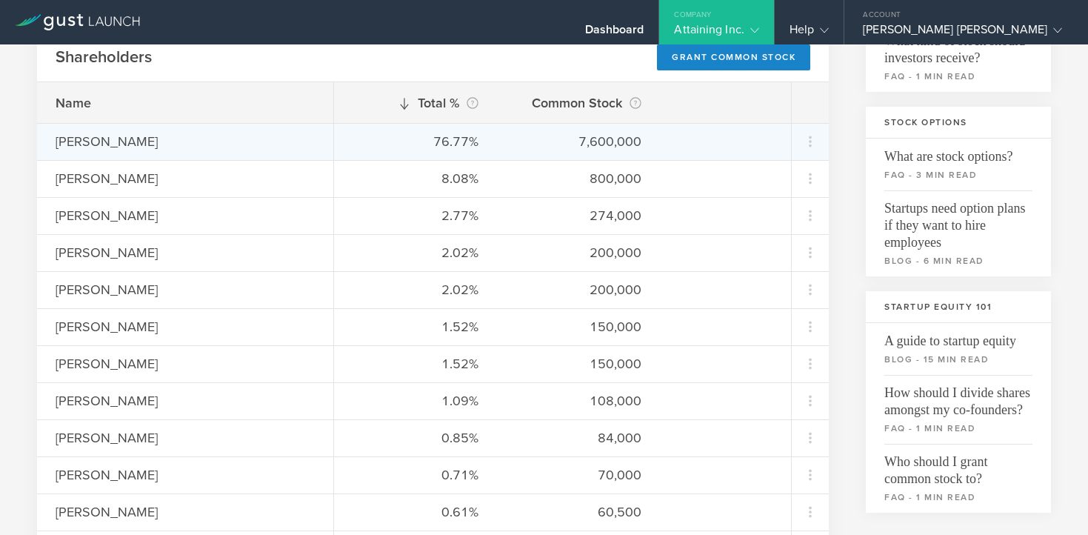
scroll to position [250, 0]
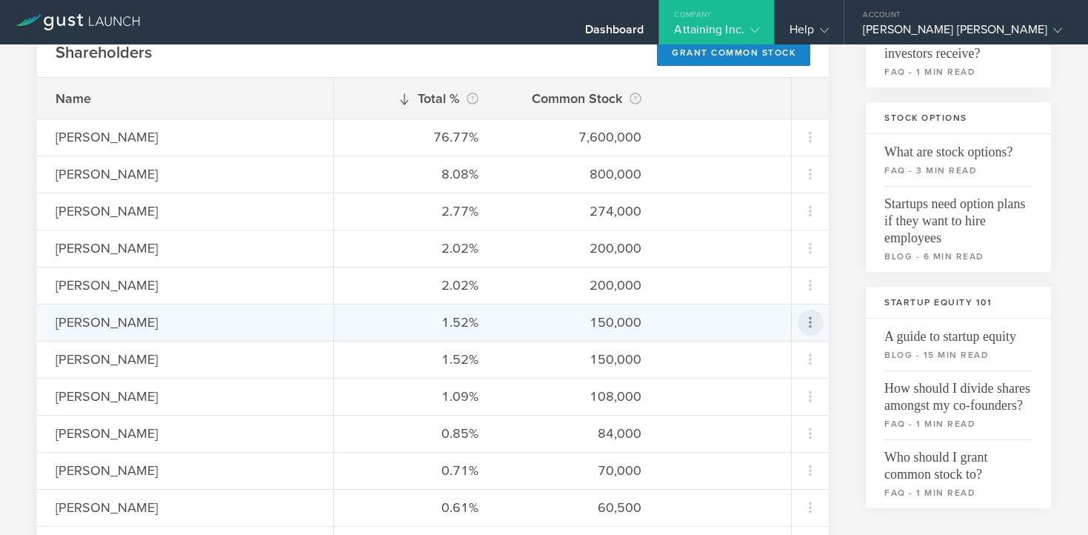
click at [811, 324] on icon at bounding box center [811, 322] width 18 height 18
click at [812, 467] on md-backdrop at bounding box center [544, 267] width 1088 height 535
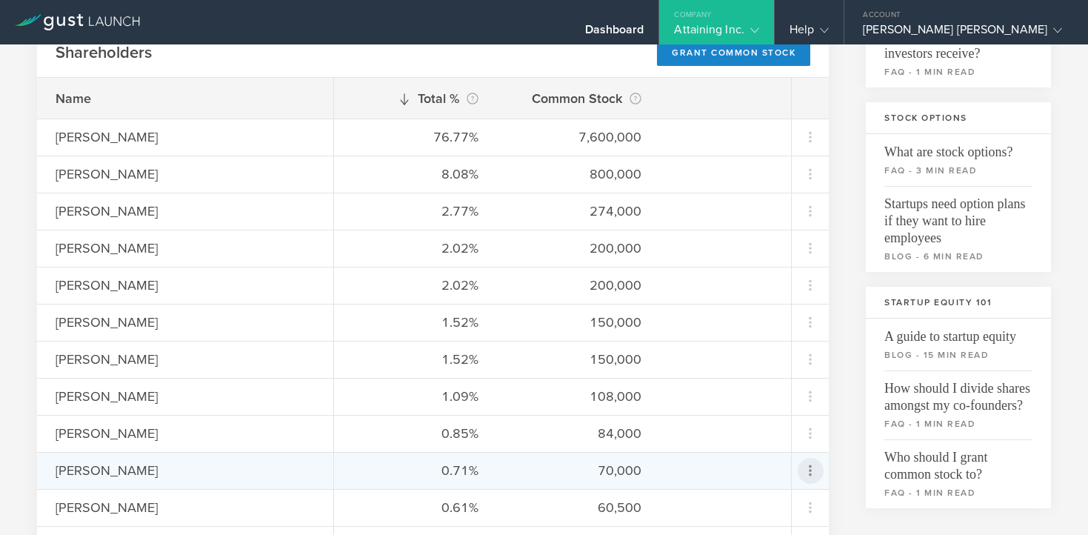
click at [811, 467] on icon at bounding box center [811, 471] width 18 height 18
click at [743, 488] on div "Repurchase stock" at bounding box center [764, 493] width 113 height 17
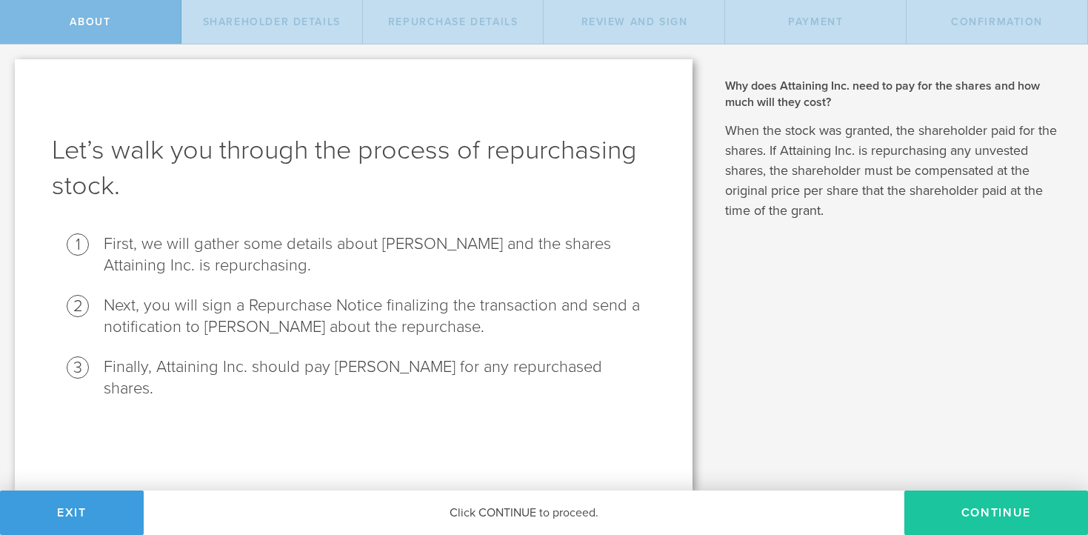
click at [957, 508] on button "Continue" at bounding box center [997, 513] width 184 height 44
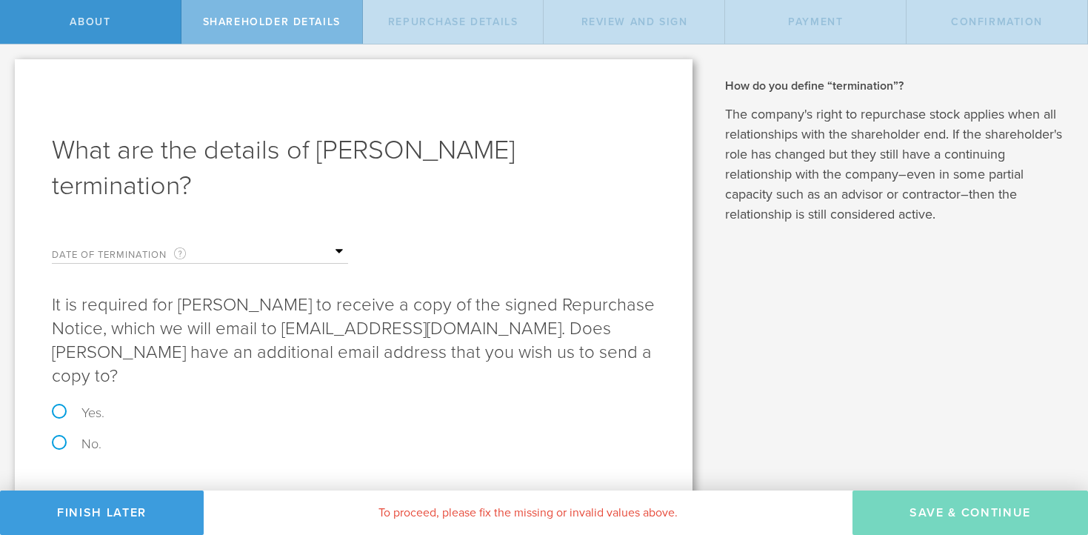
click at [130, 250] on label "Date of Termination This is the date that [PERSON_NAME] severed ties with your …" at bounding box center [126, 254] width 148 height 17
click at [338, 247] on input "text" at bounding box center [274, 252] width 148 height 22
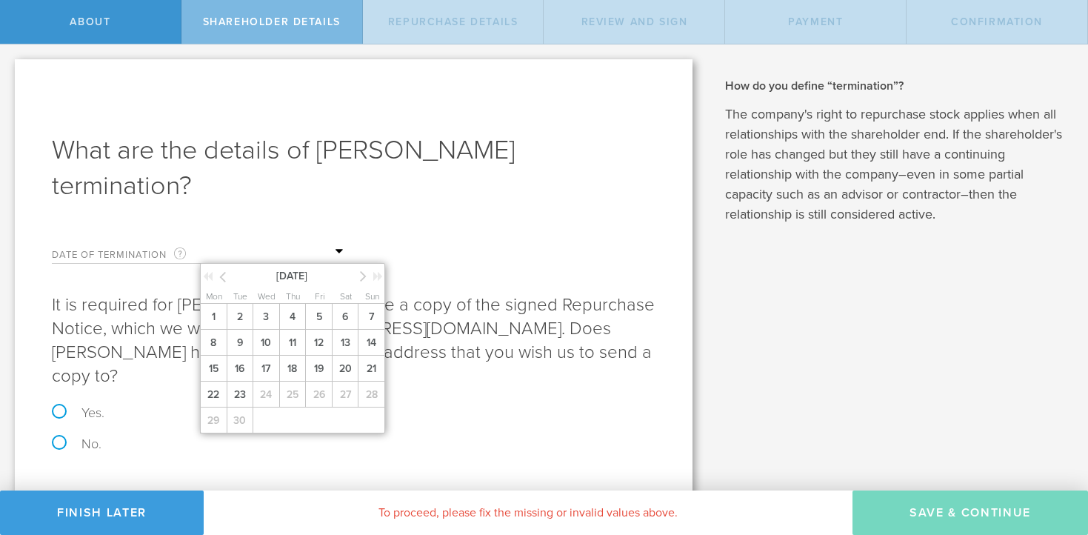
click at [222, 278] on icon at bounding box center [222, 276] width 7 height 19
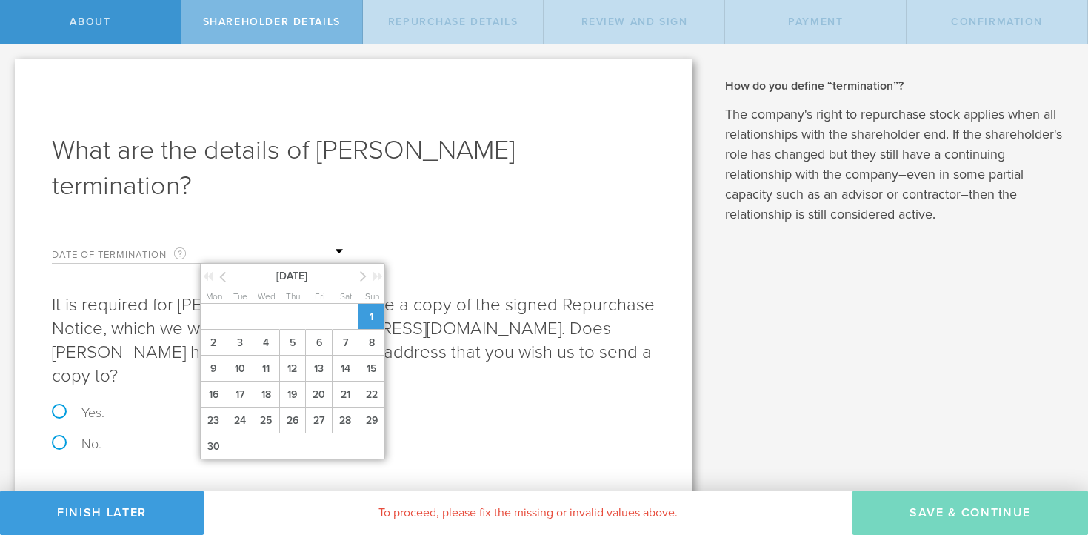
click at [366, 321] on span "1" at bounding box center [371, 317] width 27 height 26
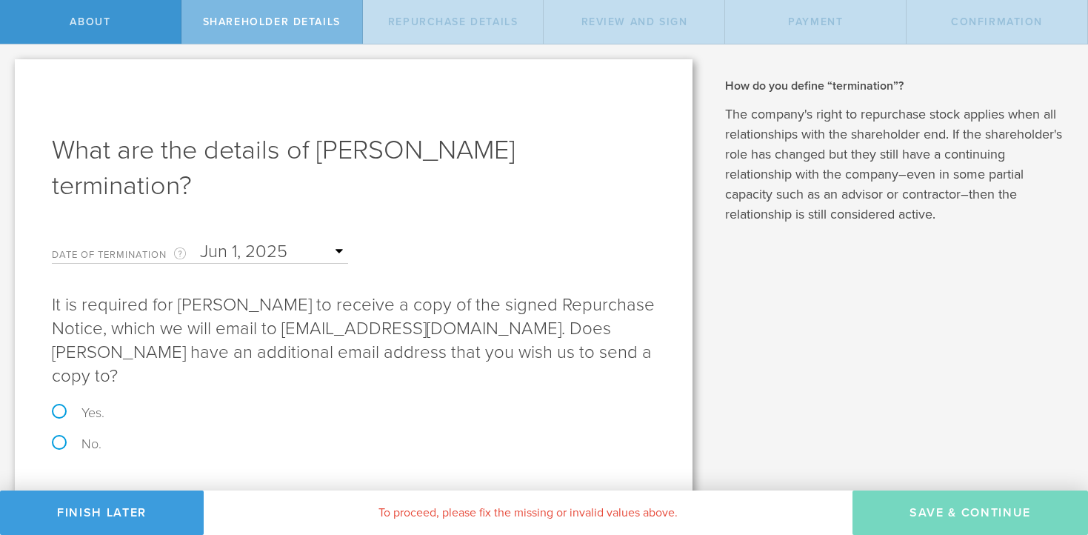
click at [90, 411] on label "Yes." at bounding box center [354, 412] width 604 height 13
click at [10, 76] on input "Yes." at bounding box center [5, 59] width 10 height 31
radio input "true"
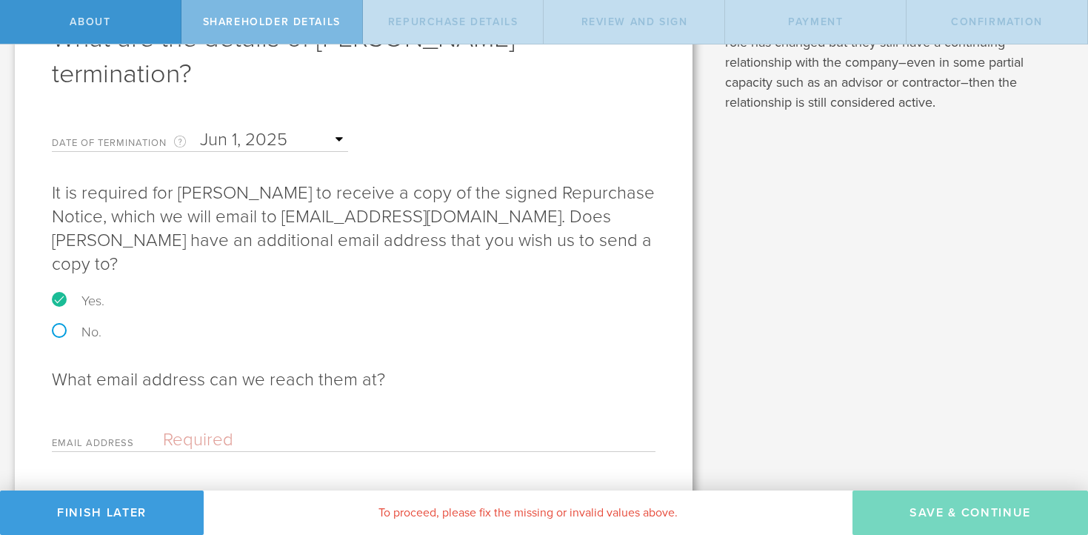
scroll to position [150, 0]
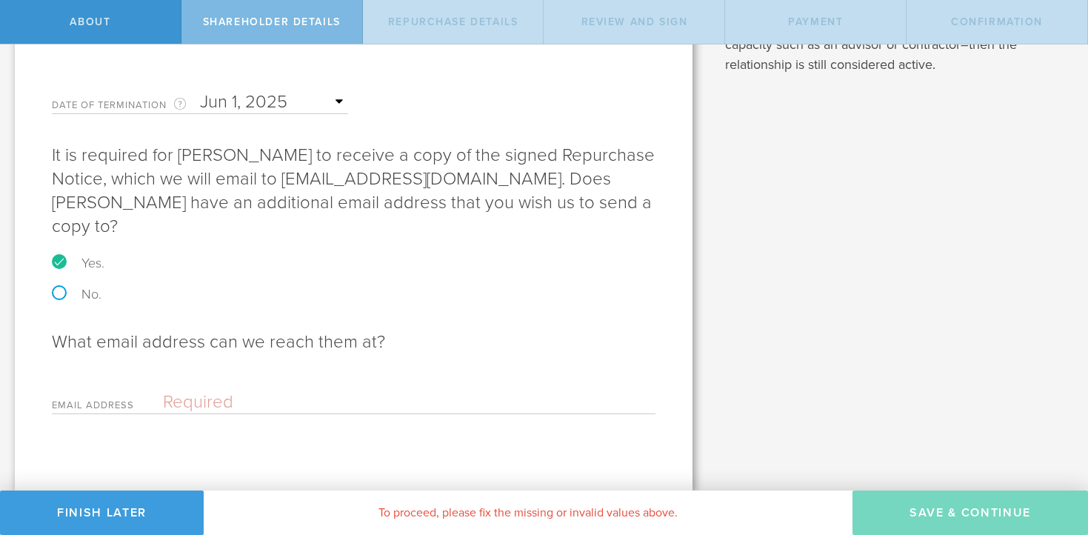
click at [210, 404] on input "email" at bounding box center [405, 402] width 485 height 22
click at [56, 259] on label "Yes." at bounding box center [354, 262] width 604 height 13
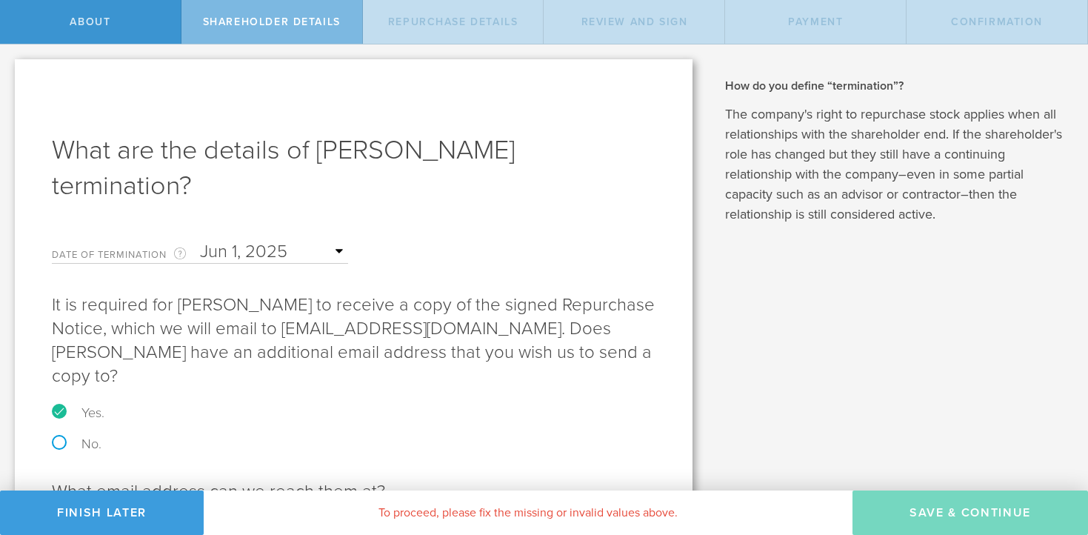
click at [62, 443] on label "No." at bounding box center [354, 443] width 604 height 13
click at [10, 76] on input "No." at bounding box center [5, 59] width 10 height 31
radio input "true"
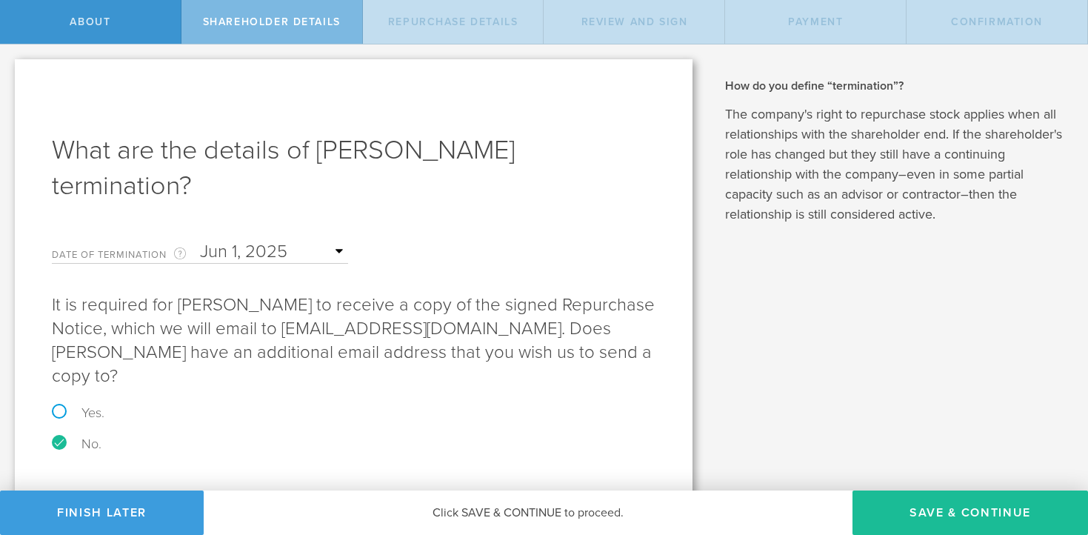
scroll to position [30, 0]
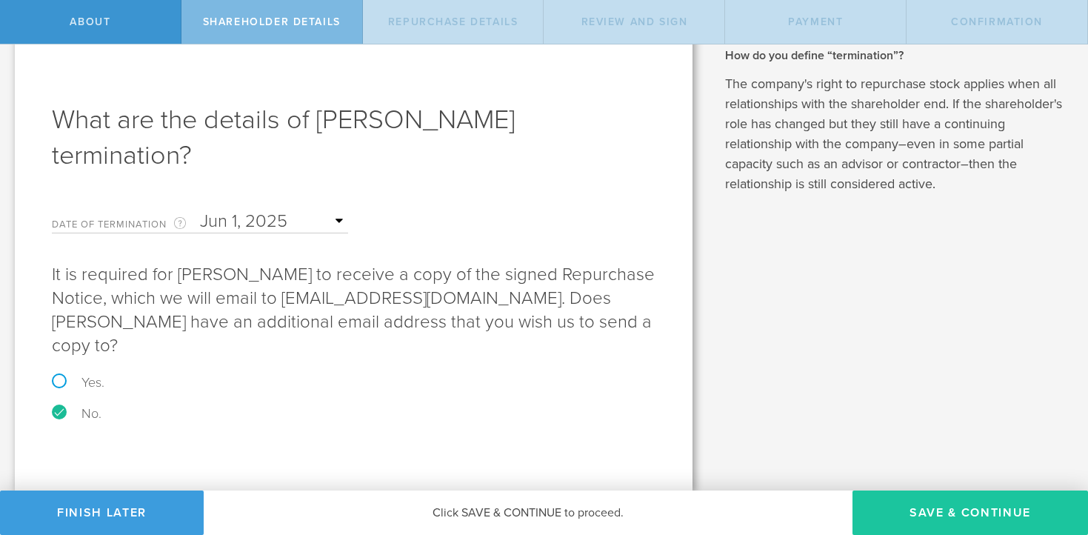
click at [925, 509] on button "Save & Continue" at bounding box center [971, 513] width 236 height 44
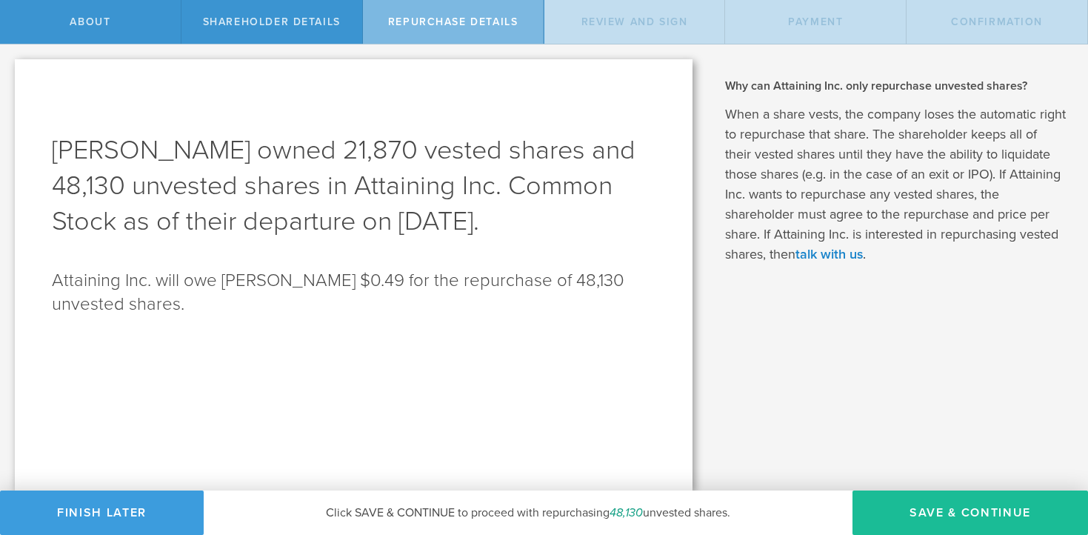
scroll to position [0, 0]
click at [904, 505] on button "Save & Continue" at bounding box center [971, 513] width 236 height 44
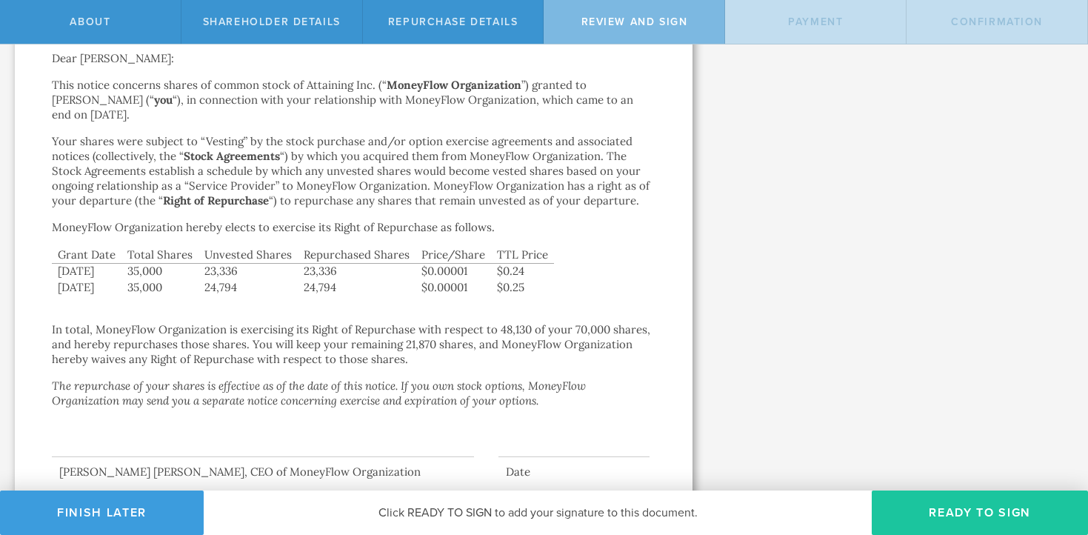
scroll to position [187, 0]
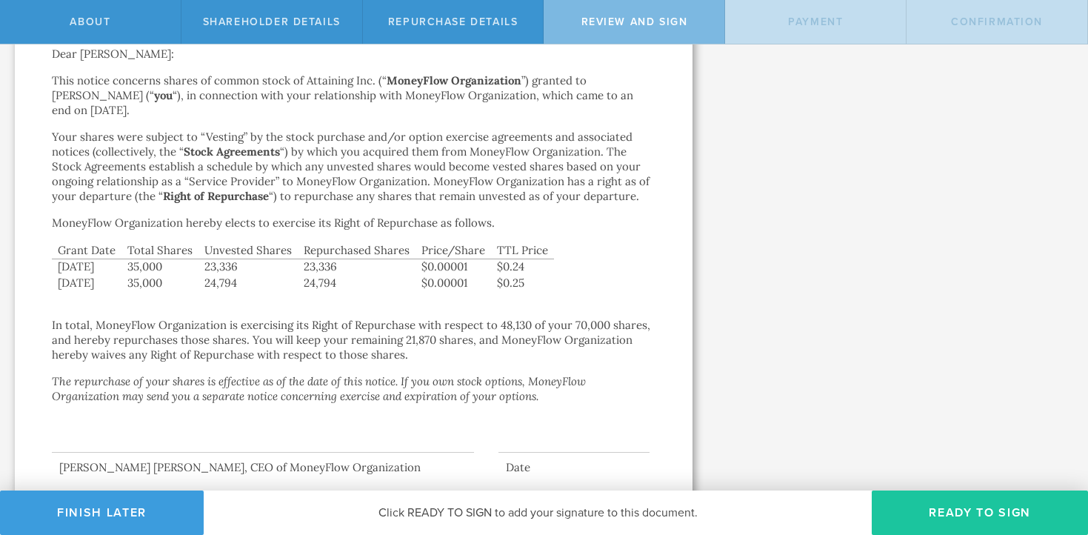
click at [989, 506] on button "Ready to Sign" at bounding box center [980, 513] width 216 height 44
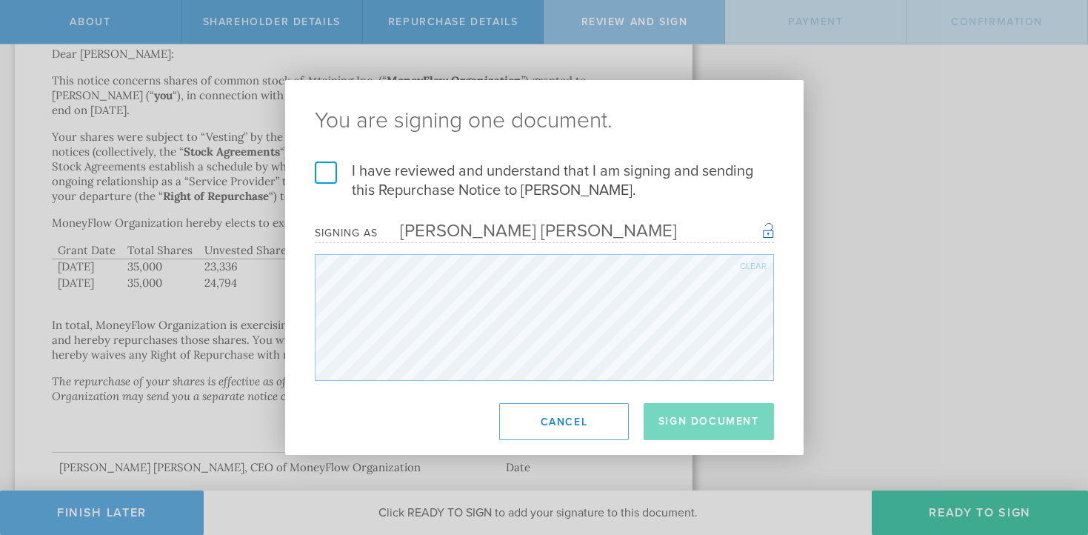
click at [322, 175] on label "I have reviewed and understand that I am signing and sending this Repurchase No…" at bounding box center [544, 181] width 459 height 39
click at [0, 0] on input "I have reviewed and understand that I am signing and sending this Repurchase No…" at bounding box center [0, 0] width 0 height 0
click at [725, 420] on button "Sign Document" at bounding box center [709, 421] width 130 height 37
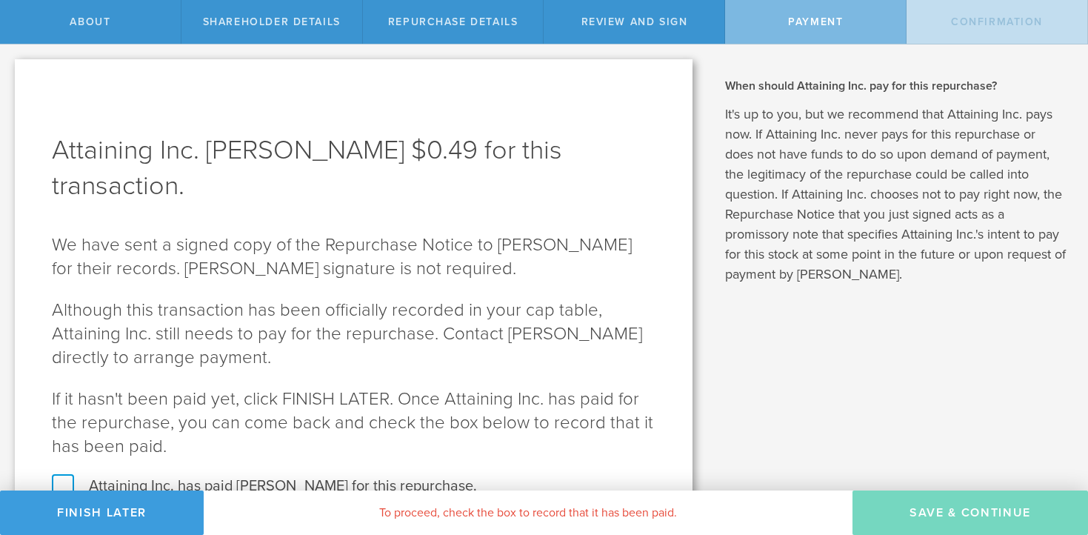
scroll to position [52, 0]
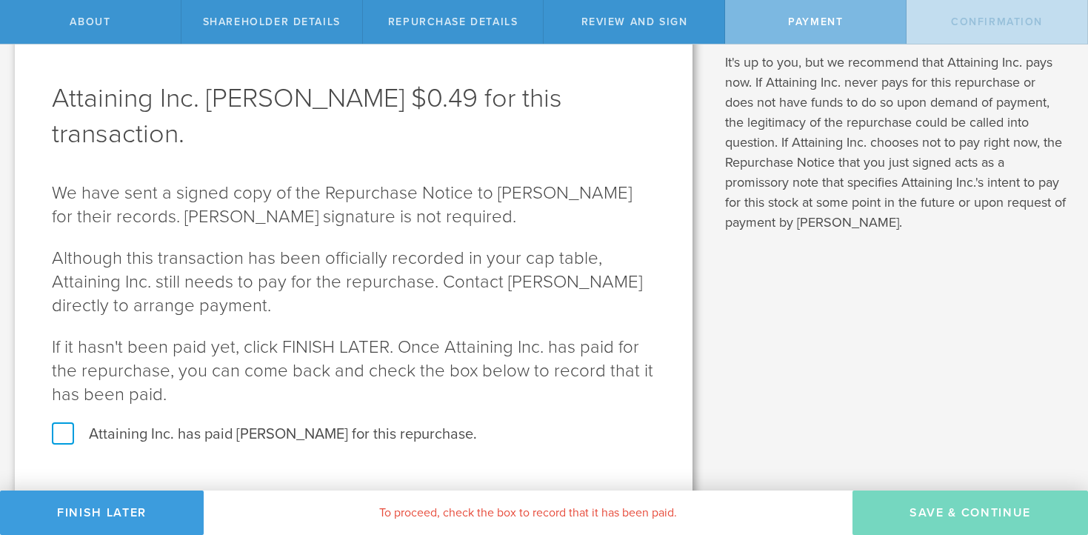
click at [63, 433] on label "Attaining Inc. has paid Aidan Nuzum-Clark for this repurchase." at bounding box center [354, 434] width 604 height 19
click at [10, 24] on input "Attaining Inc. has paid Aidan Nuzum-Clark for this repurchase." at bounding box center [5, 8] width 10 height 31
checkbox input "true"
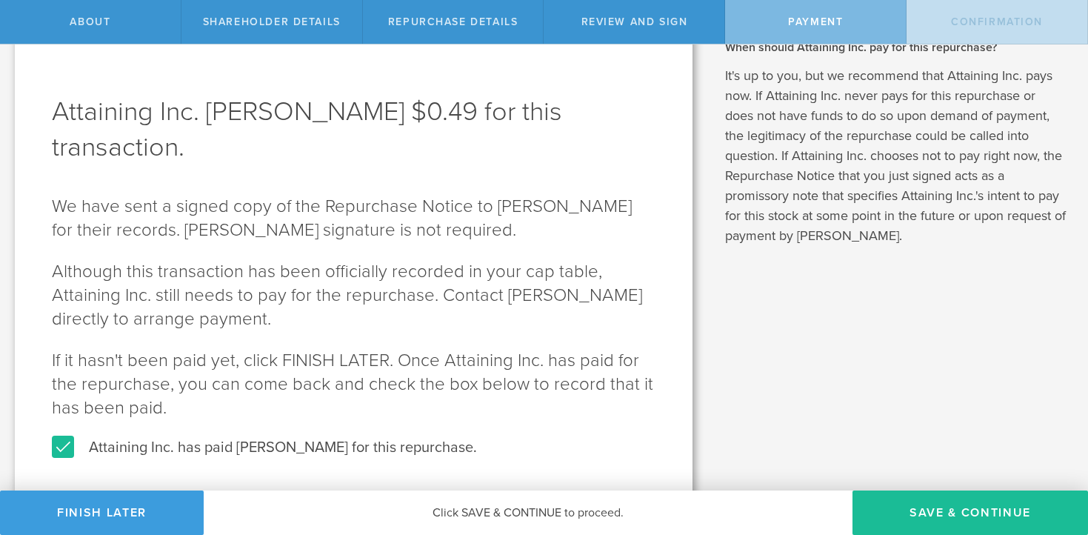
scroll to position [76, 0]
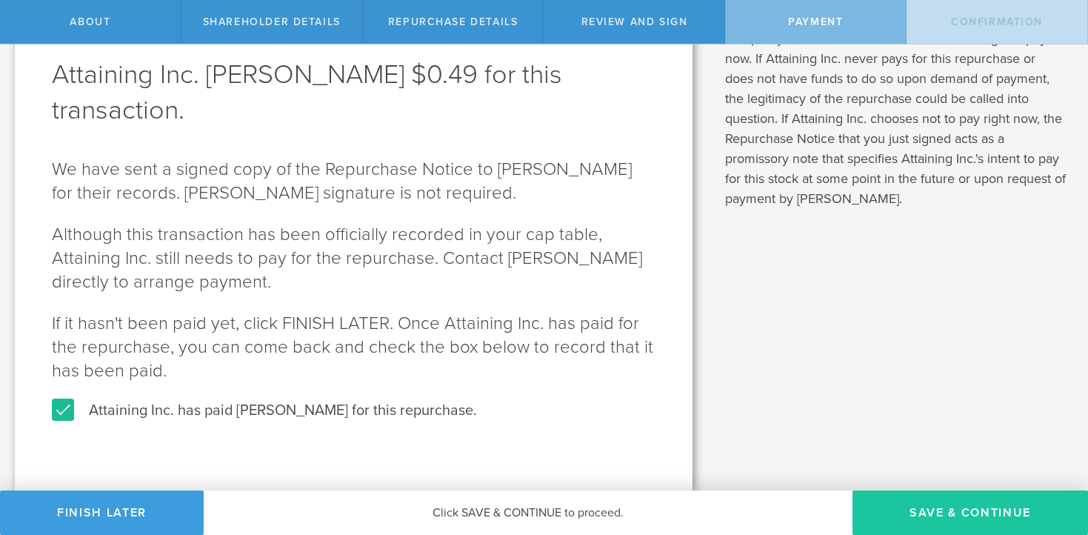
click at [897, 505] on button "SAVE & CONTINUE" at bounding box center [971, 513] width 236 height 44
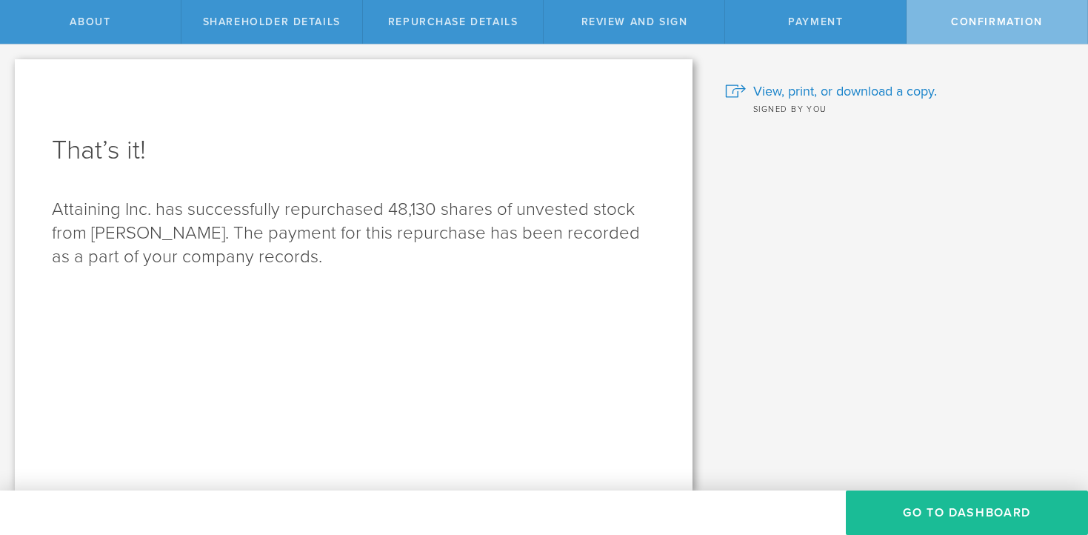
scroll to position [0, 0]
click at [978, 511] on button "Go to Dashboard" at bounding box center [967, 513] width 242 height 44
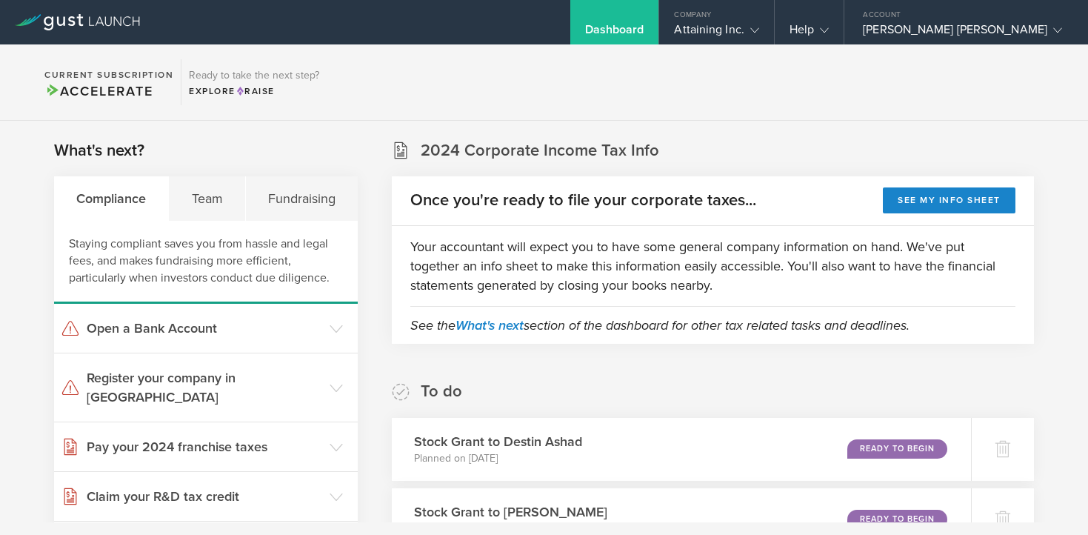
click at [759, 27] on icon at bounding box center [755, 30] width 9 height 9
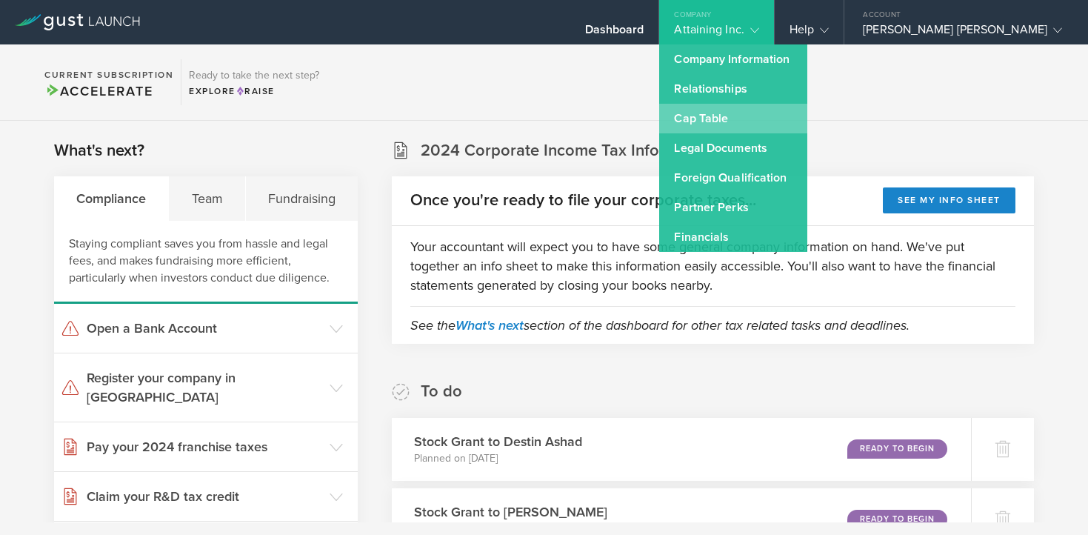
click at [794, 123] on link "Cap Table" at bounding box center [733, 119] width 148 height 30
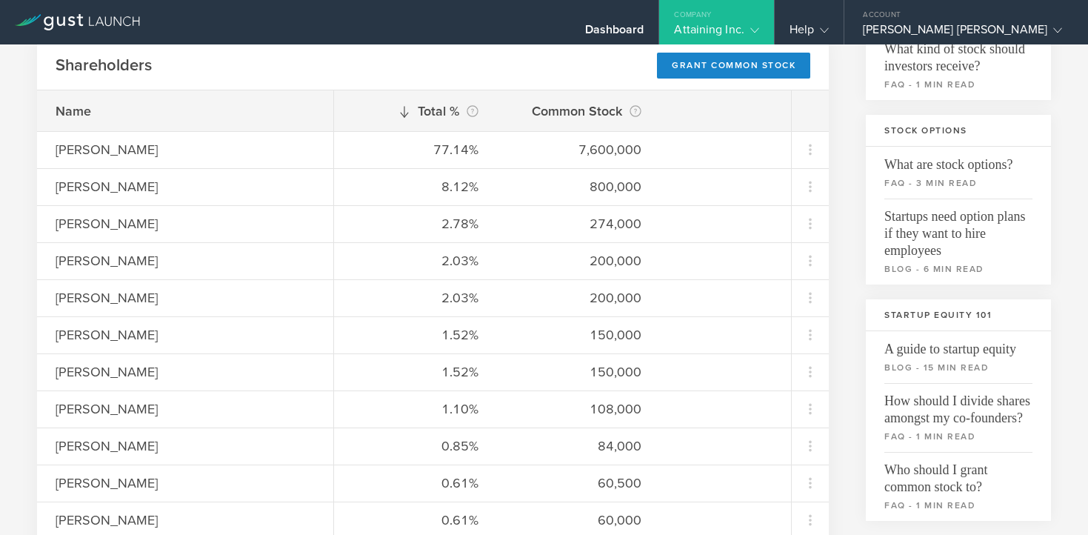
scroll to position [240, 0]
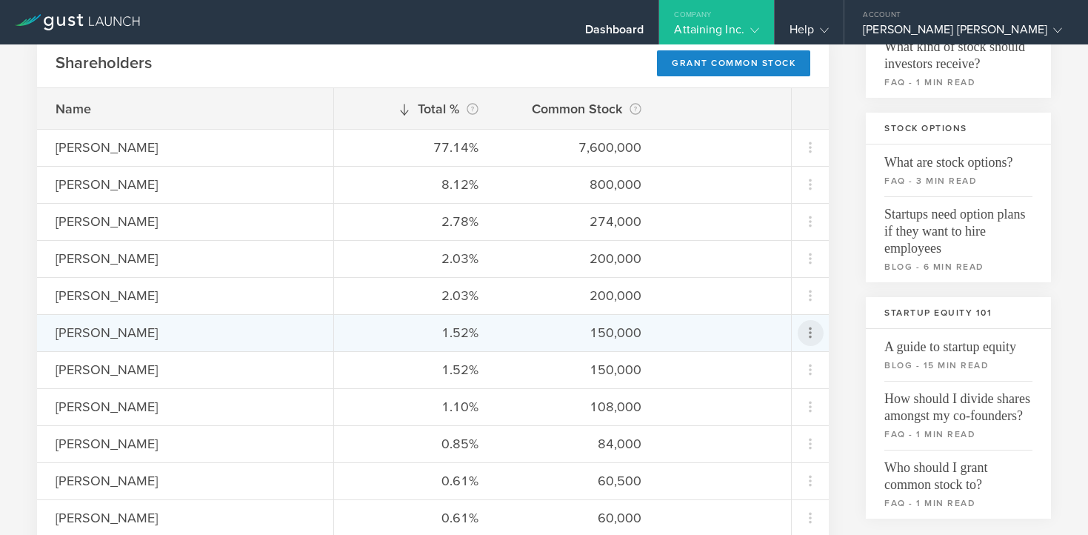
click at [812, 332] on icon at bounding box center [811, 333] width 18 height 18
click at [757, 413] on div "due to termination" at bounding box center [764, 416] width 113 height 15
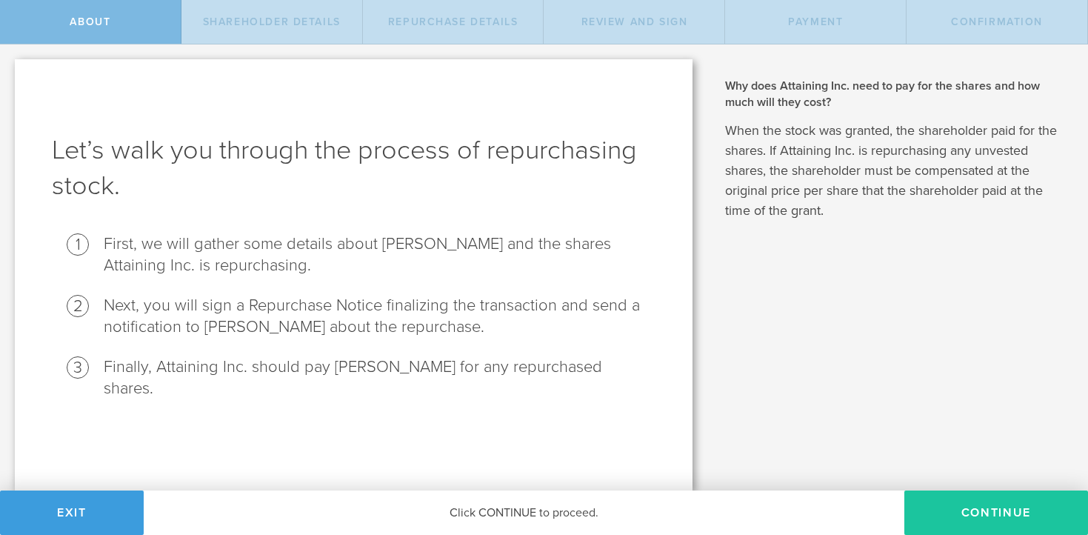
click at [977, 517] on button "Continue" at bounding box center [997, 513] width 184 height 44
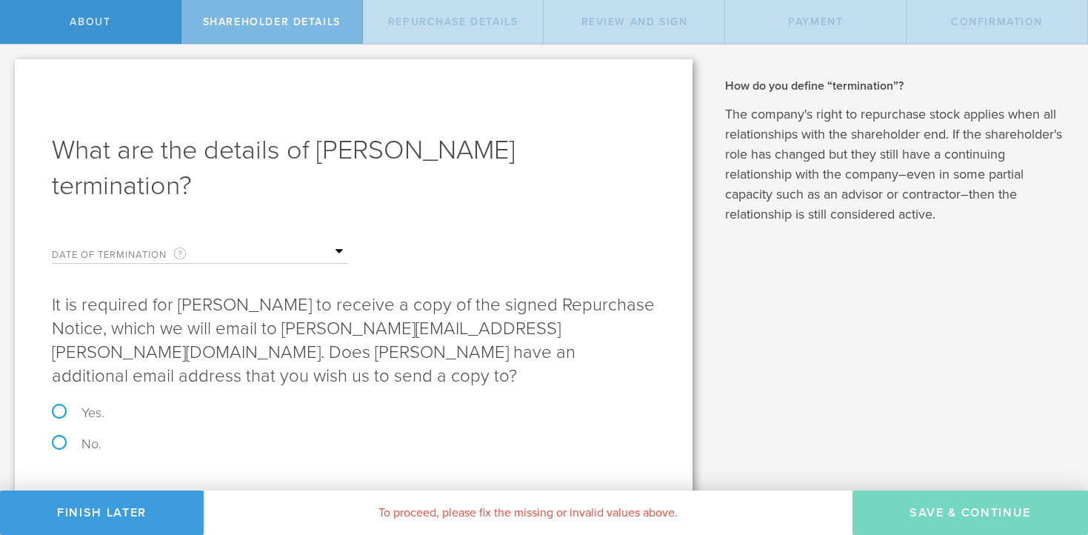
click at [112, 253] on label "Date of Termination This is the date that Roanna Victorio severed ties with you…" at bounding box center [126, 254] width 148 height 17
click at [342, 251] on input "text" at bounding box center [274, 252] width 148 height 22
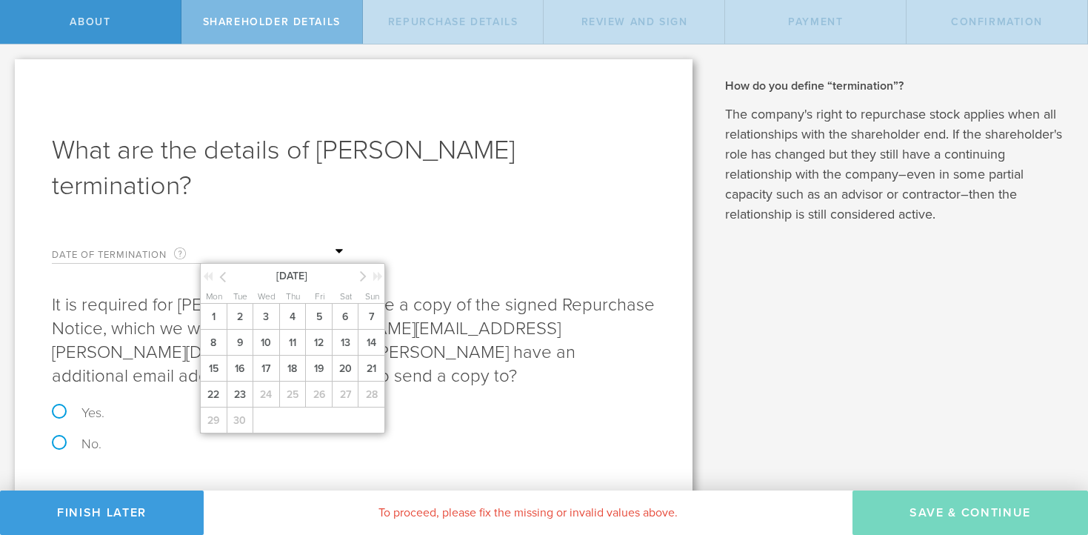
click at [221, 281] on icon at bounding box center [222, 276] width 7 height 19
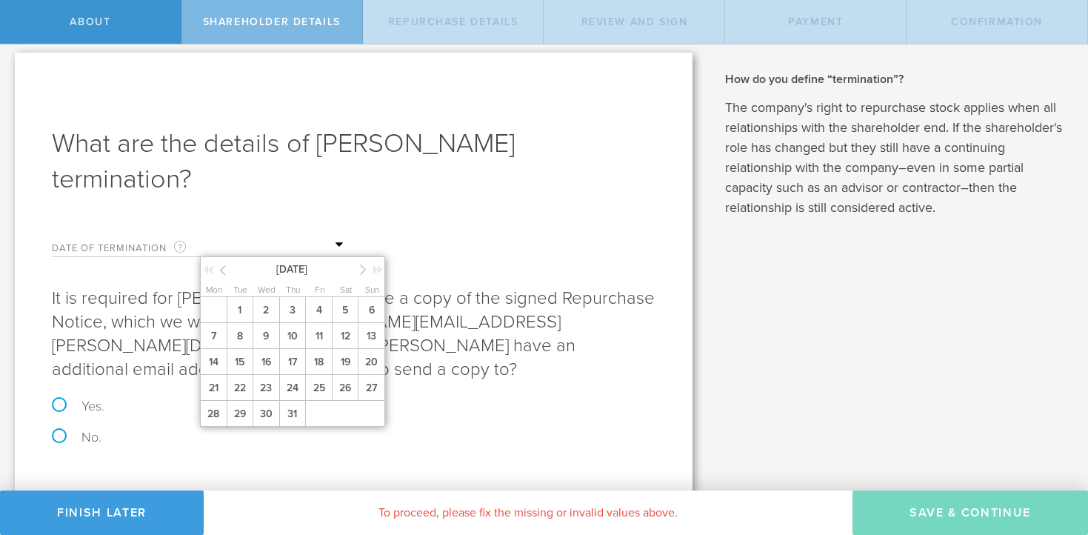
click at [365, 267] on icon at bounding box center [363, 269] width 7 height 19
click at [218, 381] on span "18" at bounding box center [213, 388] width 27 height 26
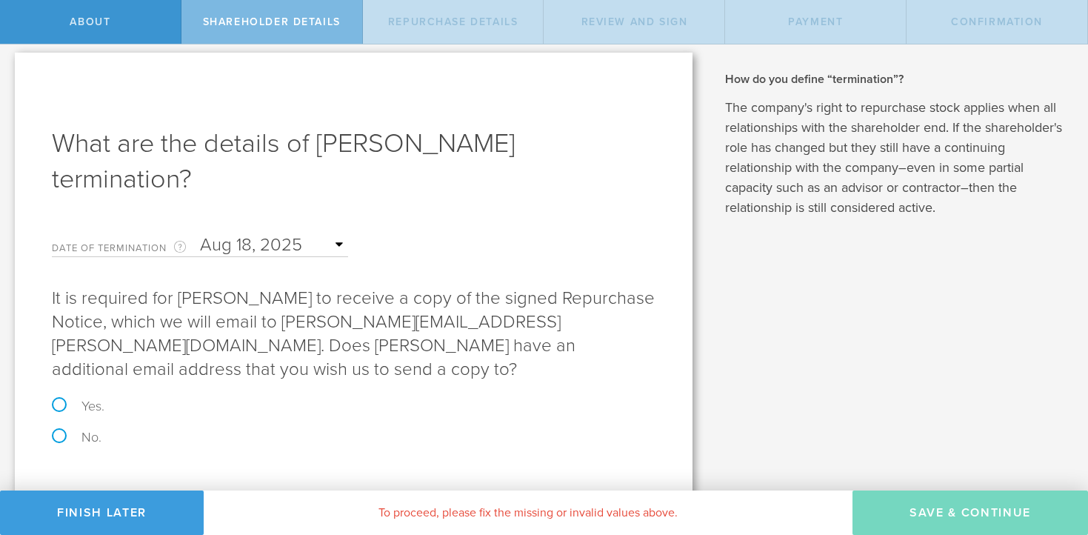
click at [57, 431] on label "No." at bounding box center [354, 437] width 604 height 13
click at [10, 69] on input "No." at bounding box center [5, 53] width 10 height 31
radio input "true"
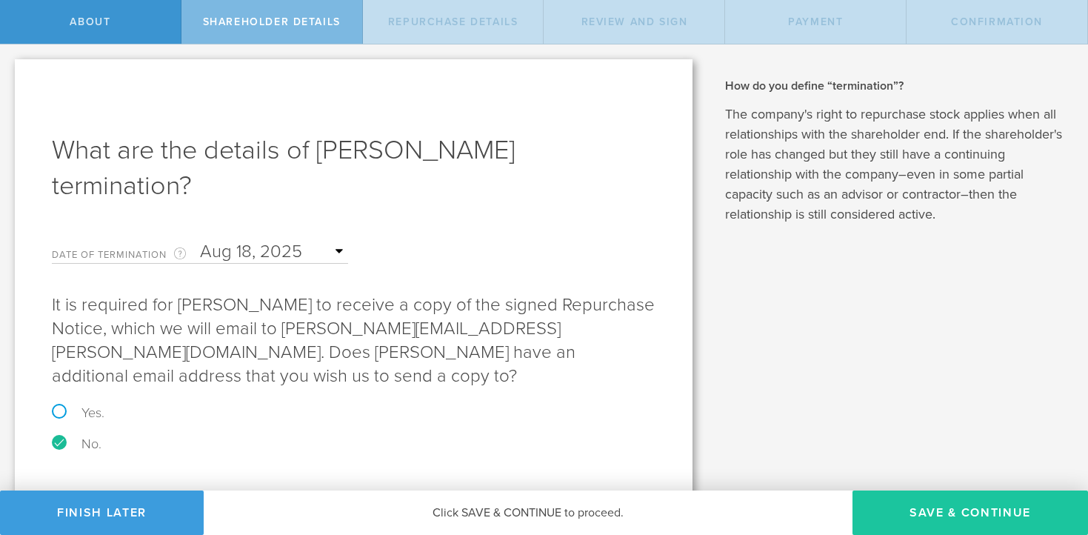
click at [943, 505] on button "Save & Continue" at bounding box center [971, 513] width 236 height 44
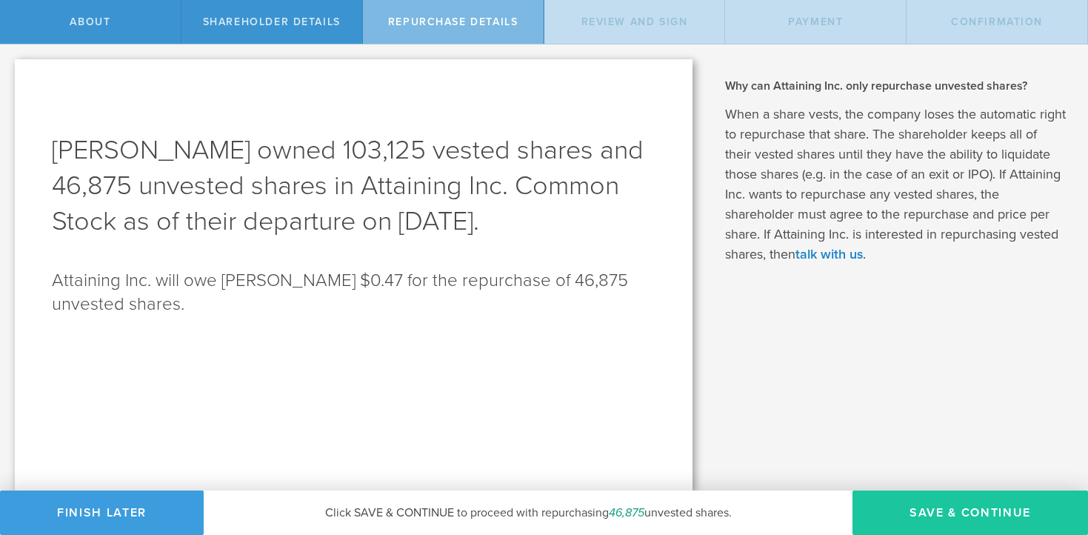
click at [914, 516] on button "Save & Continue" at bounding box center [971, 513] width 236 height 44
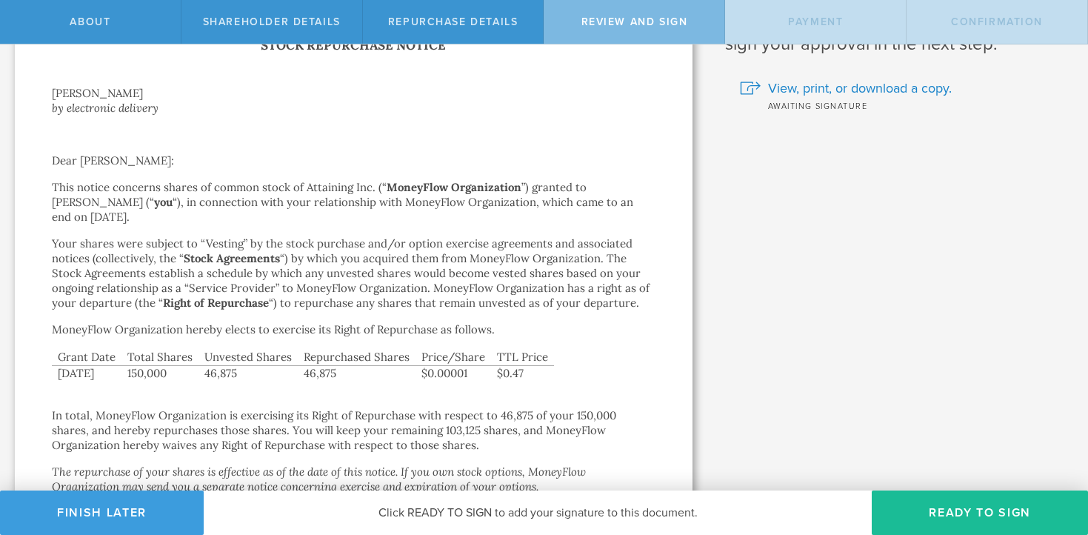
scroll to position [79, 0]
click at [950, 504] on button "Ready to Sign" at bounding box center [980, 513] width 216 height 44
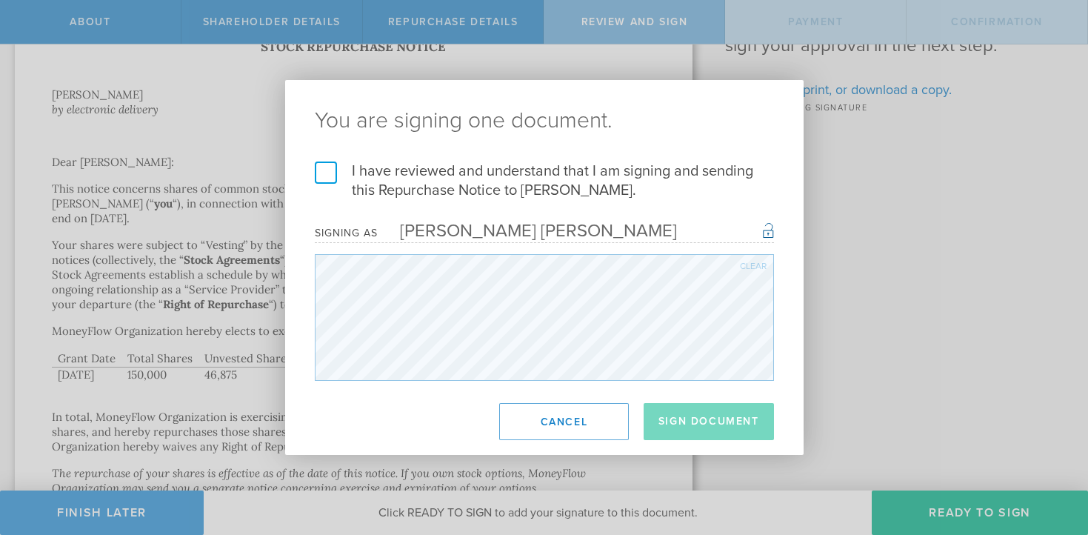
click at [332, 170] on label "I have reviewed and understand that I am signing and sending this Repurchase No…" at bounding box center [544, 181] width 459 height 39
click at [0, 0] on input "I have reviewed and understand that I am signing and sending this Repurchase No…" at bounding box center [0, 0] width 0 height 0
click at [714, 422] on button "Sign Document" at bounding box center [709, 421] width 130 height 37
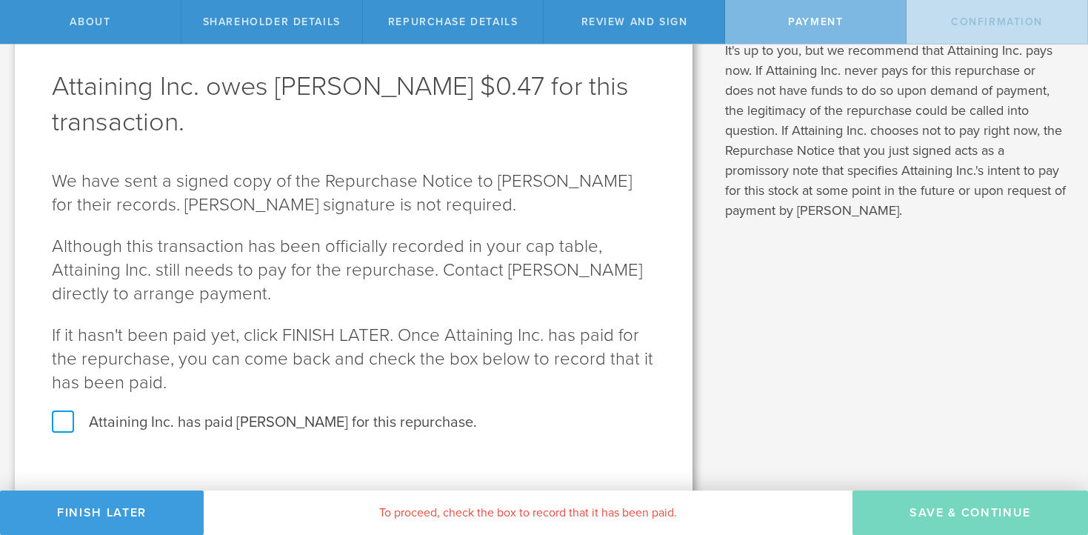
scroll to position [76, 0]
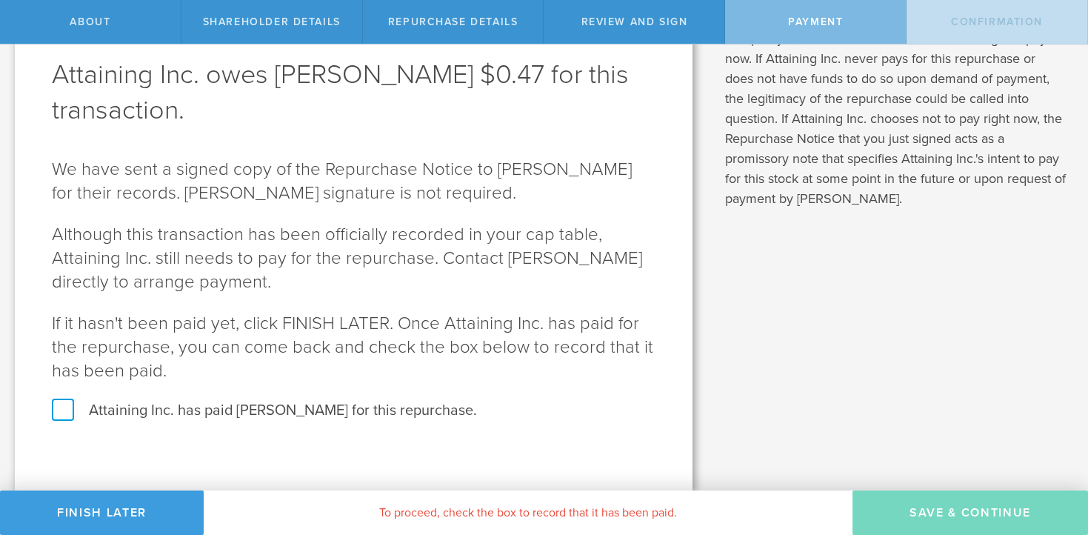
click at [69, 408] on label "Attaining Inc. has paid Roanna Victorio for this repurchase." at bounding box center [354, 410] width 604 height 19
checkbox input "true"
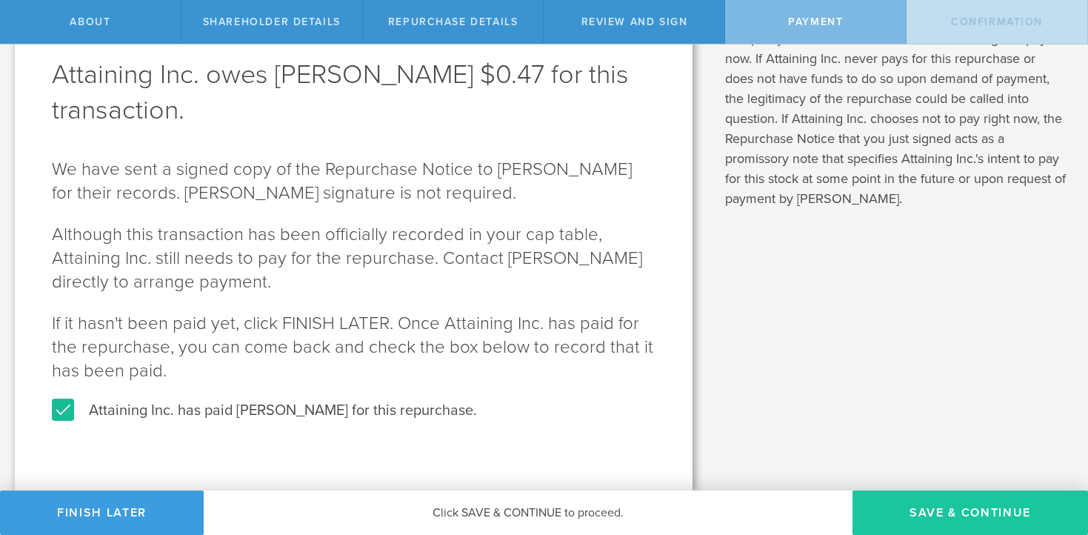
click at [934, 511] on button "SAVE & CONTINUE" at bounding box center [971, 513] width 236 height 44
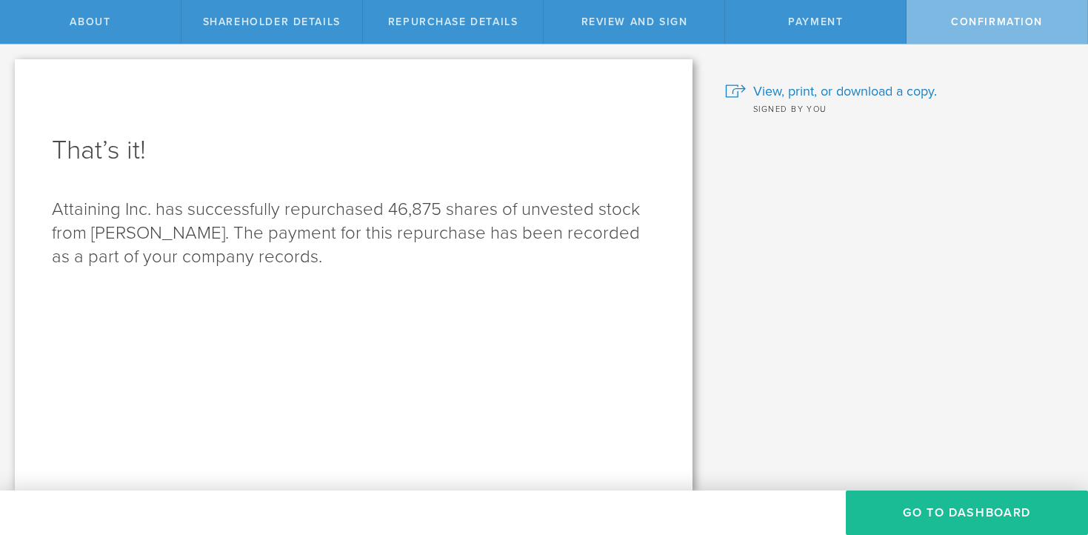
scroll to position [0, 0]
click at [924, 513] on button "Go to Dashboard" at bounding box center [967, 513] width 242 height 44
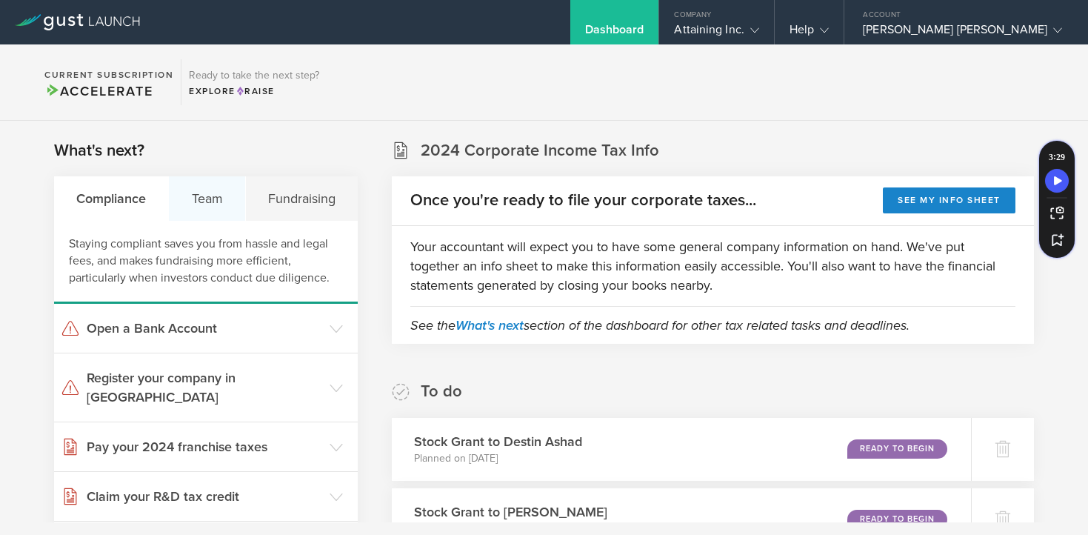
click at [216, 200] on div "Team" at bounding box center [207, 198] width 76 height 44
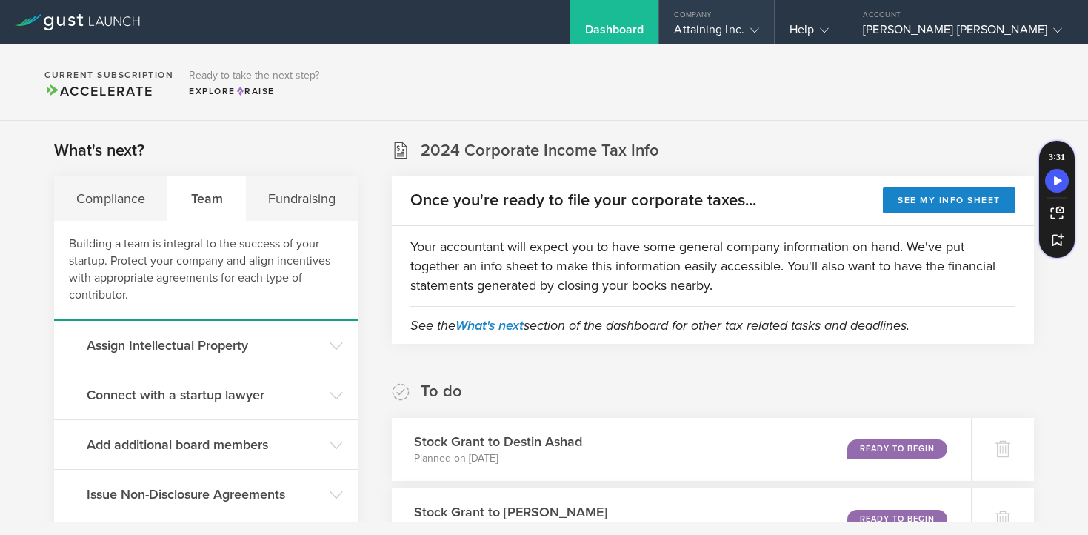
click at [759, 26] on div "Attaining Inc." at bounding box center [716, 33] width 84 height 22
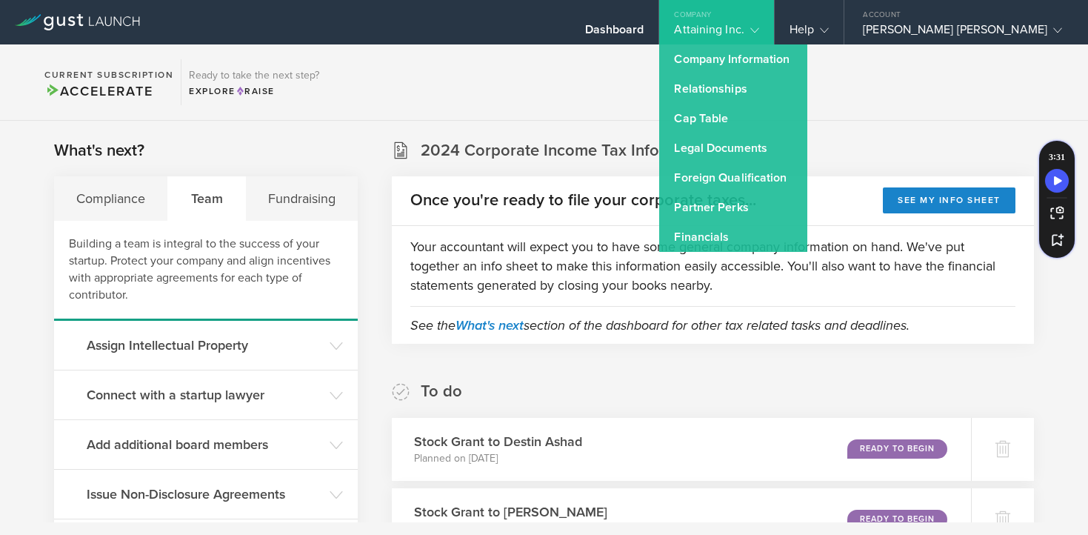
click at [759, 26] on div "Attaining Inc." at bounding box center [716, 33] width 84 height 22
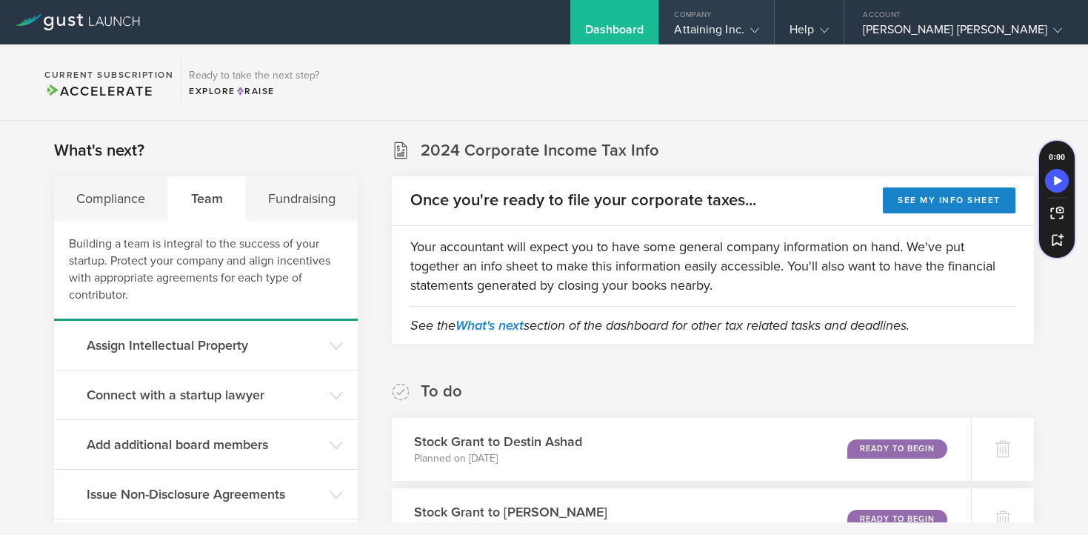
click at [759, 29] on icon at bounding box center [755, 30] width 9 height 9
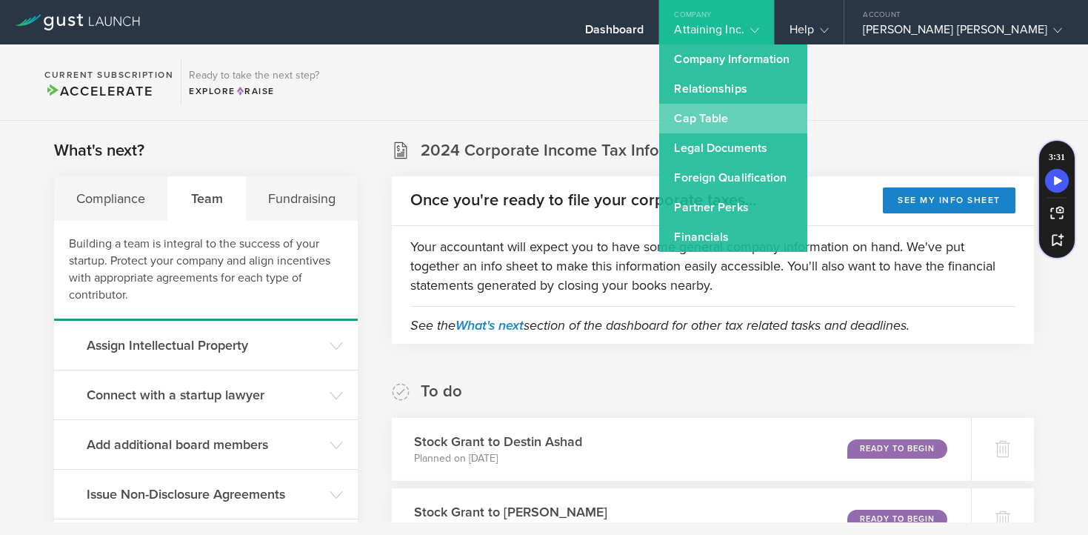
click at [791, 113] on link "Cap Table" at bounding box center [733, 119] width 148 height 30
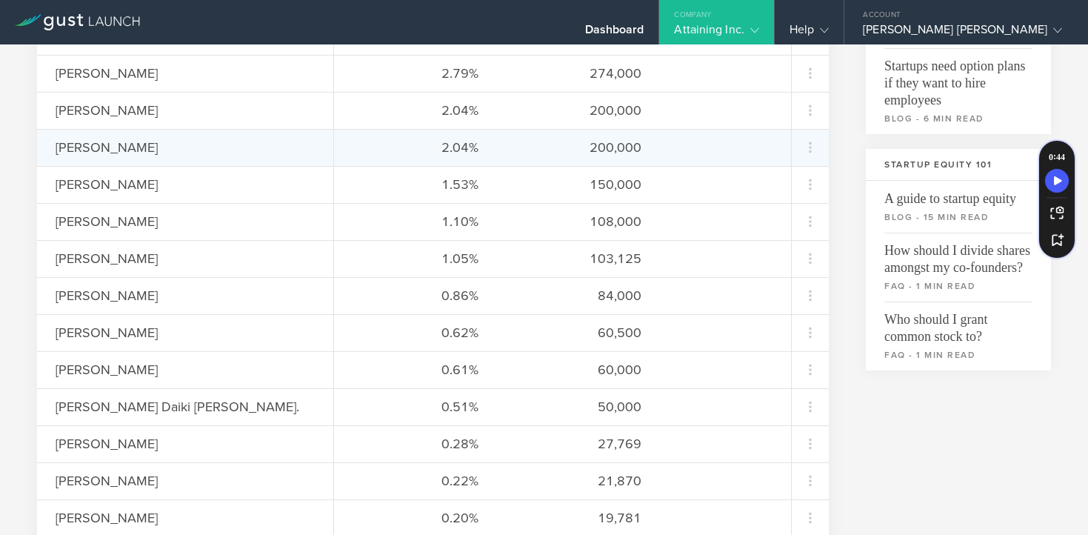
scroll to position [404, 0]
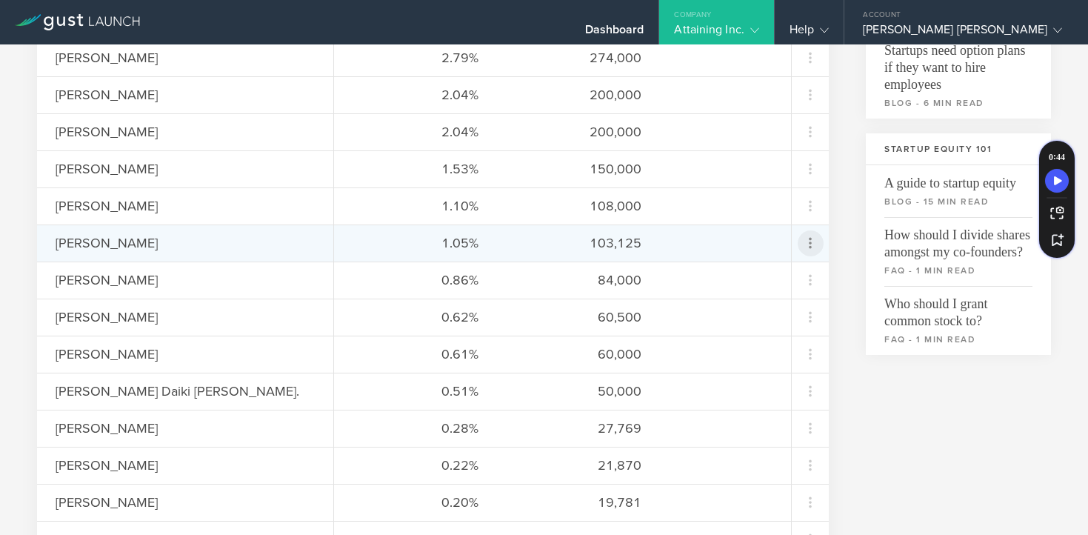
click at [809, 244] on icon at bounding box center [811, 243] width 18 height 18
click at [809, 244] on md-backdrop at bounding box center [544, 267] width 1088 height 535
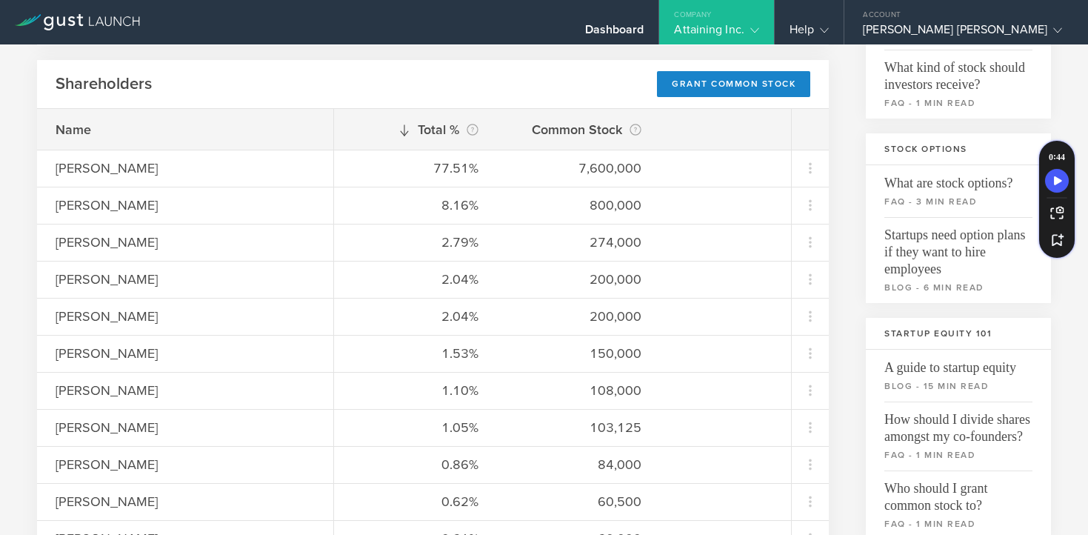
scroll to position [239, 0]
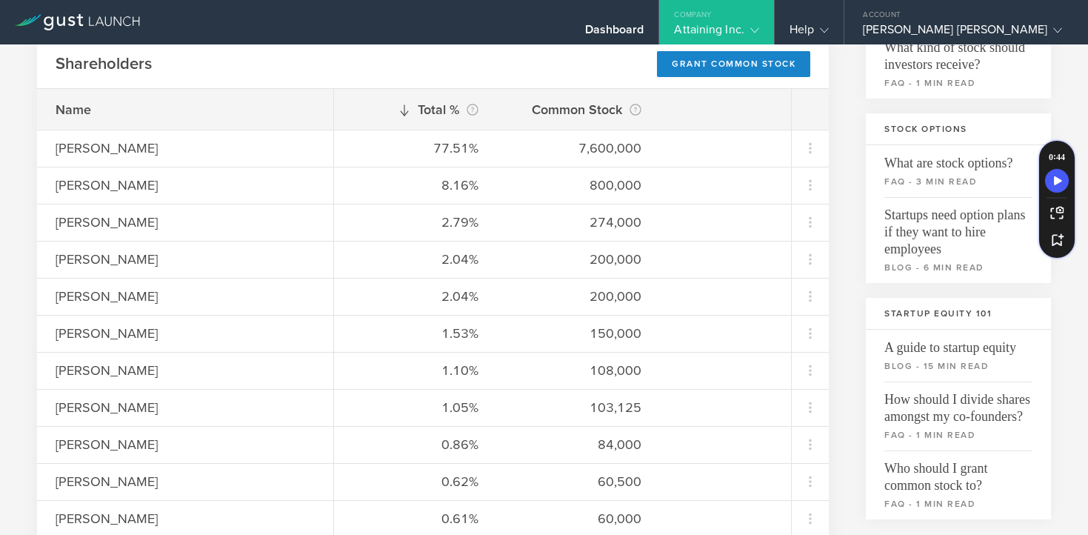
click at [759, 27] on icon at bounding box center [755, 30] width 9 height 9
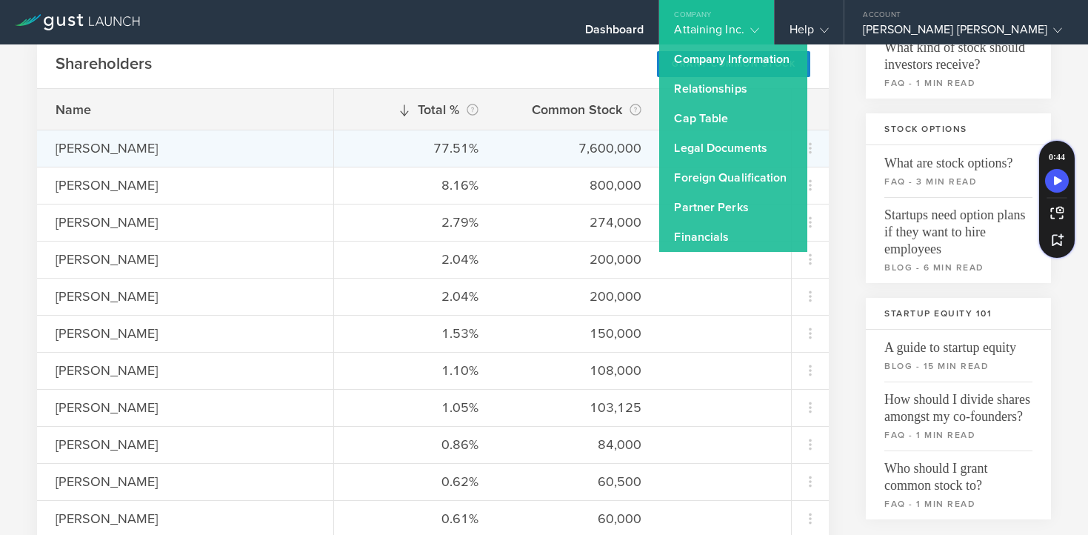
scroll to position [0, 0]
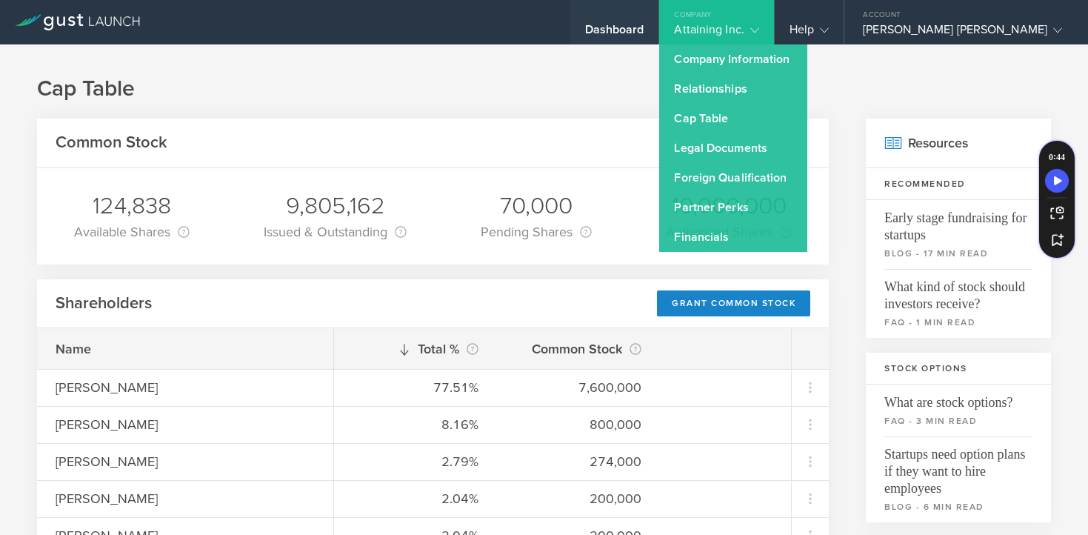
click at [645, 23] on div "Dashboard" at bounding box center [614, 33] width 59 height 22
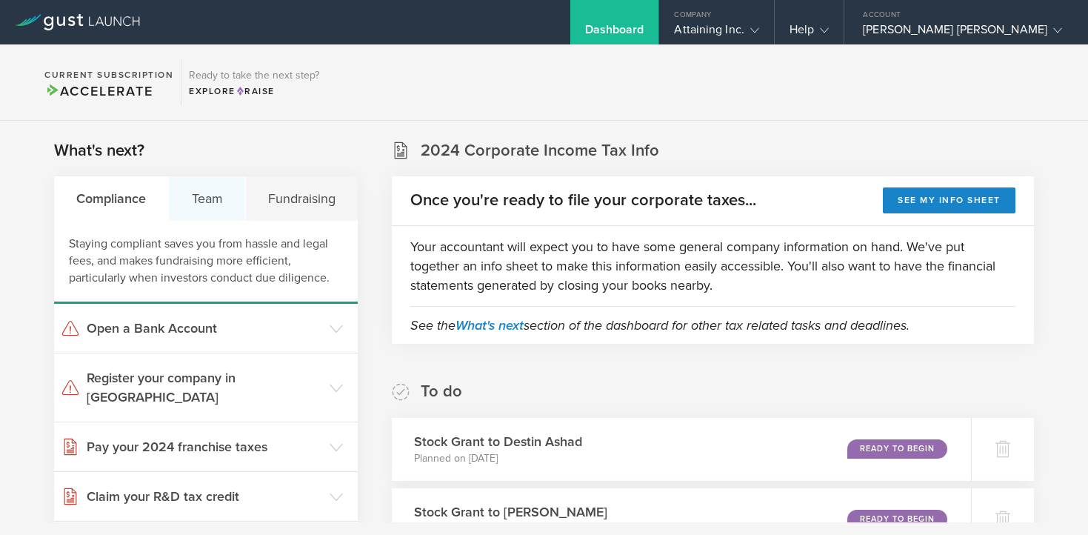
click at [193, 198] on div "Team" at bounding box center [207, 198] width 76 height 44
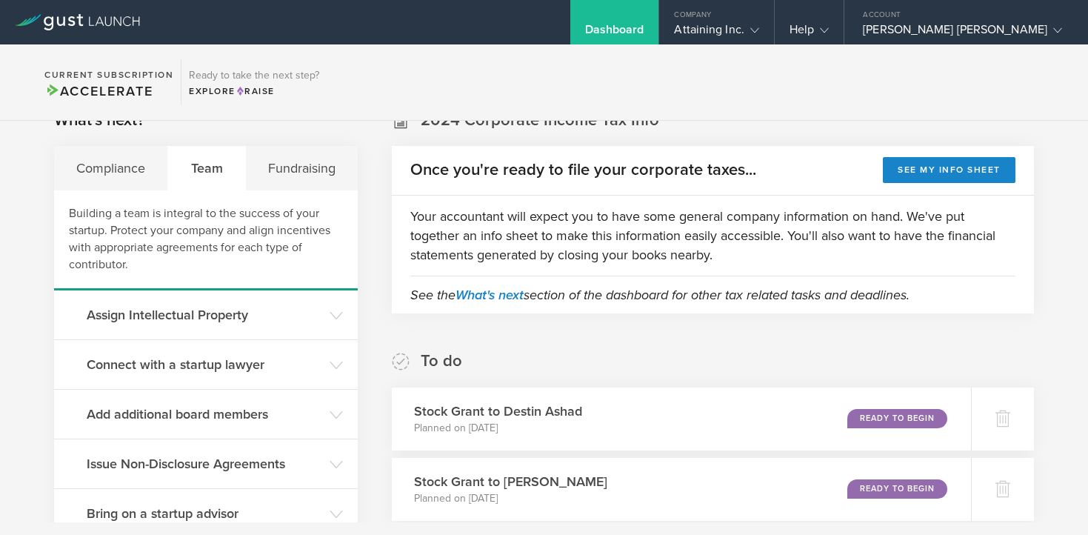
scroll to position [32, 0]
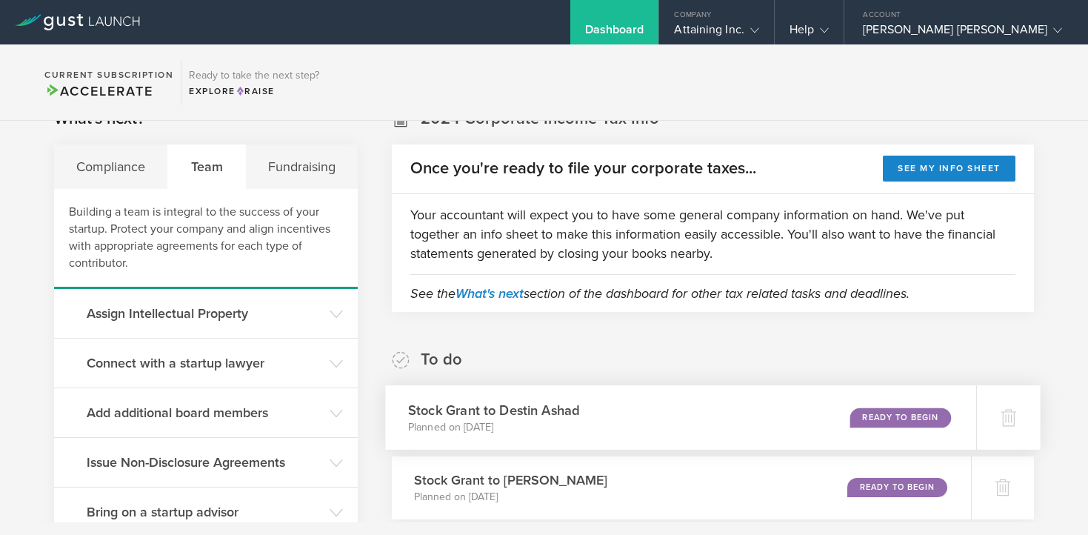
click at [900, 416] on div "Ready to Begin" at bounding box center [902, 418] width 102 height 20
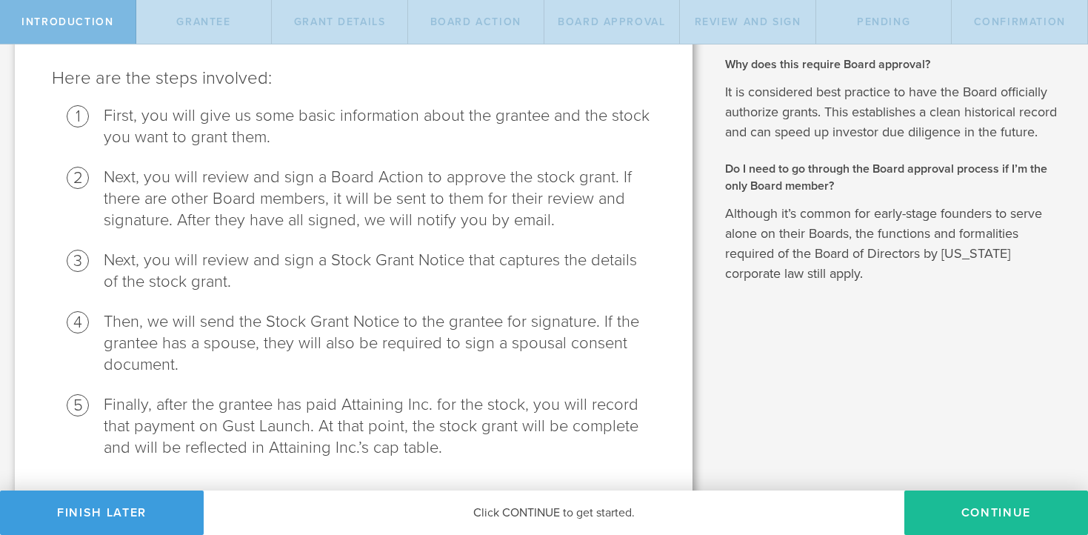
scroll to position [209, 0]
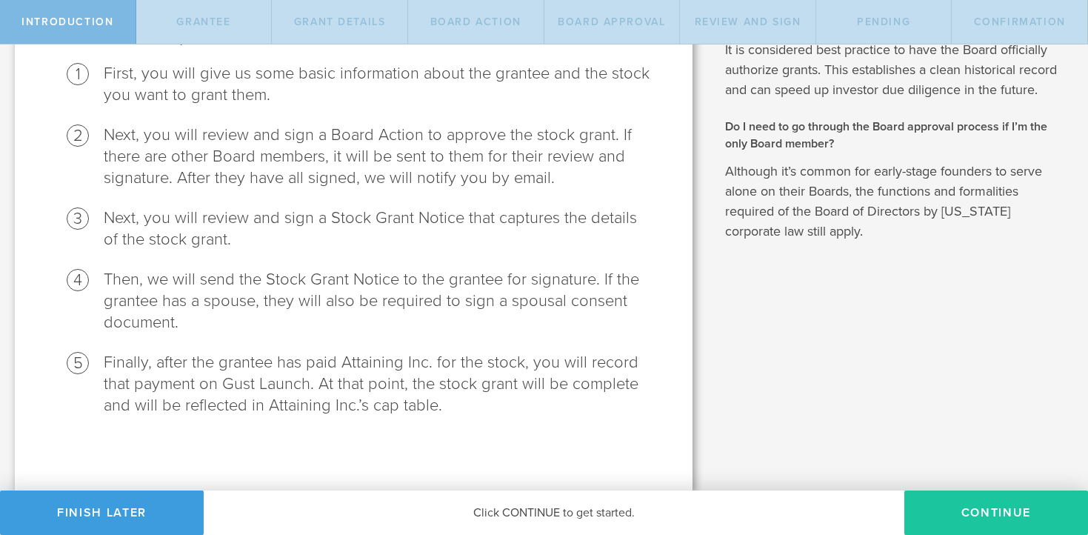
click at [985, 516] on button "Continue" at bounding box center [997, 513] width 184 height 44
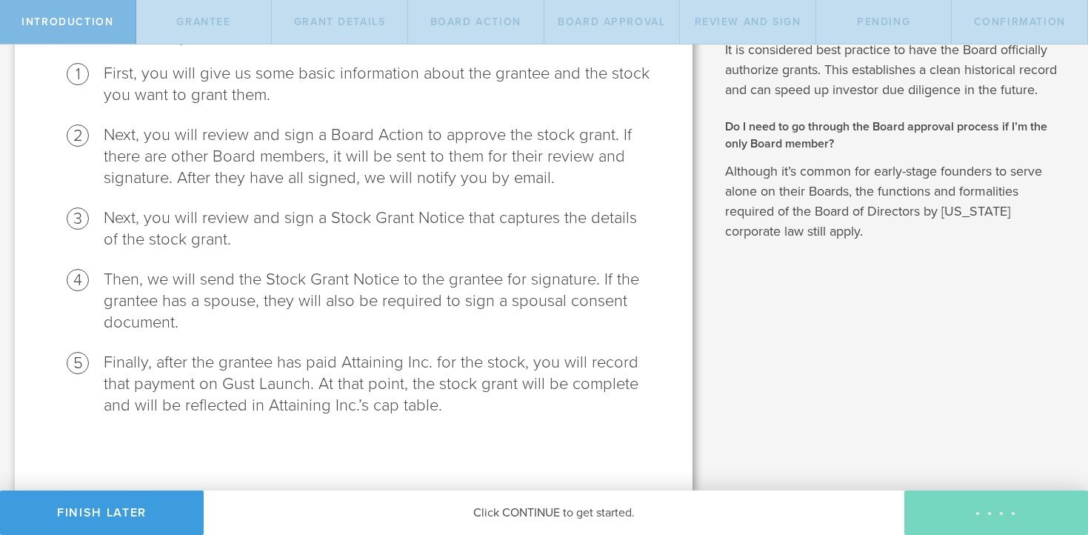
radio input "true"
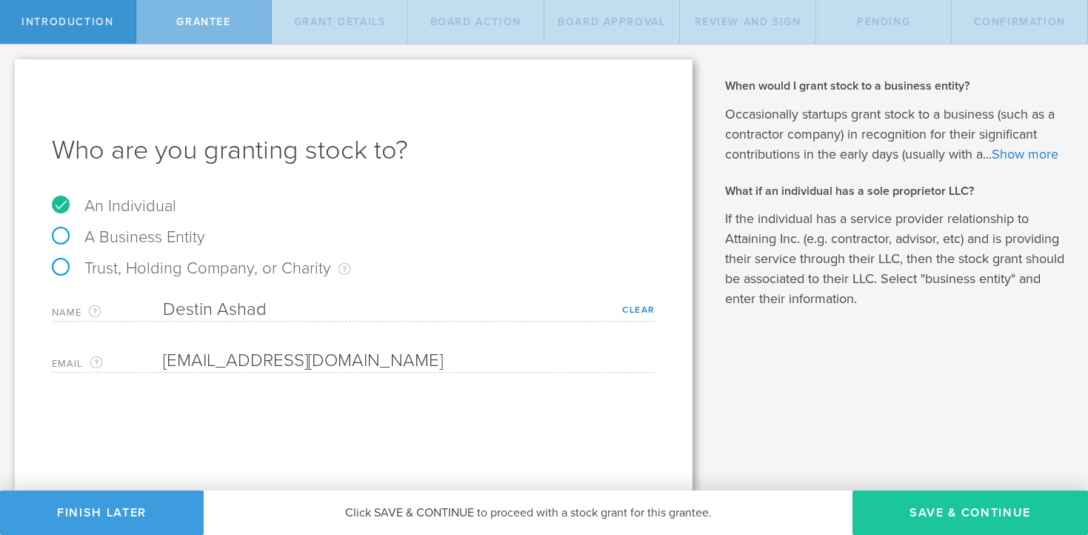
click at [929, 513] on button "Save & Continue" at bounding box center [971, 513] width 236 height 44
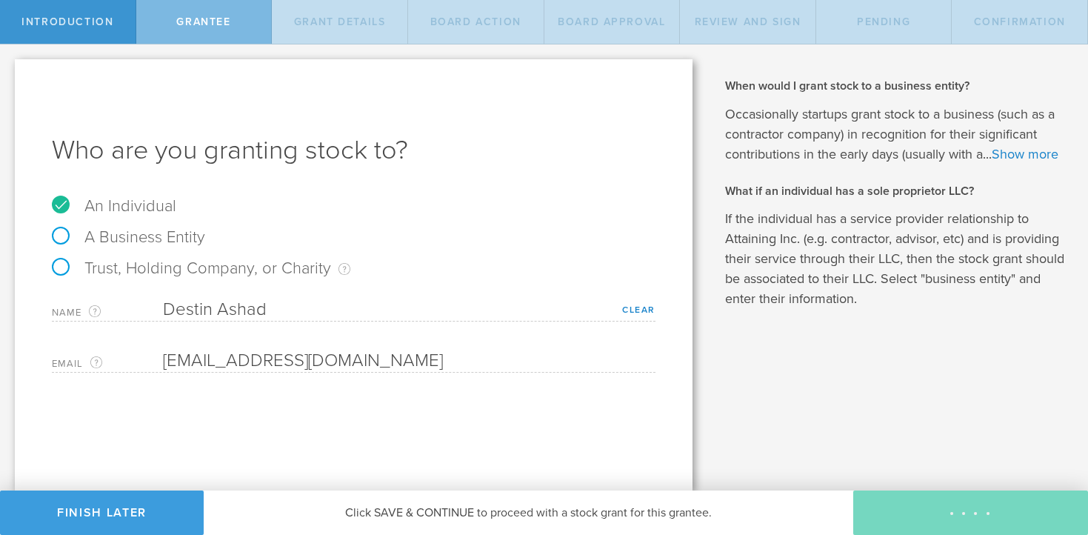
type input "48"
type input "12"
select select "none"
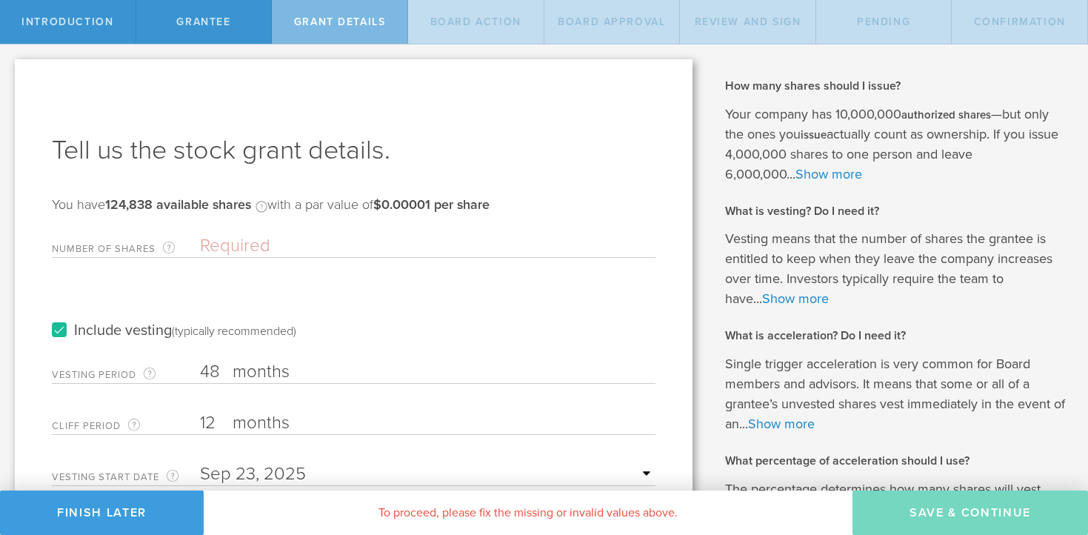
drag, startPoint x: 215, startPoint y: 428, endPoint x: 199, endPoint y: 428, distance: 16.3
click at [199, 428] on div "Cliff Period The initial waiting period before the first set of shares vests. T…" at bounding box center [354, 420] width 604 height 30
type input "3"
click at [250, 243] on input "Number of Shares The total amount of stock the company is granting to this reci…" at bounding box center [428, 246] width 456 height 22
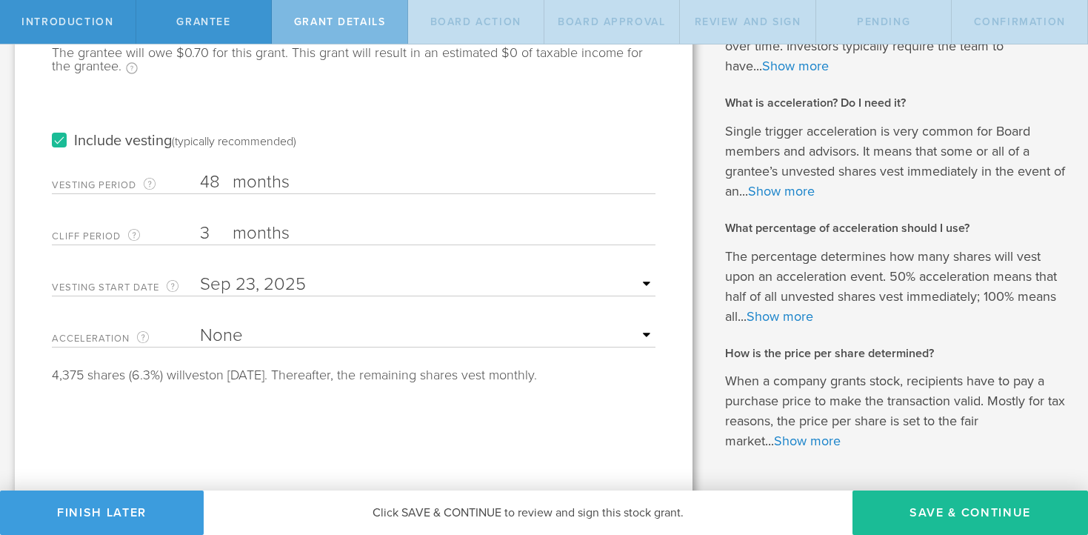
scroll to position [237, 0]
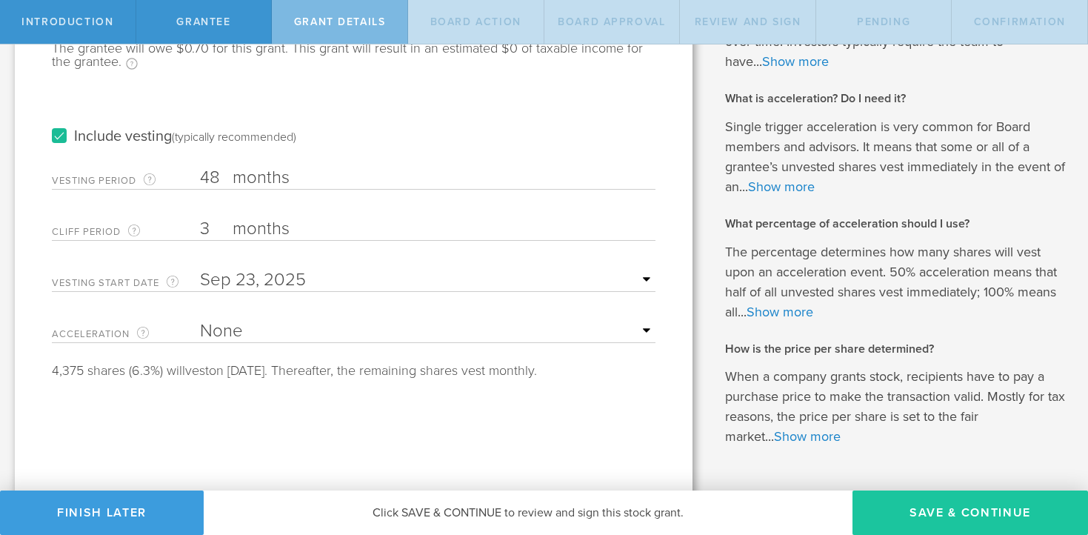
type input "70,000"
click at [957, 505] on button "Save & Continue" at bounding box center [971, 513] width 236 height 44
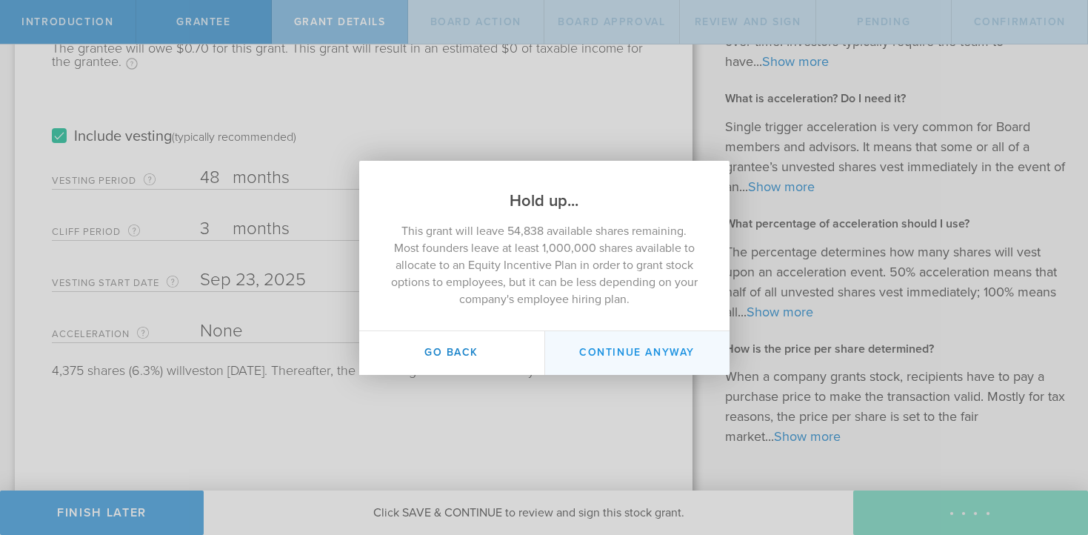
click at [656, 356] on button "Continue Anyway" at bounding box center [637, 353] width 185 height 44
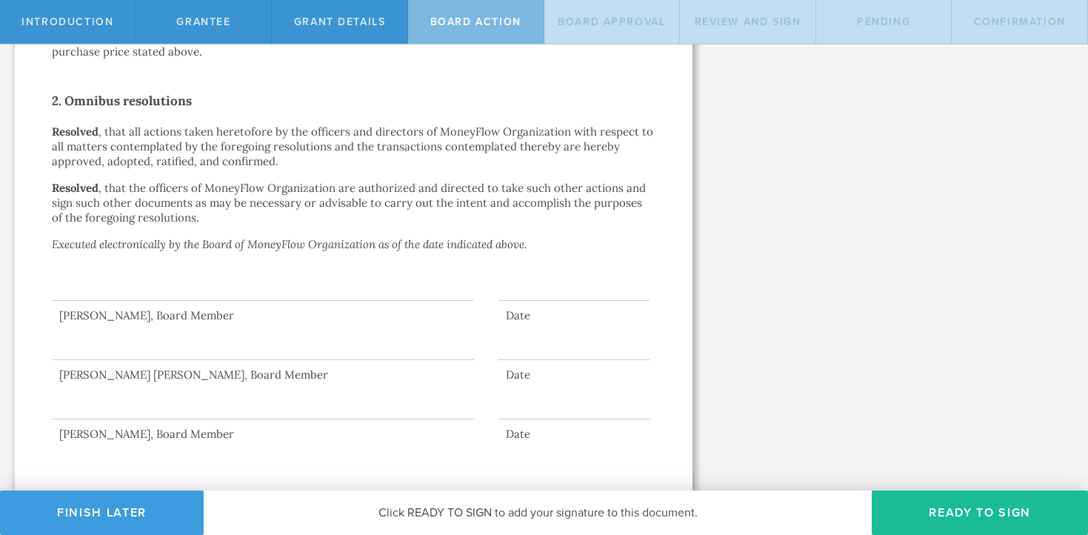
scroll to position [1086, 0]
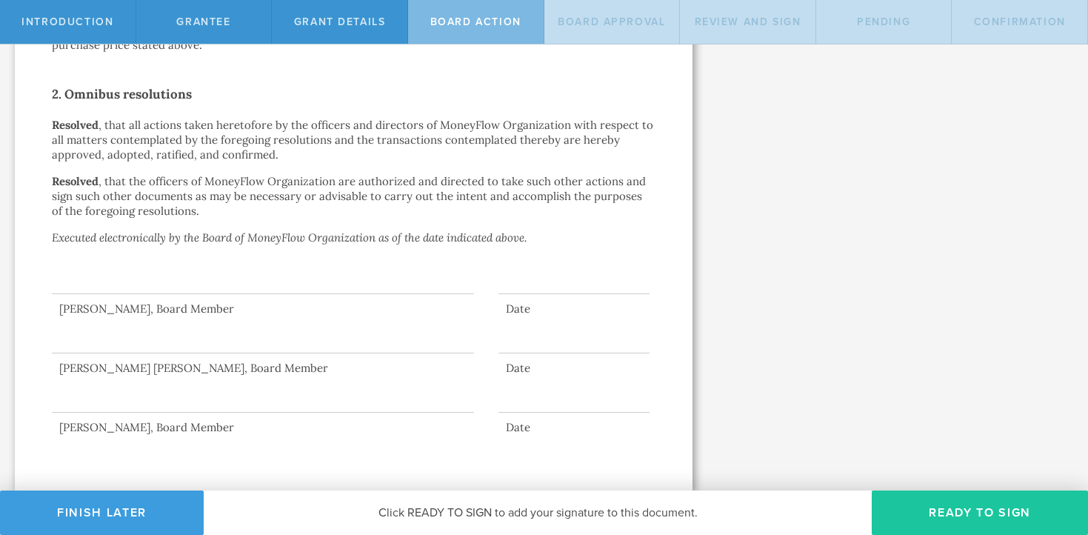
click at [948, 506] on button "Ready to Sign" at bounding box center [980, 513] width 216 height 44
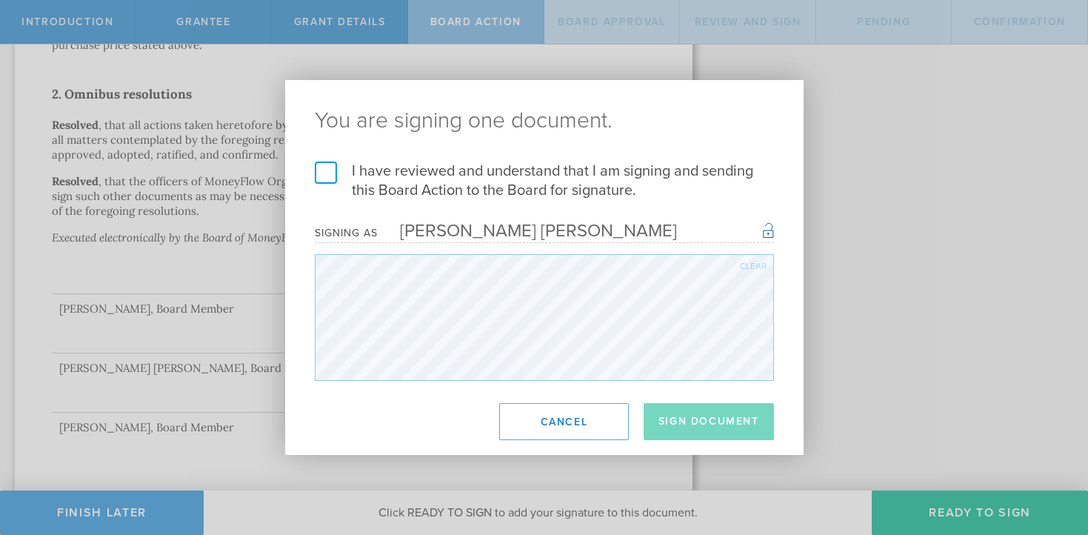
click at [330, 176] on label "I have reviewed and understand that I am signing and sending this Board Action …" at bounding box center [544, 181] width 459 height 39
click at [0, 0] on input "I have reviewed and understand that I am signing and sending this Board Action …" at bounding box center [0, 0] width 0 height 0
click at [700, 421] on button "Sign Document" at bounding box center [709, 421] width 130 height 37
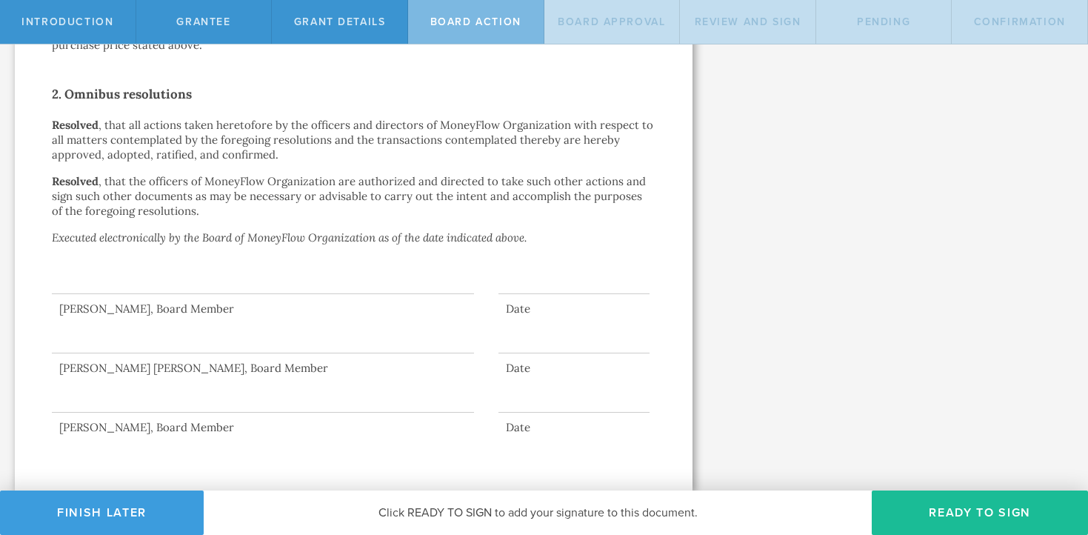
scroll to position [0, 0]
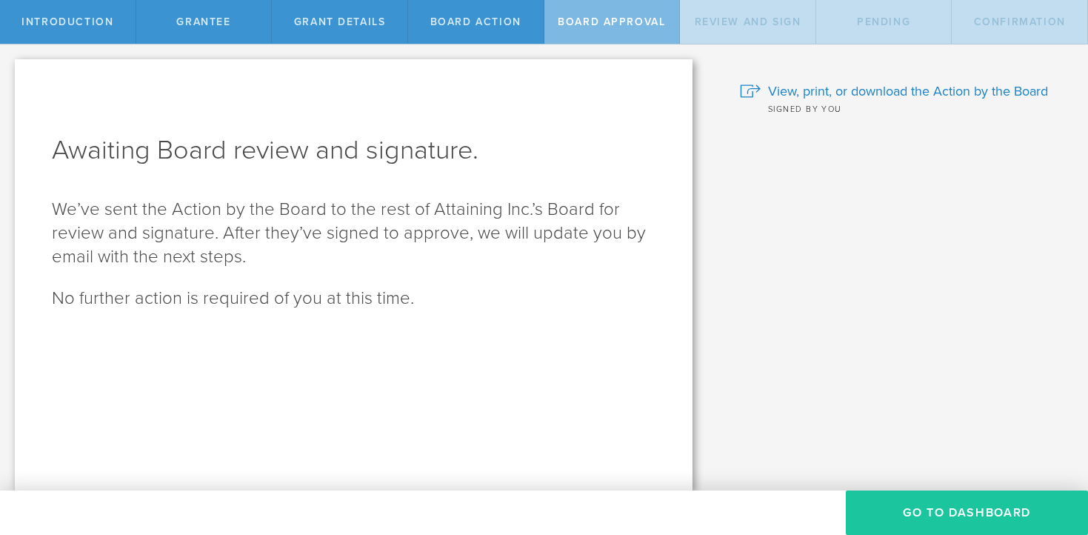
click at [923, 497] on button "Go To Dashboard" at bounding box center [967, 513] width 242 height 44
